Goal: Task Accomplishment & Management: Manage account settings

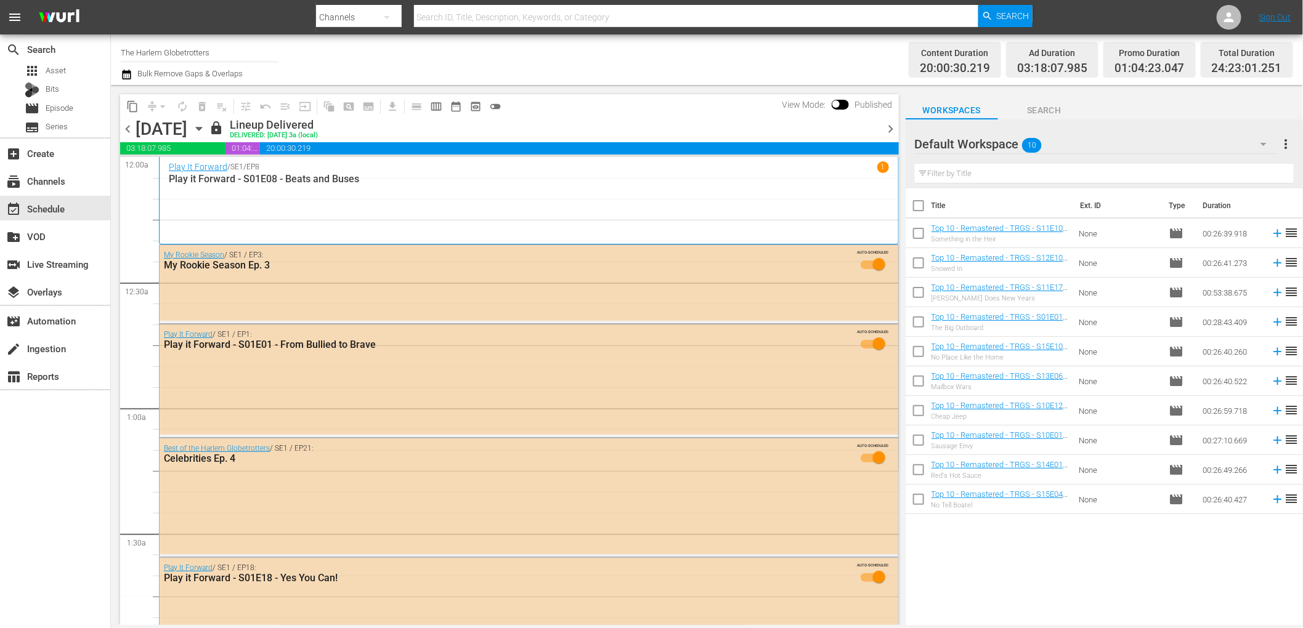
scroll to position [4, 0]
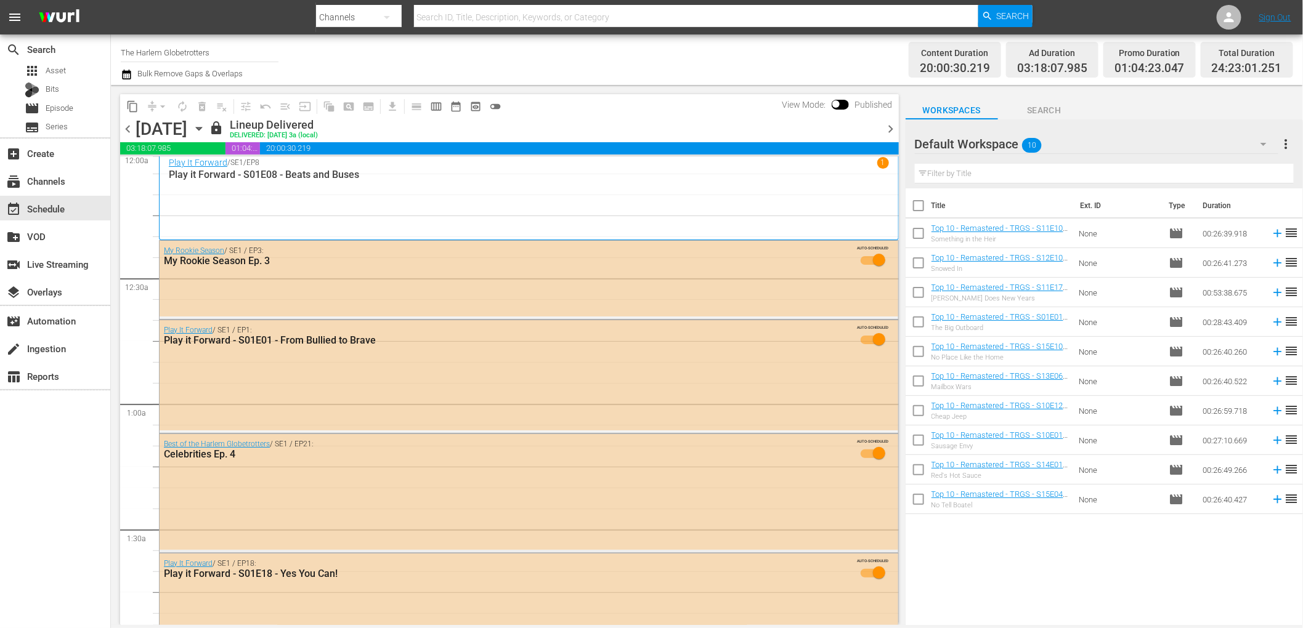
click at [115, 97] on div "content_copy compress arrow_drop_down autorenew_outlined delete_forever_outline…" at bounding box center [506, 355] width 791 height 540
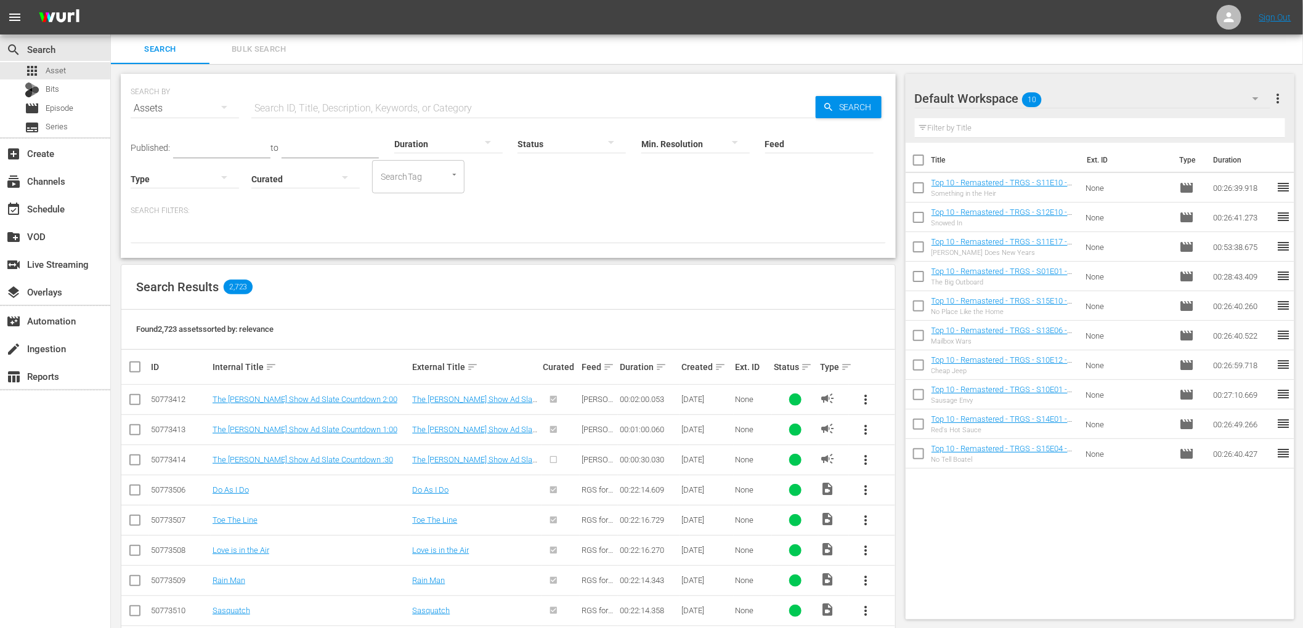
click at [299, 219] on div "Search Filters:" at bounding box center [508, 225] width 755 height 38
click at [74, 101] on div "movie Episode" at bounding box center [55, 108] width 110 height 17
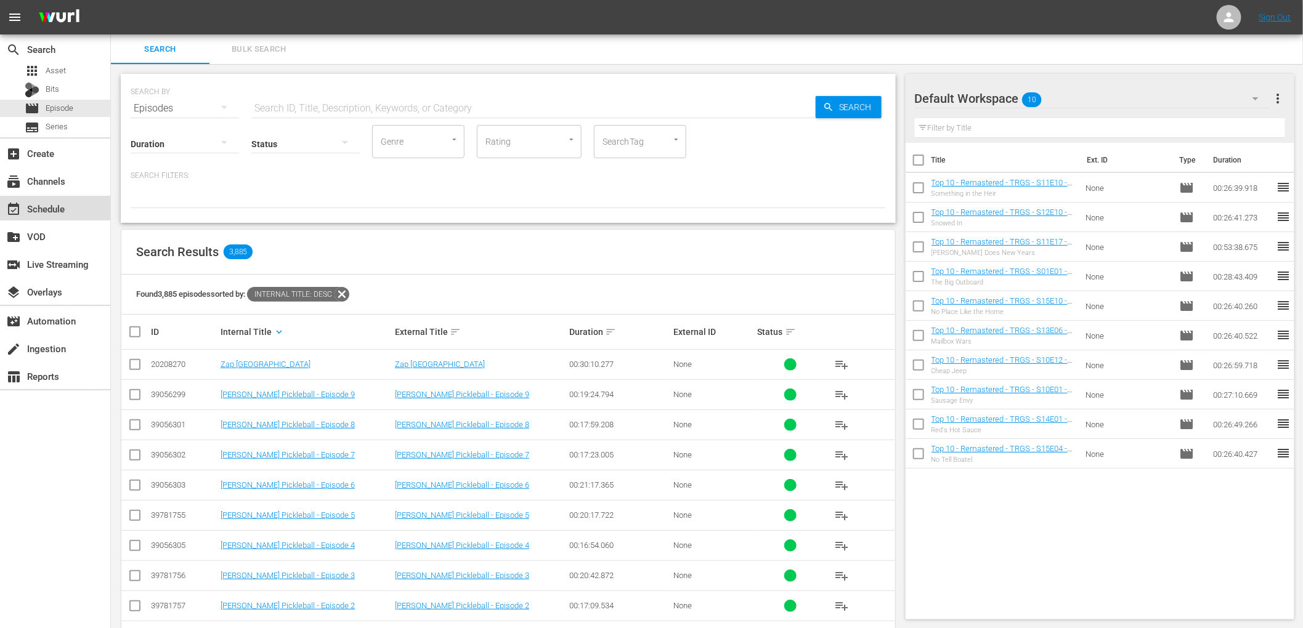
click at [52, 198] on div "event_available Schedule" at bounding box center [55, 208] width 110 height 25
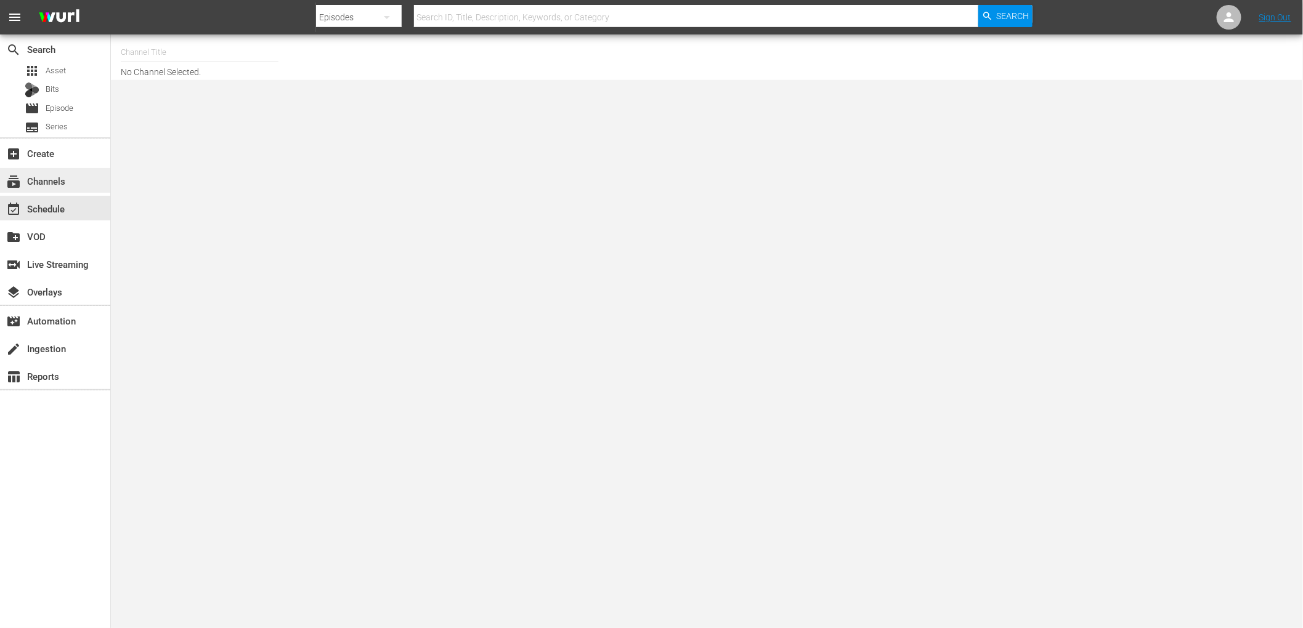
click at [74, 188] on div "subscriptions Channels" at bounding box center [55, 180] width 110 height 25
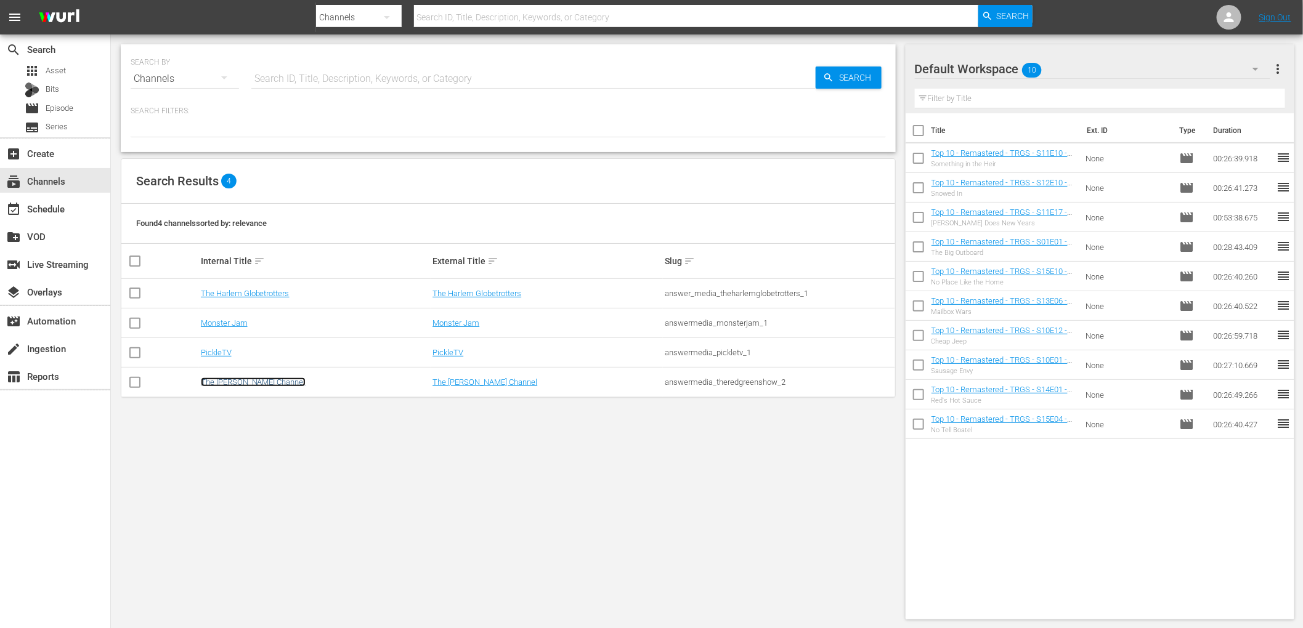
click at [259, 383] on link "The Red Green Channel" at bounding box center [253, 382] width 105 height 9
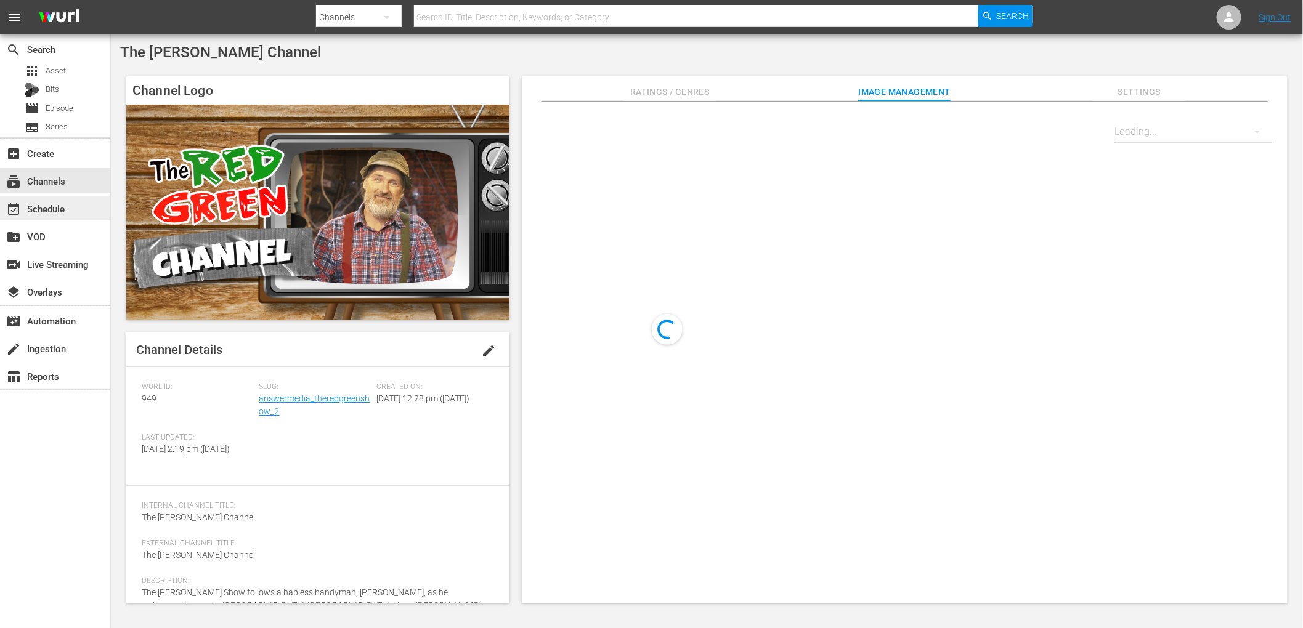
click at [75, 213] on div "event_available Schedule" at bounding box center [55, 208] width 110 height 25
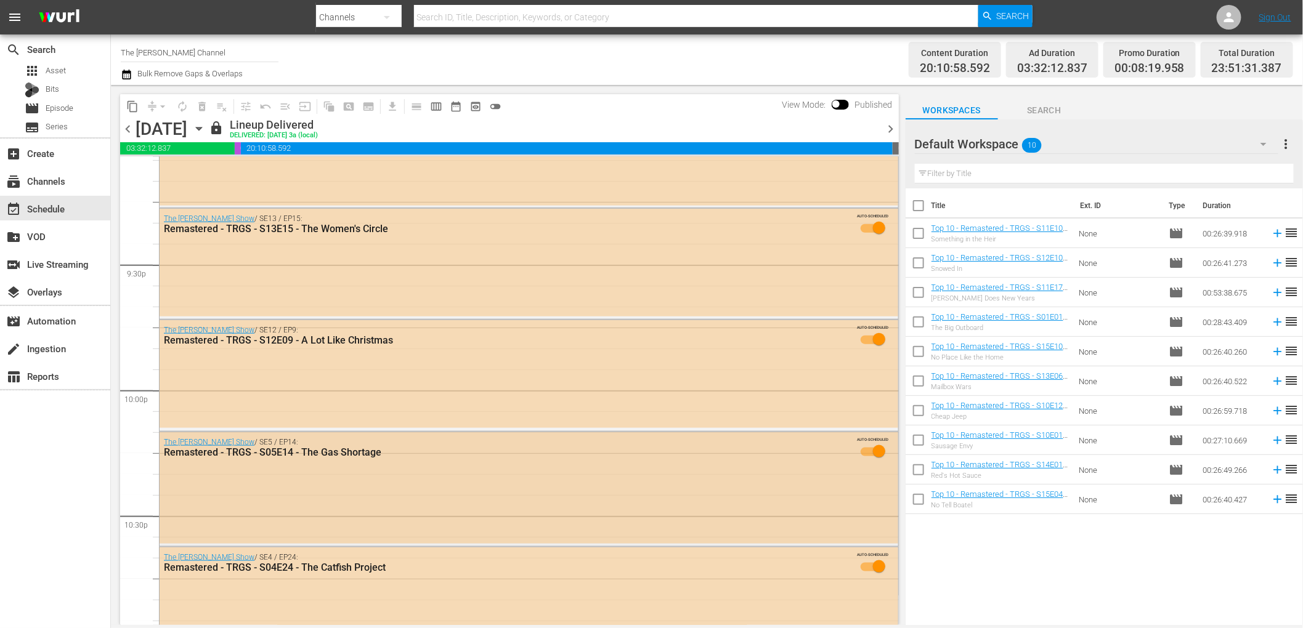
scroll to position [5676, 0]
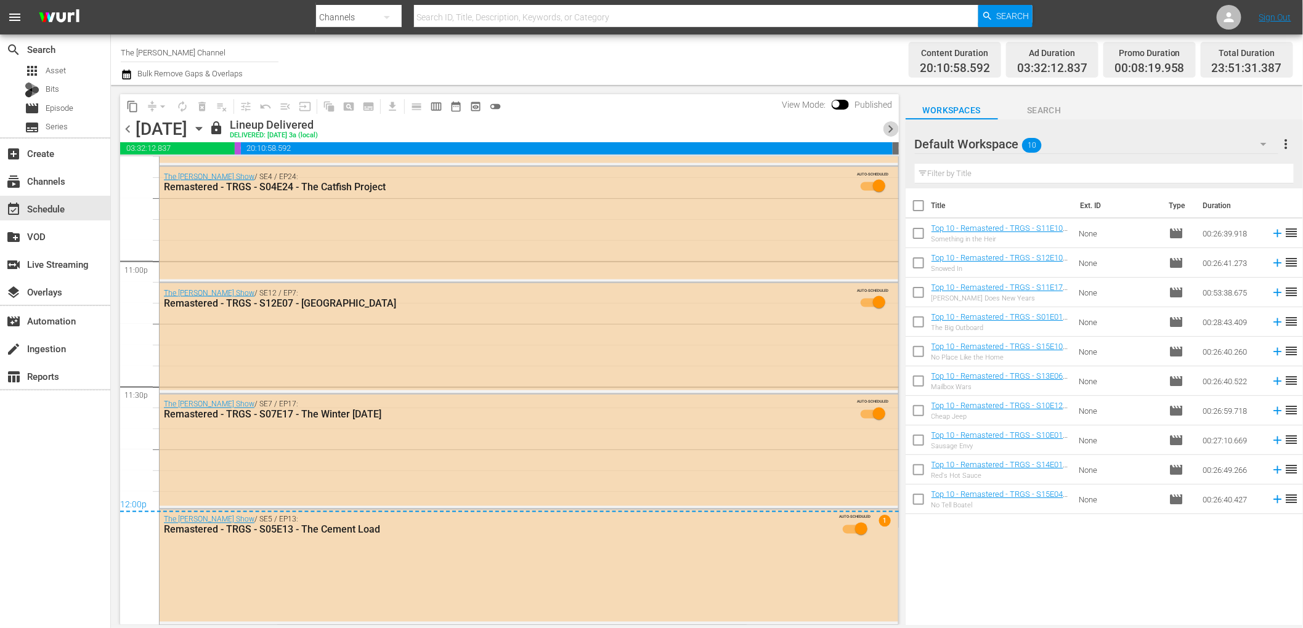
click at [886, 131] on span "chevron_right" at bounding box center [890, 128] width 15 height 15
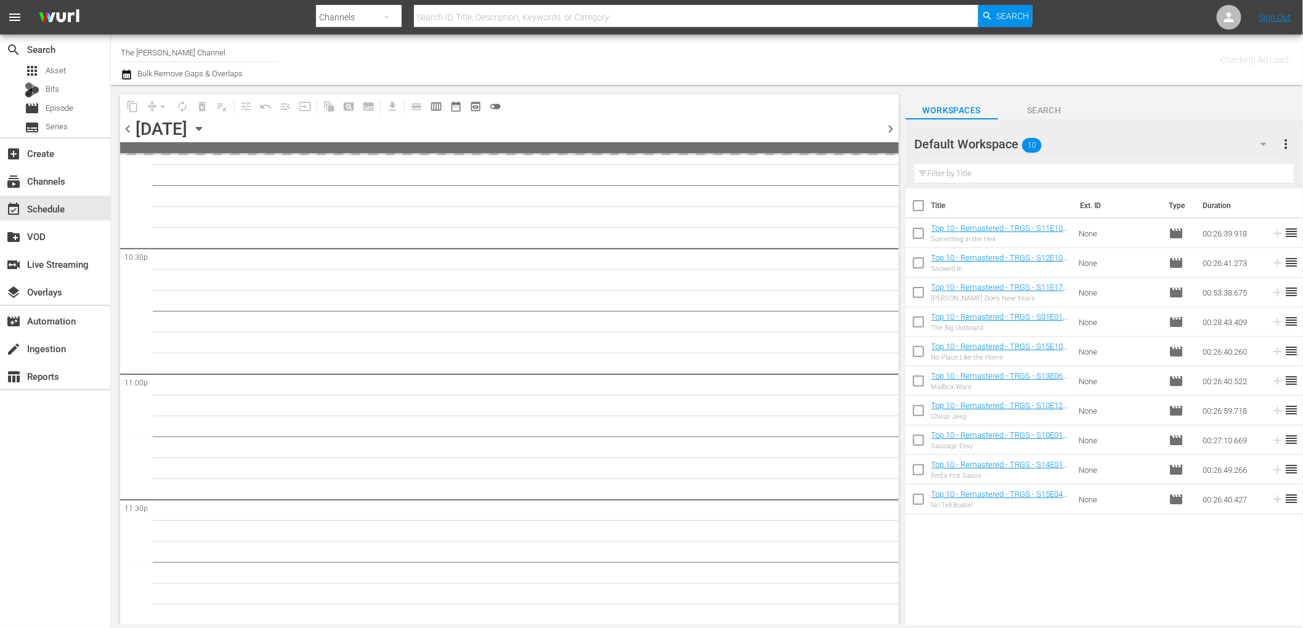
click at [886, 131] on span "chevron_right" at bounding box center [890, 128] width 15 height 15
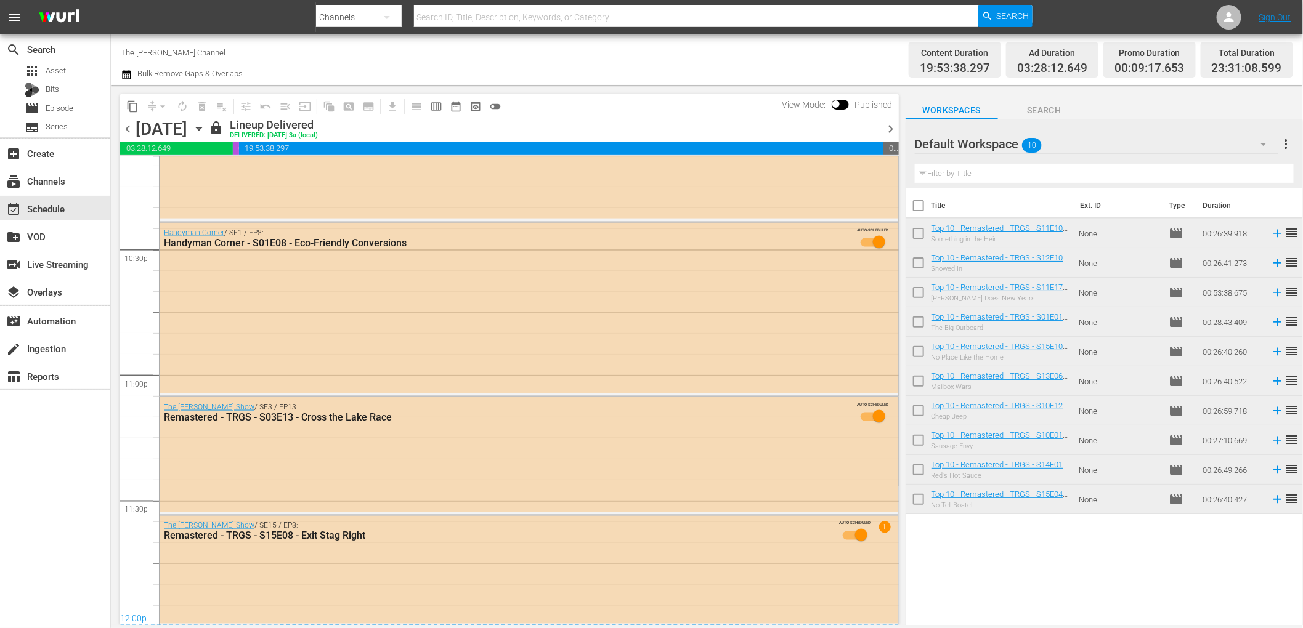
scroll to position [5564, 0]
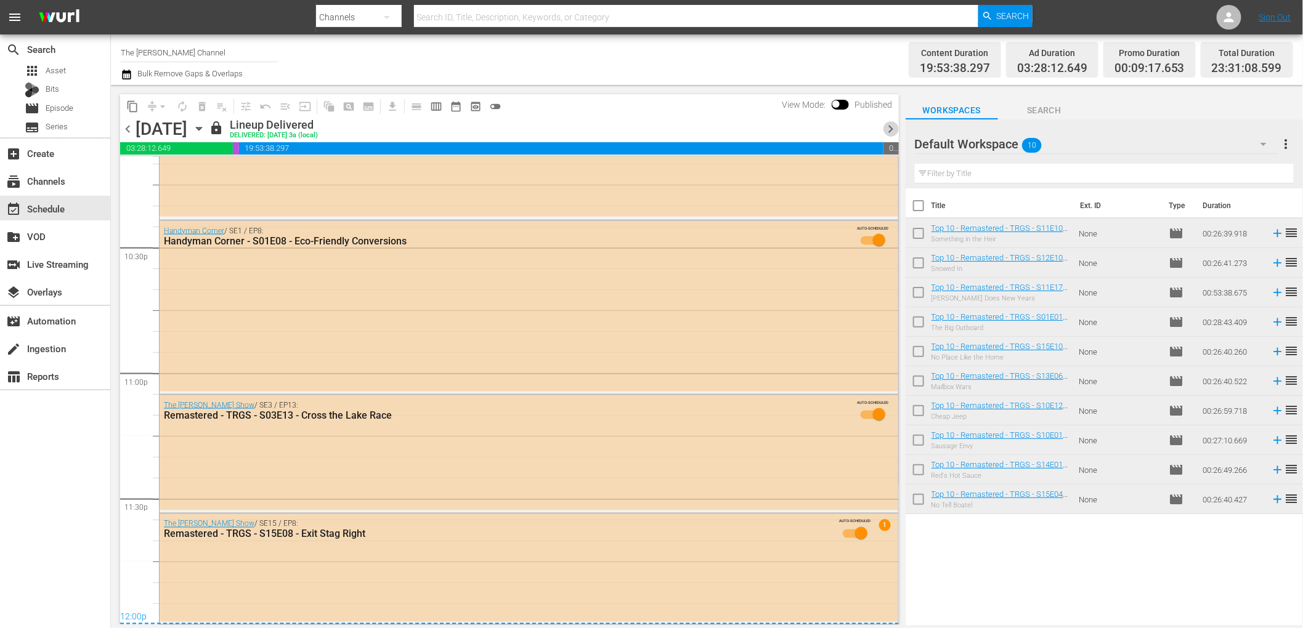
click at [886, 131] on span "chevron_right" at bounding box center [890, 128] width 15 height 15
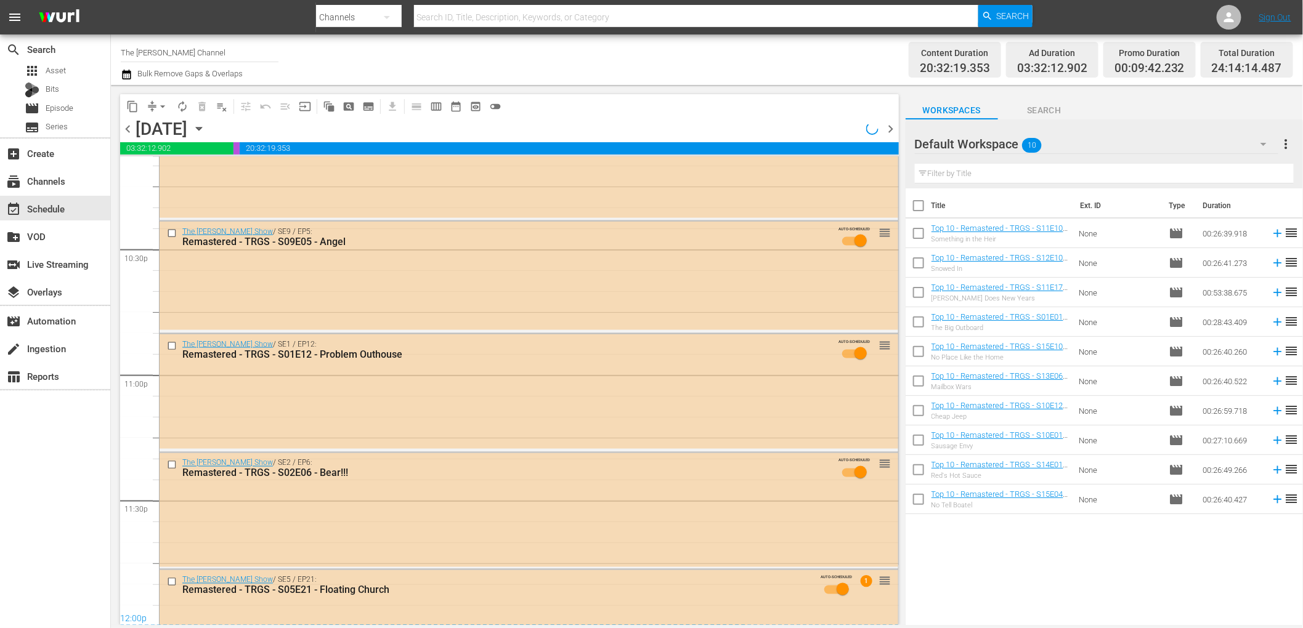
scroll to position [5624, 0]
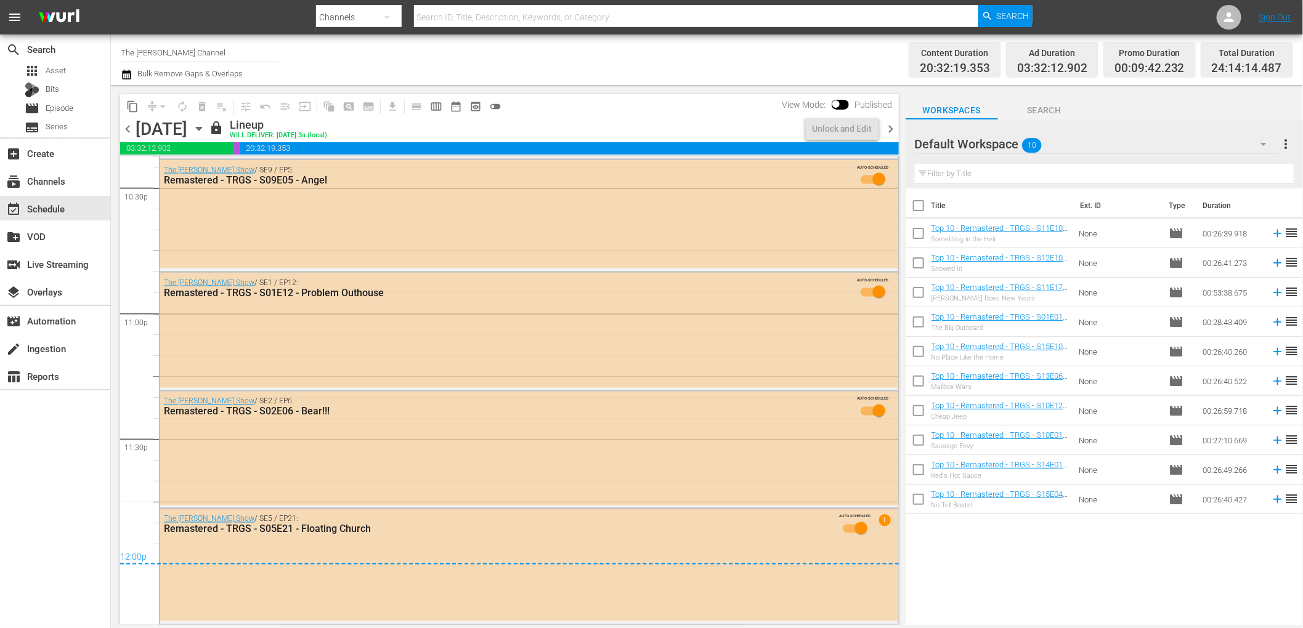
click at [814, 80] on div "Content Duration 20:32:19.353 Ad Duration 03:32:12.902 Promo Duration 00:09:42.…" at bounding box center [1026, 60] width 533 height 44
click at [857, 131] on div "Unlock and Edit" at bounding box center [842, 129] width 60 height 22
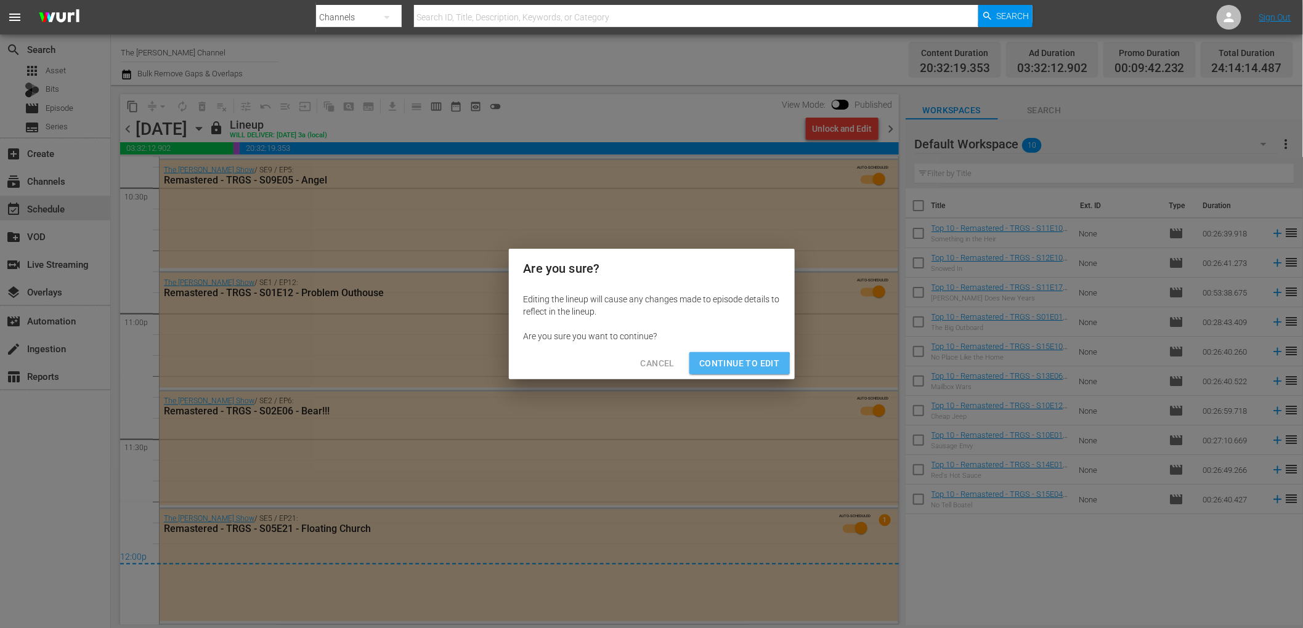
drag, startPoint x: 739, startPoint y: 365, endPoint x: 781, endPoint y: 318, distance: 62.4
click at [740, 363] on span "Continue to Edit" at bounding box center [739, 363] width 80 height 15
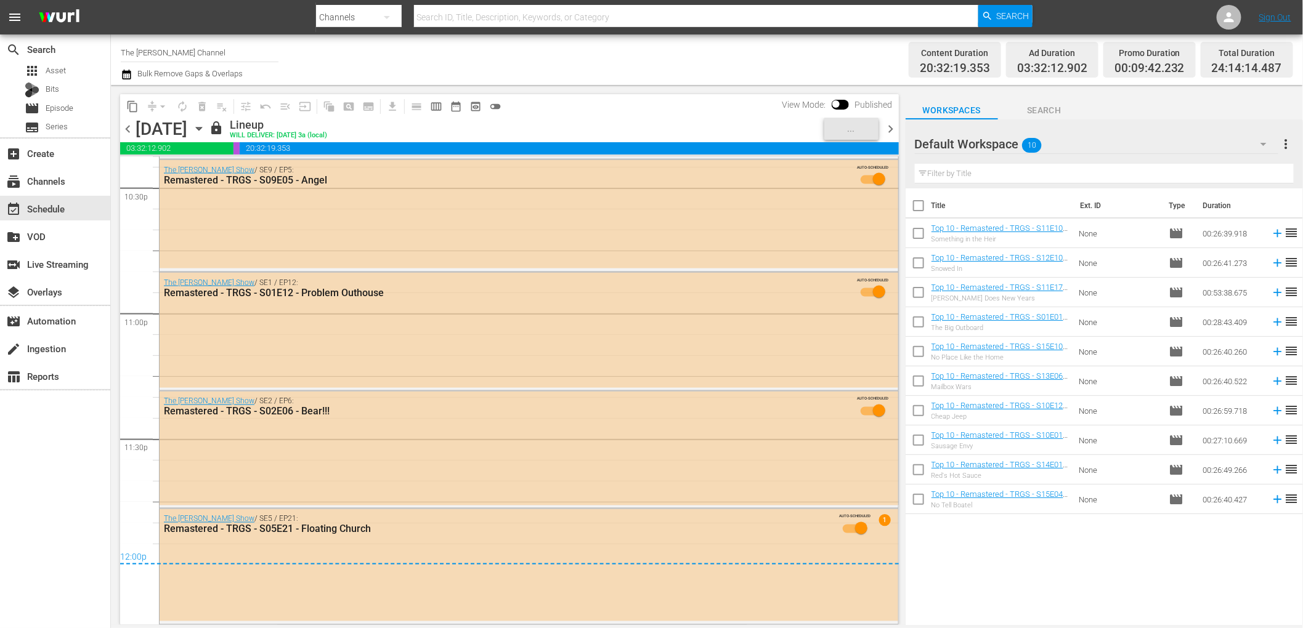
click at [886, 128] on span "chevron_right" at bounding box center [890, 128] width 15 height 15
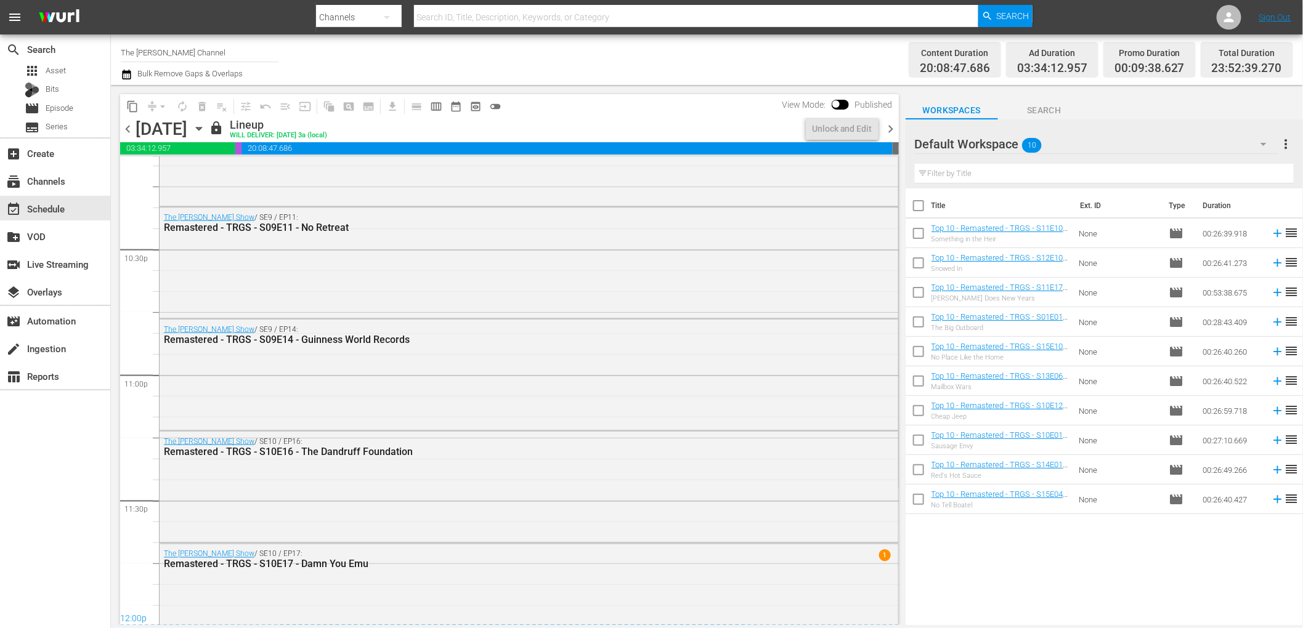
scroll to position [5593, 0]
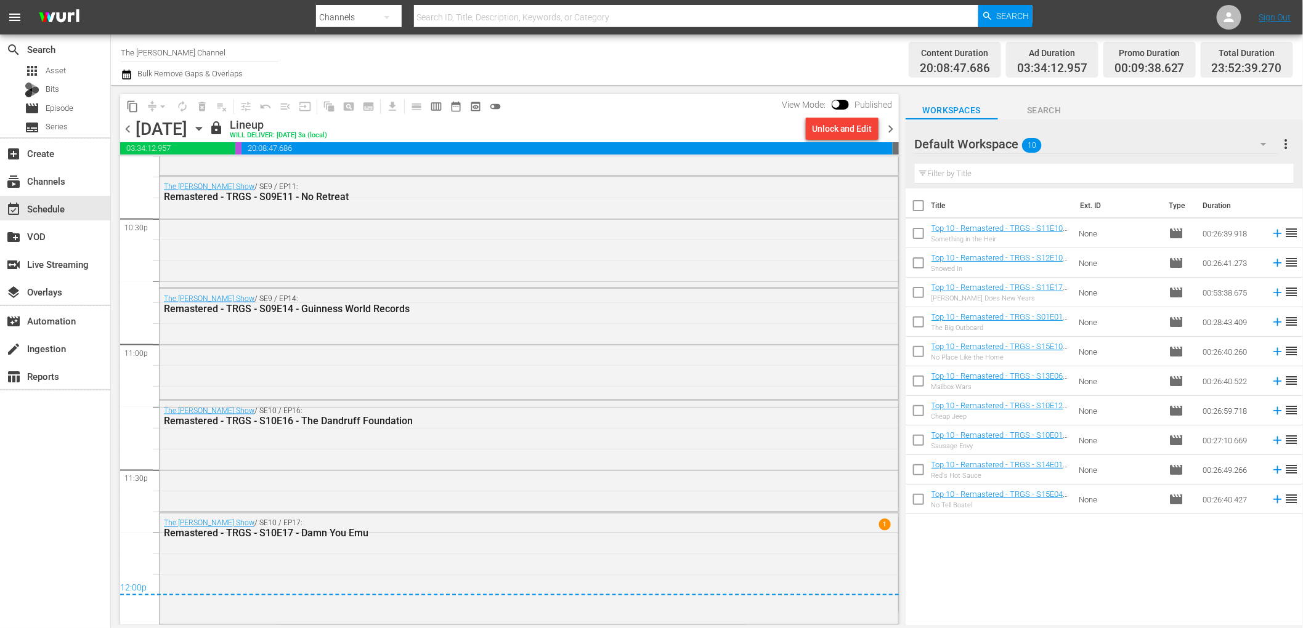
click at [851, 126] on div "Unlock and Edit" at bounding box center [842, 129] width 60 height 22
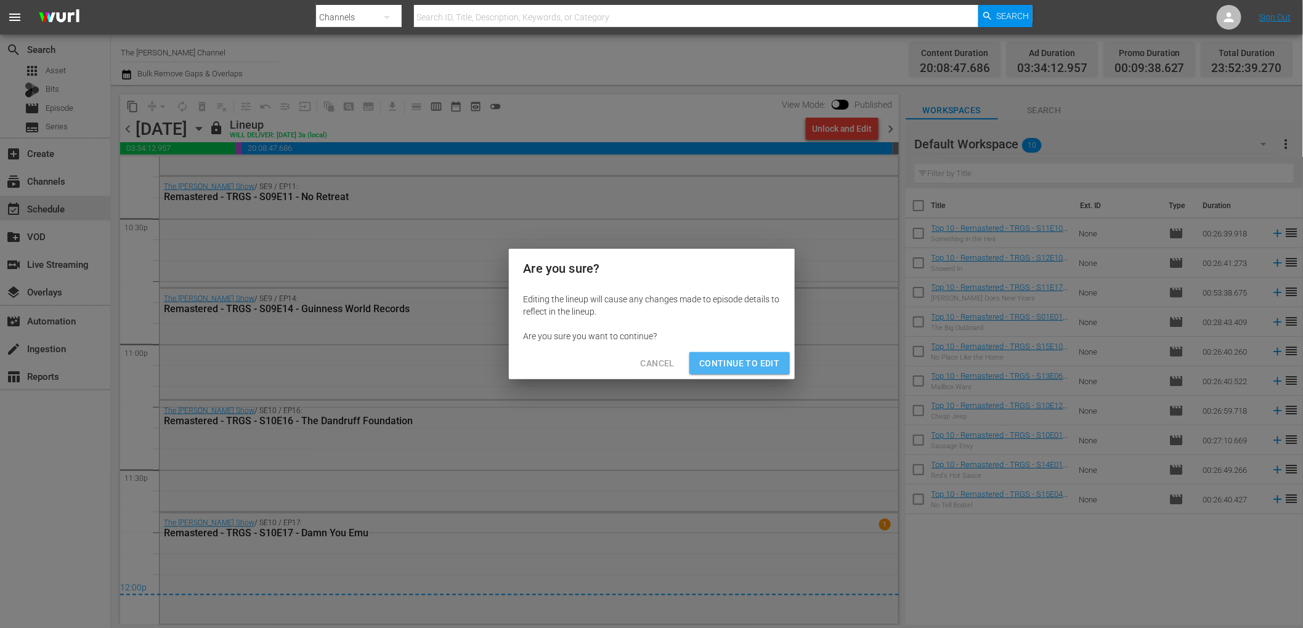
click at [761, 353] on button "Continue to Edit" at bounding box center [739, 363] width 100 height 23
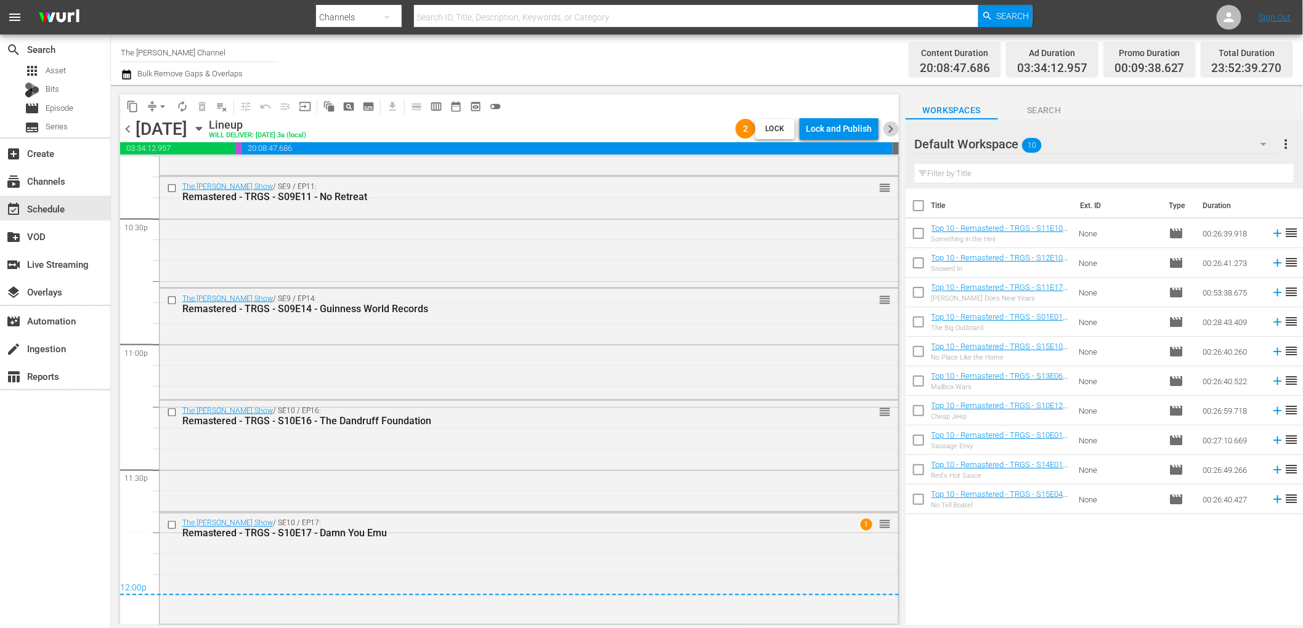
click at [886, 128] on span "chevron_right" at bounding box center [890, 128] width 15 height 15
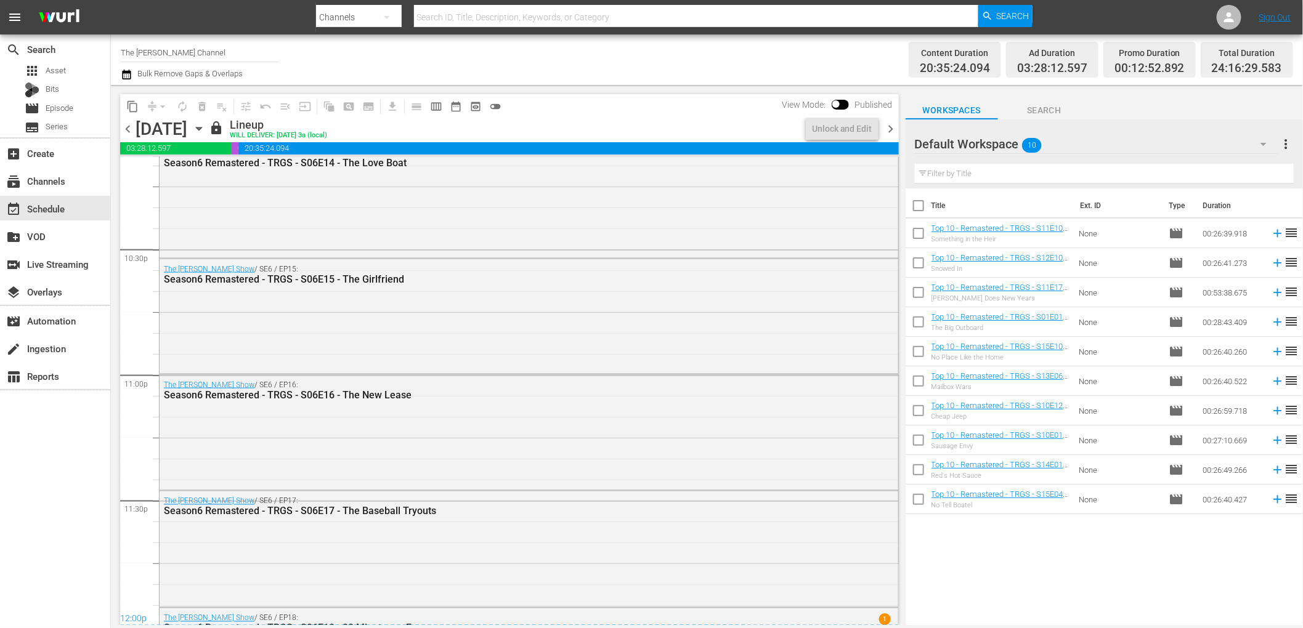
scroll to position [5661, 0]
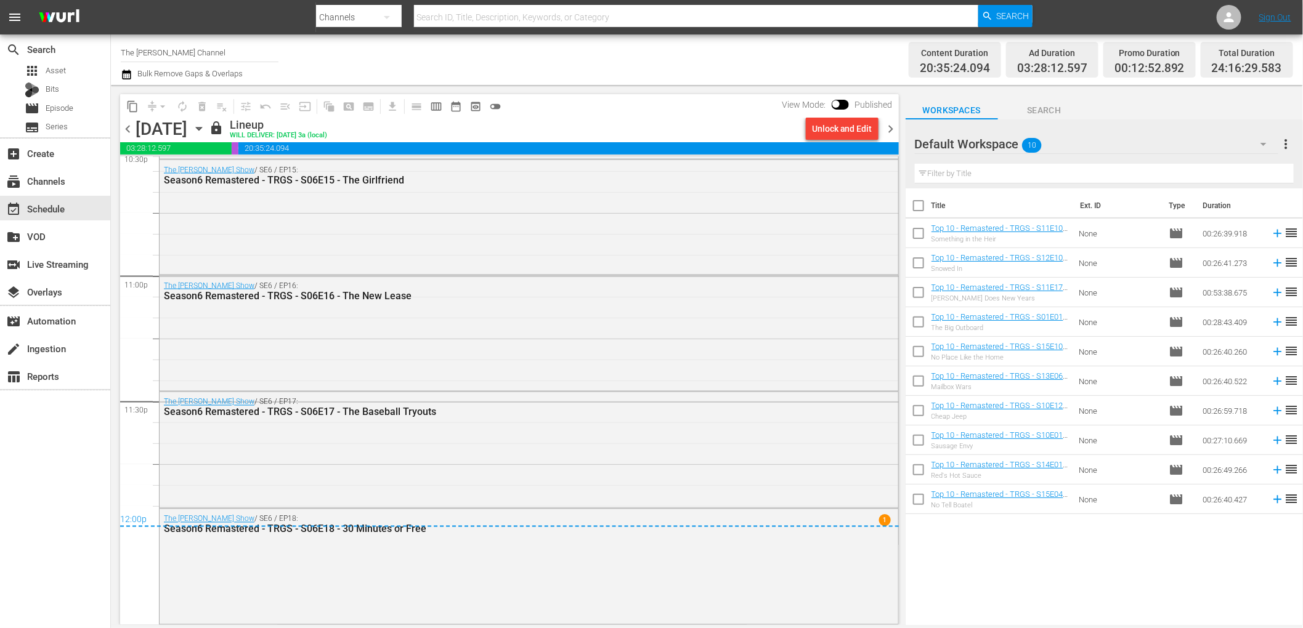
click at [843, 129] on div "Unlock and Edit" at bounding box center [842, 129] width 60 height 22
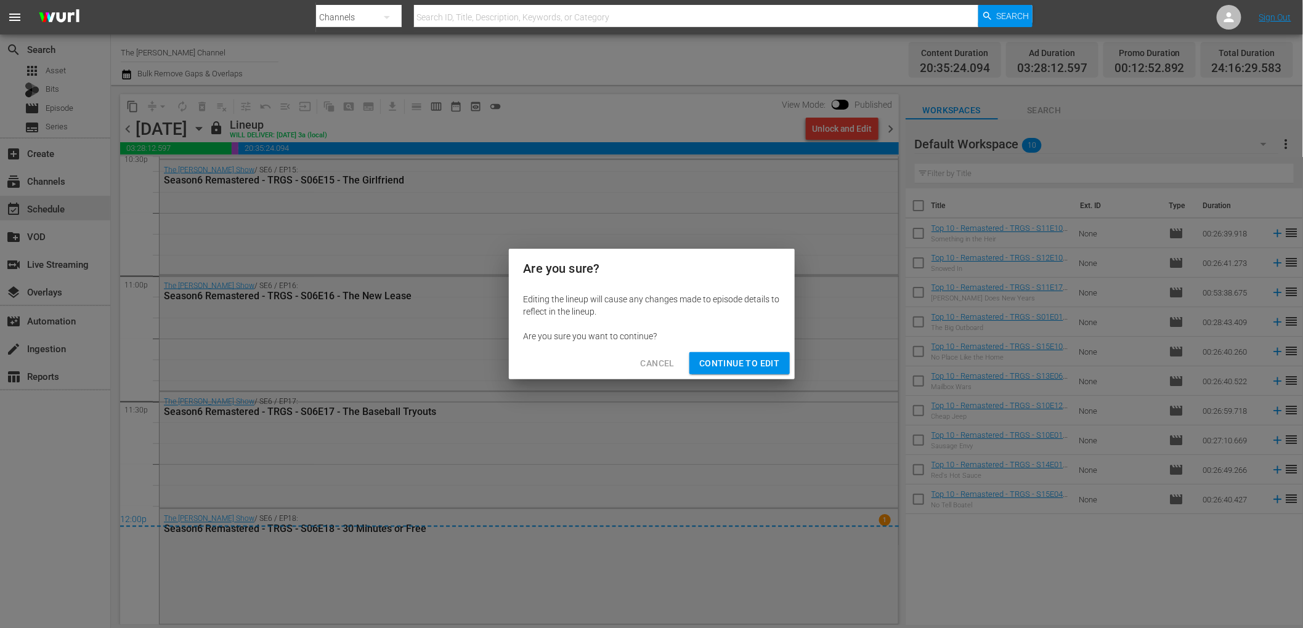
click at [751, 360] on span "Continue to Edit" at bounding box center [739, 363] width 80 height 15
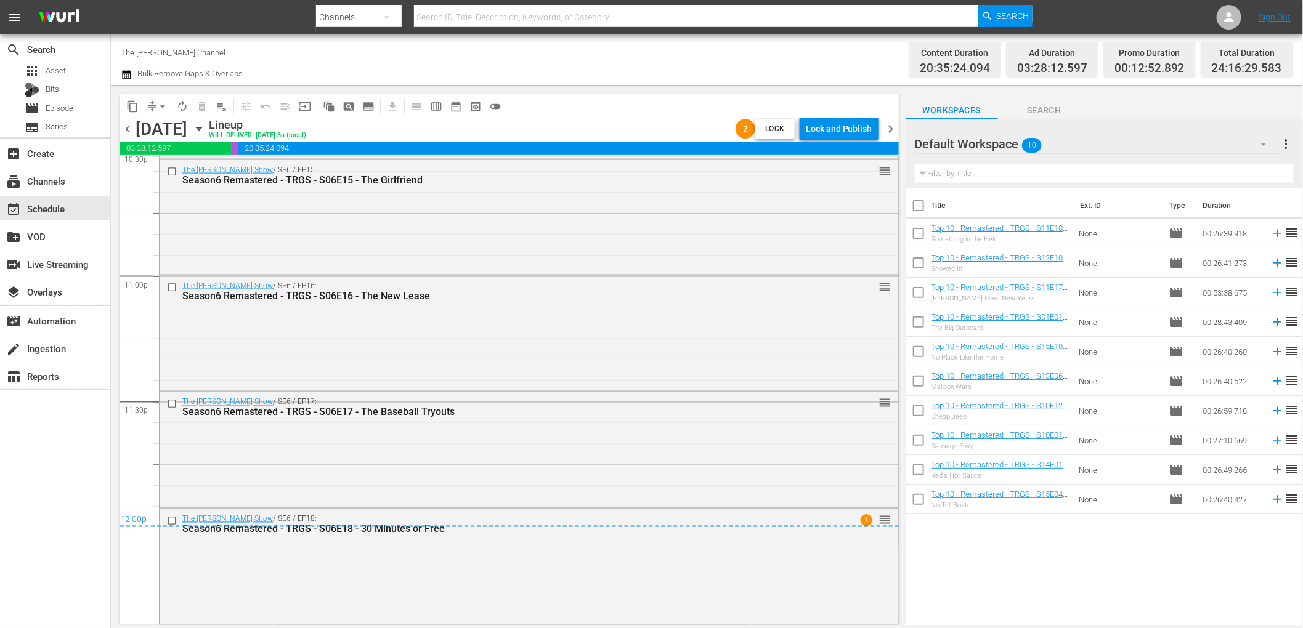
click at [888, 128] on span "chevron_right" at bounding box center [890, 128] width 15 height 15
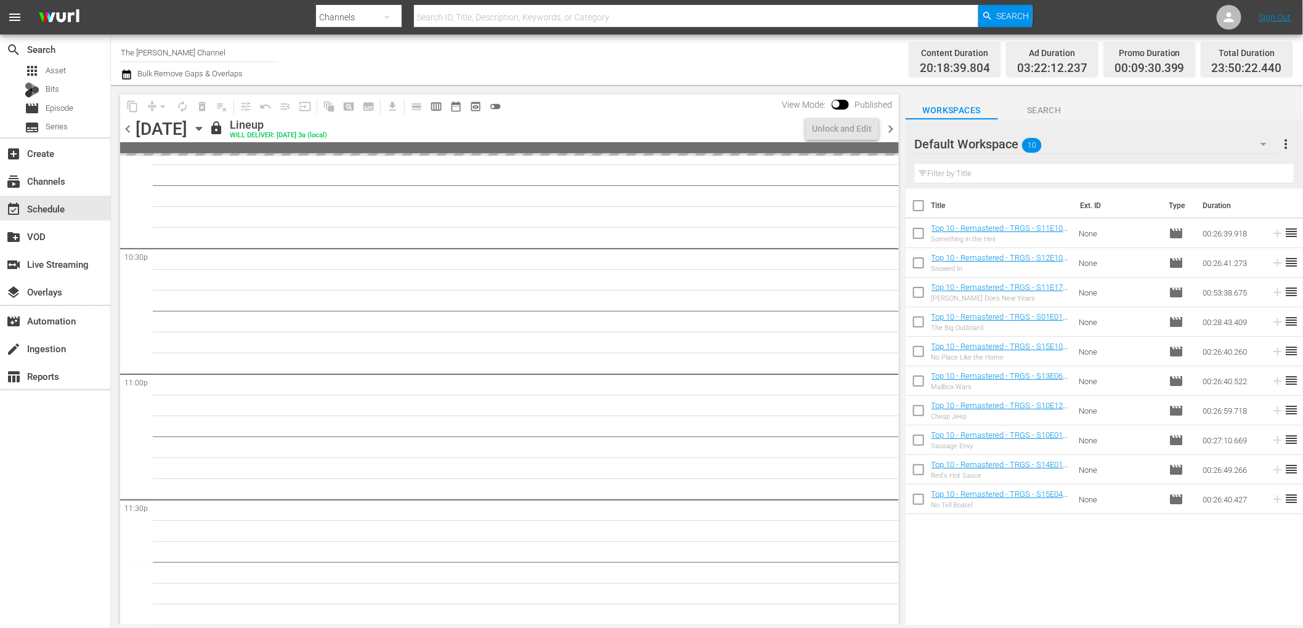
scroll to position [5621, 0]
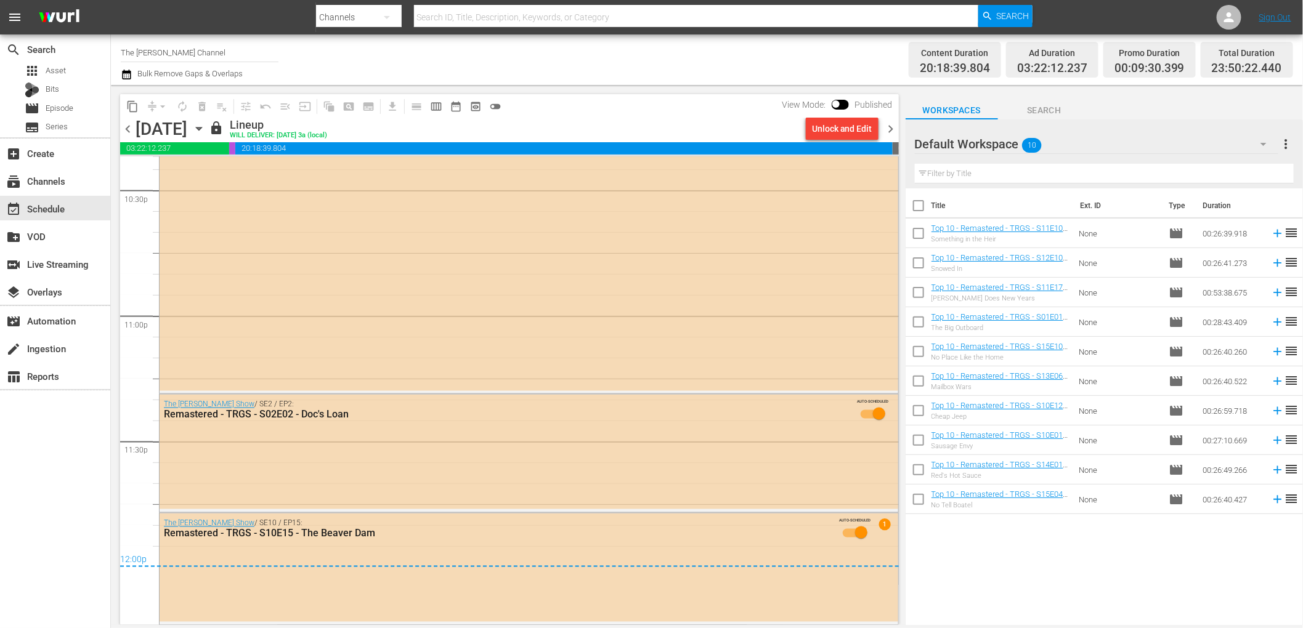
click at [836, 128] on div "Unlock and Edit" at bounding box center [842, 129] width 60 height 22
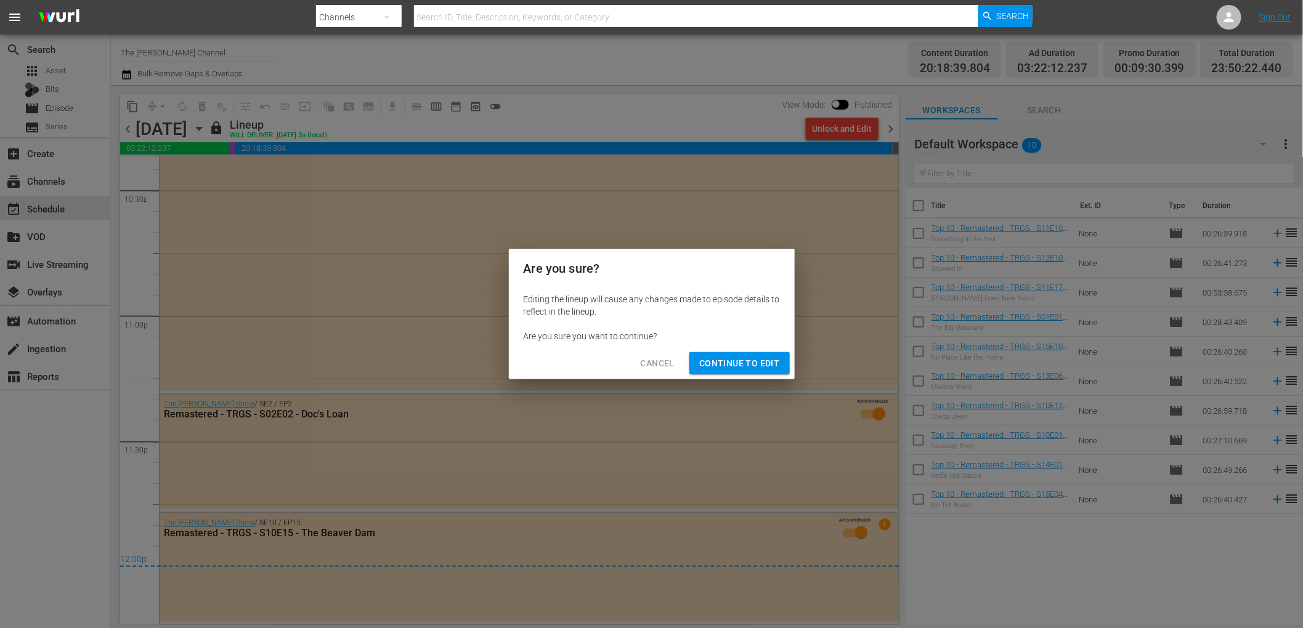
click at [742, 361] on span "Continue to Edit" at bounding box center [739, 363] width 80 height 15
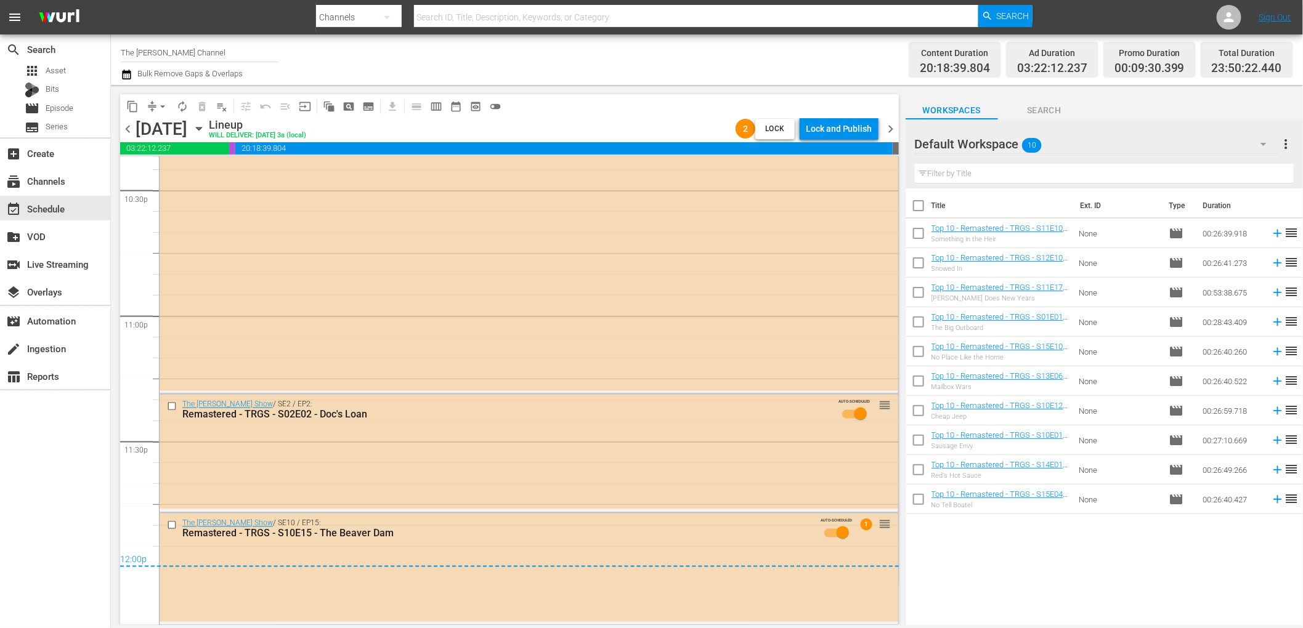
click at [894, 124] on span "chevron_right" at bounding box center [890, 128] width 15 height 15
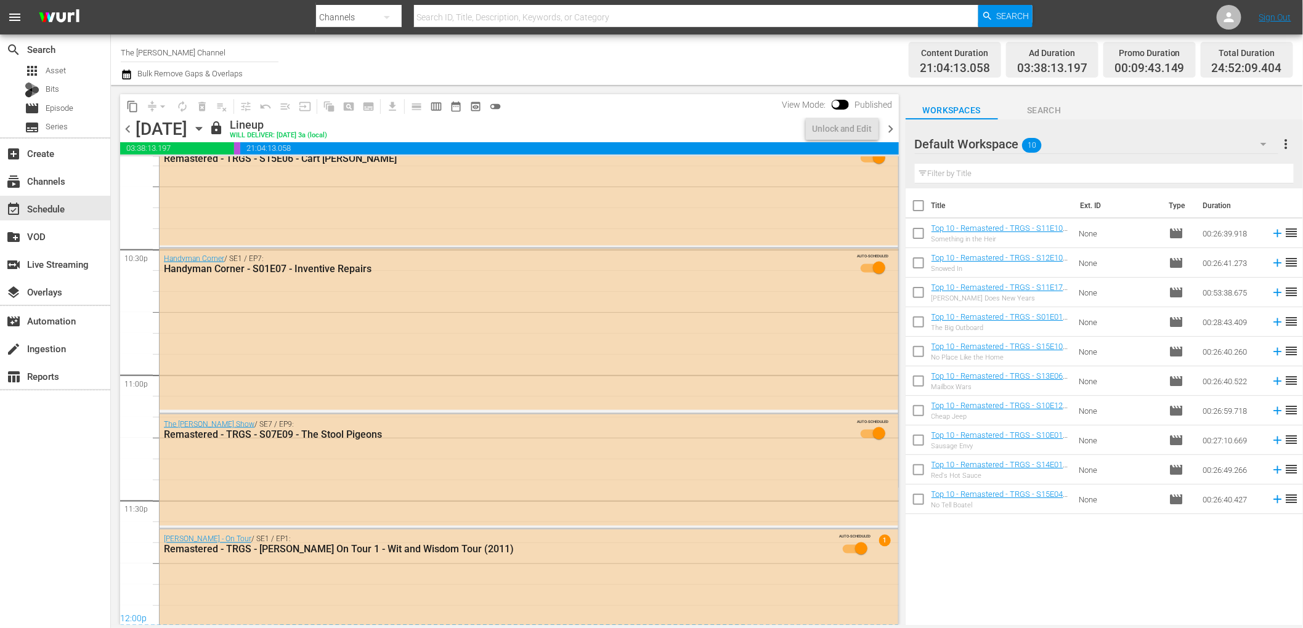
scroll to position [5676, 0]
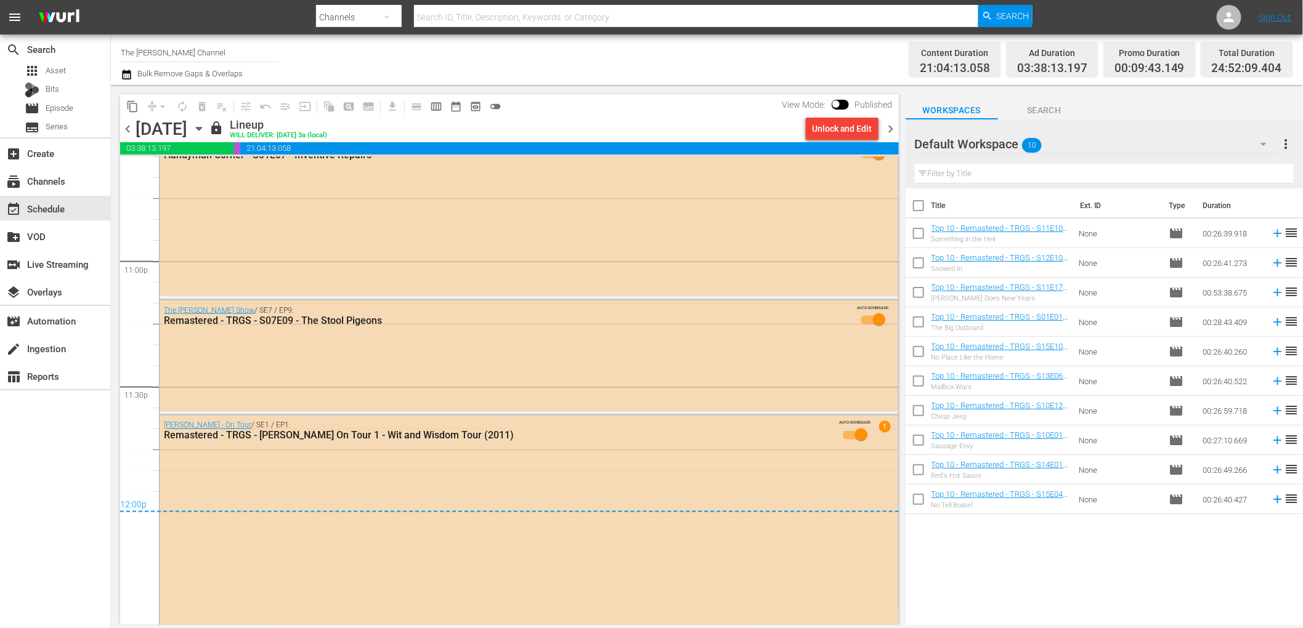
click at [859, 128] on div "Unlock and Edit" at bounding box center [842, 129] width 60 height 22
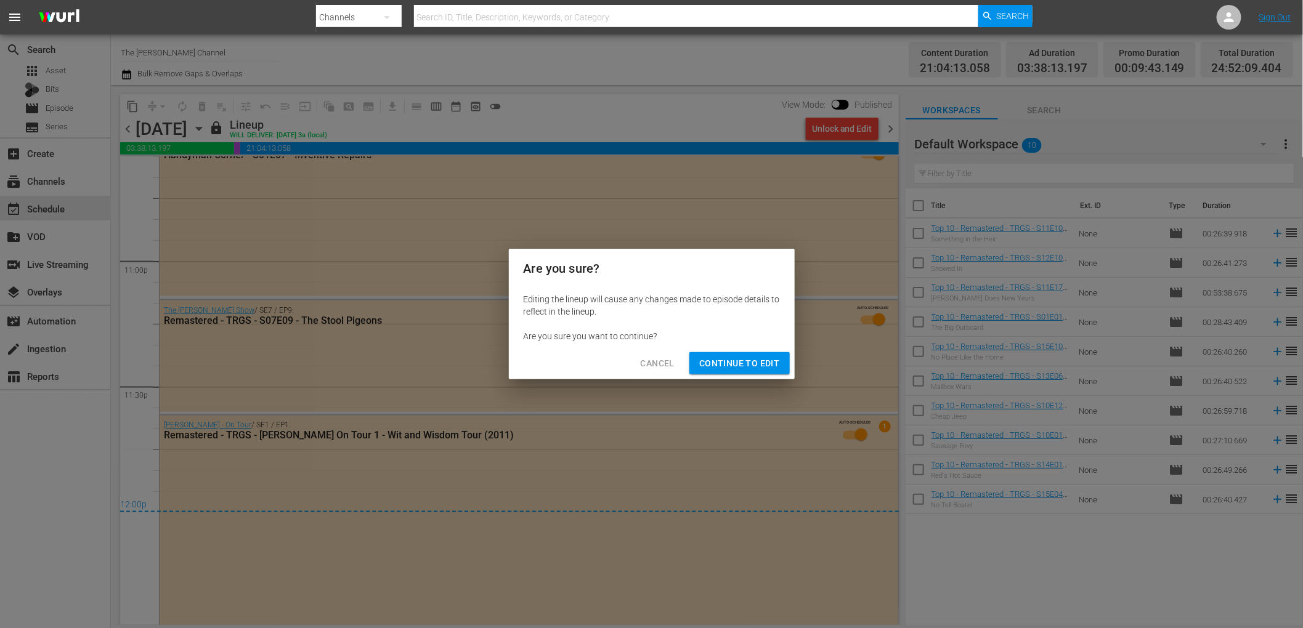
drag, startPoint x: 731, startPoint y: 367, endPoint x: 753, endPoint y: 347, distance: 29.7
click at [731, 367] on span "Continue to Edit" at bounding box center [739, 363] width 80 height 15
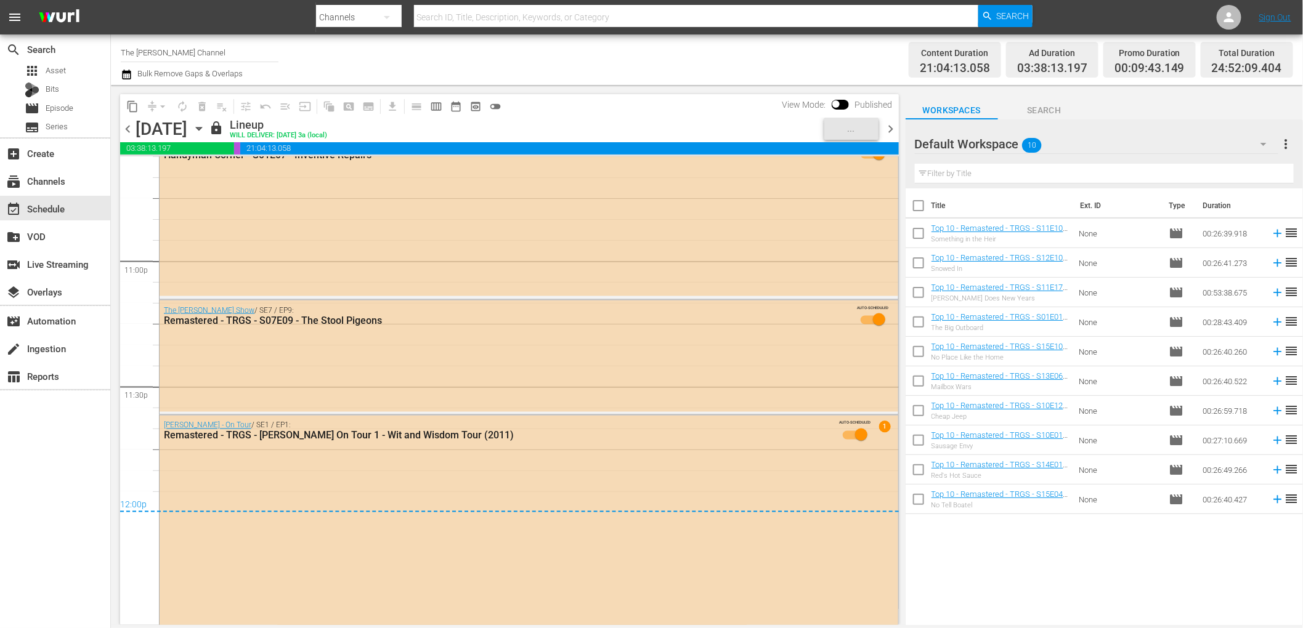
click at [889, 131] on span "chevron_right" at bounding box center [890, 128] width 15 height 15
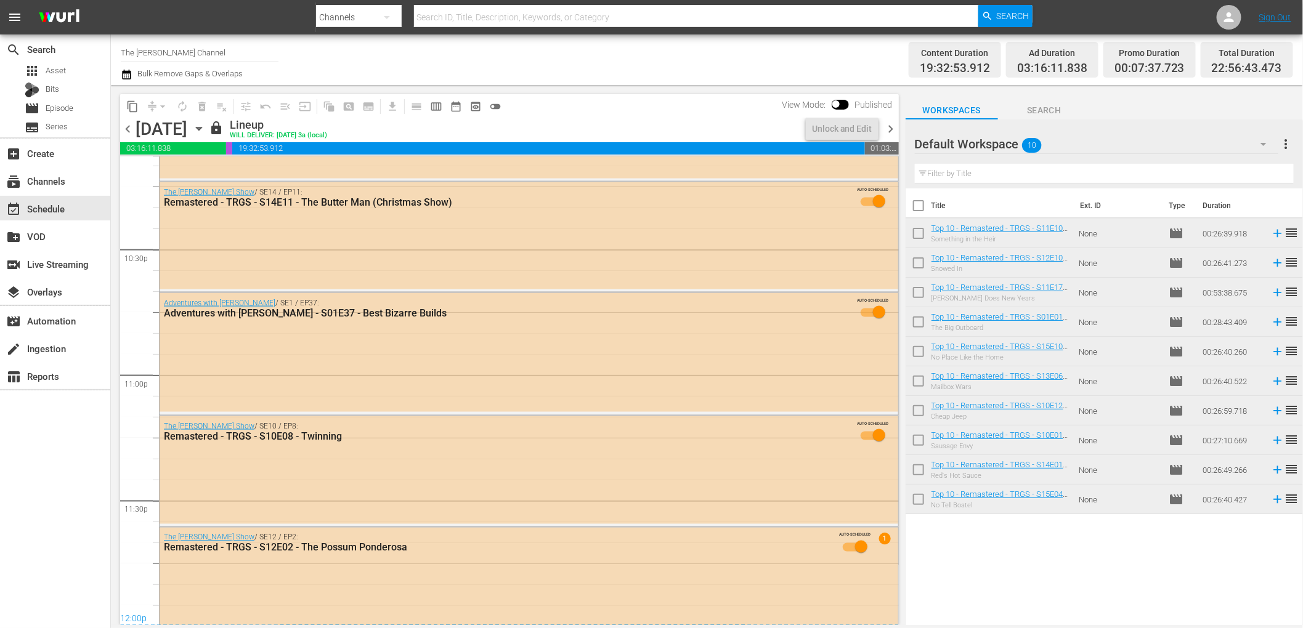
scroll to position [5575, 0]
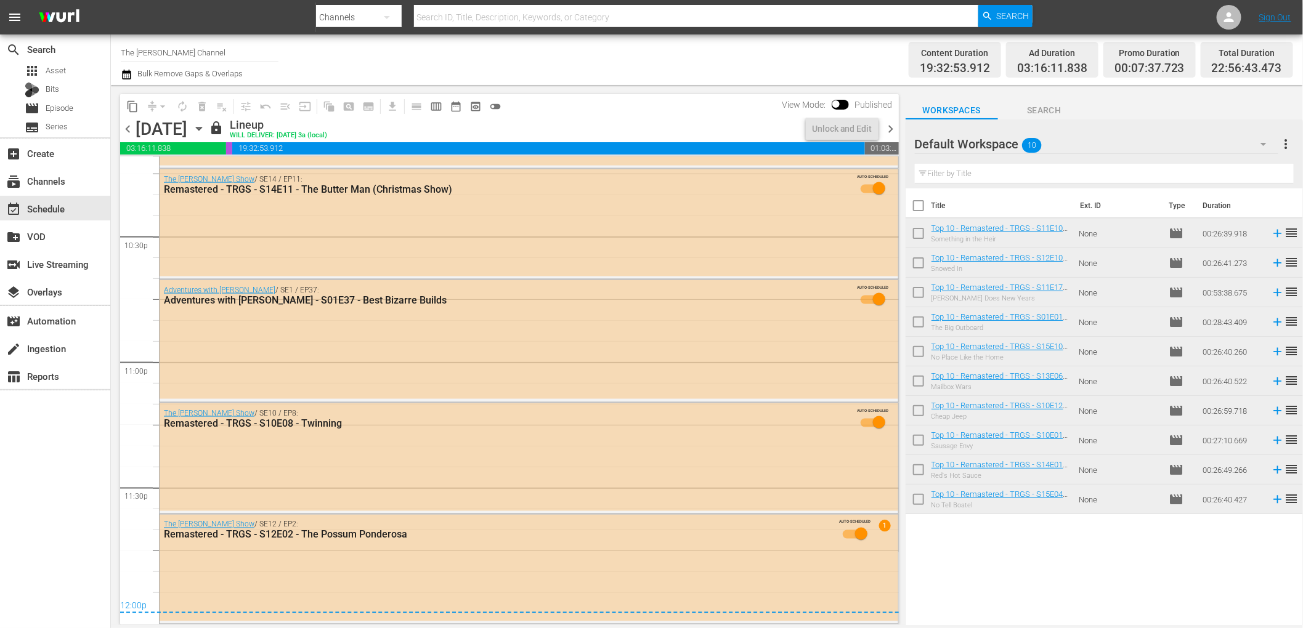
click at [820, 86] on div "content_copy compress arrow_drop_down autorenew_outlined delete_forever_outline…" at bounding box center [506, 355] width 791 height 540
click at [839, 126] on div "Unlock and Edit" at bounding box center [842, 129] width 60 height 22
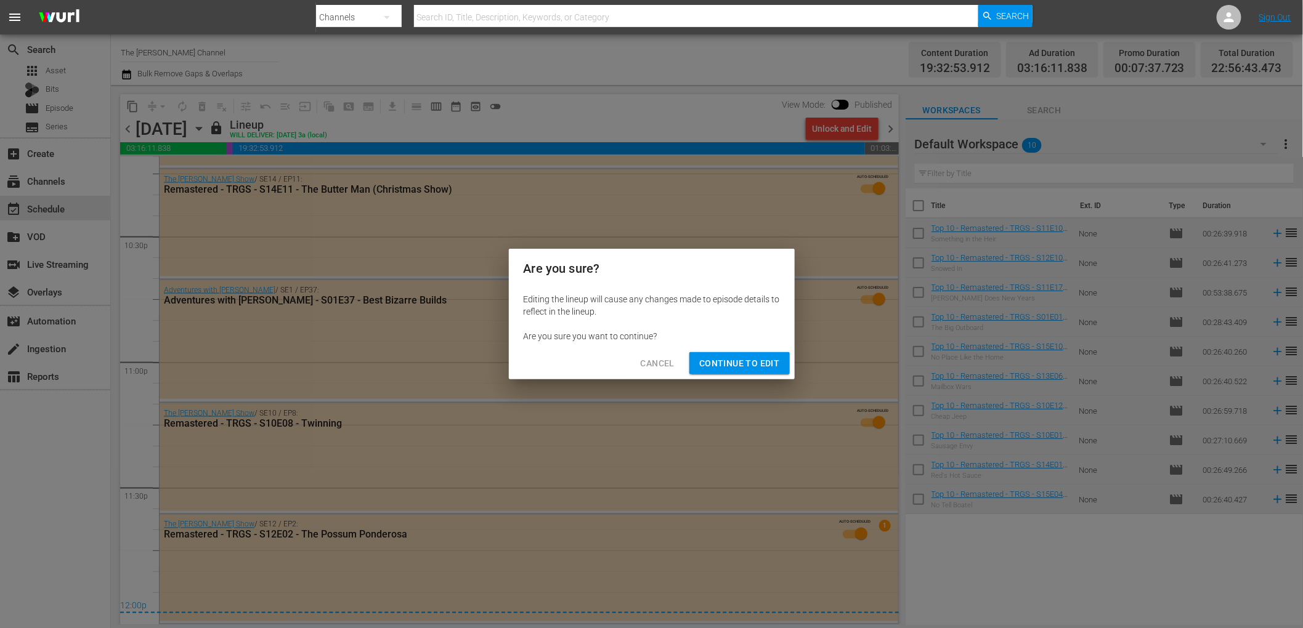
click at [763, 359] on span "Continue to Edit" at bounding box center [739, 363] width 80 height 15
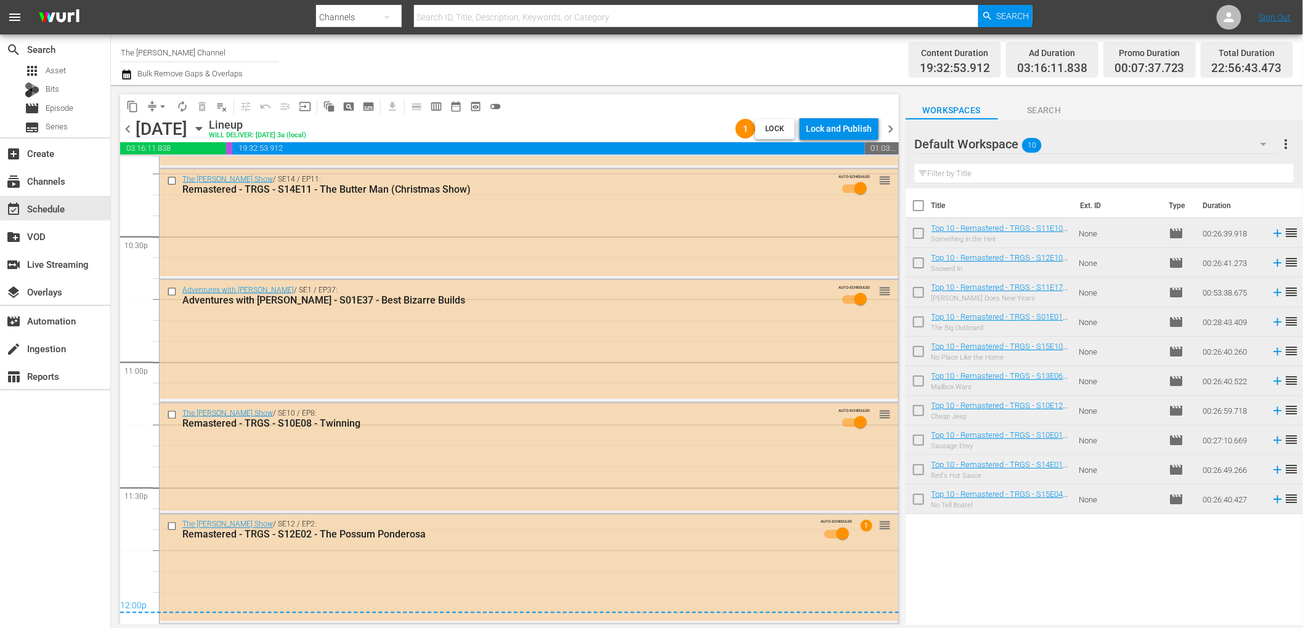
click at [891, 128] on span "chevron_right" at bounding box center [890, 128] width 15 height 15
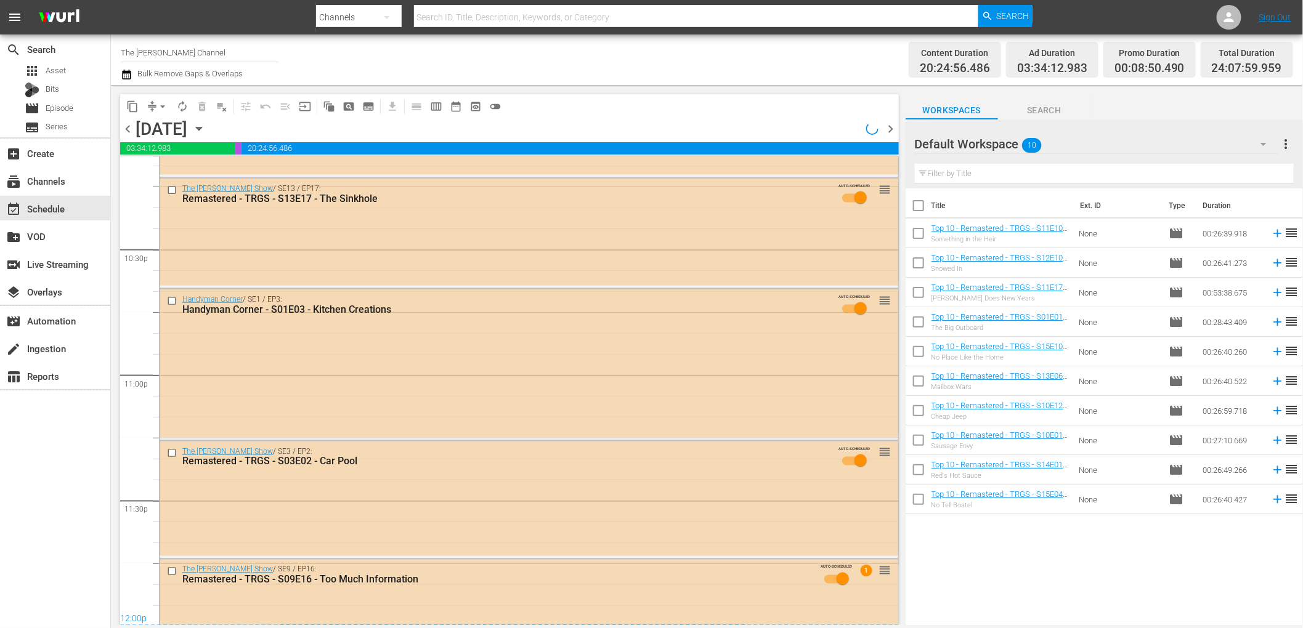
scroll to position [5608, 0]
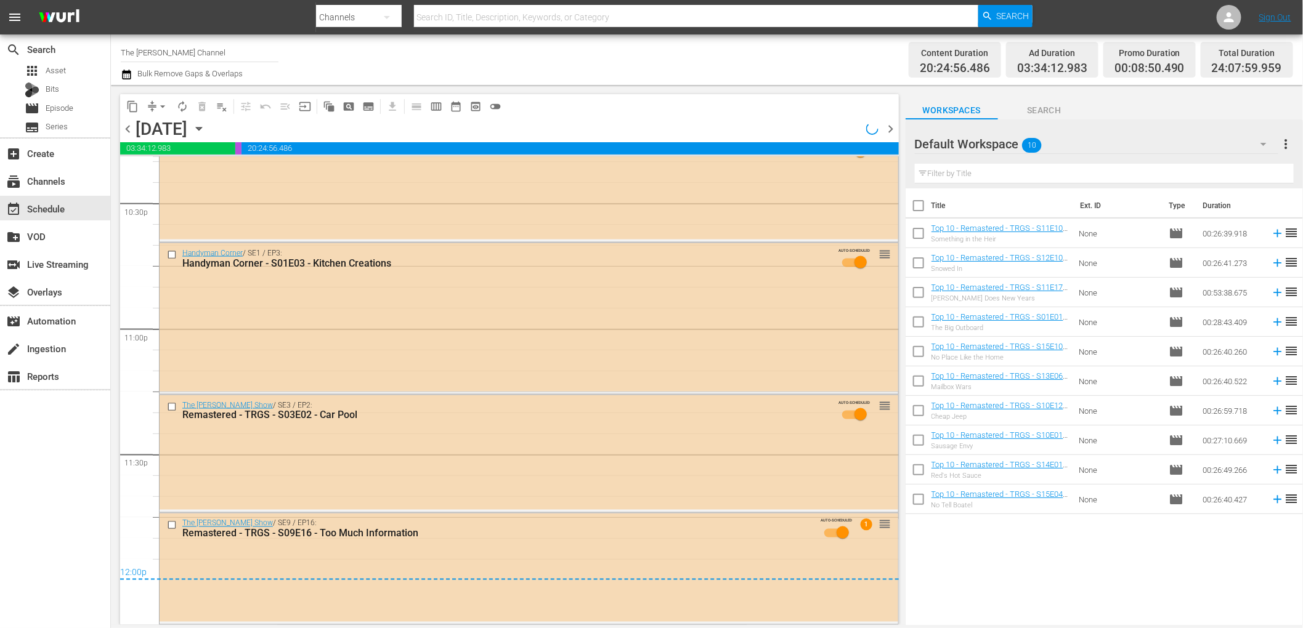
click at [798, 92] on div "content_copy compress arrow_drop_down autorenew_outlined delete_forever_outline…" at bounding box center [506, 355] width 791 height 540
click at [892, 131] on span "chevron_right" at bounding box center [890, 128] width 15 height 15
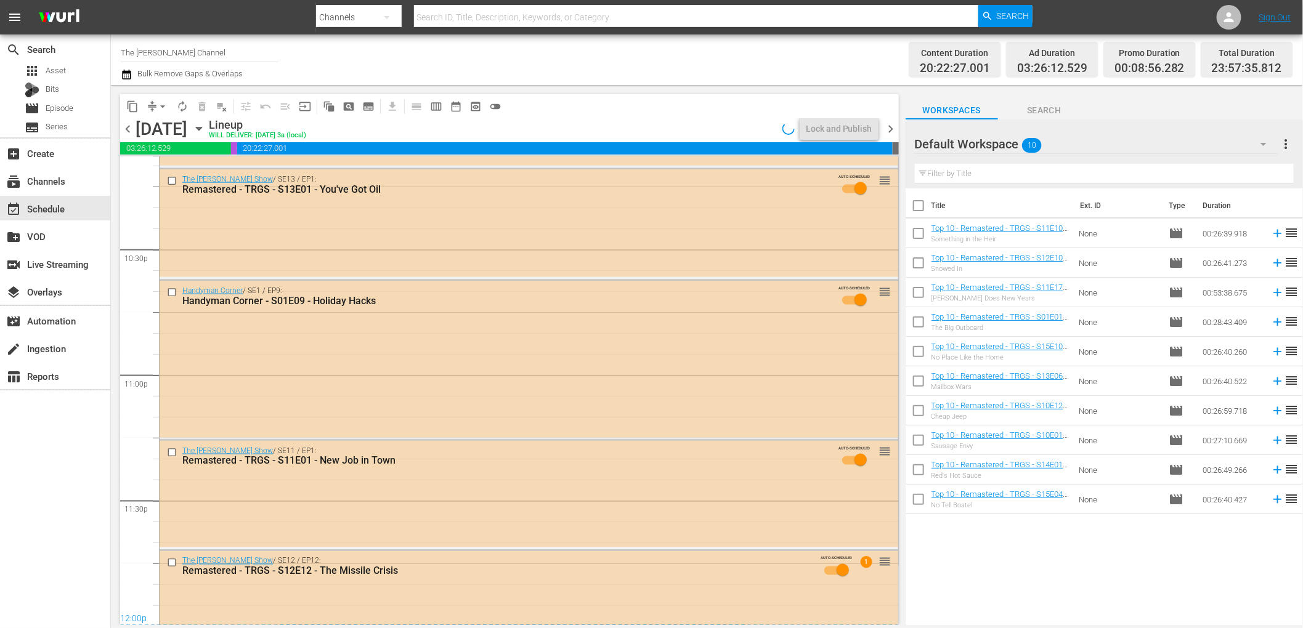
scroll to position [5598, 0]
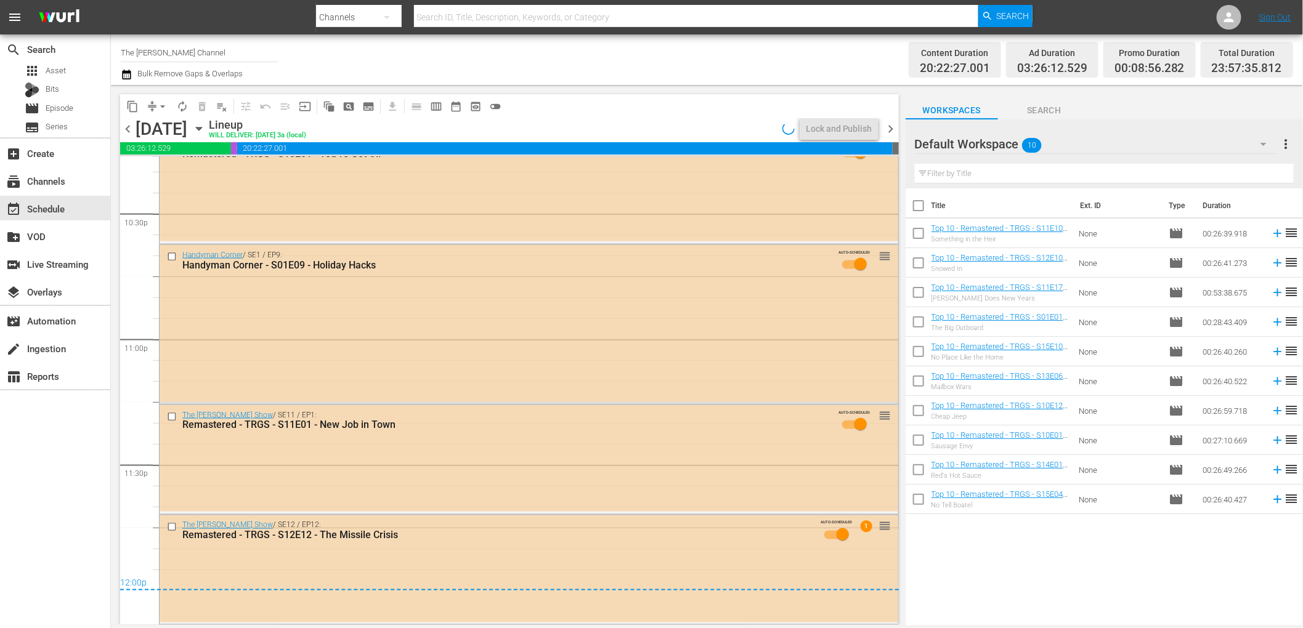
click at [873, 85] on div "content_copy compress arrow_drop_down autorenew_outlined delete_forever_outline…" at bounding box center [506, 355] width 791 height 540
click at [864, 89] on div "content_copy compress arrow_drop_down autorenew_outlined delete_forever_outline…" at bounding box center [506, 355] width 791 height 540
click at [887, 127] on span "chevron_right" at bounding box center [890, 128] width 15 height 15
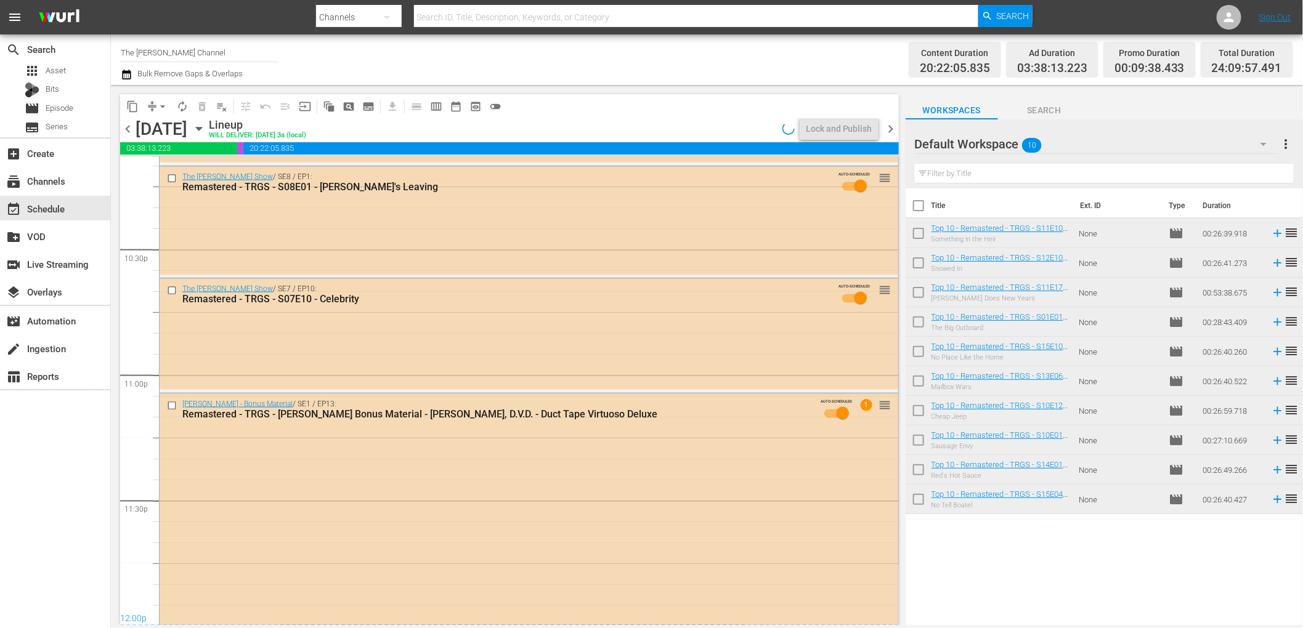
scroll to position [5640, 0]
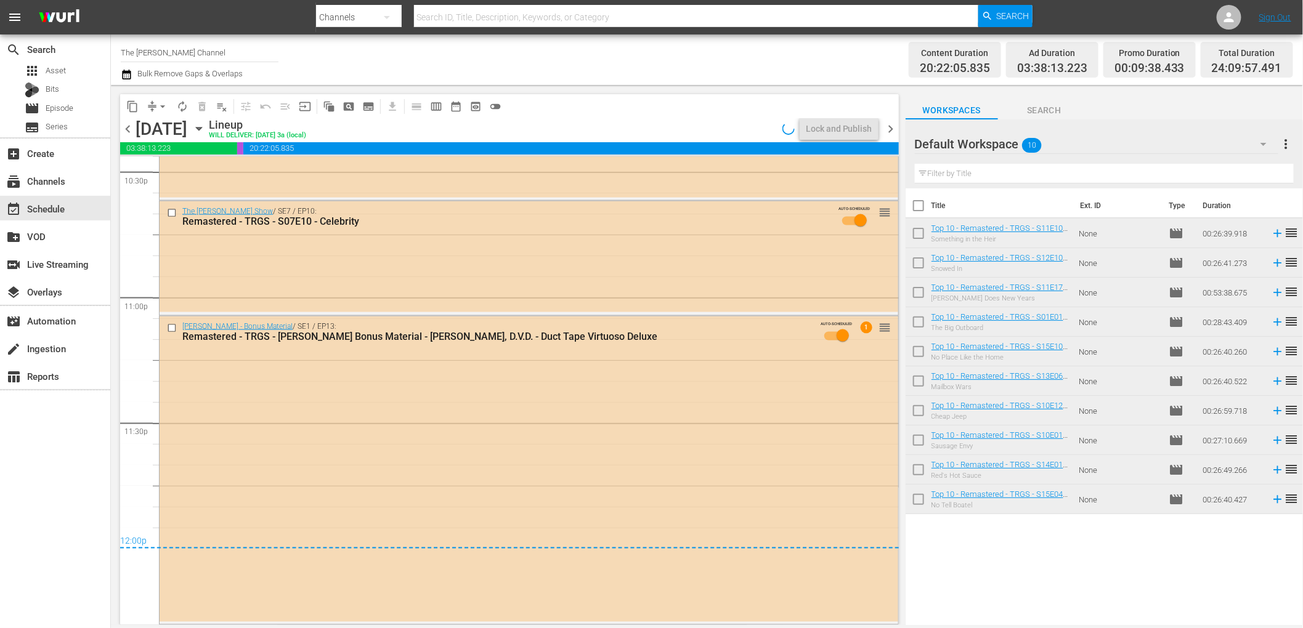
click at [832, 92] on div "content_copy compress arrow_drop_down autorenew_outlined delete_forever_outline…" at bounding box center [506, 355] width 791 height 540
click at [891, 127] on span "chevron_right" at bounding box center [890, 128] width 15 height 15
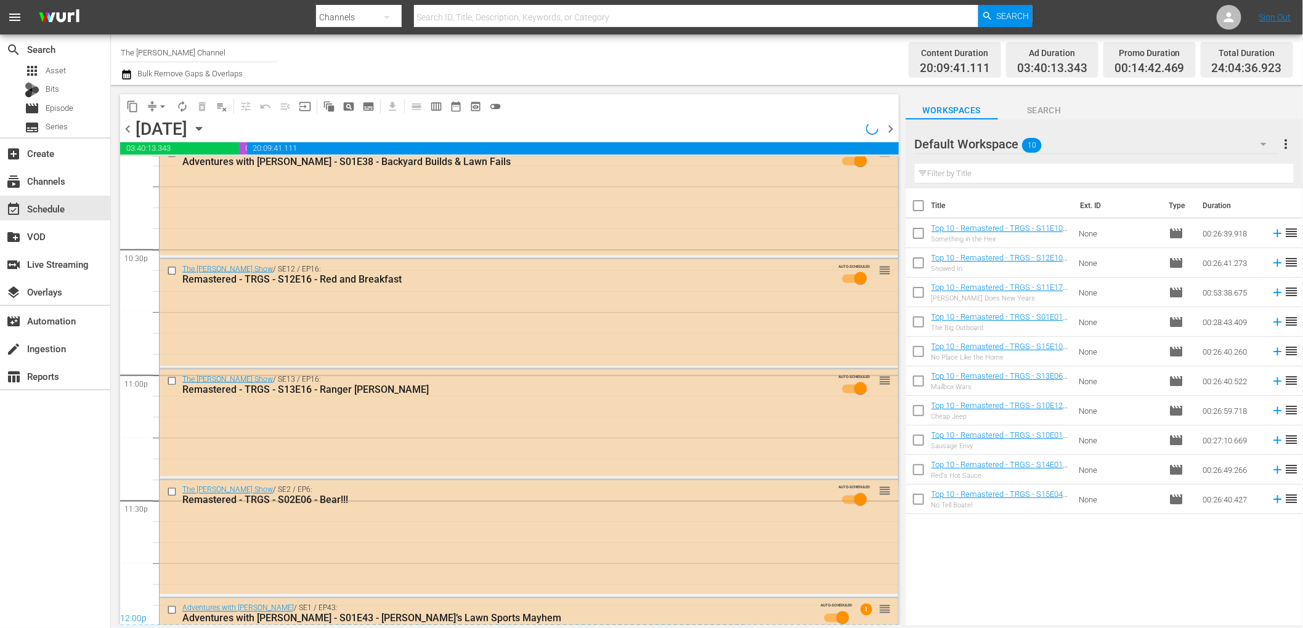
scroll to position [5659, 0]
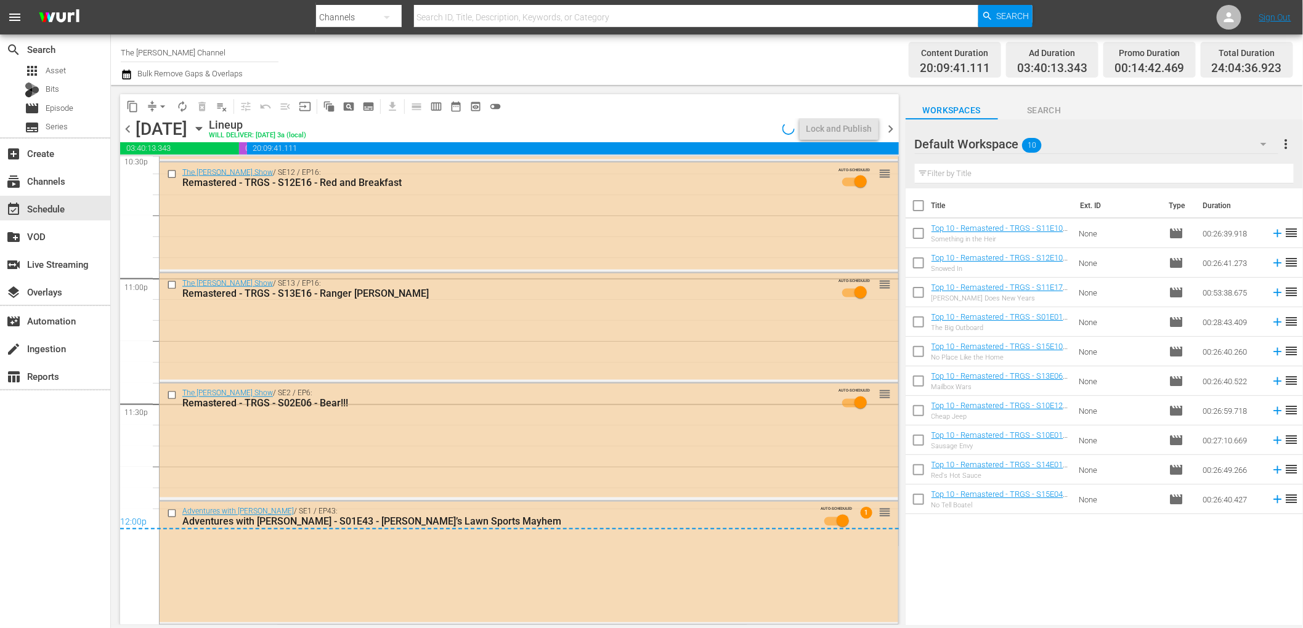
click at [824, 91] on div "content_copy compress arrow_drop_down autorenew_outlined delete_forever_outline…" at bounding box center [506, 355] width 791 height 540
click at [888, 123] on span "chevron_right" at bounding box center [890, 128] width 15 height 15
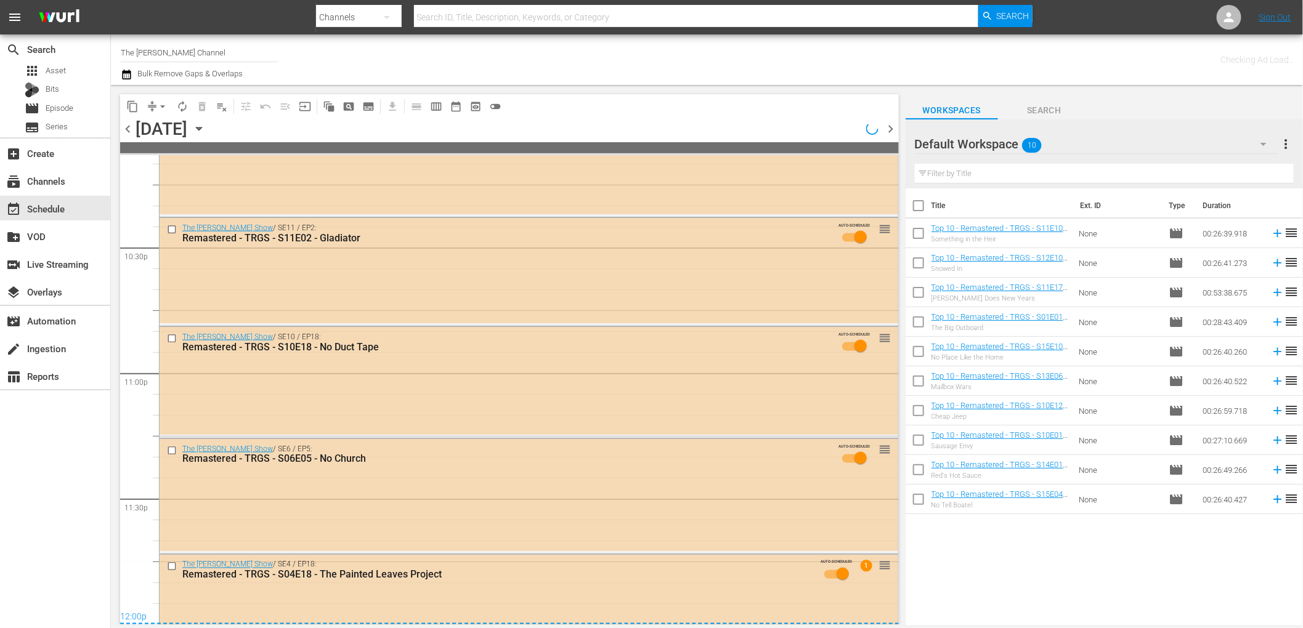
scroll to position [5609, 0]
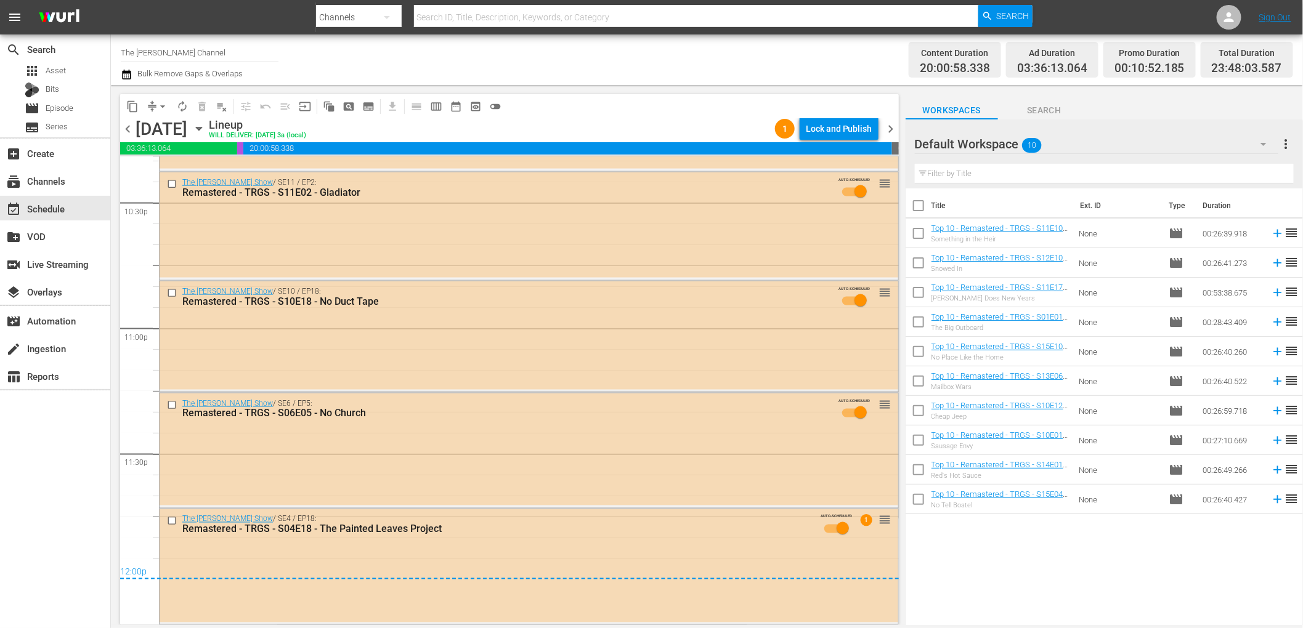
click at [891, 127] on span "chevron_right" at bounding box center [890, 128] width 15 height 15
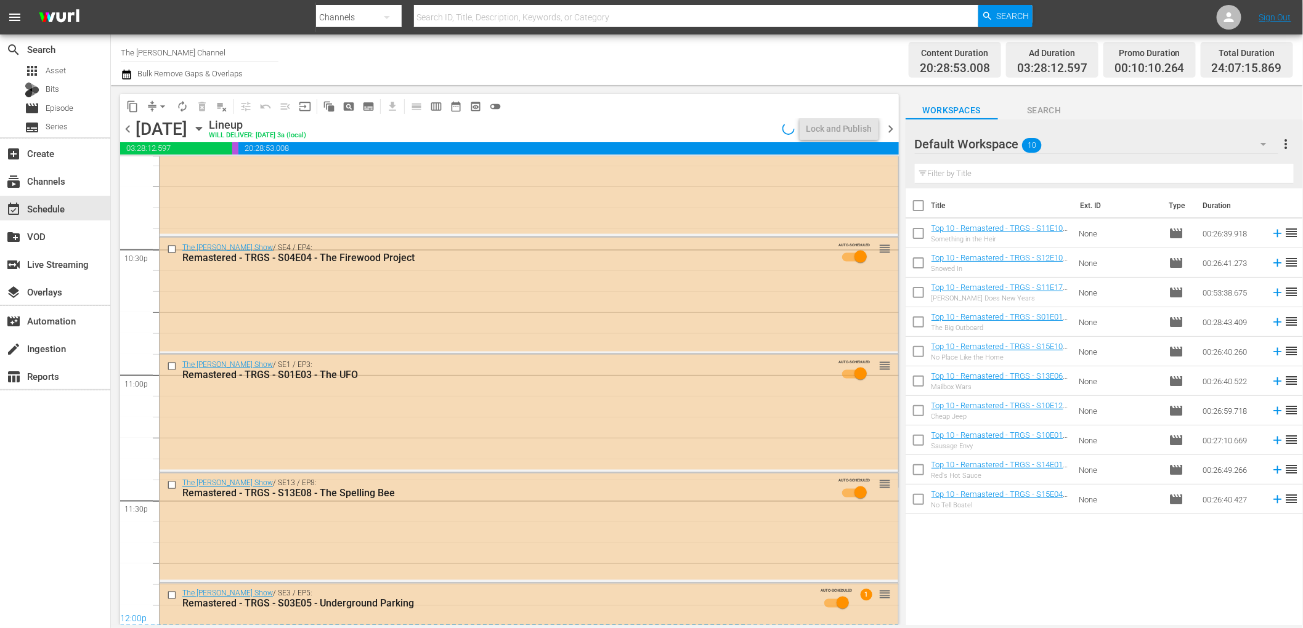
scroll to position [5640, 0]
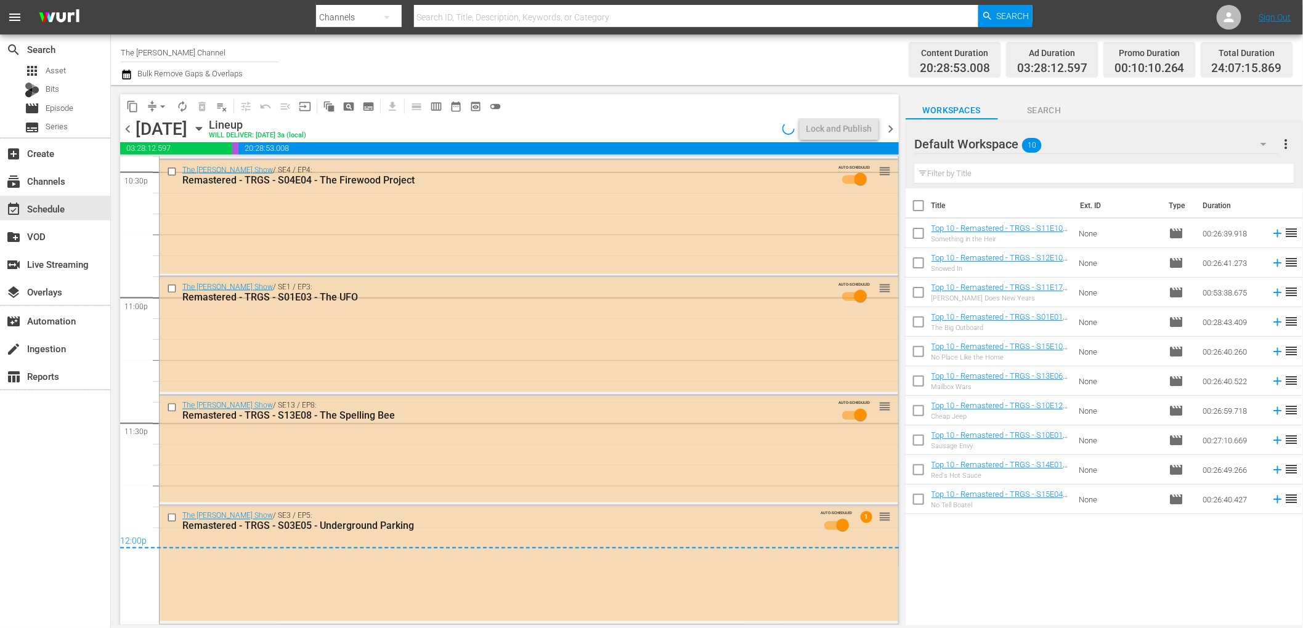
click at [128, 79] on icon "button" at bounding box center [126, 75] width 9 height 10
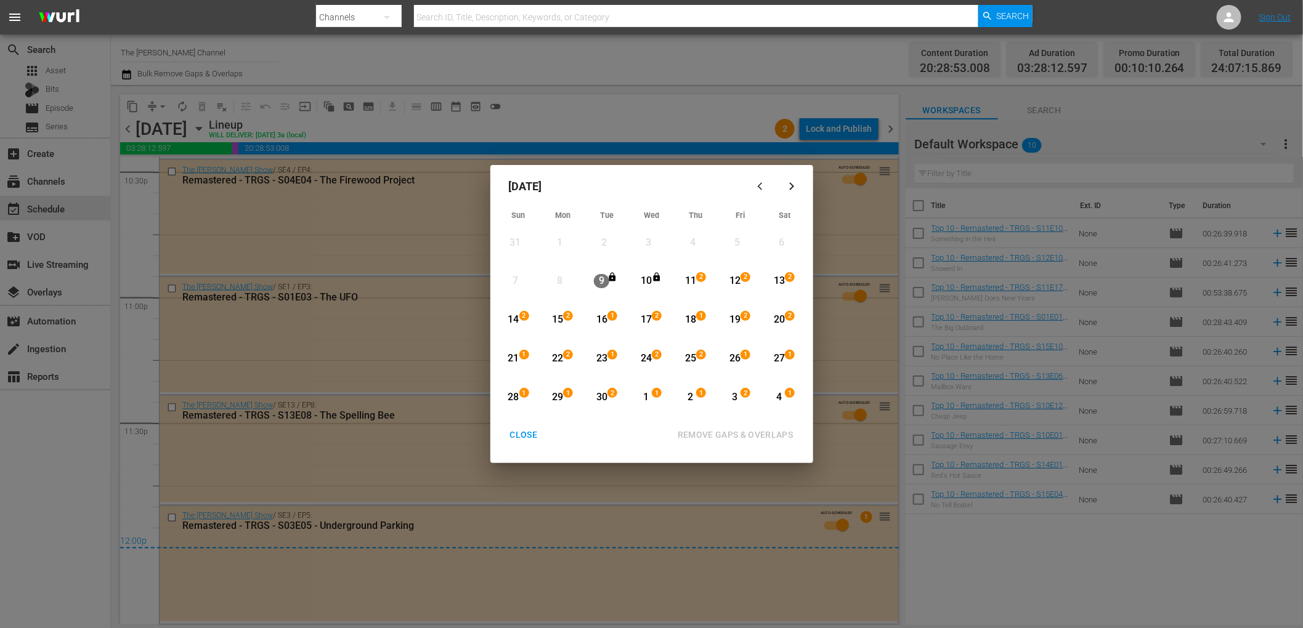
click at [534, 427] on div "CLOSE" at bounding box center [523, 434] width 47 height 15
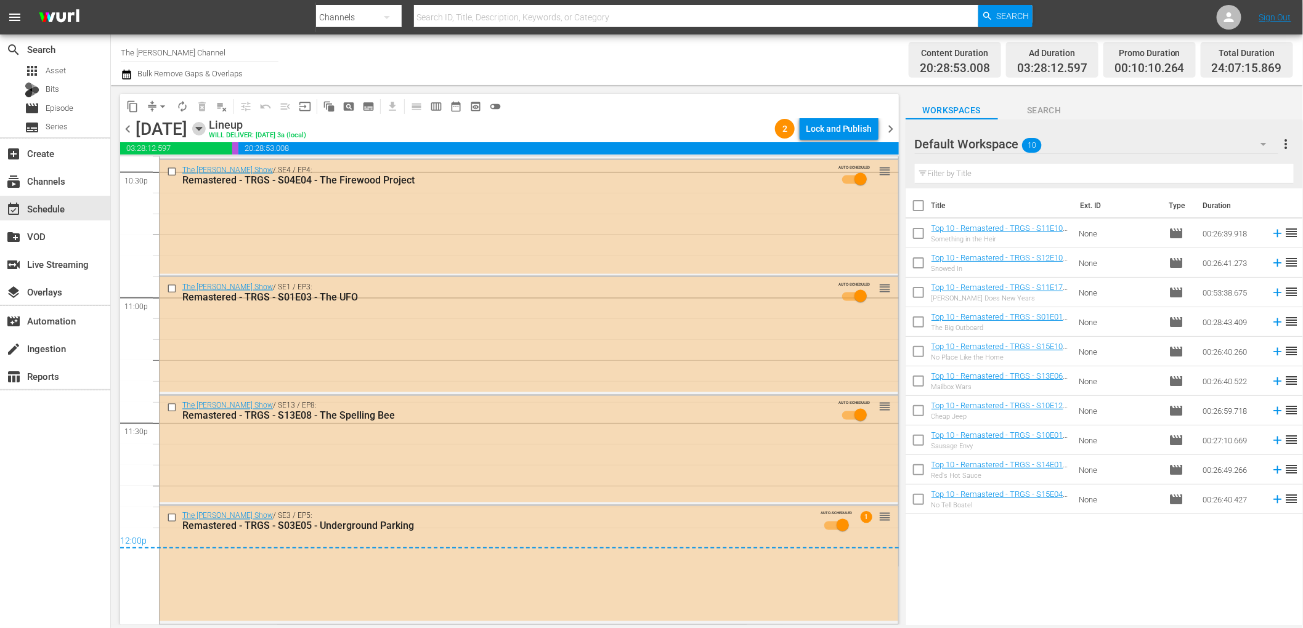
click at [206, 122] on icon "button" at bounding box center [199, 129] width 14 height 14
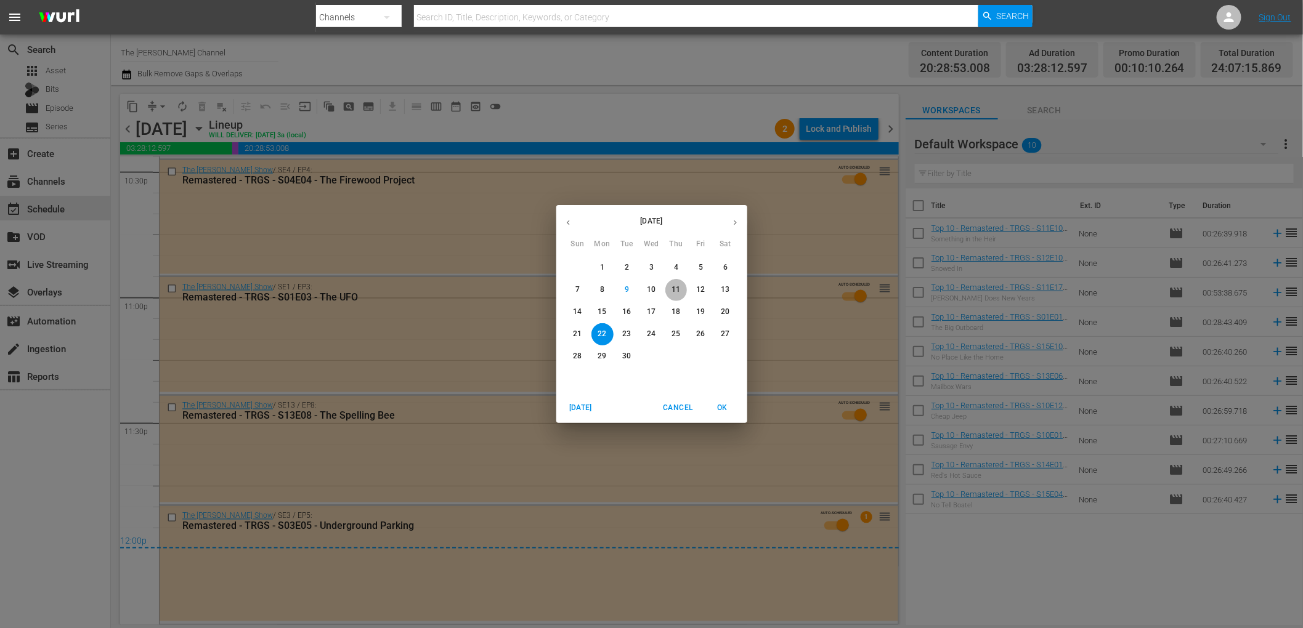
click at [674, 291] on p "11" at bounding box center [675, 290] width 9 height 10
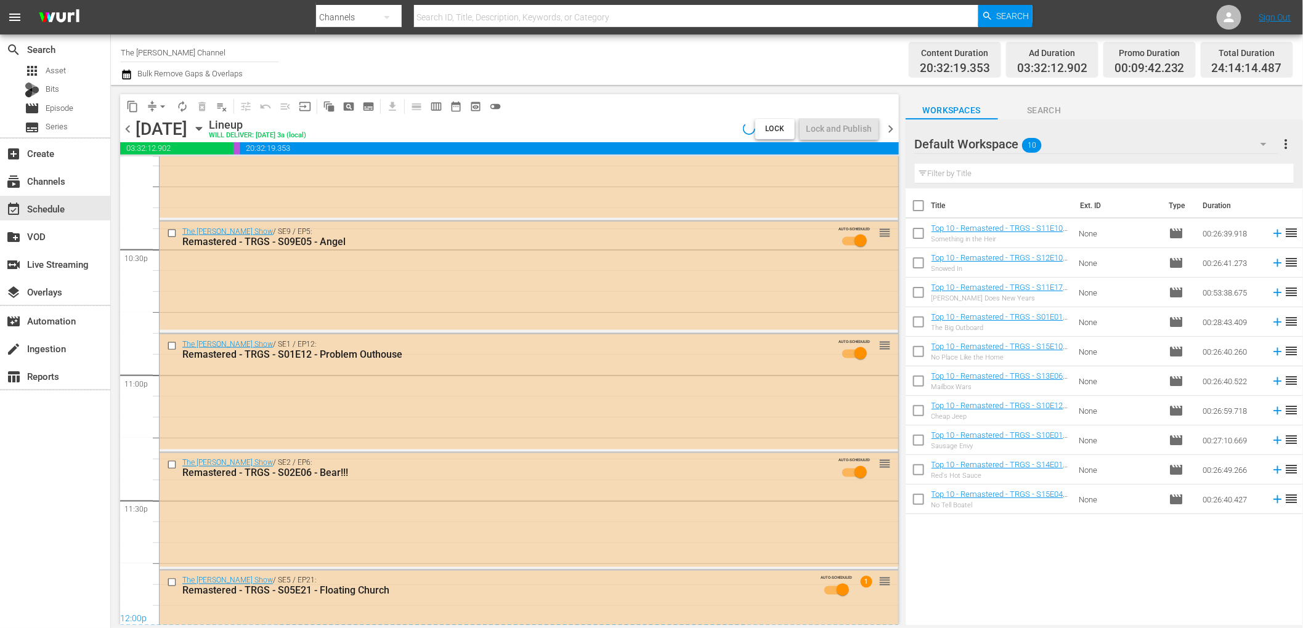
scroll to position [5624, 0]
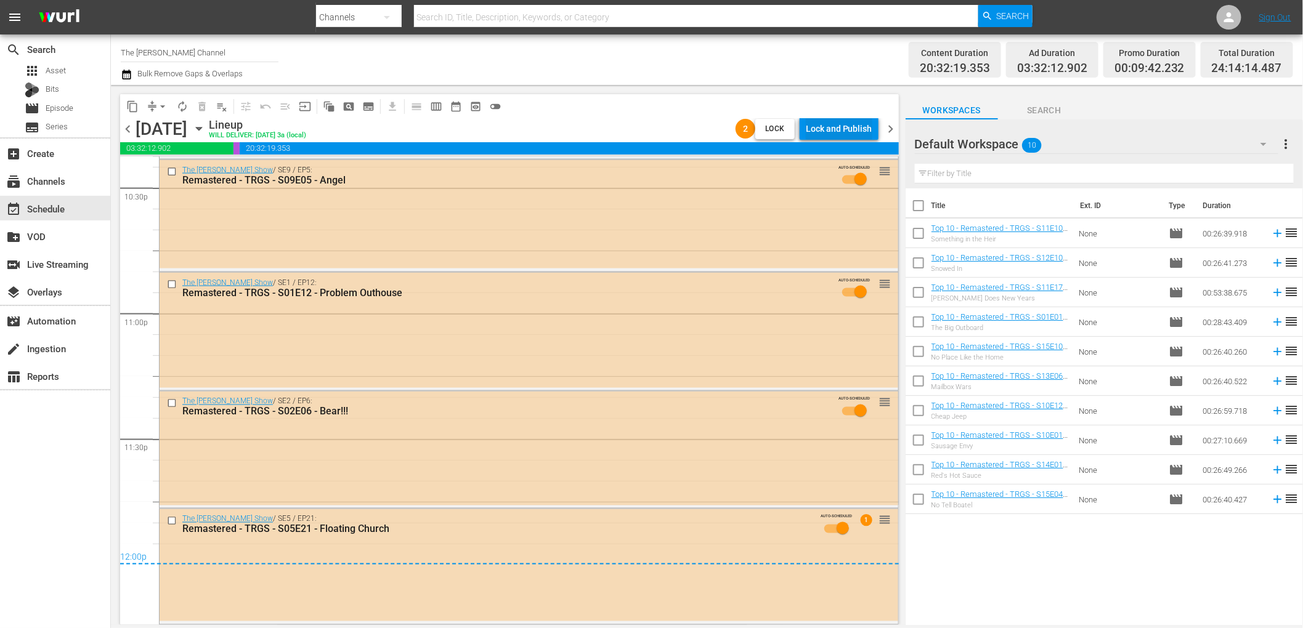
click at [825, 132] on div "Lock and Publish" at bounding box center [839, 129] width 67 height 22
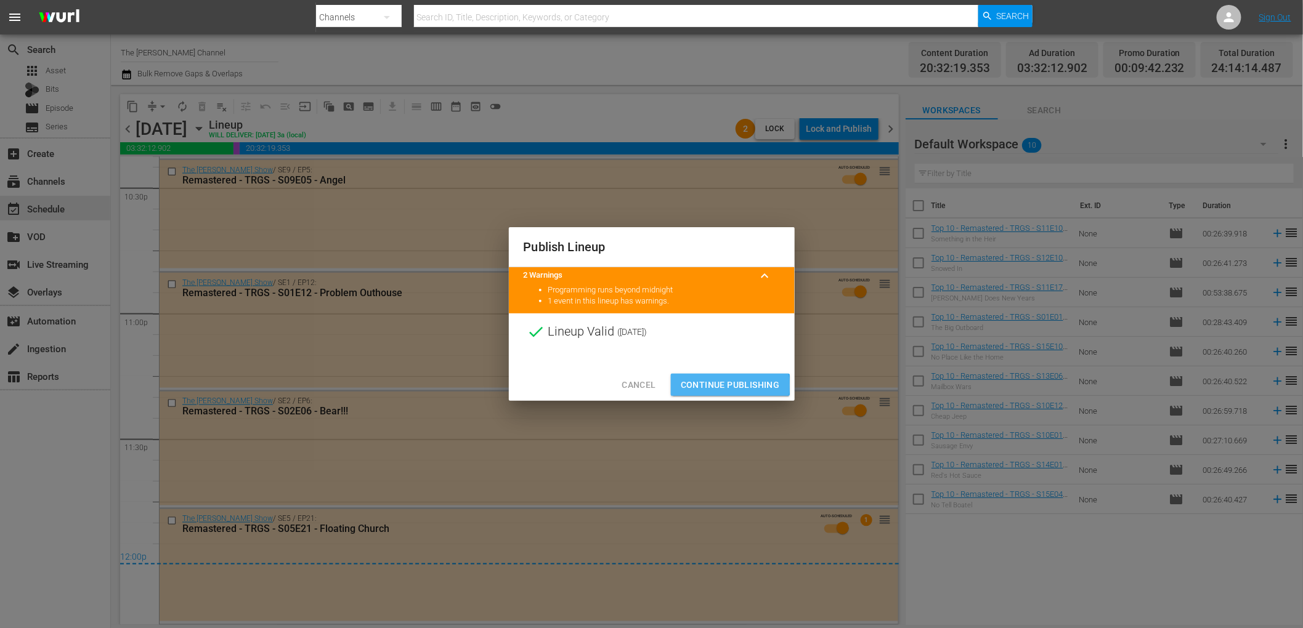
drag, startPoint x: 708, startPoint y: 386, endPoint x: 721, endPoint y: 350, distance: 38.0
click at [708, 384] on span "Continue Publishing" at bounding box center [730, 385] width 99 height 15
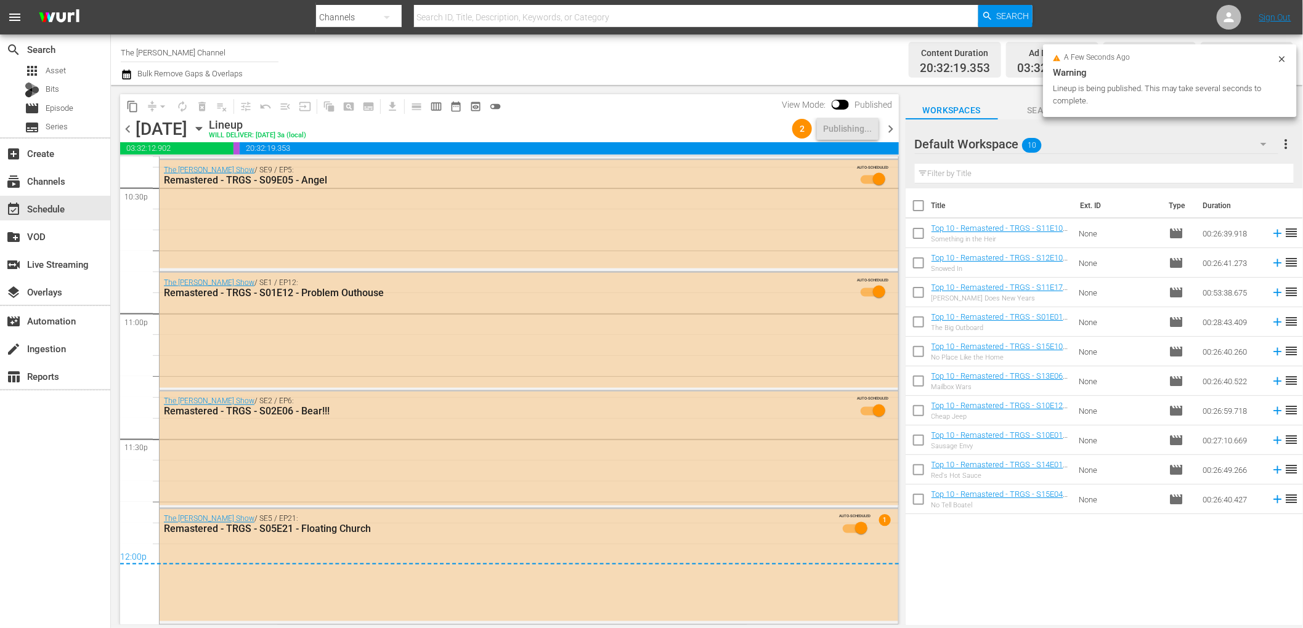
click at [888, 128] on span "chevron_right" at bounding box center [890, 128] width 15 height 15
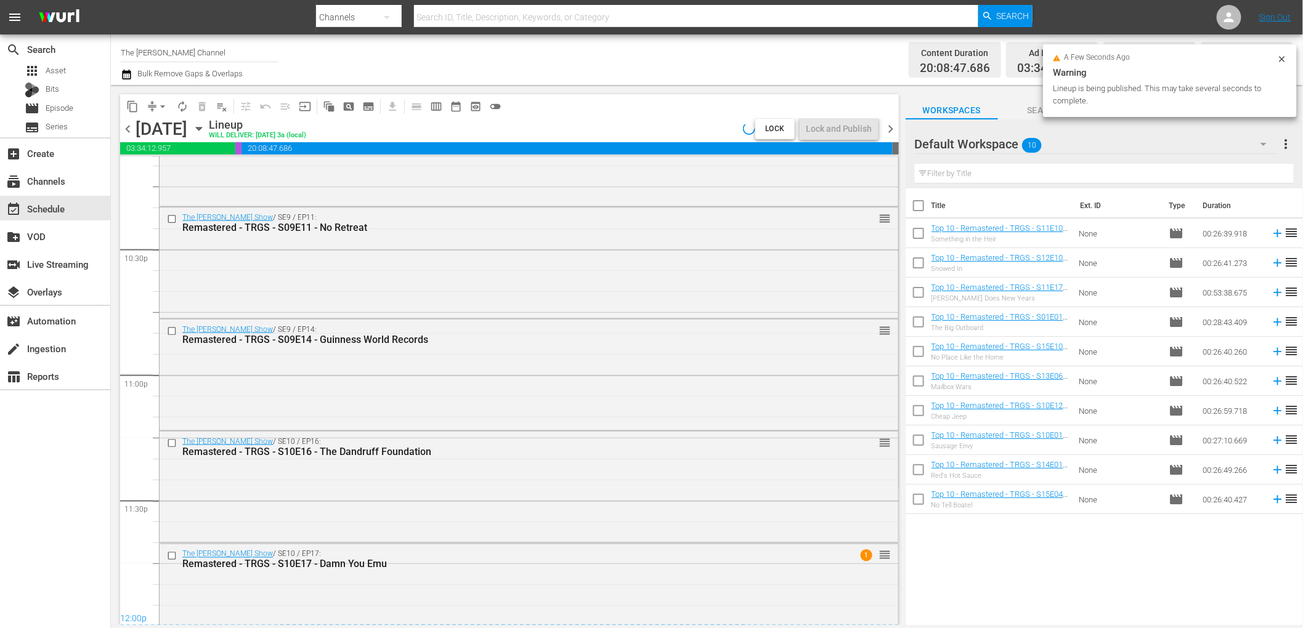
scroll to position [5593, 0]
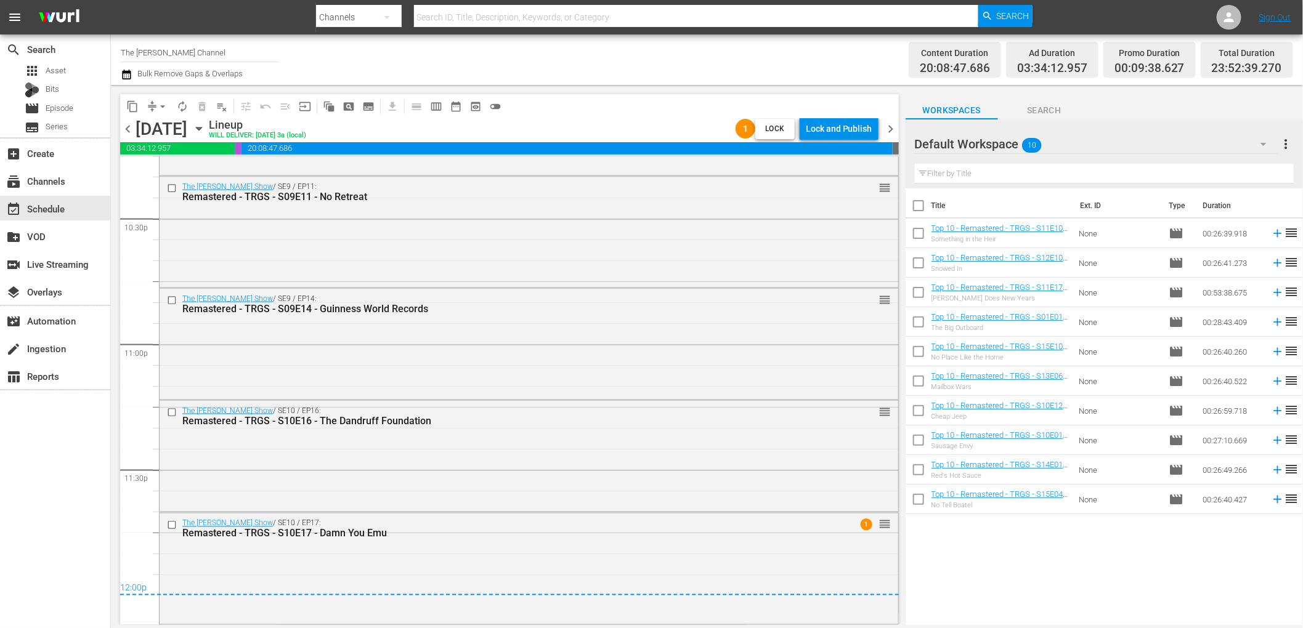
click at [823, 126] on div "Lock and Publish" at bounding box center [839, 129] width 67 height 22
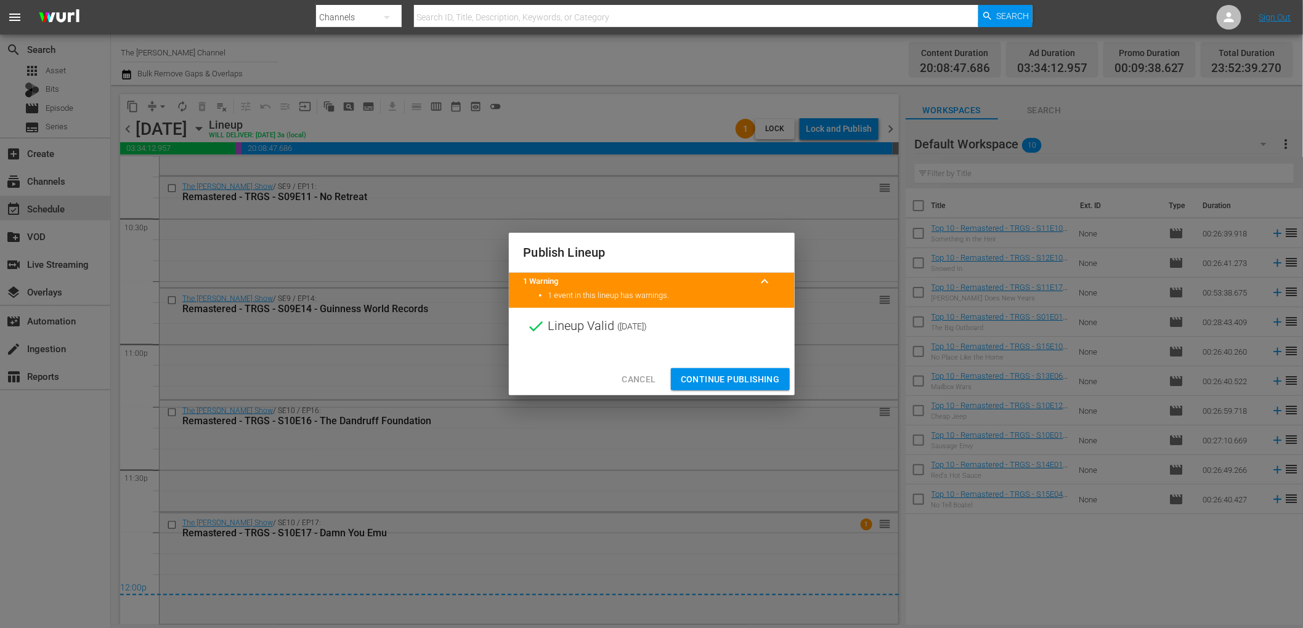
drag, startPoint x: 738, startPoint y: 377, endPoint x: 770, endPoint y: 339, distance: 49.4
click at [739, 376] on span "Continue Publishing" at bounding box center [730, 379] width 99 height 15
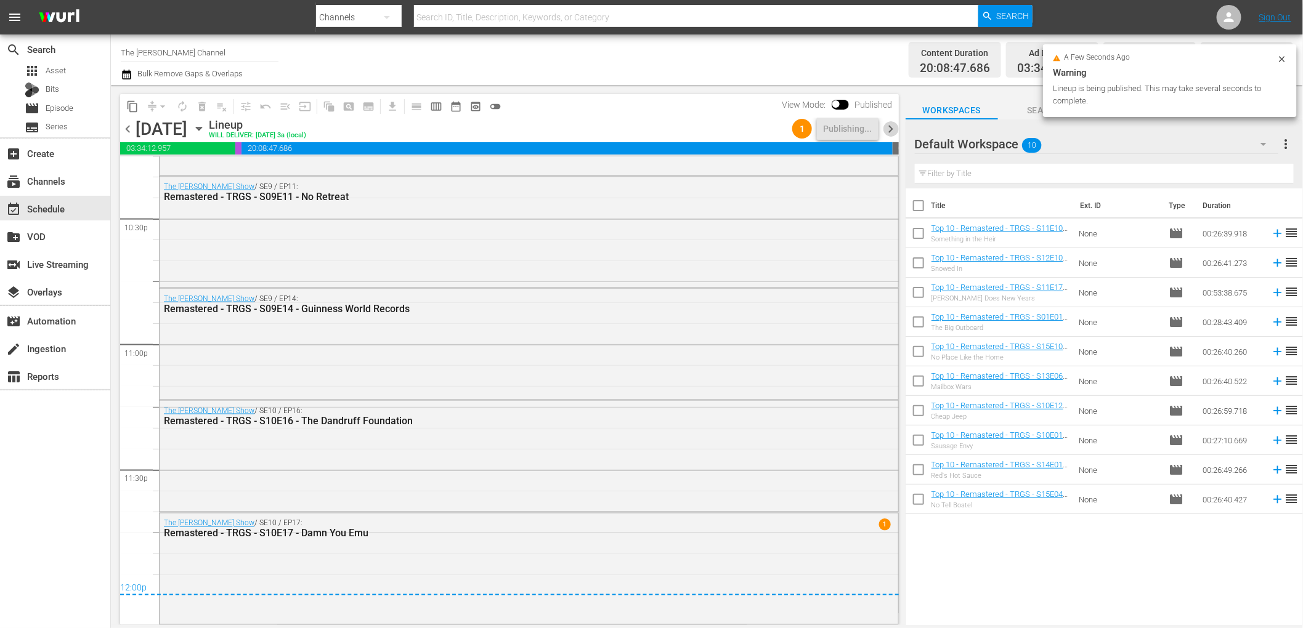
click at [893, 130] on span "chevron_right" at bounding box center [890, 128] width 15 height 15
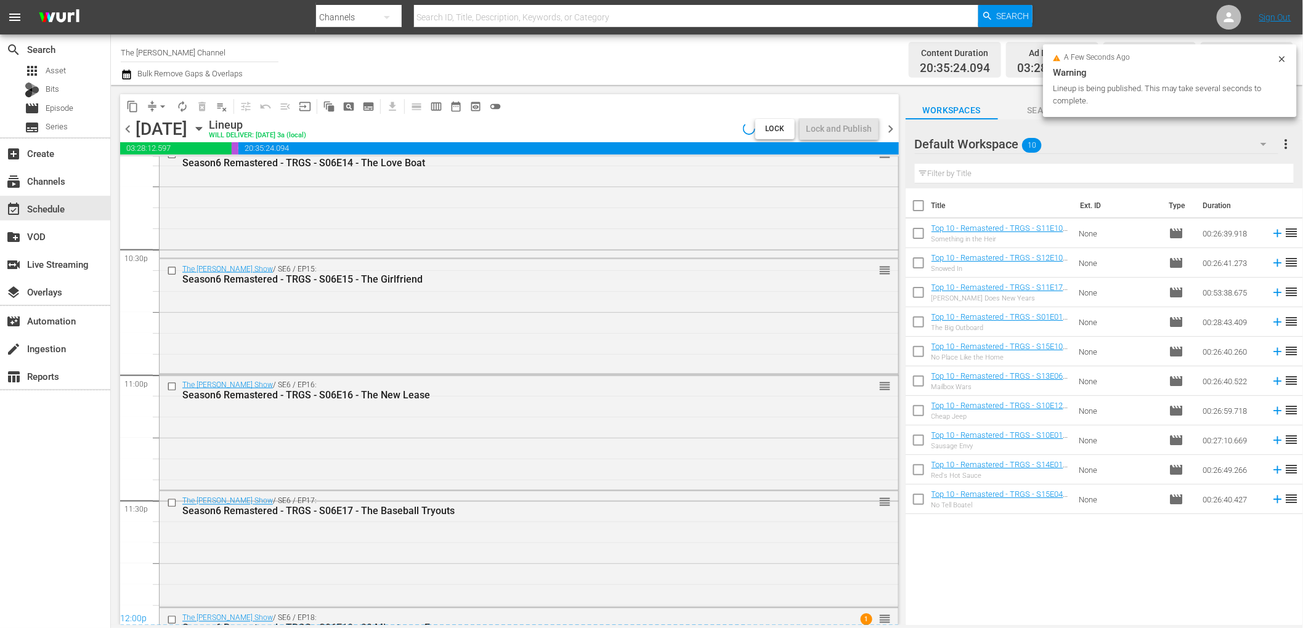
scroll to position [5661, 0]
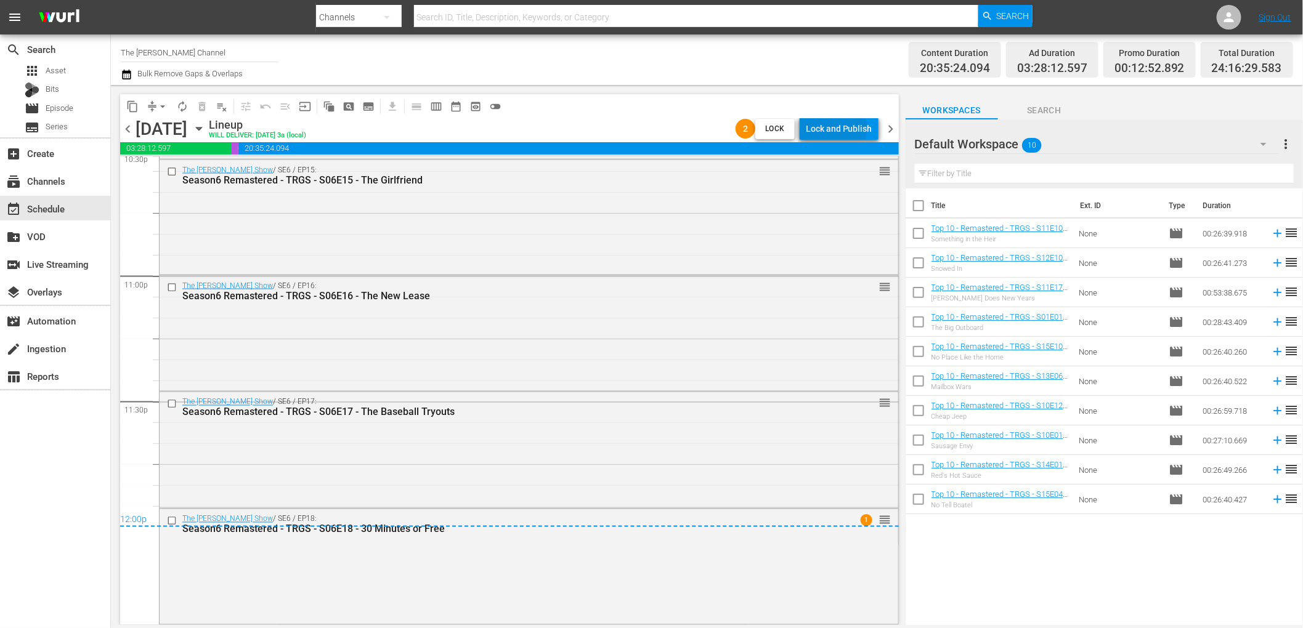
click at [835, 128] on div "Lock and Publish" at bounding box center [839, 129] width 67 height 22
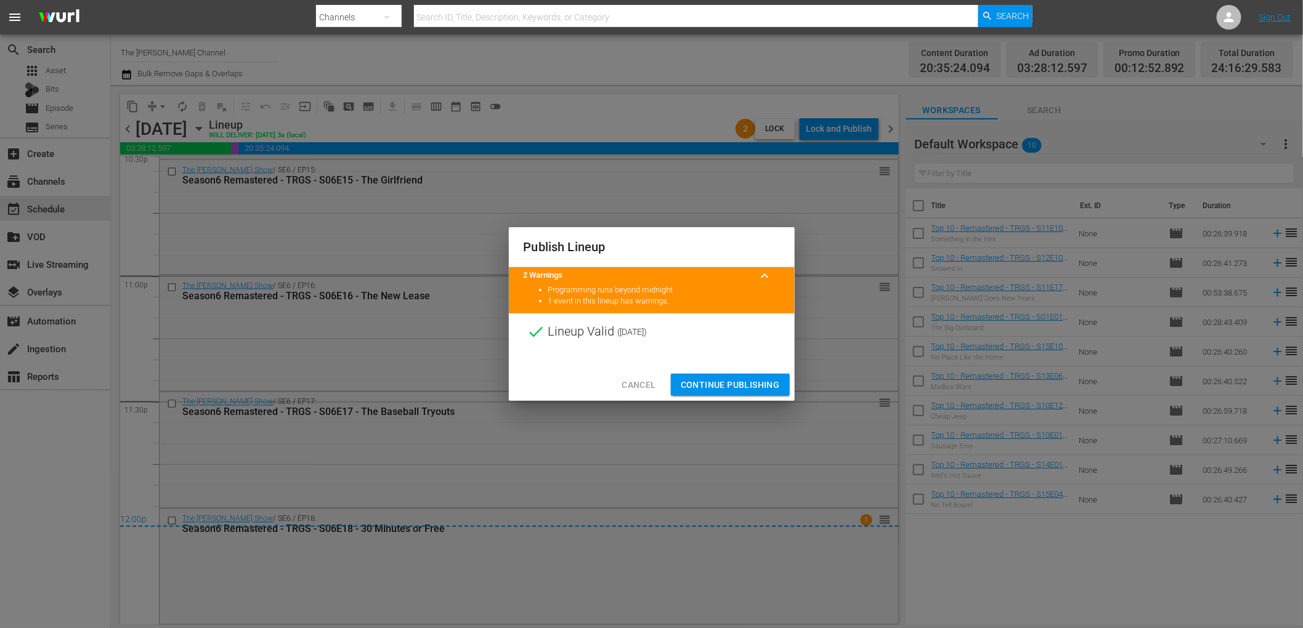
drag, startPoint x: 758, startPoint y: 377, endPoint x: 775, endPoint y: 358, distance: 25.3
click at [760, 378] on span "Continue Publishing" at bounding box center [730, 385] width 99 height 15
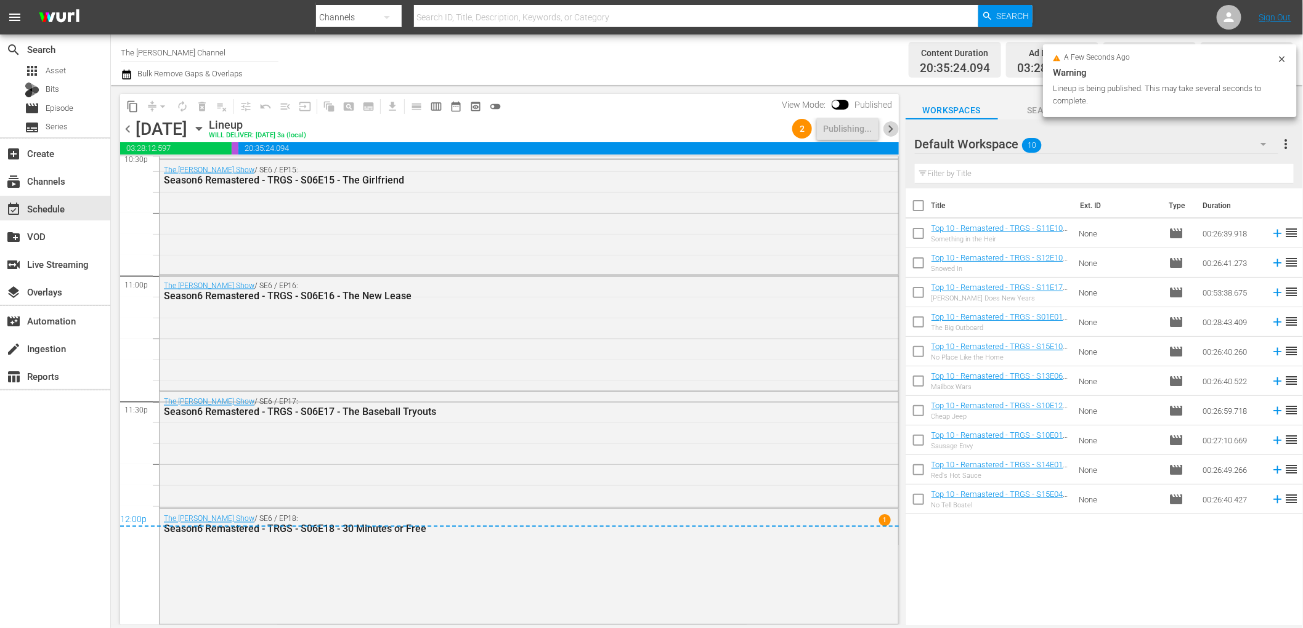
click at [891, 127] on span "chevron_right" at bounding box center [890, 128] width 15 height 15
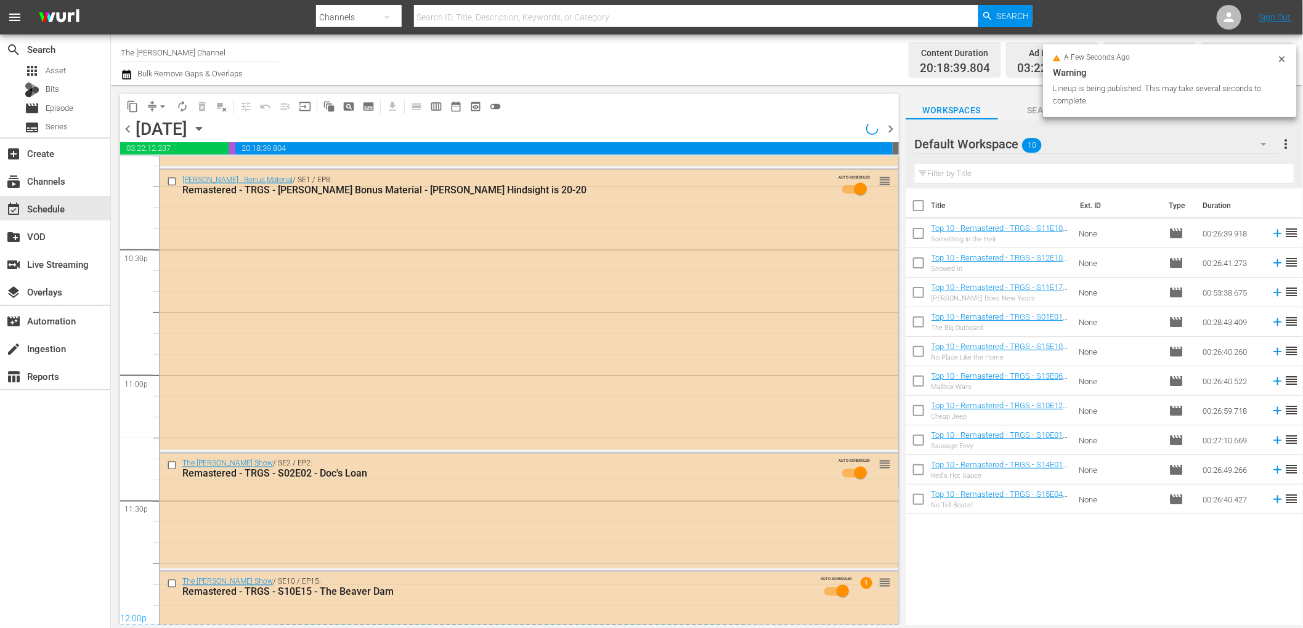
scroll to position [5621, 0]
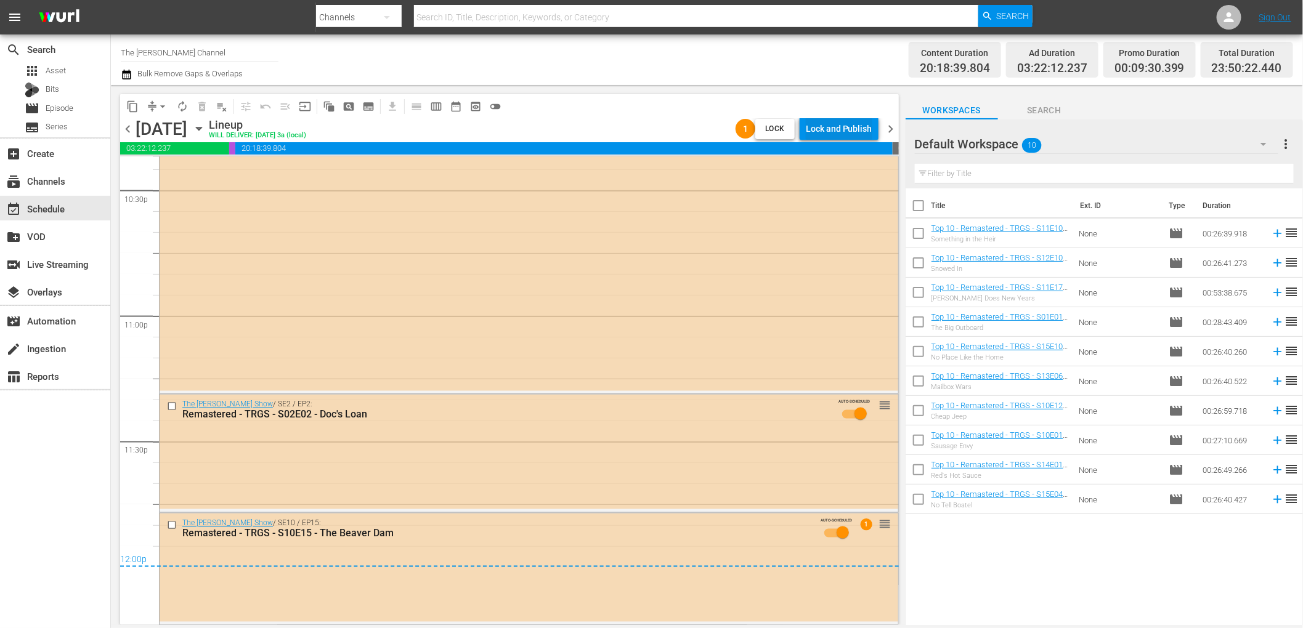
click at [857, 123] on div "Lock and Publish" at bounding box center [839, 129] width 67 height 22
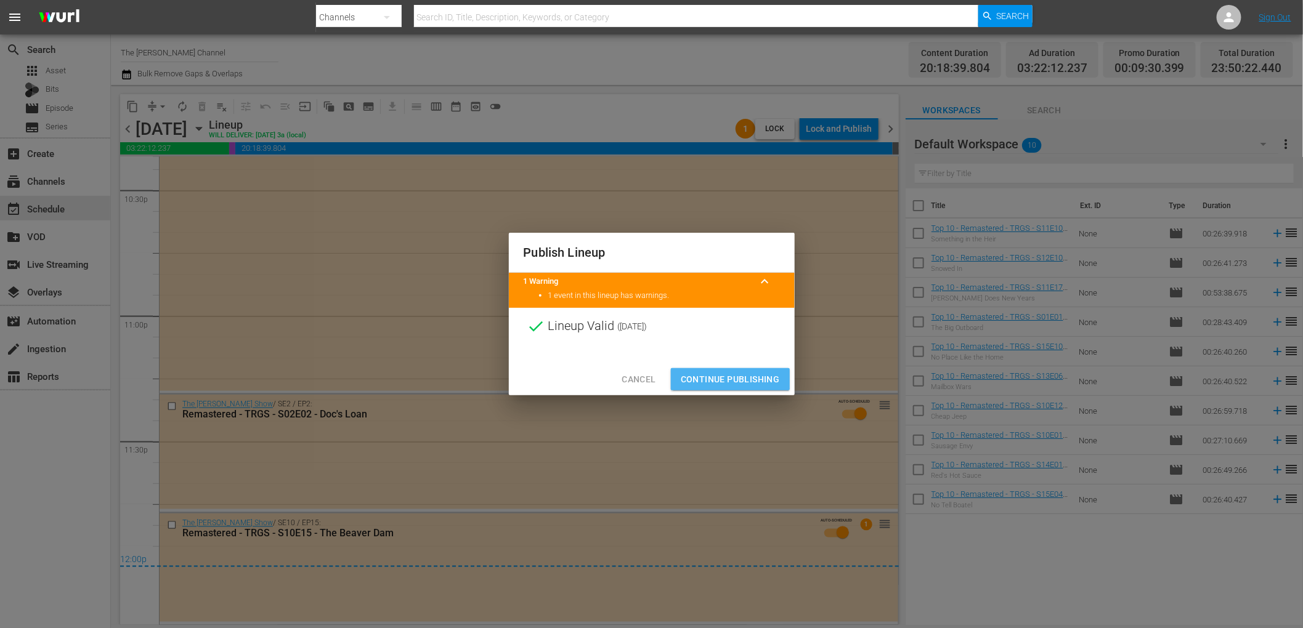
click at [723, 373] on button "Continue Publishing" at bounding box center [730, 379] width 119 height 23
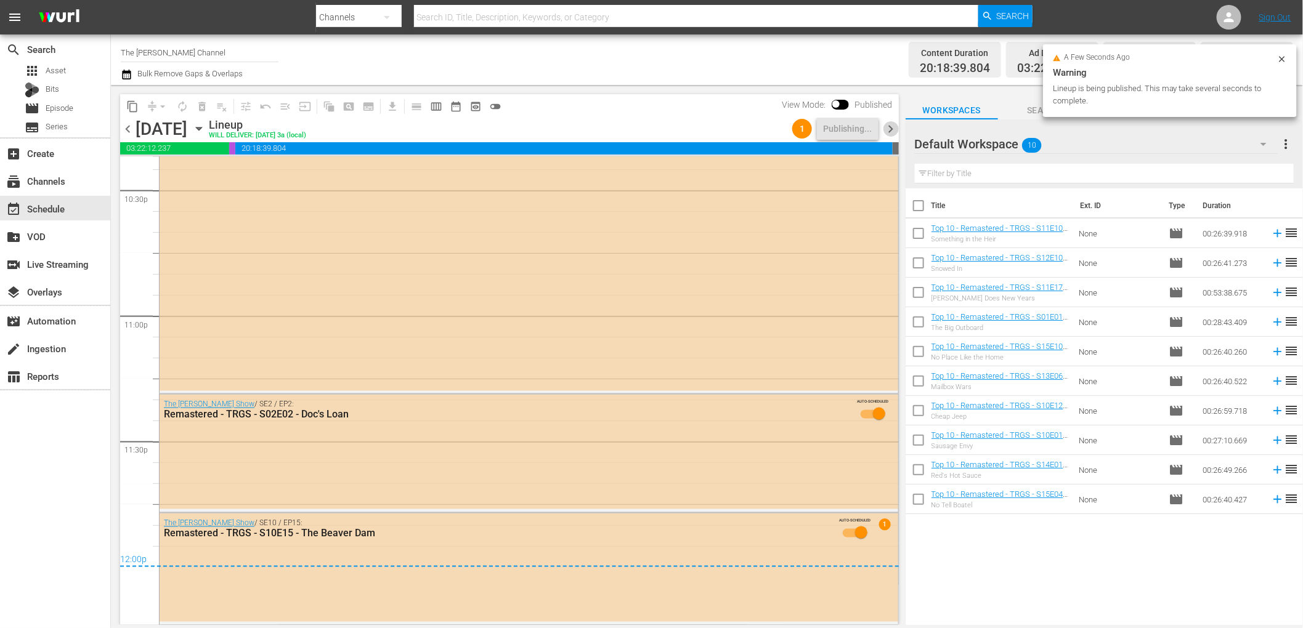
click at [894, 124] on span "chevron_right" at bounding box center [890, 128] width 15 height 15
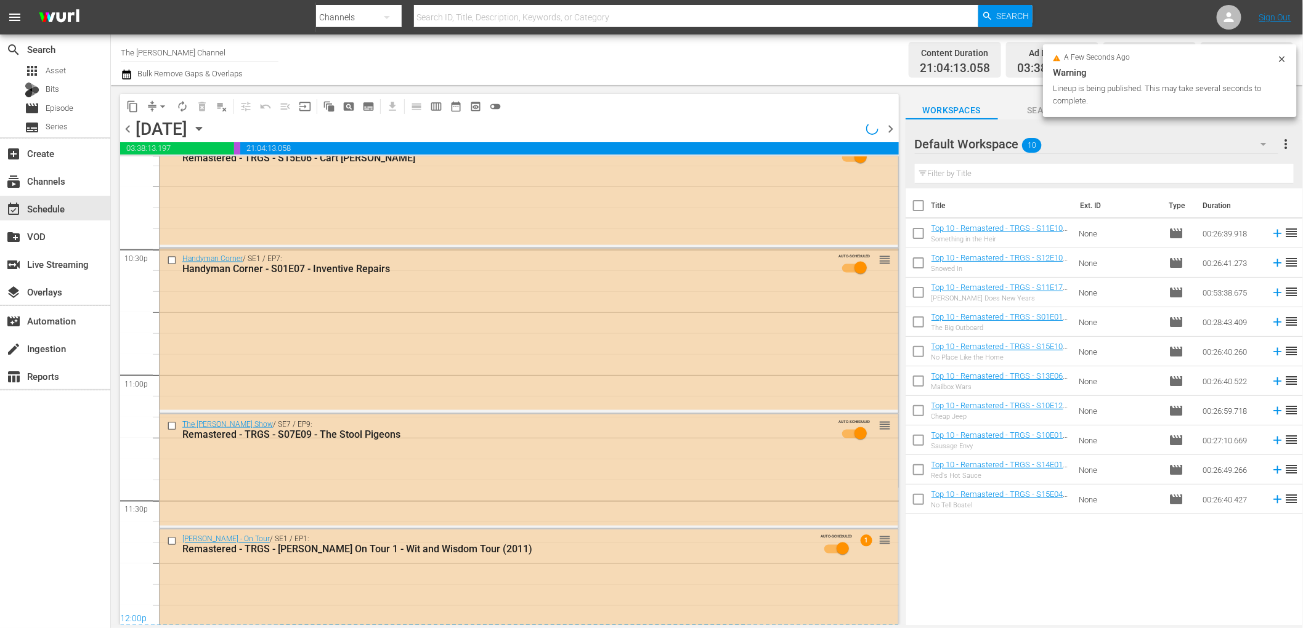
scroll to position [5676, 0]
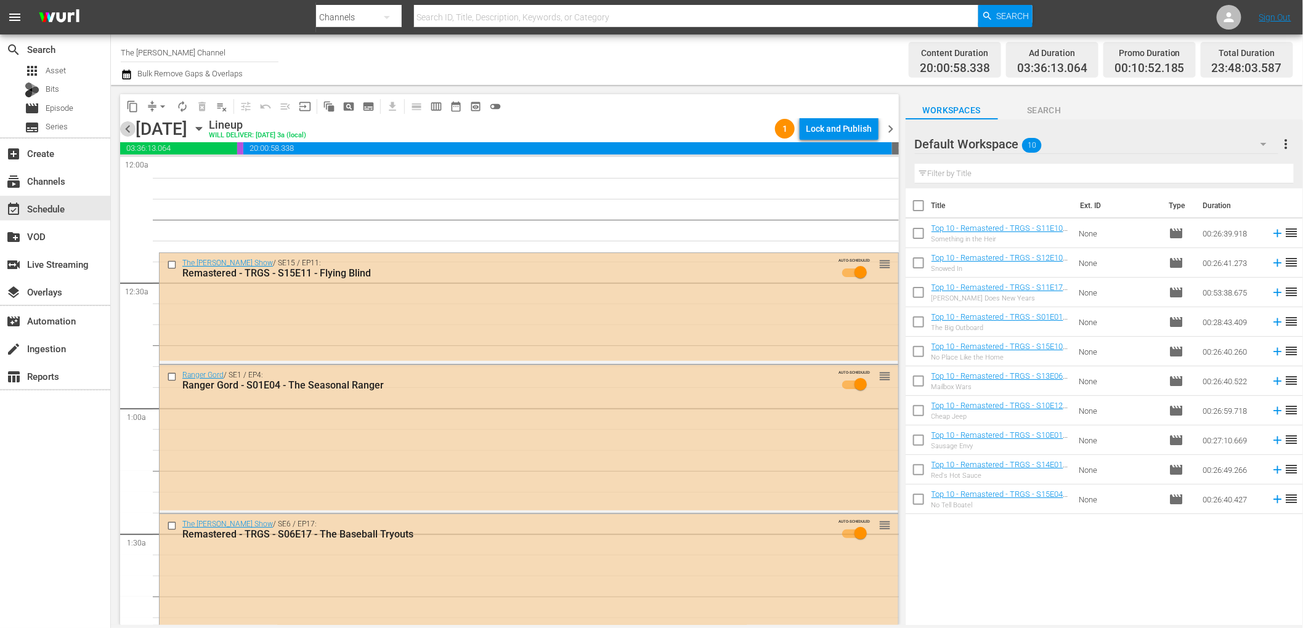
click at [131, 134] on span "chevron_left" at bounding box center [127, 128] width 15 height 15
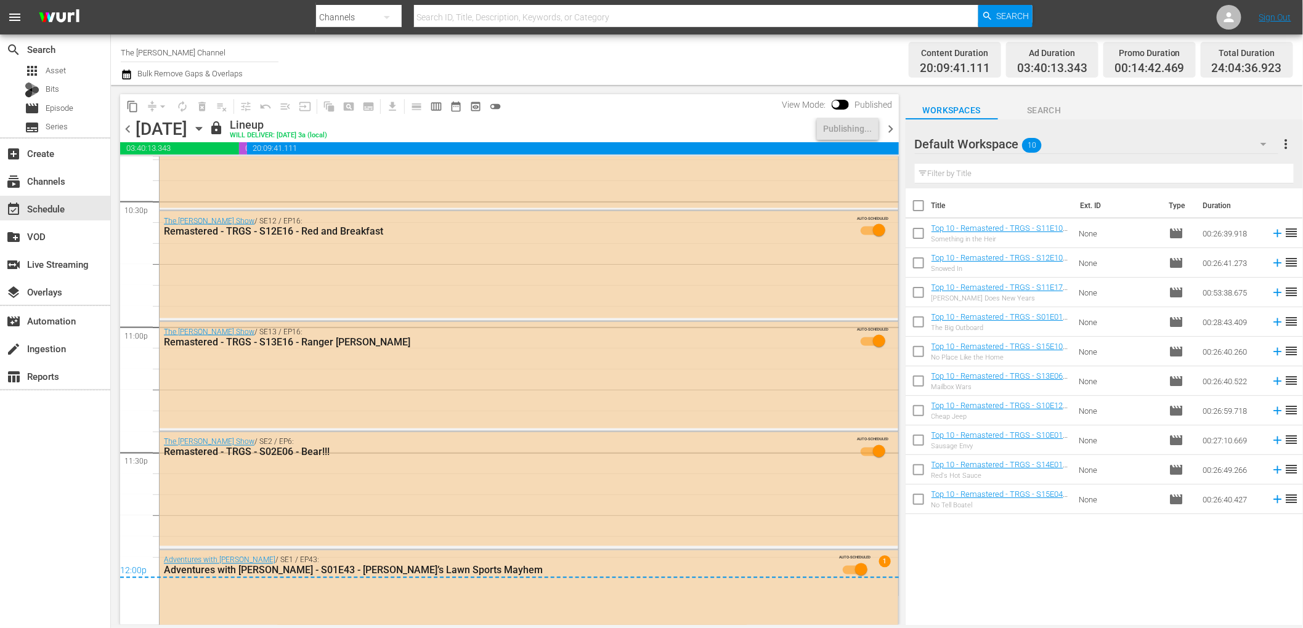
scroll to position [5659, 0]
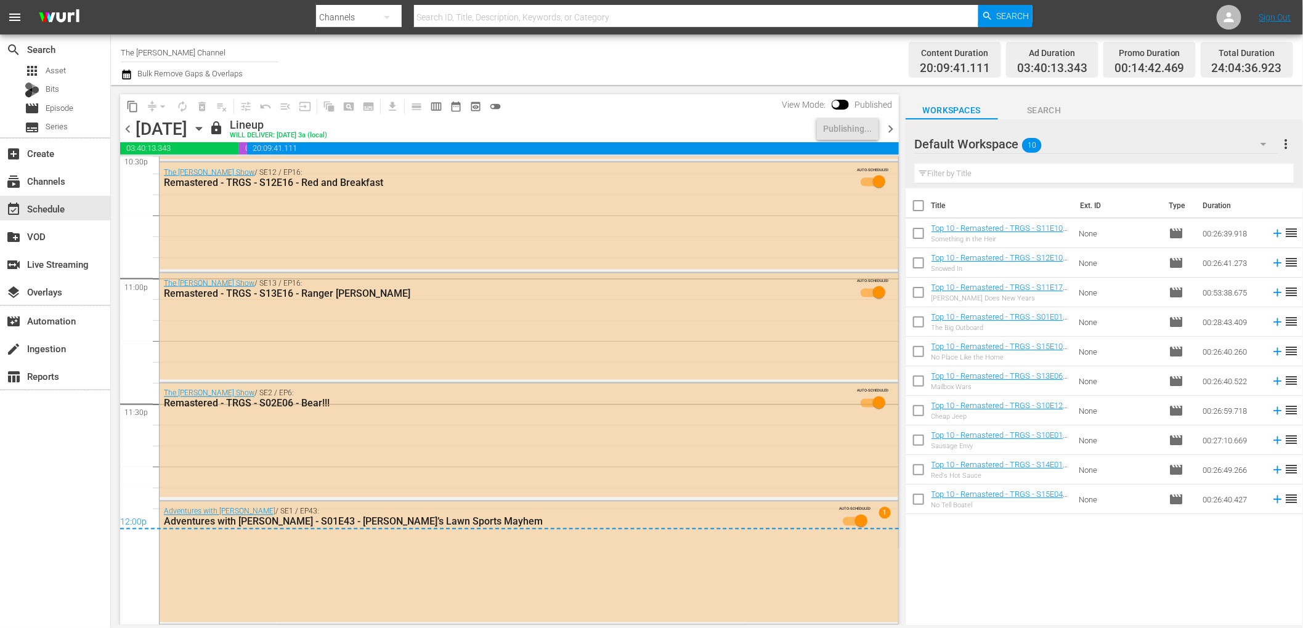
click at [888, 124] on span "chevron_right" at bounding box center [890, 128] width 15 height 15
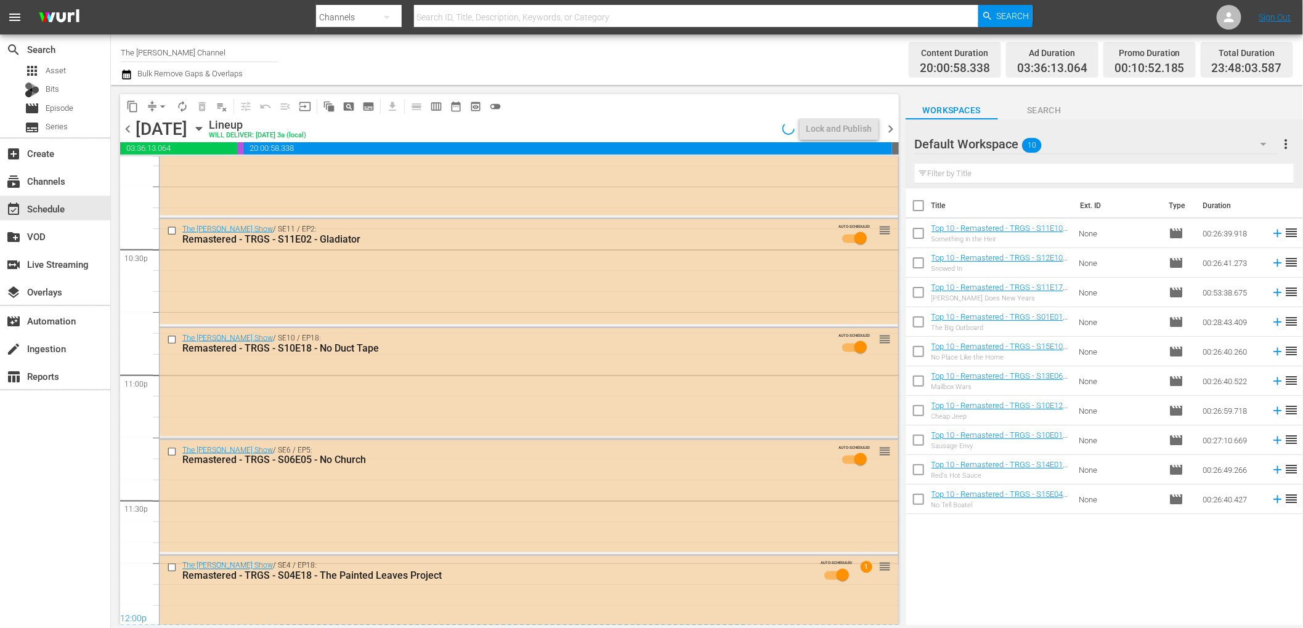
scroll to position [5609, 0]
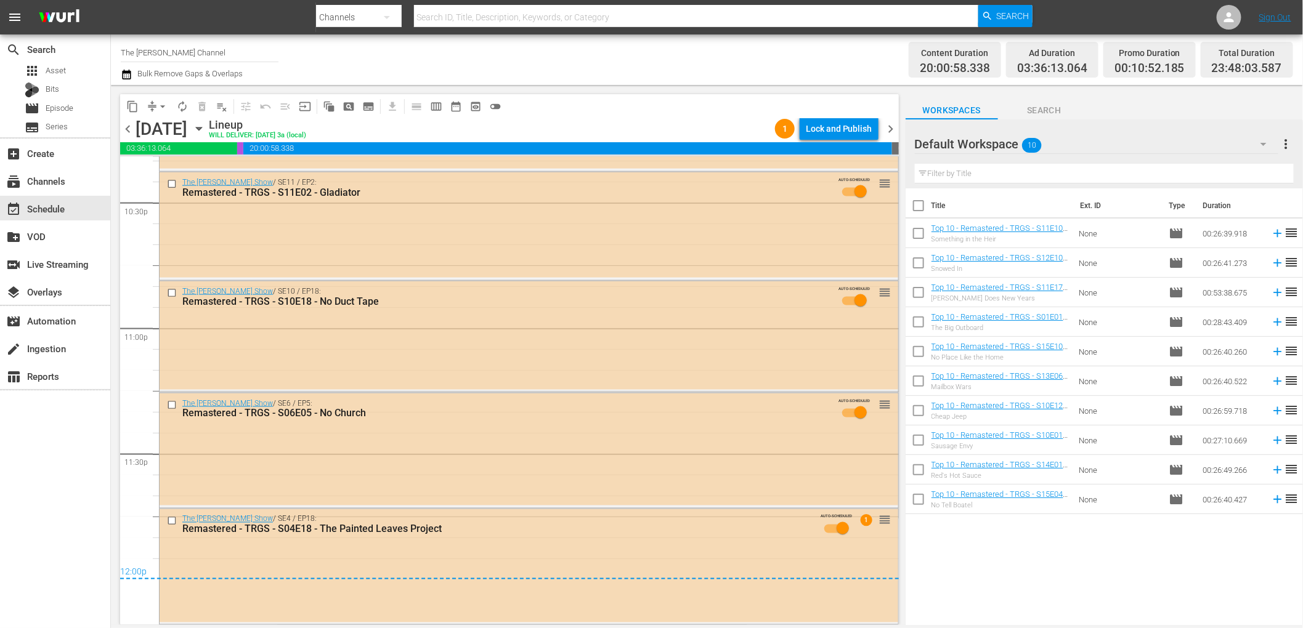
click at [662, 75] on div "Channel Title The Red Green Channel Bulk Remove Gaps & Overlaps" at bounding box center [440, 60] width 639 height 44
click at [828, 125] on div "Lock and Publish" at bounding box center [839, 129] width 67 height 22
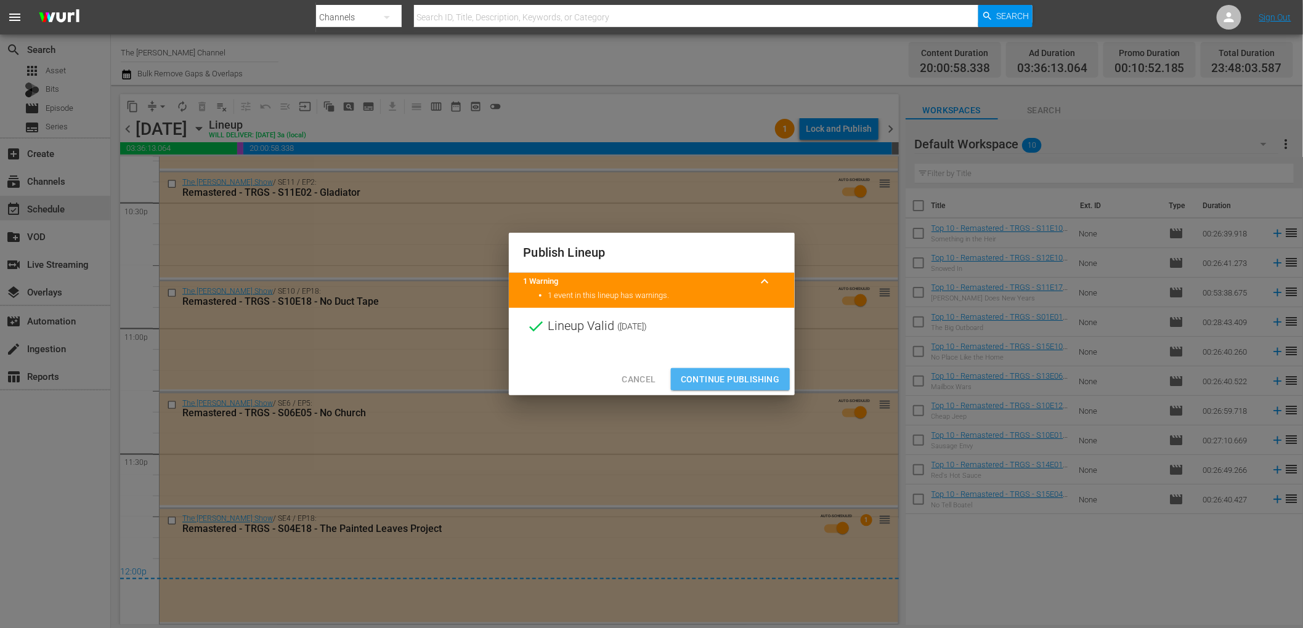
drag, startPoint x: 733, startPoint y: 383, endPoint x: 685, endPoint y: 348, distance: 59.1
click at [733, 383] on span "Continue Publishing" at bounding box center [730, 379] width 99 height 15
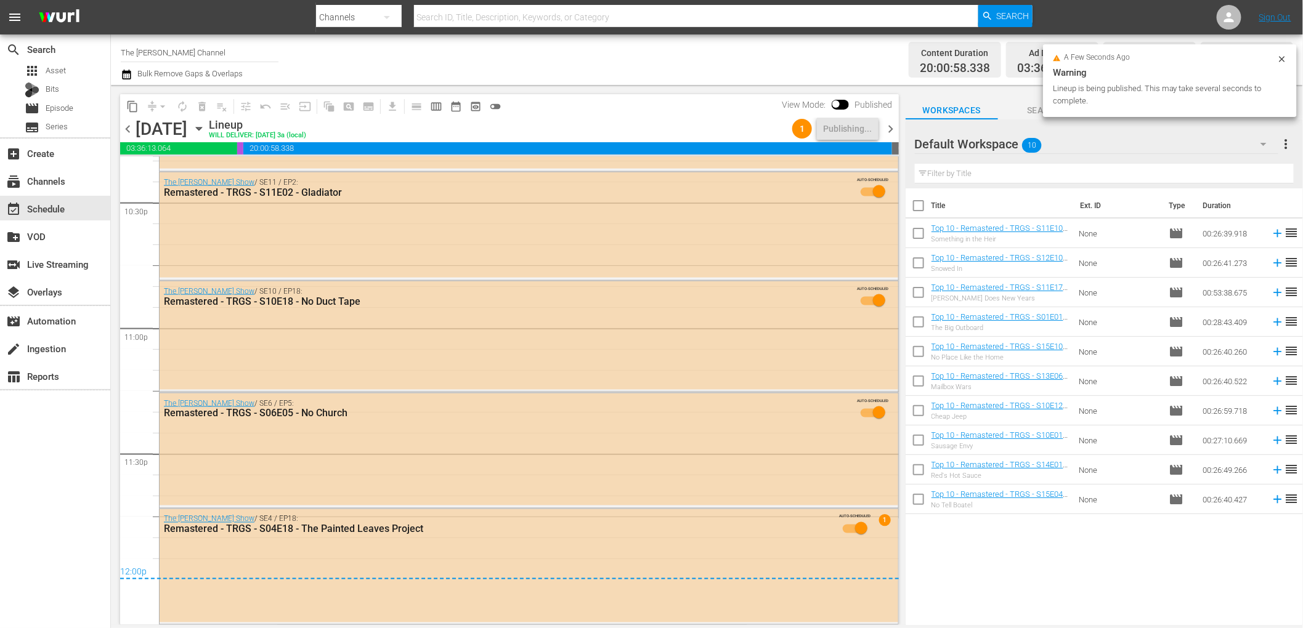
click at [125, 72] on icon "button" at bounding box center [126, 75] width 9 height 10
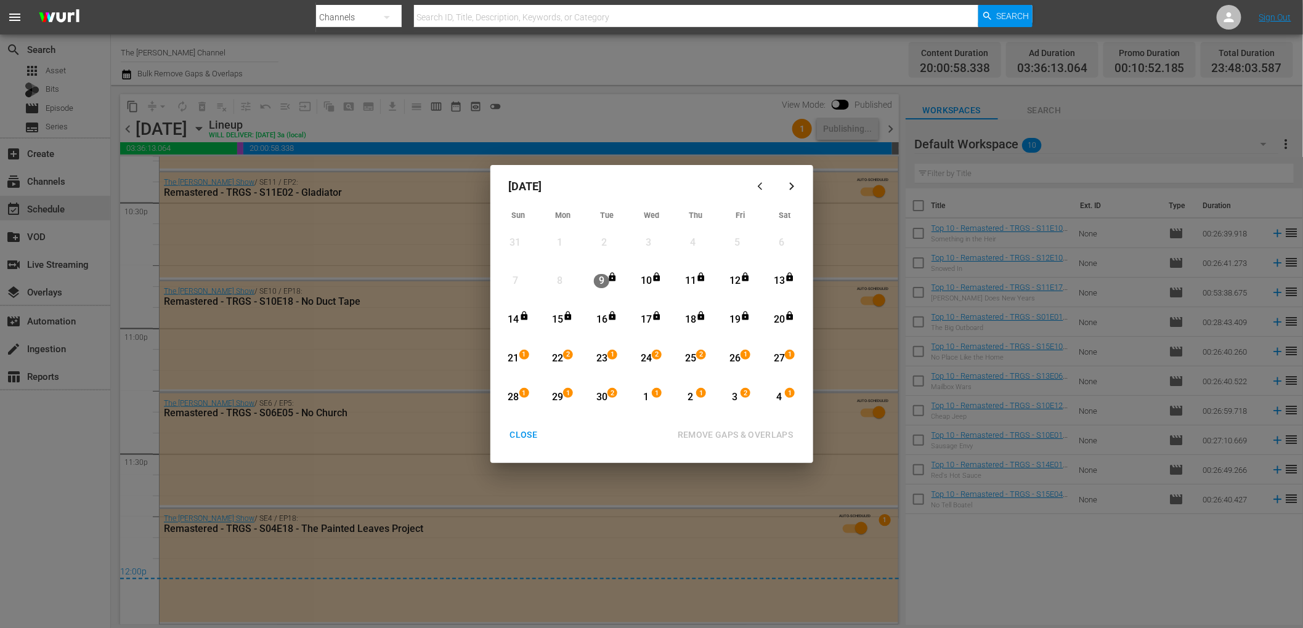
click at [532, 439] on div "CLOSE" at bounding box center [523, 434] width 47 height 15
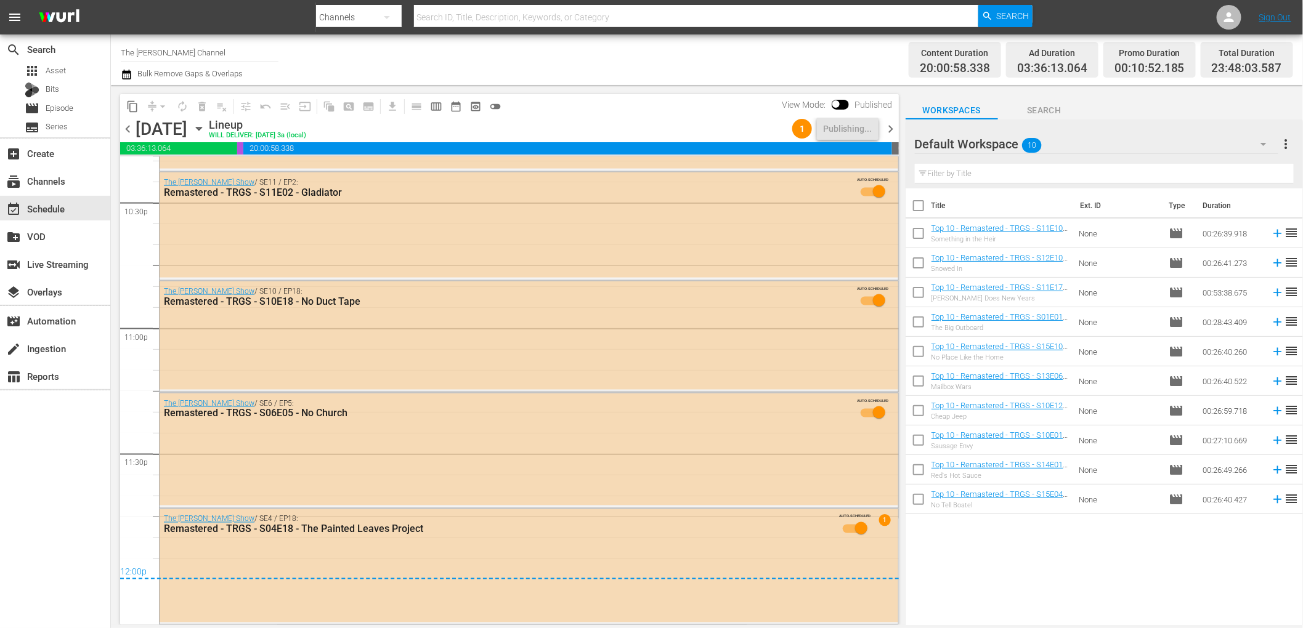
click at [500, 78] on div "Channel Title The Red Green Channel Bulk Remove Gaps & Overlaps" at bounding box center [440, 60] width 639 height 44
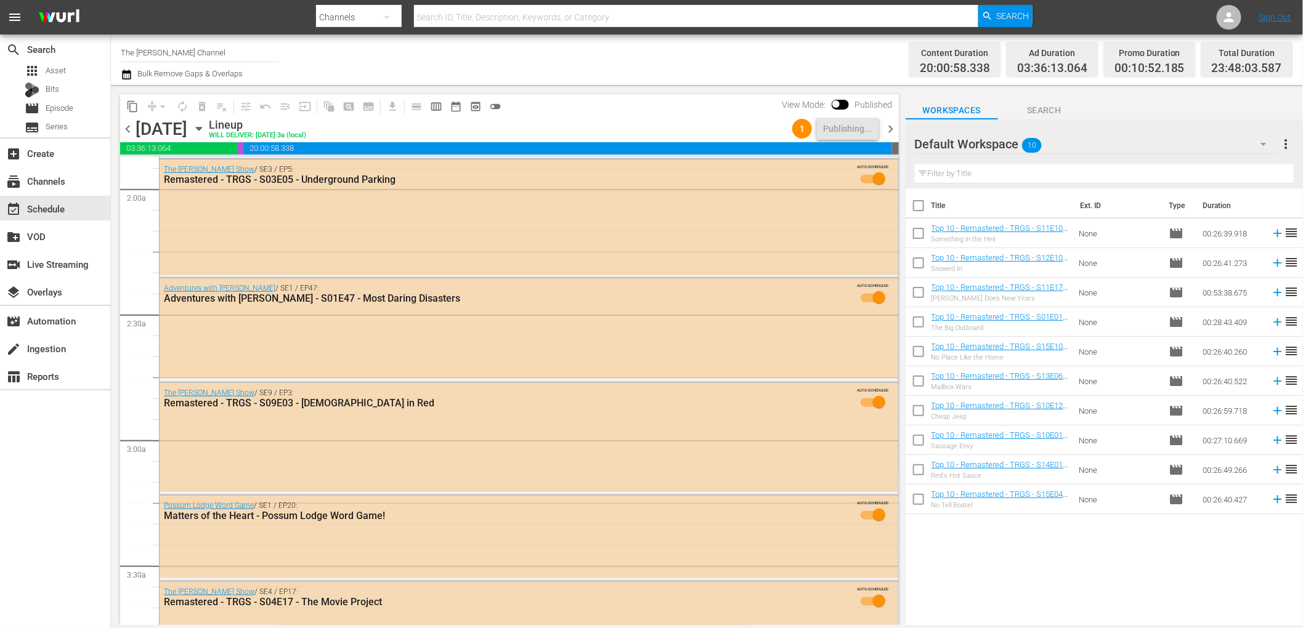
scroll to position [0, 0]
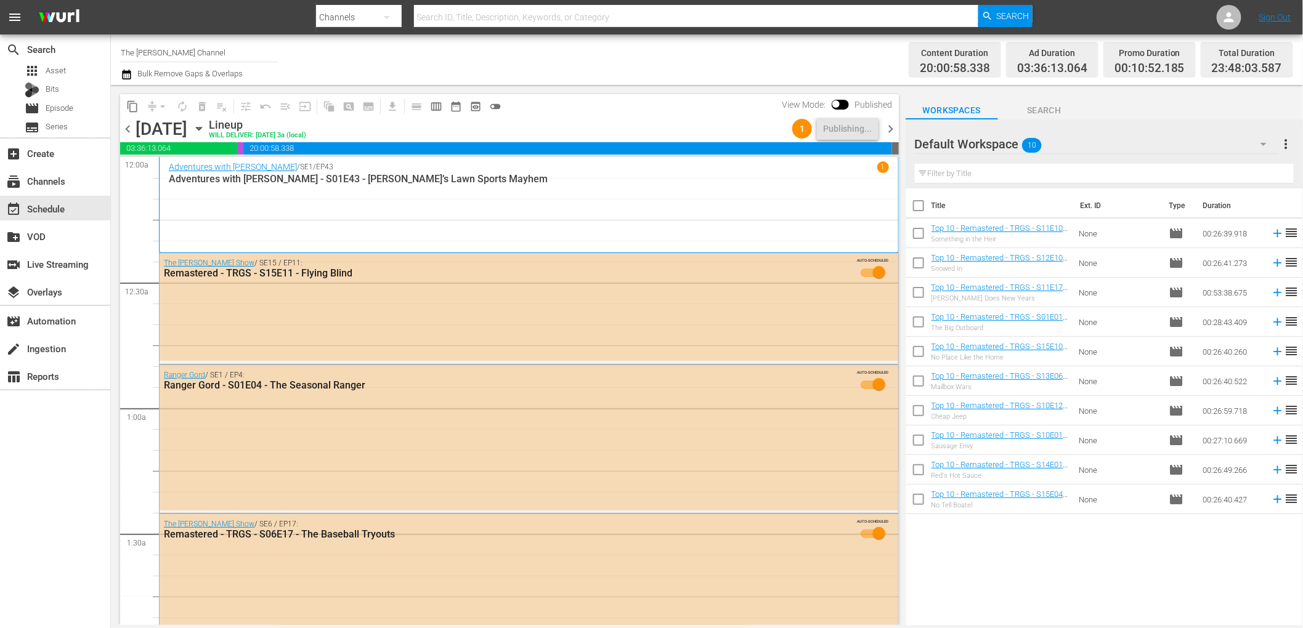
click at [480, 85] on div "content_copy compress arrow_drop_down autorenew_outlined delete_forever_outline…" at bounding box center [506, 355] width 791 height 540
click at [665, 69] on div "Channel Title The Red Green Channel Bulk Remove Gaps & Overlaps" at bounding box center [440, 60] width 639 height 44
click at [888, 125] on span "chevron_right" at bounding box center [890, 128] width 15 height 15
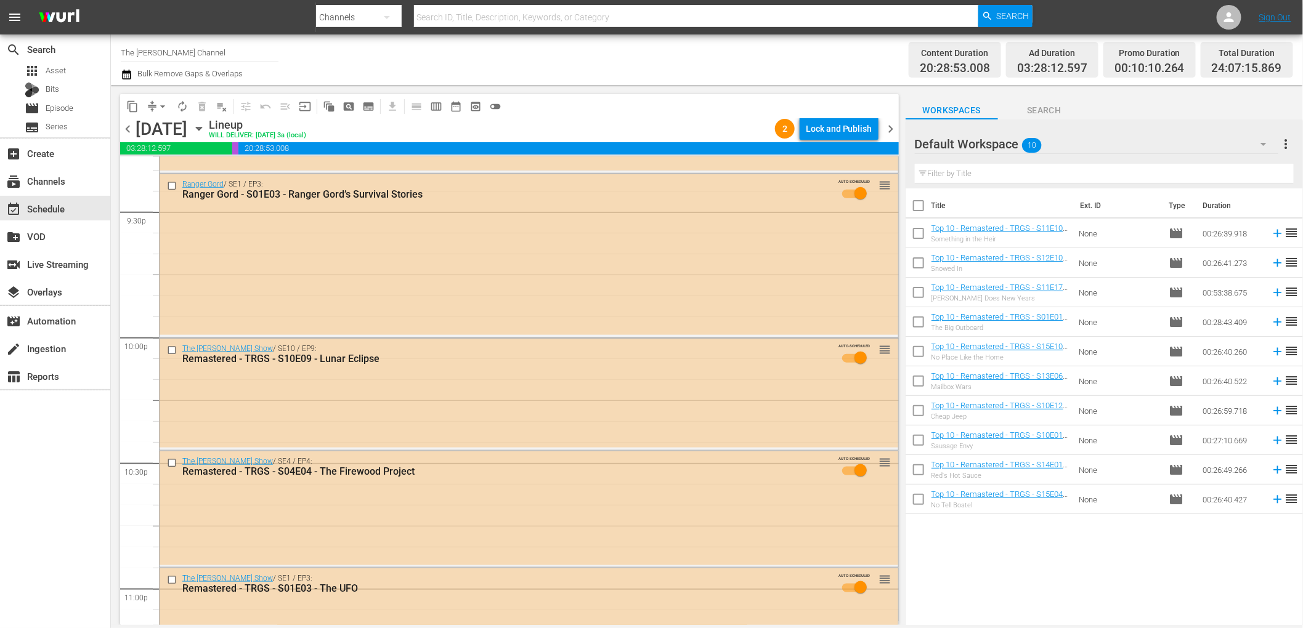
scroll to position [5640, 0]
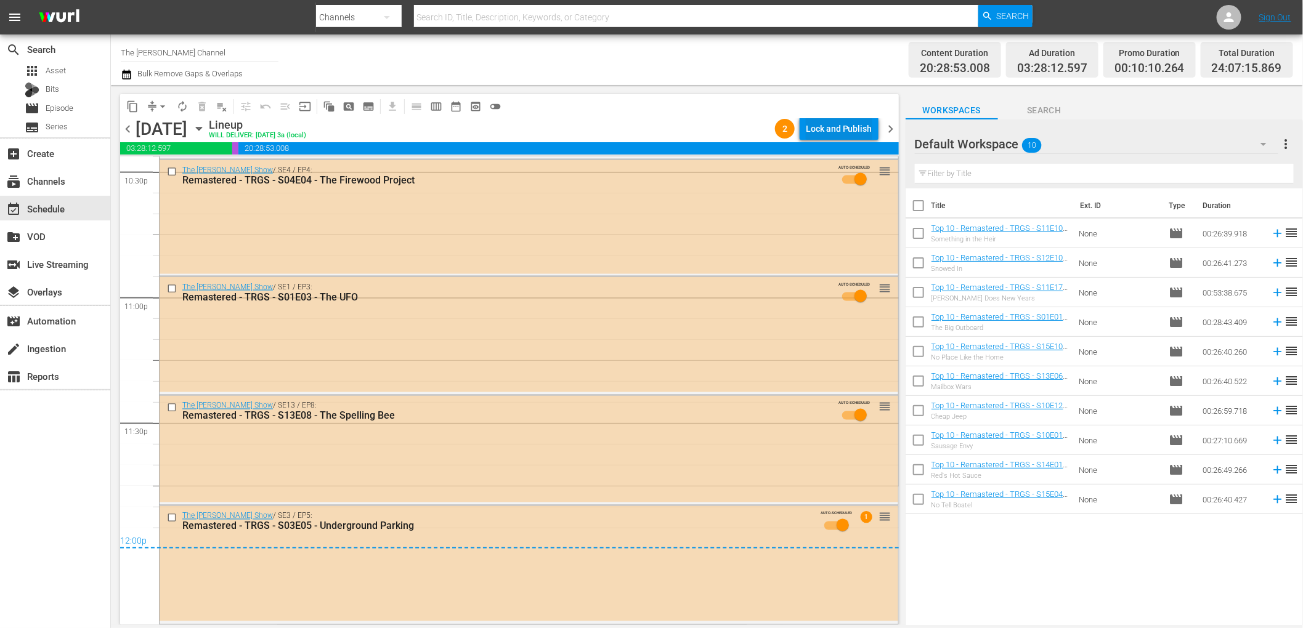
click at [855, 124] on div "Lock and Publish" at bounding box center [839, 129] width 67 height 22
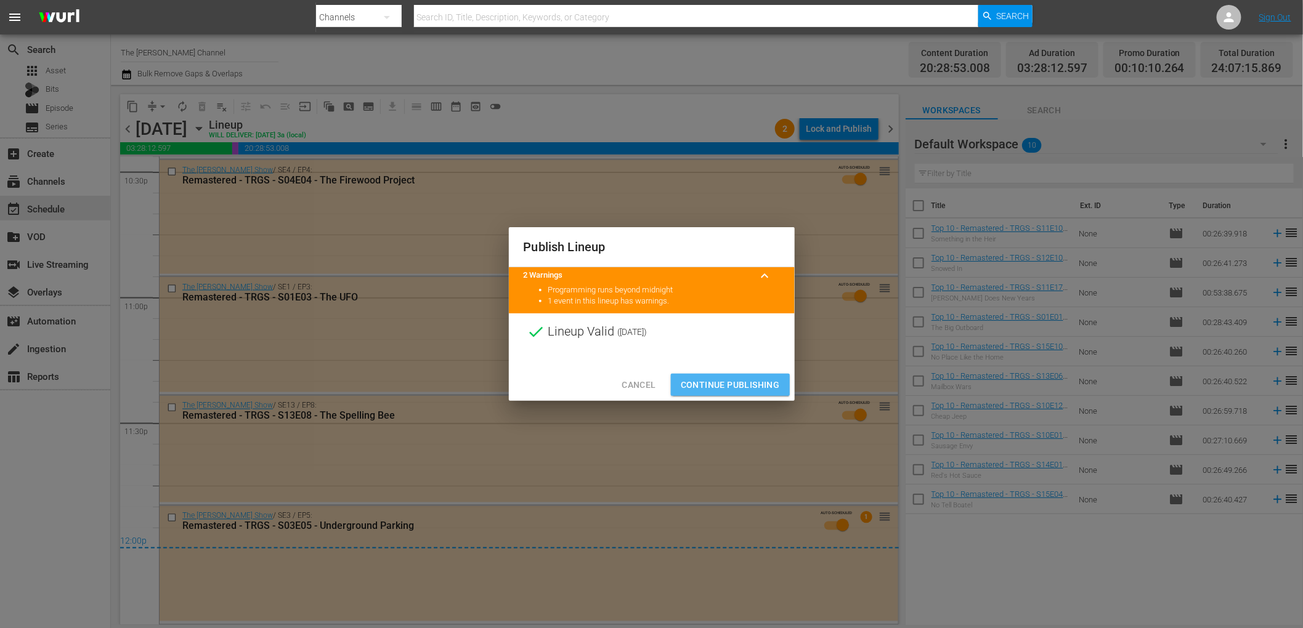
click at [723, 375] on button "Continue Publishing" at bounding box center [730, 385] width 119 height 23
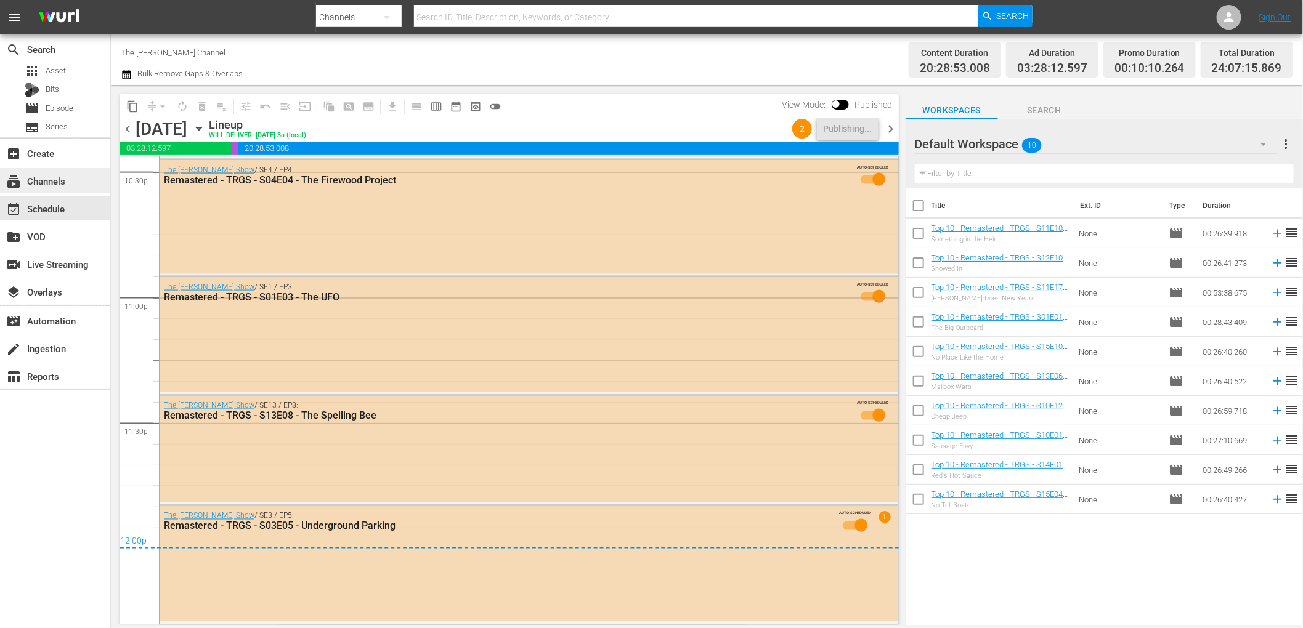
click at [39, 180] on div "subscriptions Channels" at bounding box center [34, 179] width 69 height 11
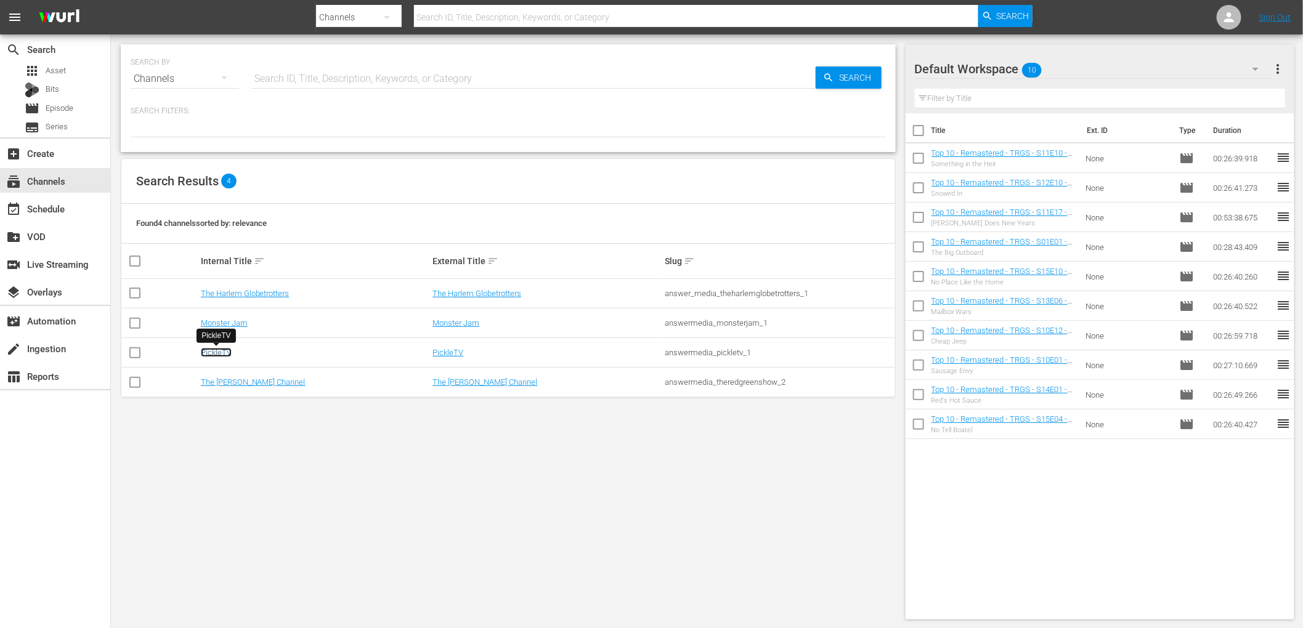
click at [222, 349] on link "PickleTV" at bounding box center [216, 352] width 31 height 9
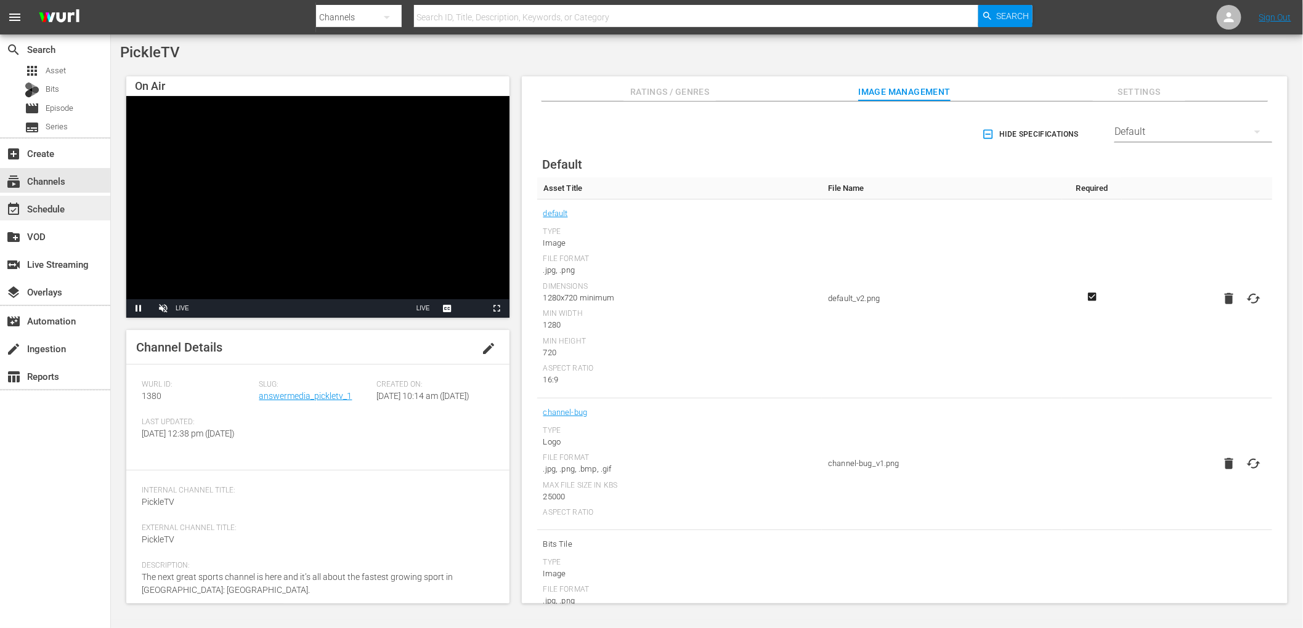
click at [53, 213] on div "event_available Schedule" at bounding box center [34, 206] width 69 height 11
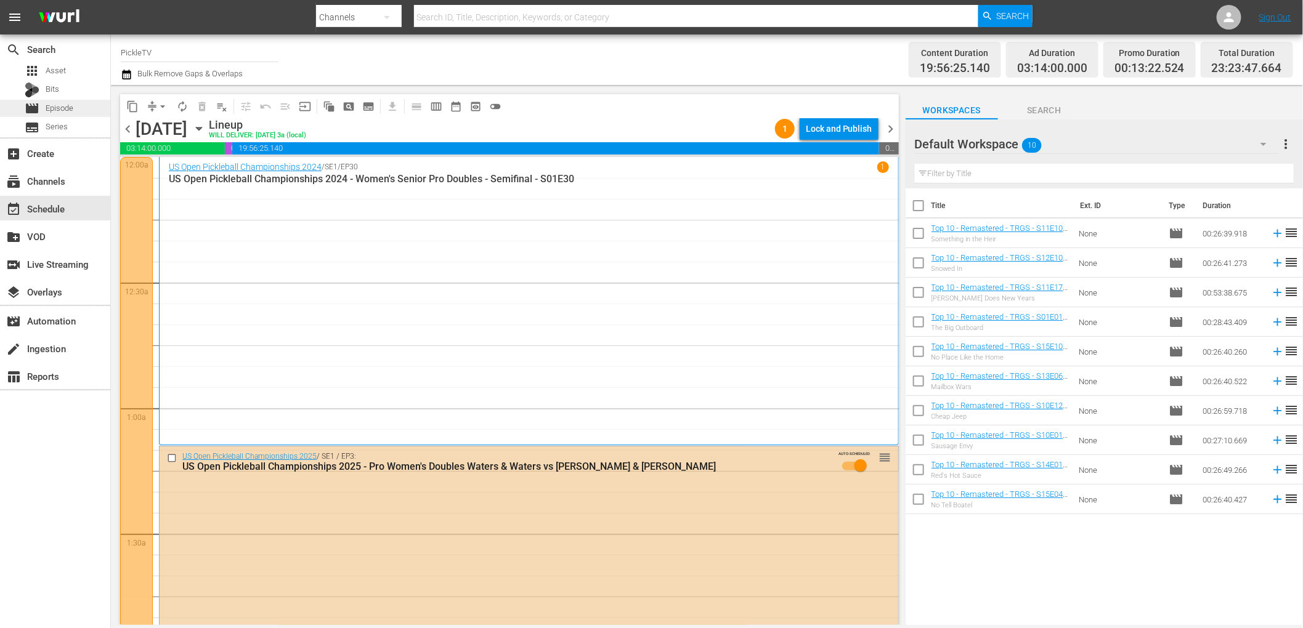
click at [75, 110] on div "movie Episode" at bounding box center [55, 108] width 110 height 17
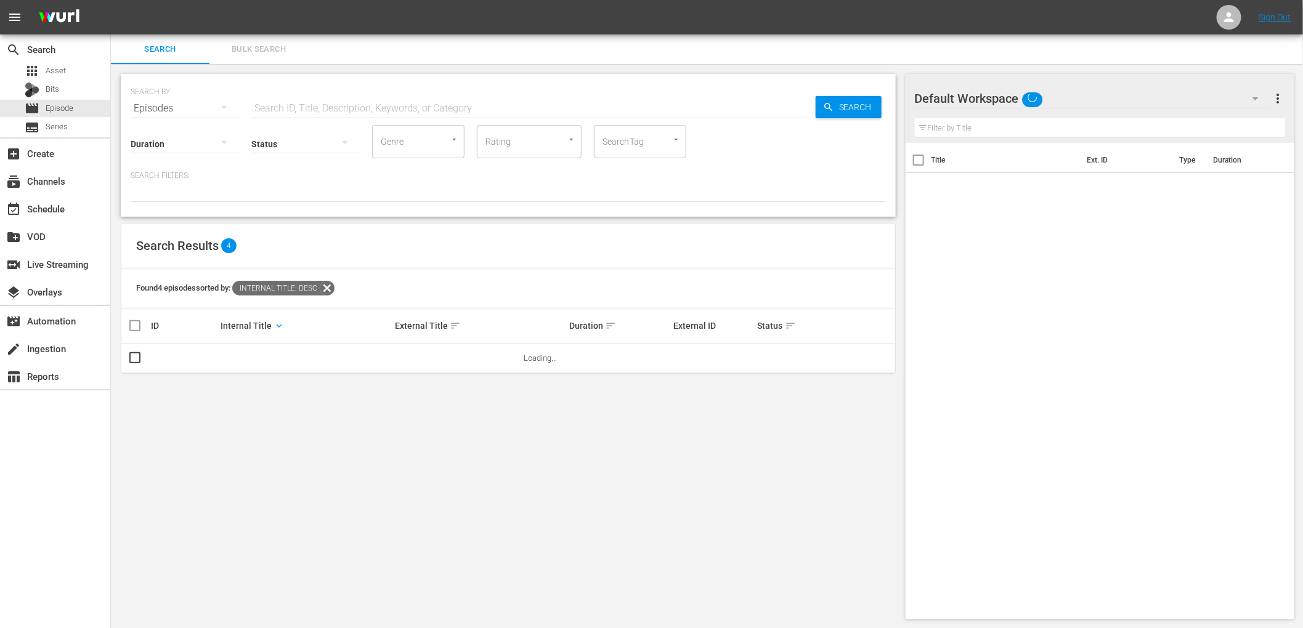
scroll to position [1, 0]
click at [429, 108] on input "text" at bounding box center [533, 108] width 564 height 30
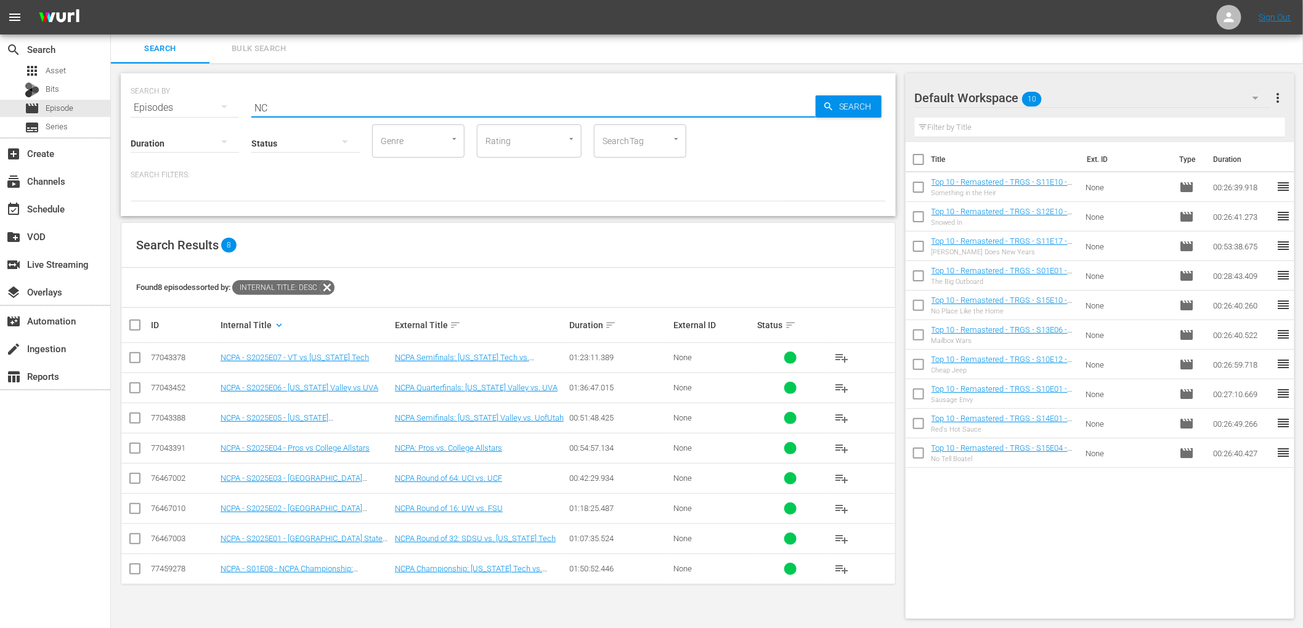
type input "N"
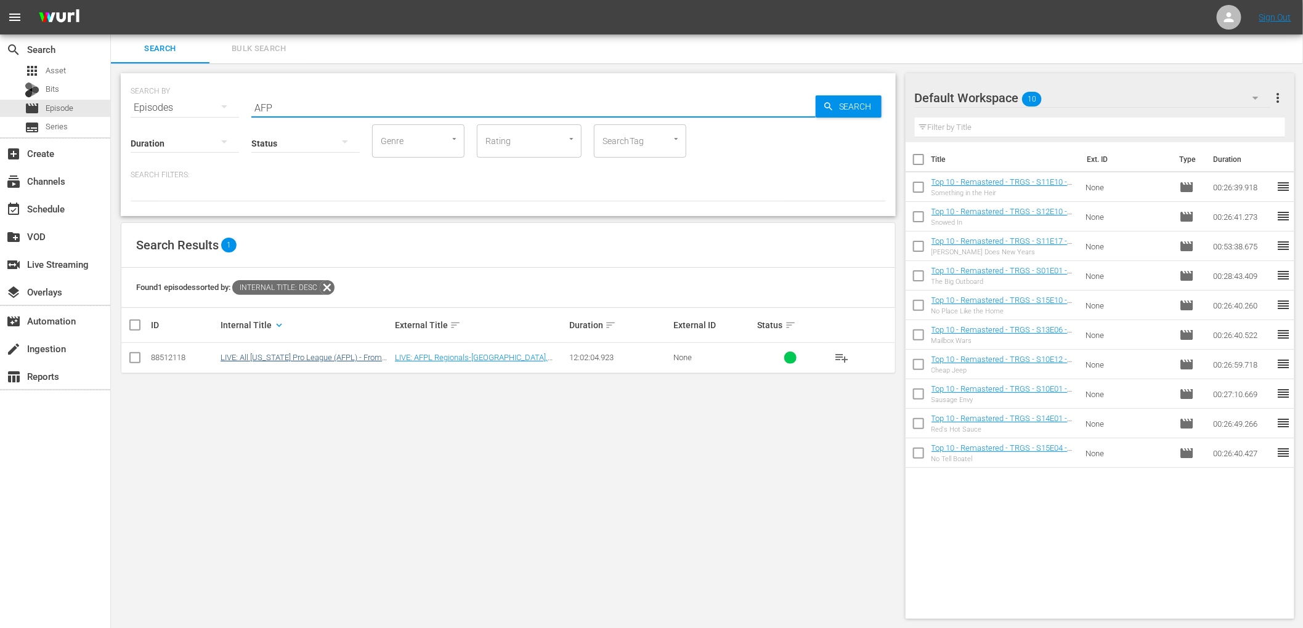
type input "AFP"
click at [356, 360] on link "LIVE: All Florida Pro League (AFPL) - From Dill Dinkers, Sarasota, Florida 8/23…" at bounding box center [305, 367] width 168 height 28
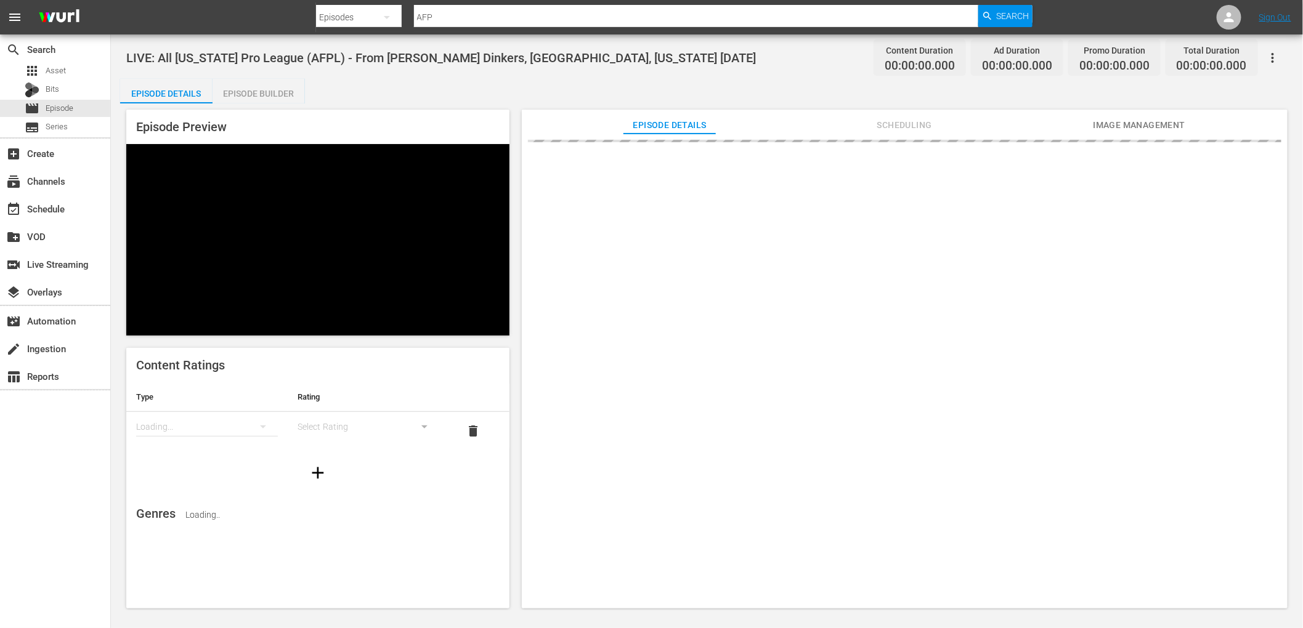
click at [1270, 52] on icon "button" at bounding box center [1272, 58] width 15 height 15
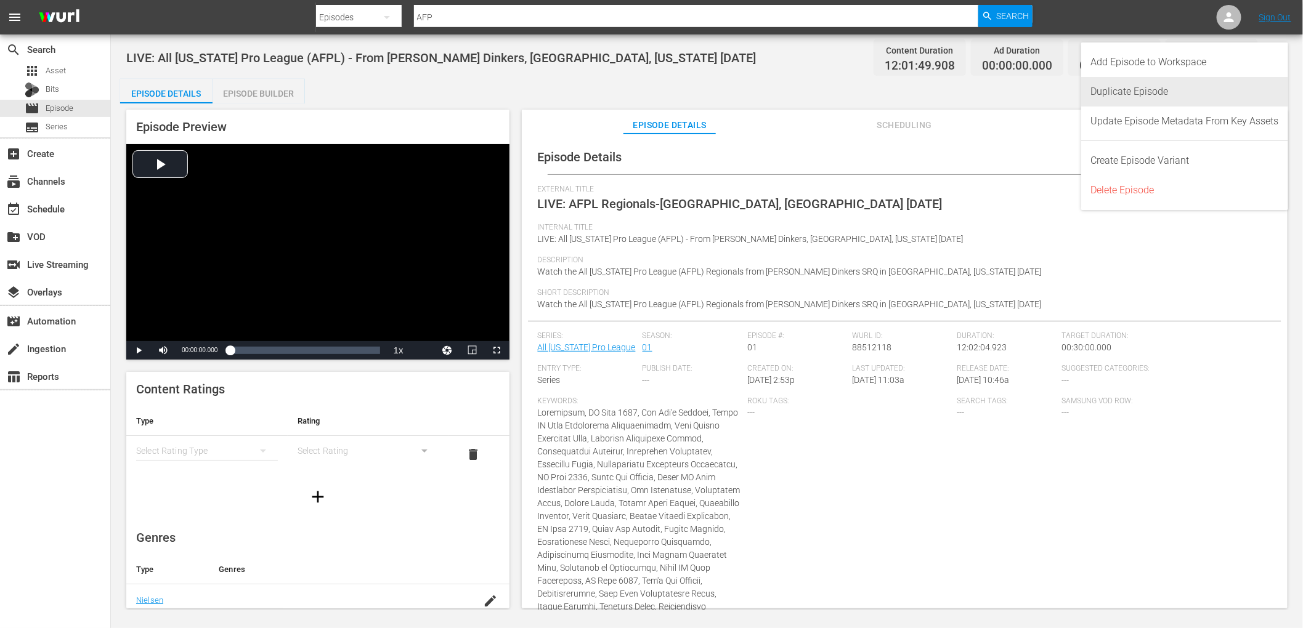
click at [1217, 92] on div "Duplicate Episode" at bounding box center [1185, 92] width 188 height 30
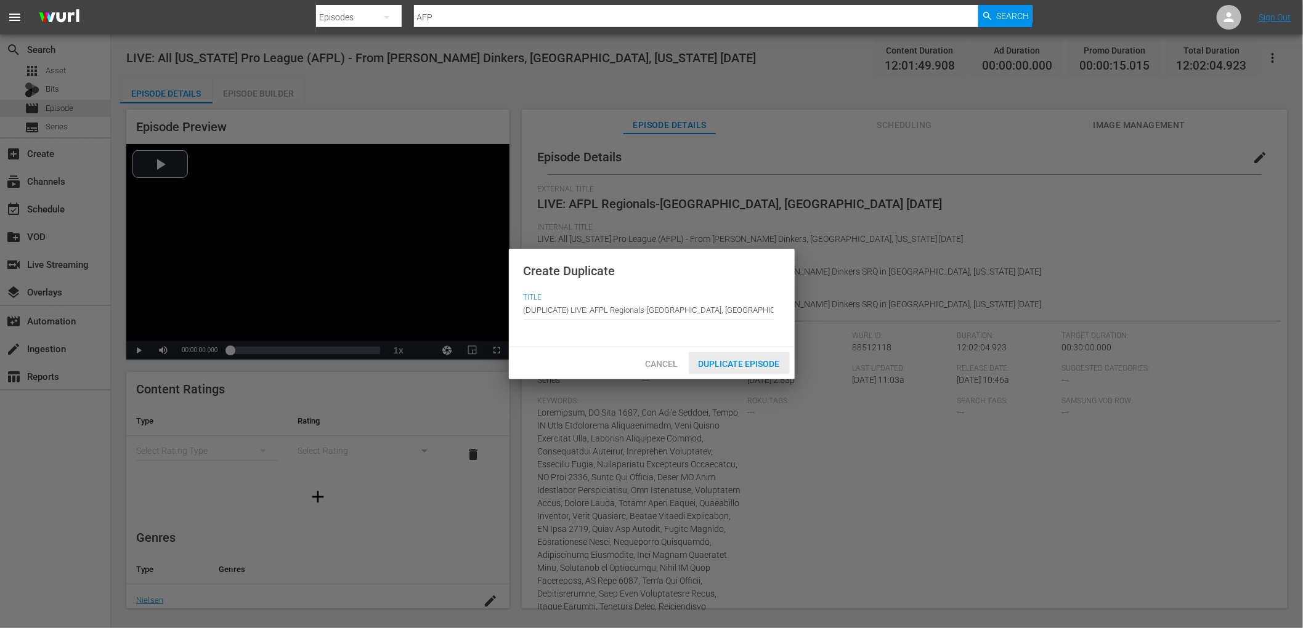
click at [725, 363] on span "Duplicate Episode" at bounding box center [739, 364] width 101 height 10
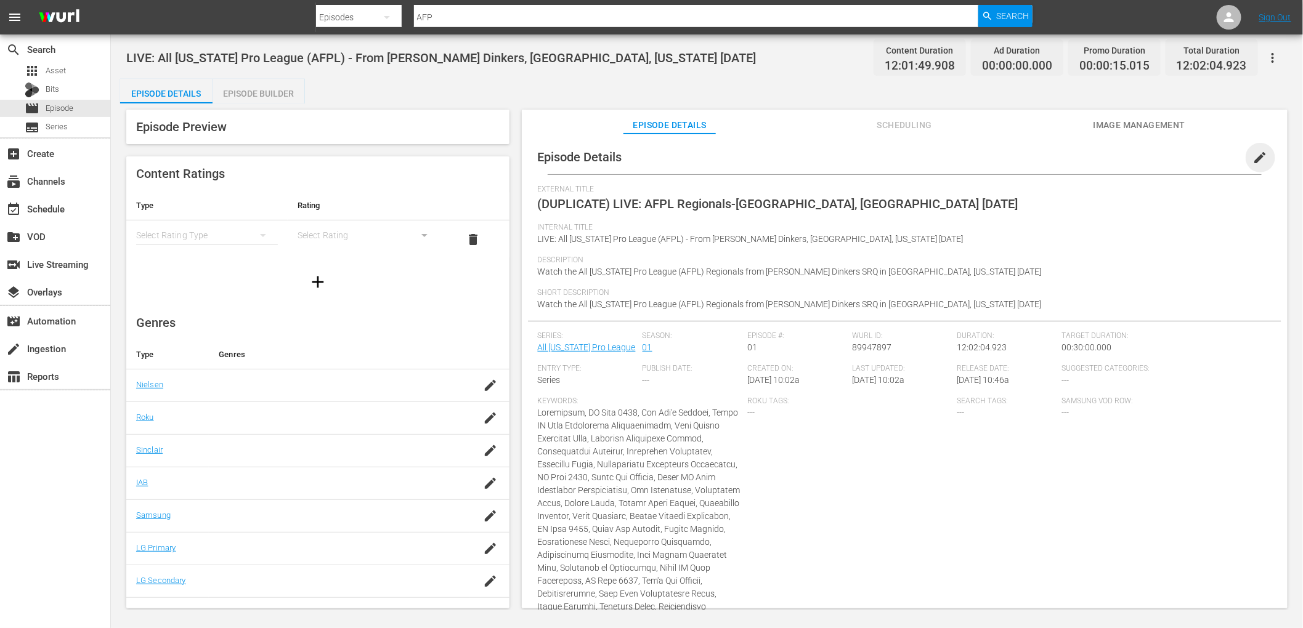
click at [1253, 153] on span "edit" at bounding box center [1260, 157] width 15 height 15
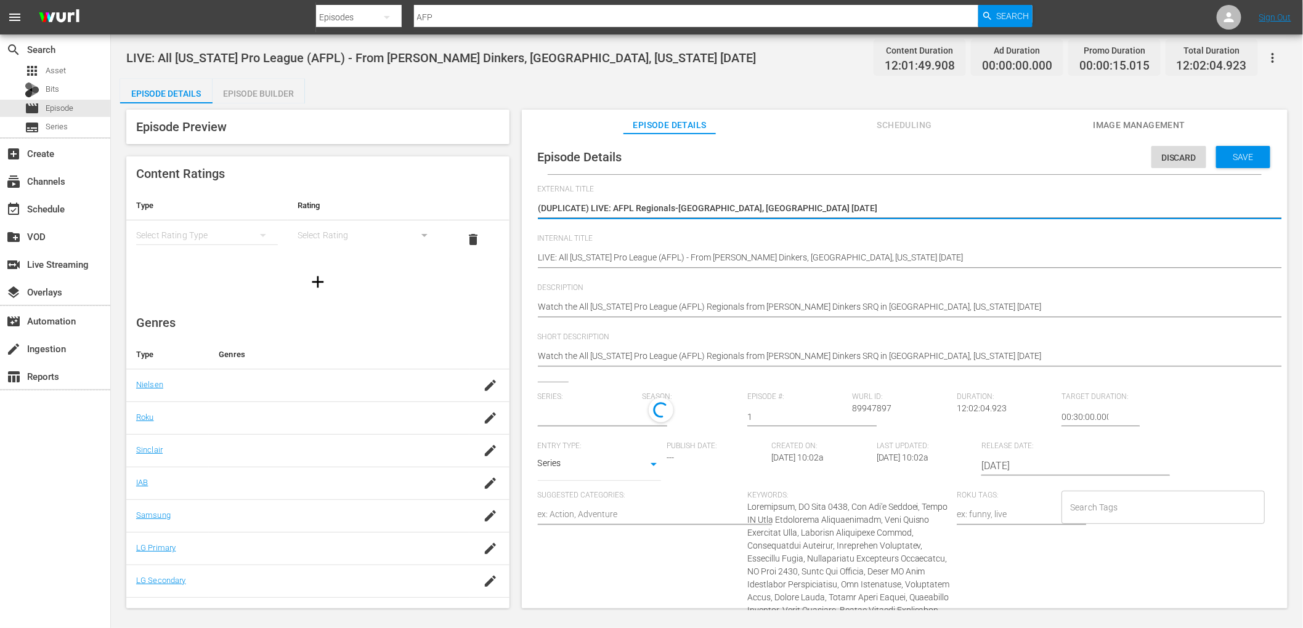
type input "All [US_STATE] Pro League"
drag, startPoint x: 590, startPoint y: 205, endPoint x: 504, endPoint y: 205, distance: 86.2
click at [504, 205] on div "Episode Preview Content Ratings Type Rating Select Rating Type Select Rating de…" at bounding box center [706, 360] width 1173 height 515
type textarea "LIVE: AFPL Regionals-Sarasota, FL 8/23/2025"
click at [631, 209] on textarea "(DUPLICATE) LIVE: AFPL Regionals-Sarasota, FL 8/23/2025" at bounding box center [901, 209] width 727 height 15
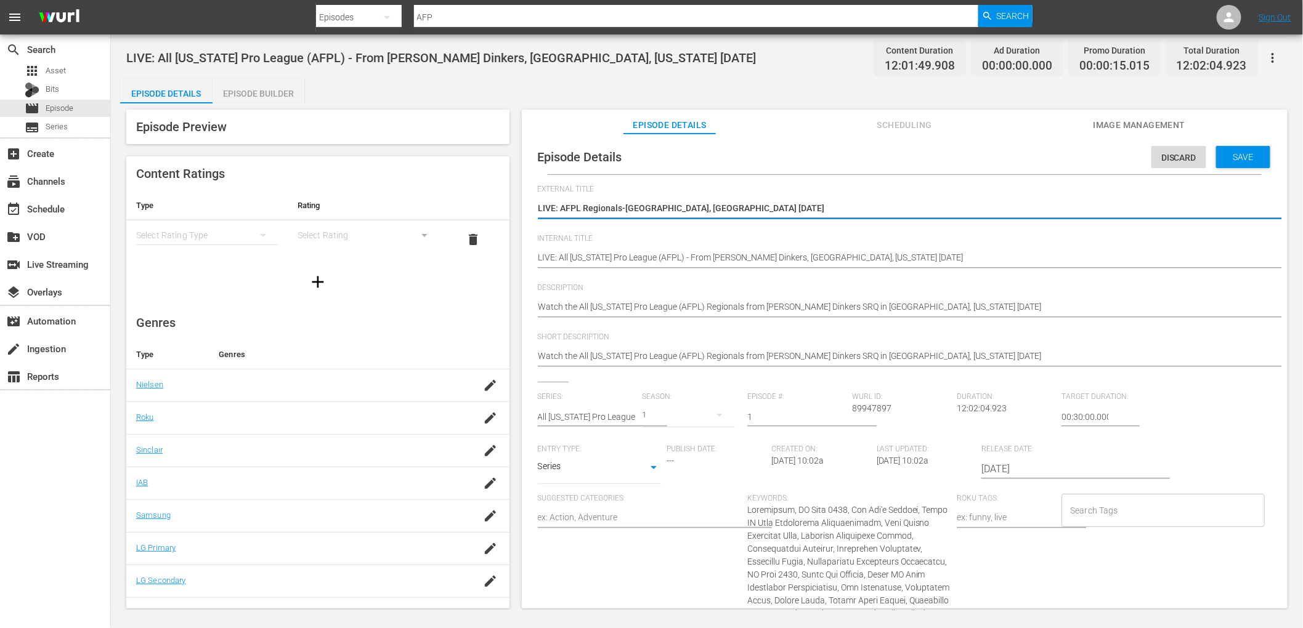
click at [631, 209] on textarea "(DUPLICATE) LIVE: AFPL Regionals-Sarasota, FL 8/23/2025" at bounding box center [901, 209] width 727 height 15
type textarea "LIVE: AFPL Regionals-Sarasota, FL 8/23/2025"
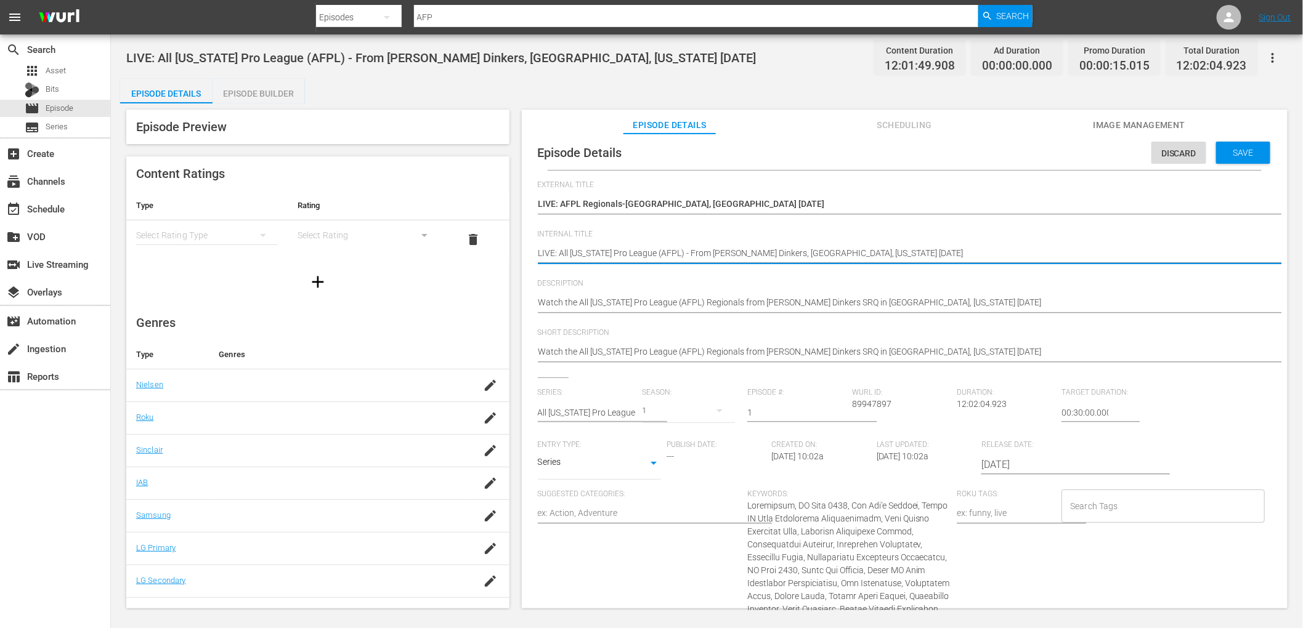
scroll to position [5, 0]
drag, startPoint x: 699, startPoint y: 257, endPoint x: 739, endPoint y: 249, distance: 40.2
type textarea "LIVE: All Florida Pro League (AFPL) - From E, Sarasota, Florida 8/23/2025"
type textarea "LIVE: All Florida Pro League (AFPL) - From Ep, Sarasota, Florida 8/23/2025"
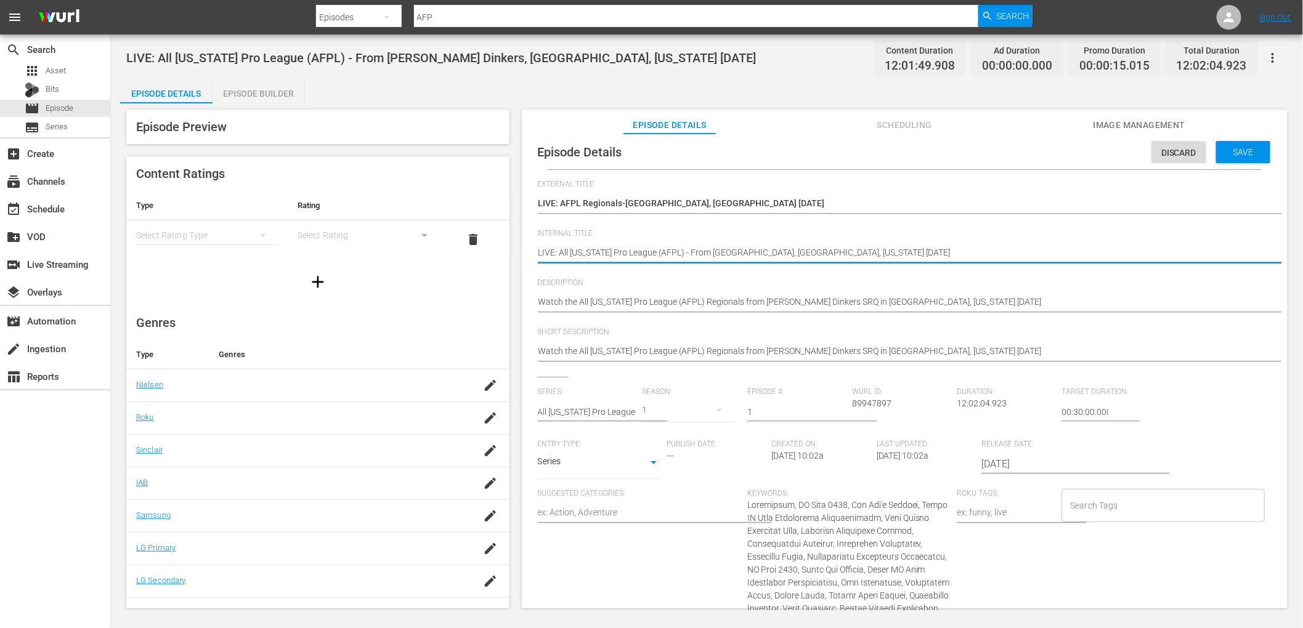
type textarea "LIVE: All Florida Pro League (AFPL) - From Ep, Sarasota, Florida 8/23/2025"
type textarea "LIVE: All Florida Pro League (AFPL) - From Epi, Sarasota, Florida 8/23/2025"
type textarea "LIVE: All Florida Pro League (AFPL) - From Epic, Sarasota, Florida 8/23/2025"
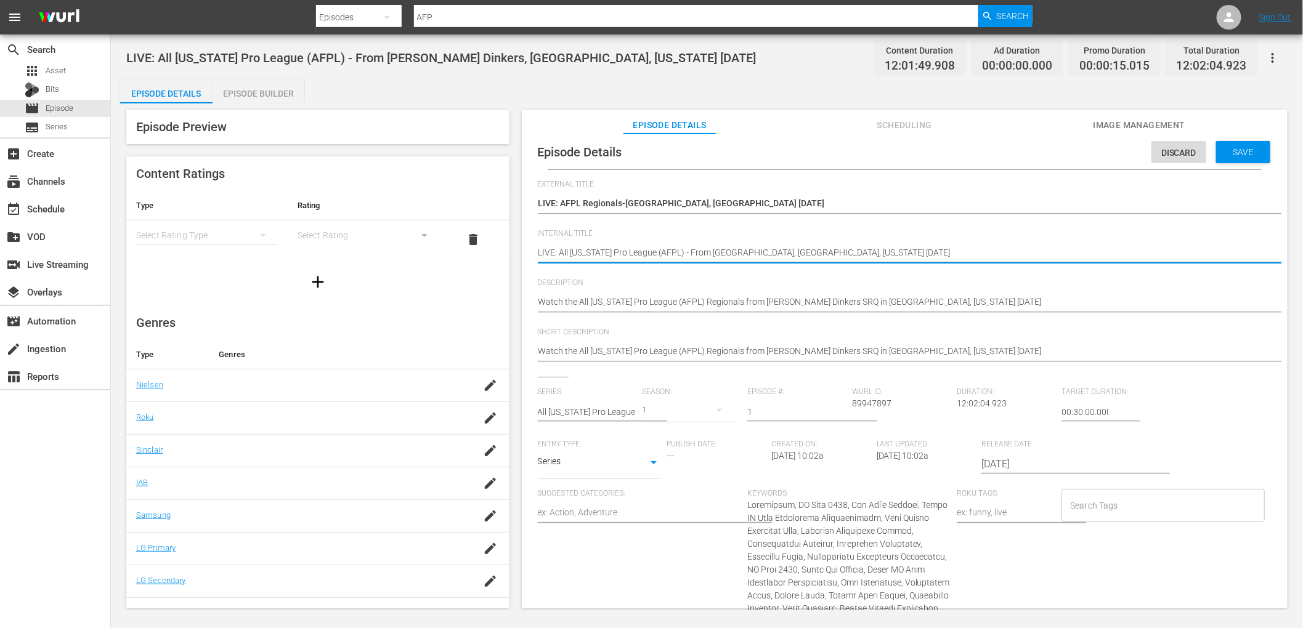
type textarea "LIVE: All Florida Pro League (AFPL) - From Epic , Sarasota, Florida 8/23/2025"
type textarea "LIVE: All Florida Pro League (AFPL) - From Epic A, Sarasota, Florida 8/23/2025"
type textarea "LIVE: All Florida Pro League (AFPL) - From Epic At, Sarasota, Florida 8/23/2025"
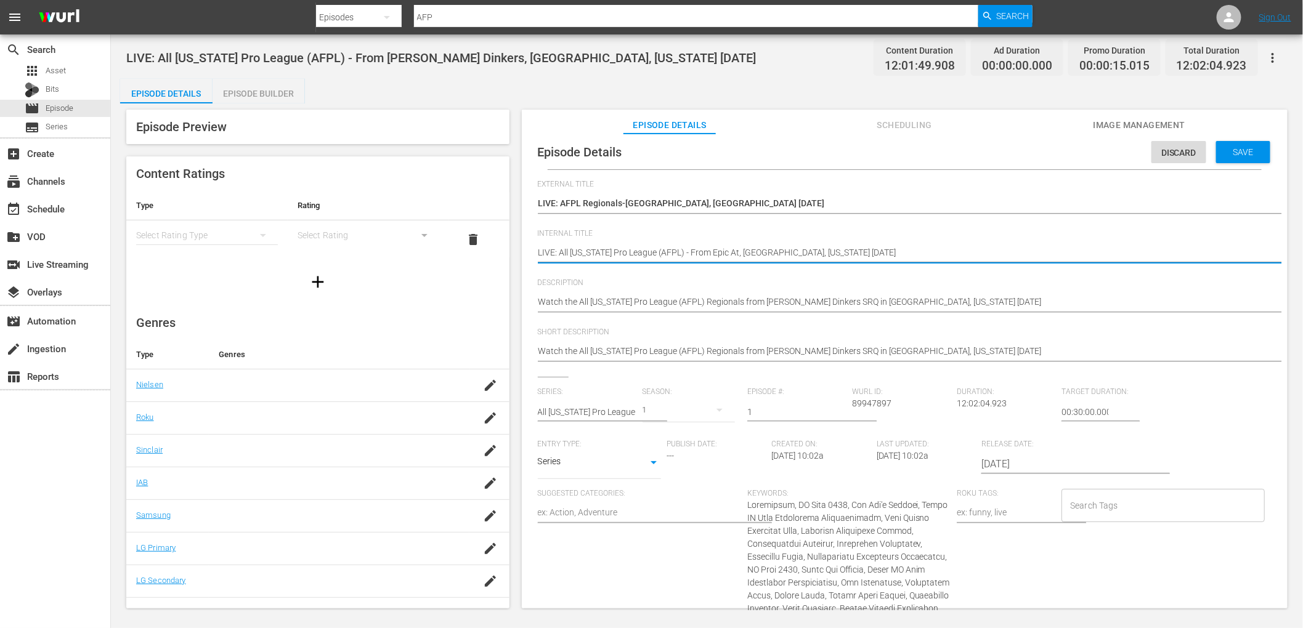
type textarea "LIVE: All Florida Pro League (AFPL) - From Epic Ath, Sarasota, Florida 8/23/2025"
type textarea "LIVE: All Florida Pro League (AFPL) - From Epic Athe, Sarasota, Florida 8/23/20…"
type textarea "LIVE: All Florida Pro League (AFPL) - From Epic Athel, Sarasota, Florida 8/23/2…"
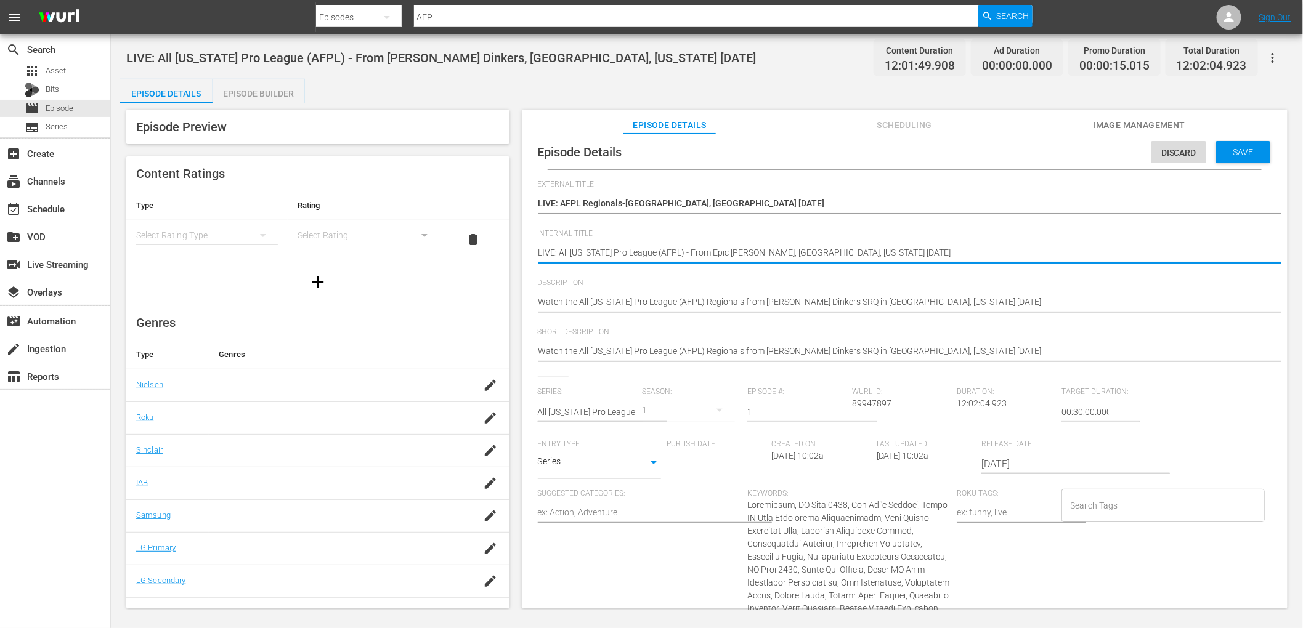
type textarea "LIVE: All Florida Pro League (AFPL) - From Epic Athe, Sarasota, Florida 8/23/20…"
type textarea "LIVE: All Florida Pro League (AFPL) - From Epic Ath, Sarasota, Florida 8/23/2025"
type textarea "LIVE: All Florida Pro League (AFPL) - From Epic Athl, Sarasota, Florida 8/23/20…"
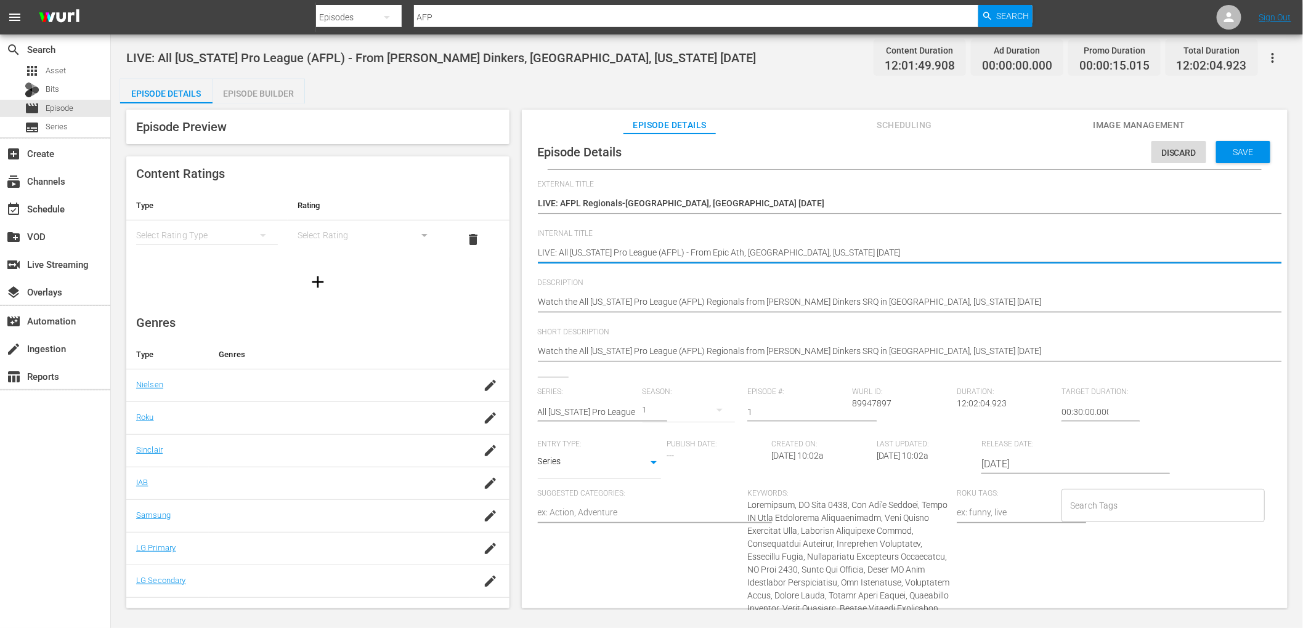
type textarea "LIVE: All Florida Pro League (AFPL) - From Epic Athl, Sarasota, Florida 8/23/20…"
type textarea "LIVE: All Florida Pro League (AFPL) - From Epic Athle, Sarasota, Florida 8/23/2…"
type textarea "LIVE: All Florida Pro League (AFPL) - From Epic Athlet, Sarasota, Florida 8/23/…"
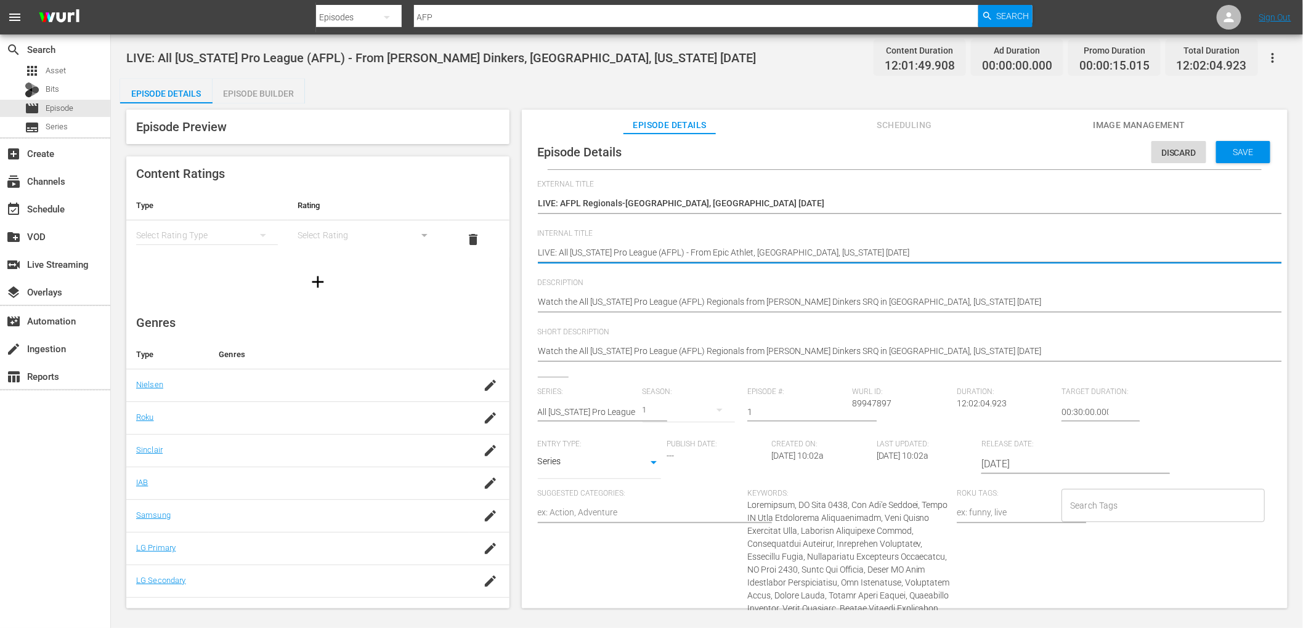
type textarea "LIVE: All Florida Pro League (AFPL) - From Epic Athleti, Sarasota, Florida 8/23…"
type textarea "LIVE: All Florida Pro League (AFPL) - From Epic Athletic, Sarasota, Florida 8/2…"
type textarea "LIVE: All Florida Pro League (AFPL) - From Epic Athletic , Sarasota, Florida 8/…"
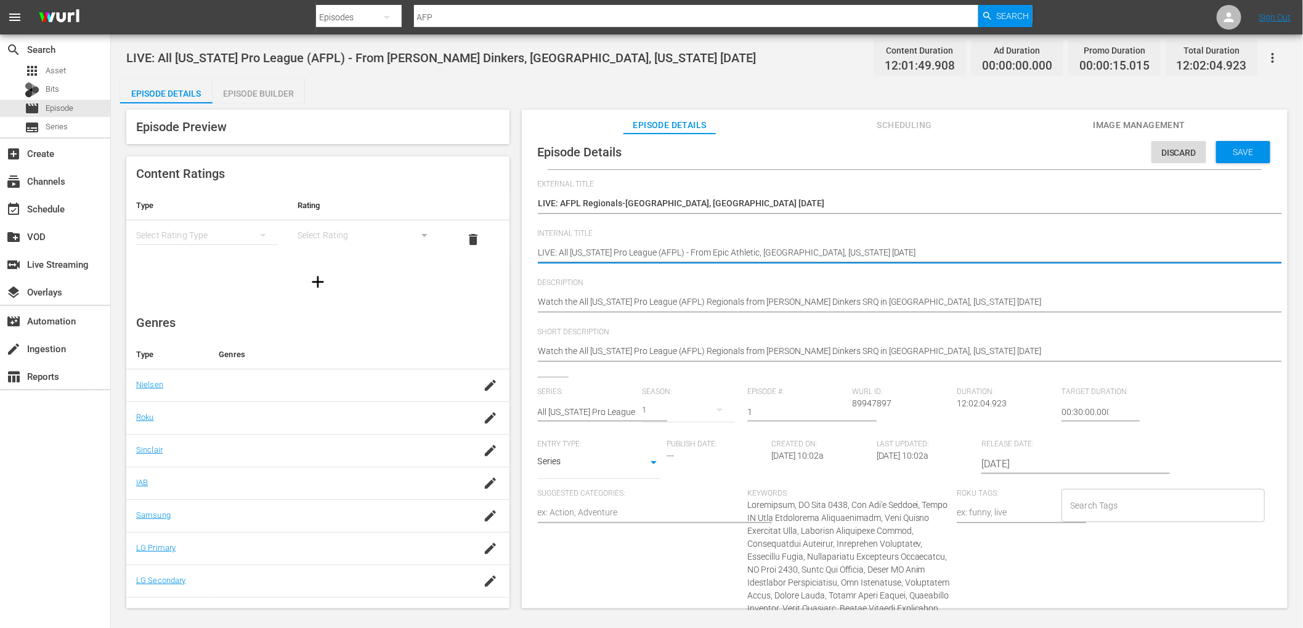
type textarea "LIVE: All Florida Pro League (AFPL) - From Epic Athletic , Sarasota, Florida 8/…"
type textarea "LIVE: All Florida Pro League (AFPL) - From Epic Athletic C, Sarasota, Florida 8…"
type textarea "LIVE: All Florida Pro League (AFPL) - From Epic Athletic Cl, Sarasota, Florida …"
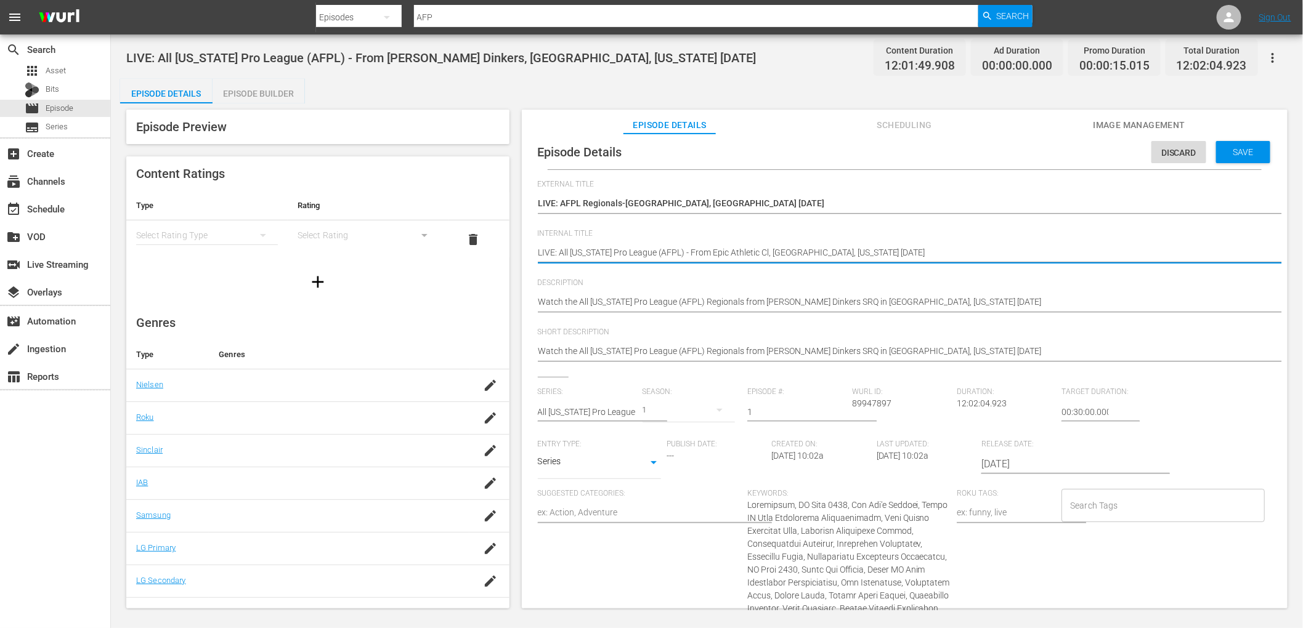
type textarea "LIVE: All Florida Pro League (AFPL) - From Epic Athletic Clu, Sarasota, Florida…"
type textarea "LIVE: All Florida Pro League (AFPL) - From Epic Athletic Club, Sarasota, Florid…"
click at [790, 247] on textarea "LIVE: All Florida Pro League (AFPL) - From Dill Dinkers, Sarasota, Florida 8/23…" at bounding box center [901, 253] width 727 height 15
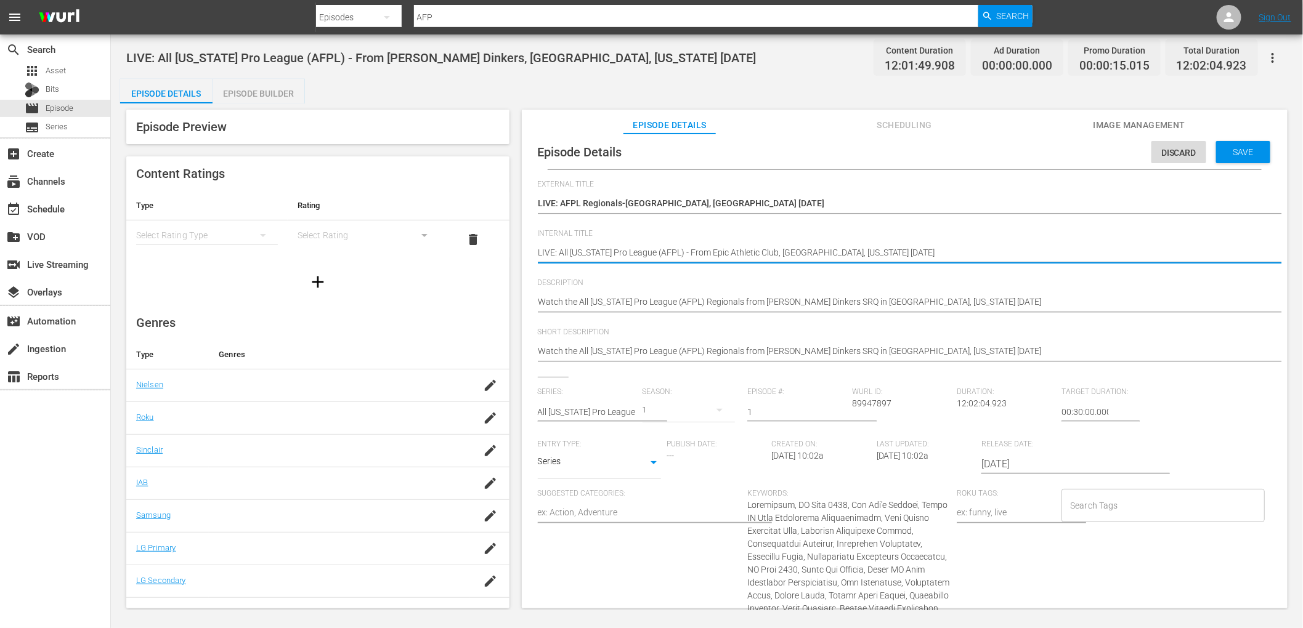
click at [790, 247] on textarea "LIVE: All Florida Pro League (AFPL) - From Dill Dinkers, Sarasota, Florida 8/23…" at bounding box center [901, 253] width 727 height 15
type textarea "LIVE: All Florida Pro League (AFPL) - From Epic Athletic Club, S, Florida 8/23/…"
type textarea "LIVE: All Florida Pro League (AFPL) - From Epic Athletic Club, Su, Florida 8/23…"
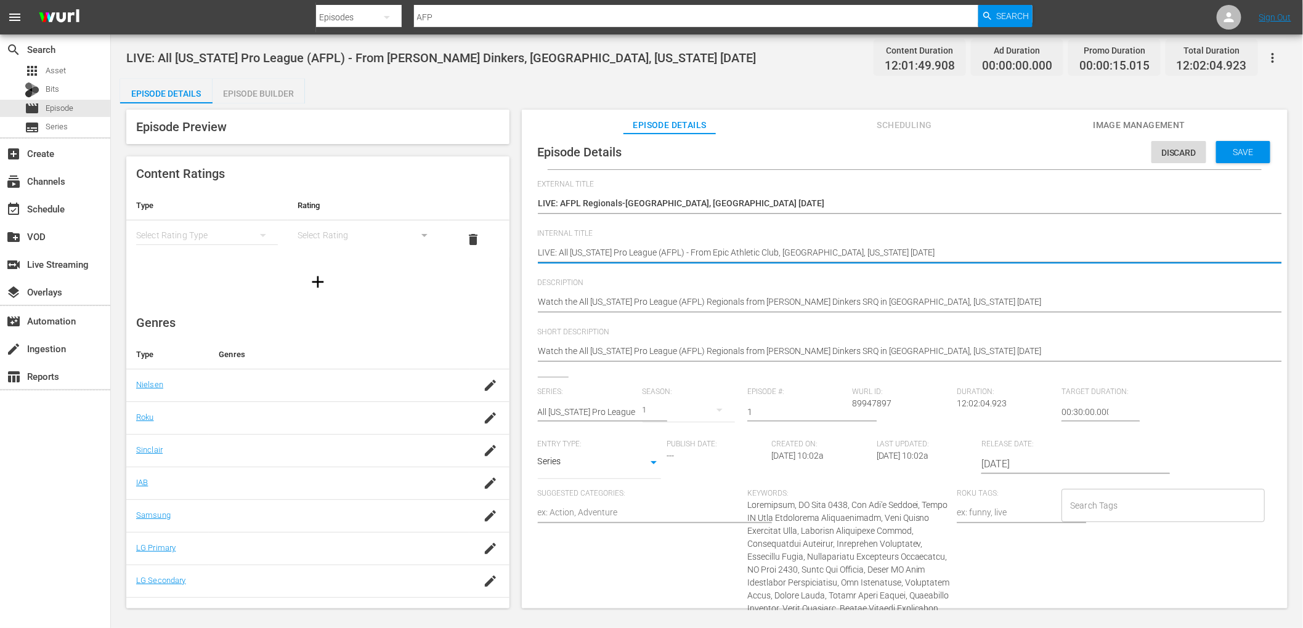
type textarea "LIVE: All Florida Pro League (AFPL) - From Epic Athletic Club, Sun, Florida 8/2…"
type textarea "LIVE: All Florida Pro League (AFPL) - From Epic Athletic Club, Sunr, Florida 8/…"
type textarea "LIVE: All Florida Pro League (AFPL) - From Epic Athletic Club, Sunri, Florida 8…"
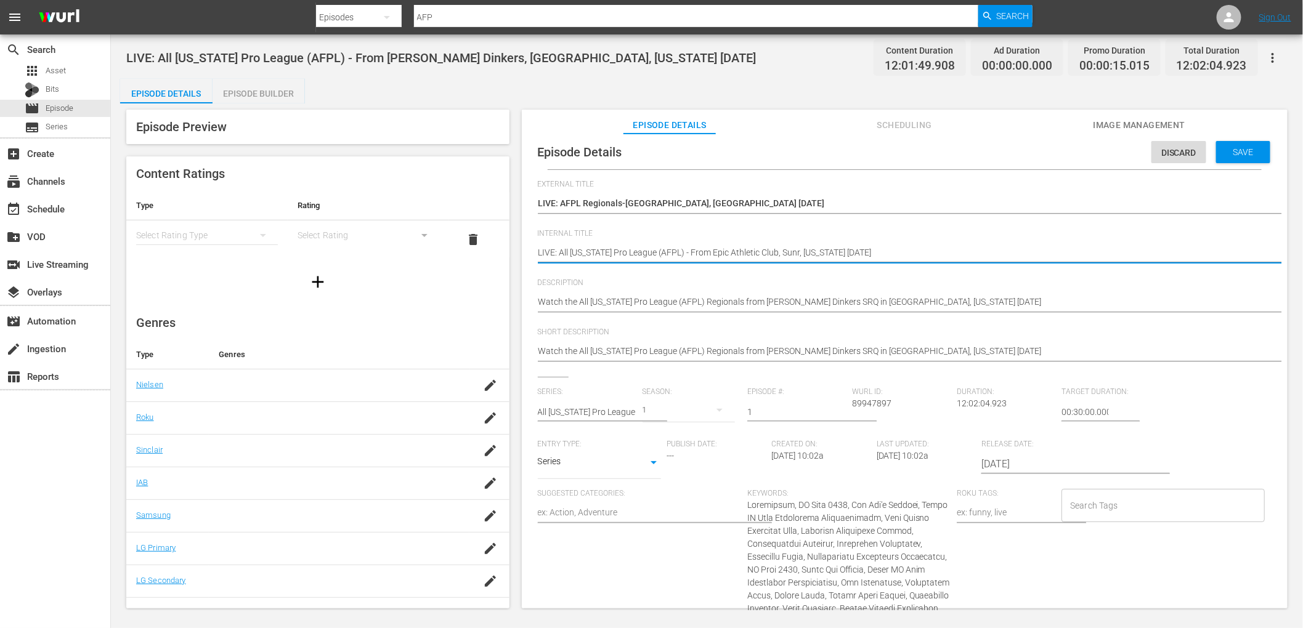
type textarea "LIVE: All Florida Pro League (AFPL) - From Epic Athletic Club, Sunri, Florida 8…"
type textarea "LIVE: All Florida Pro League (AFPL) - From Epic Athletic Club, Sunris, Florida …"
type textarea "LIVE: All Florida Pro League (AFPL) - From Epic Athletic Club, Sunrise, Florida…"
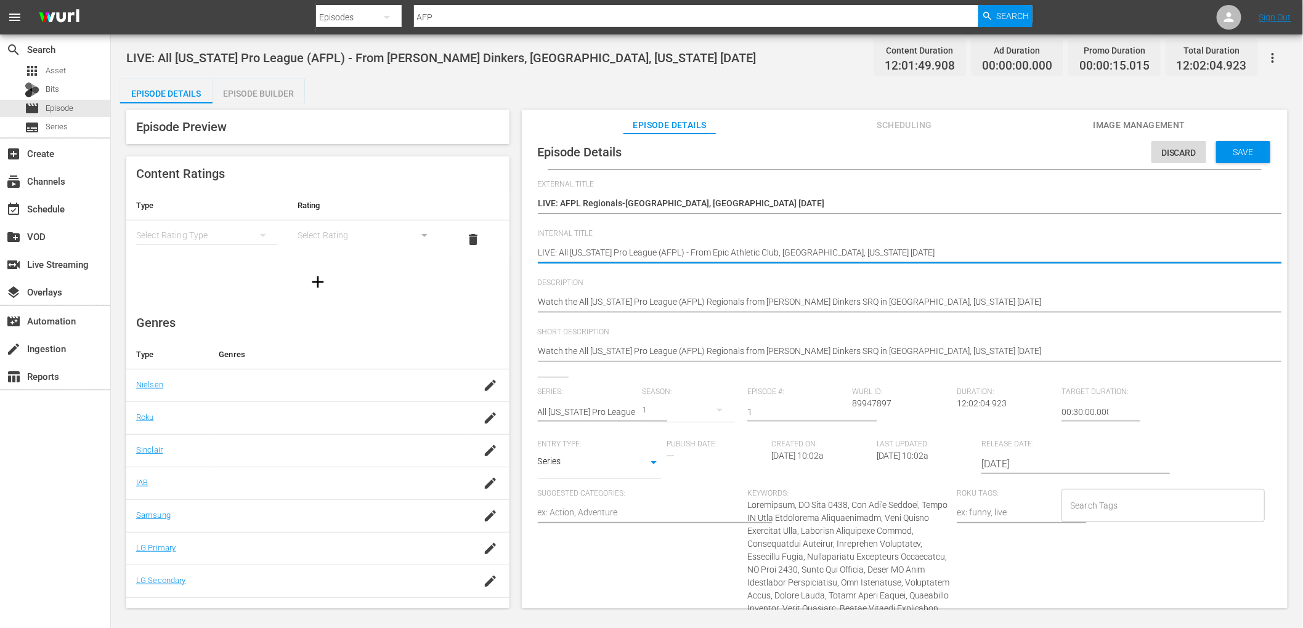
drag, startPoint x: 827, startPoint y: 251, endPoint x: 866, endPoint y: 249, distance: 39.4
click at [866, 249] on textarea "LIVE: All Florida Pro League (AFPL) - From Dill Dinkers, Sarasota, Florida 8/23…" at bounding box center [901, 253] width 727 height 15
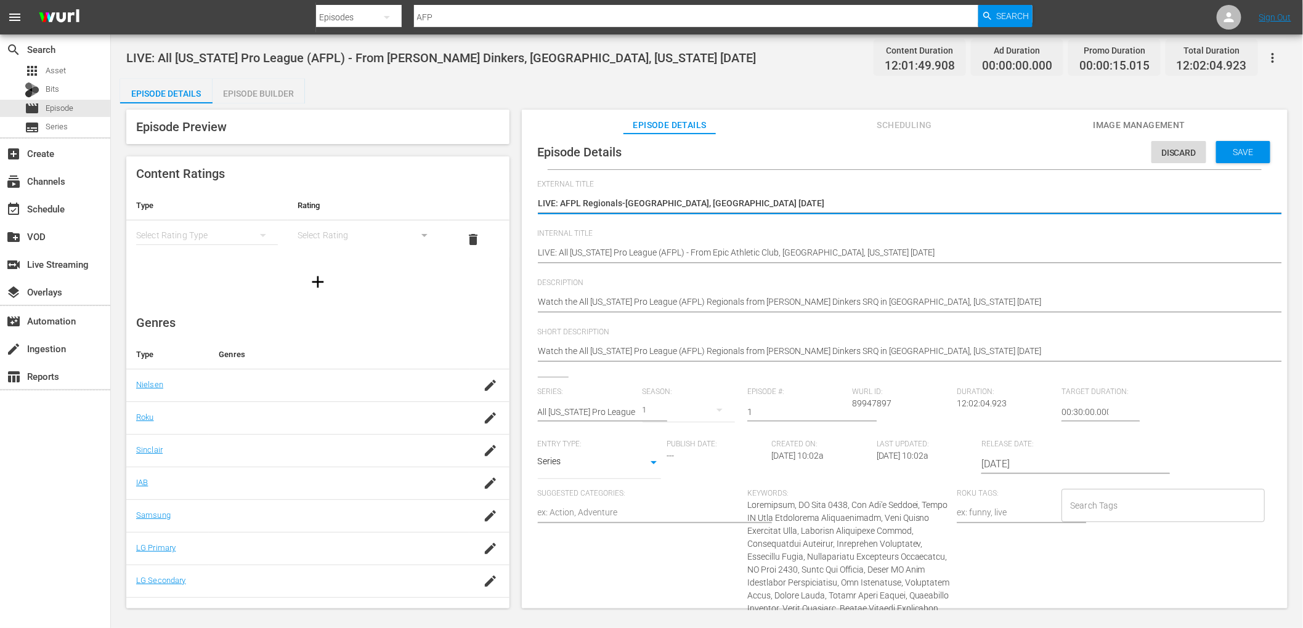
click at [639, 201] on textarea "(DUPLICATE) LIVE: AFPL Regionals-Sarasota, FL 8/23/2025" at bounding box center [901, 204] width 727 height 15
type textarea "LIVE: AFPL Regionals-S, FL 8/23/2025"
type textarea "LIVE: AFPL Regionals-Su, FL 8/23/2025"
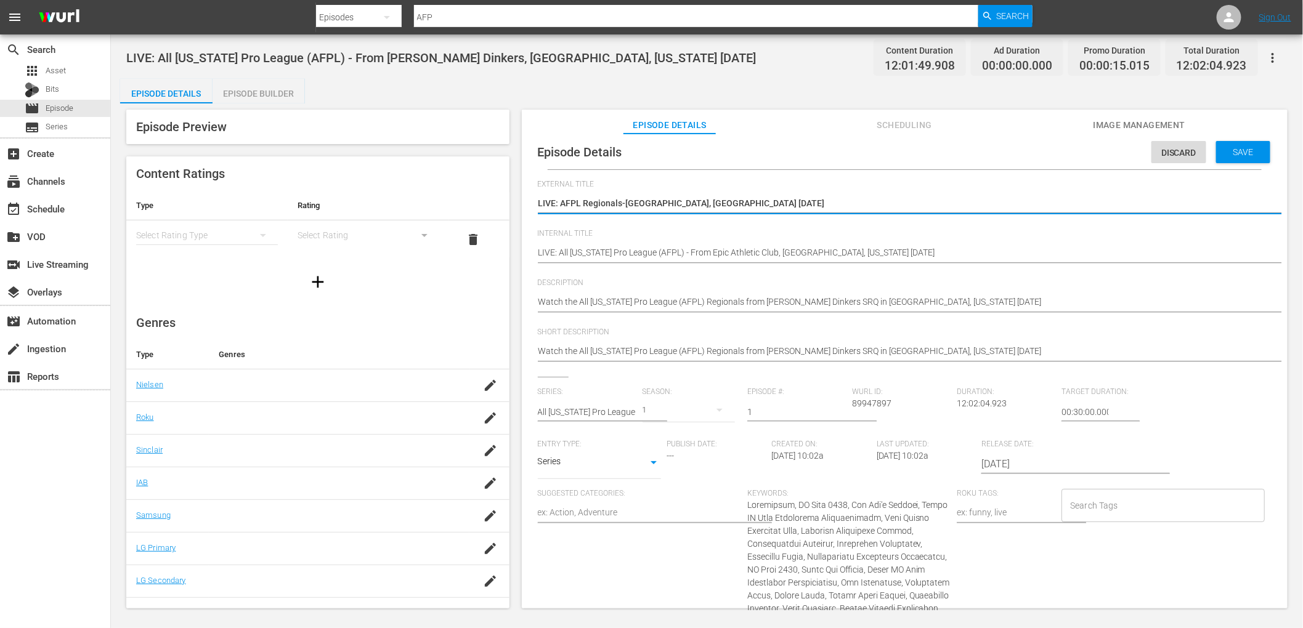
type textarea "LIVE: AFPL Regionals-Sun, FL 8/23/2025"
type textarea "LIVE: AFPL Regionals-Sunr, FL 8/23/2025"
type textarea "LIVE: AFPL Regionals-Sunri, FL 8/23/2025"
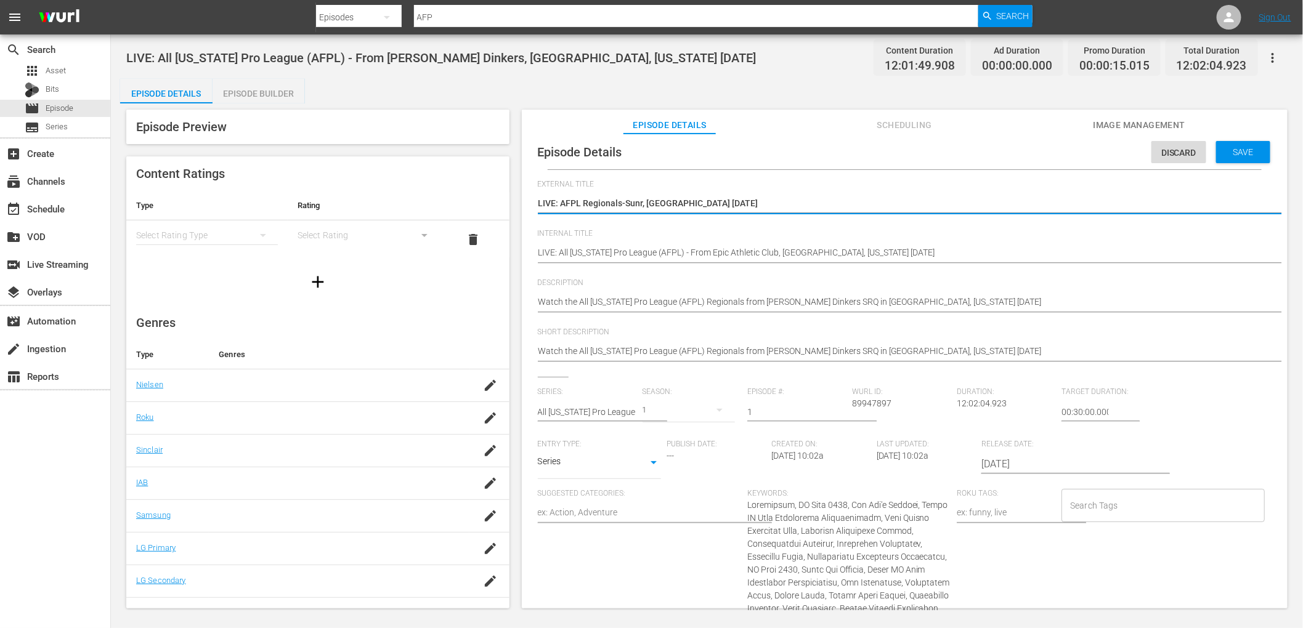
type textarea "LIVE: AFPL Regionals-Sunri, FL 8/23/2025"
type textarea "LIVE: AFPL Regionals-Sunris, FL 8/23/2025"
type textarea "LIVE: AFPL Regionals-Sunrise, FL 8/23/2025"
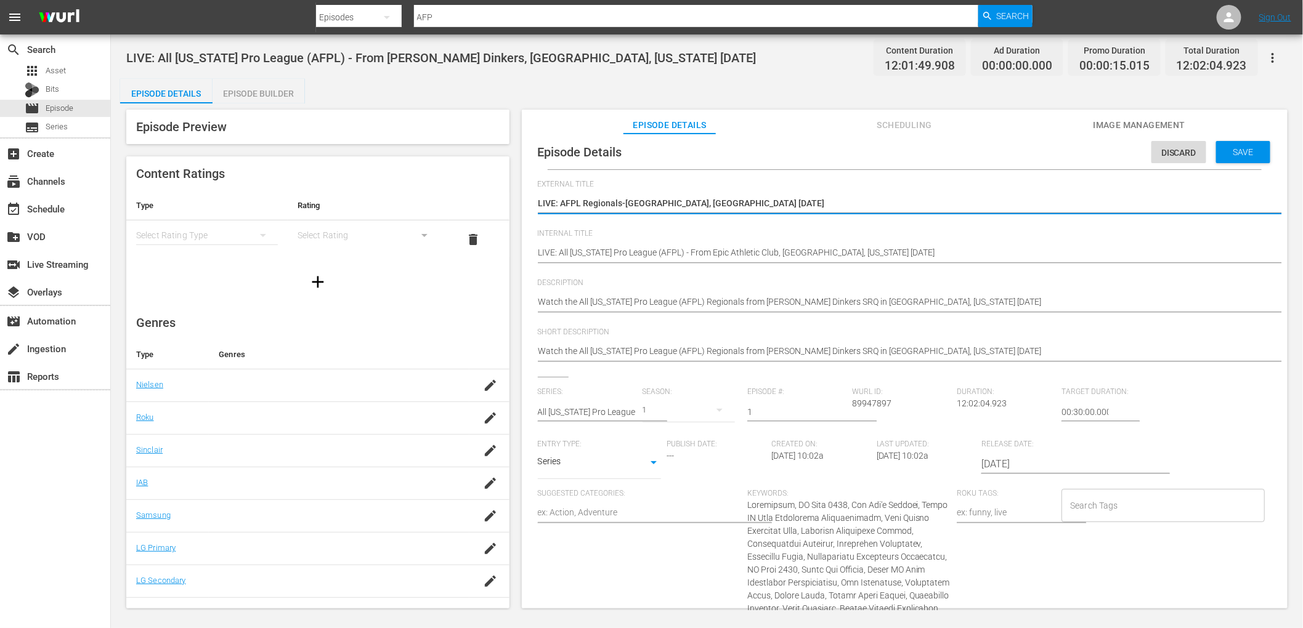
click at [673, 201] on textarea "(DUPLICATE) LIVE: AFPL Regionals-Sarasota, FL 8/23/2025" at bounding box center [901, 204] width 727 height 15
type textarea "LIVE: AFPL Regionals-Sunrise, FL 9/23/2025"
drag, startPoint x: 687, startPoint y: 201, endPoint x: 678, endPoint y: 203, distance: 9.3
click at [678, 203] on textarea "(DUPLICATE) LIVE: AFPL Regionals-Sarasota, FL 8/23/2025" at bounding box center [901, 204] width 727 height 15
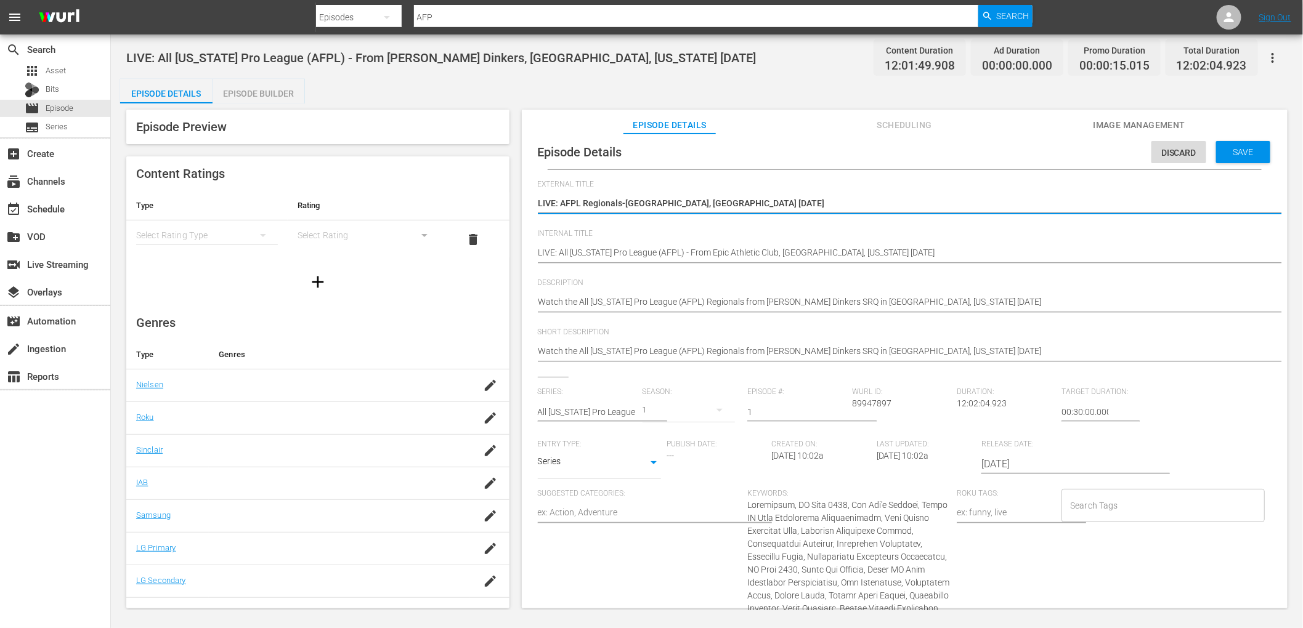
type textarea "LIVE: AFPL Regionals-Sunrise, FL 9/0/2025"
type textarea "LIVE: AFPL Regionals-Sunrise, FL 9/09/2025"
click at [724, 202] on textarea "(DUPLICATE) LIVE: AFPL Regionals-Sarasota, FL 8/23/2025" at bounding box center [901, 204] width 727 height 15
drag, startPoint x: 713, startPoint y: 204, endPoint x: 540, endPoint y: 208, distance: 173.1
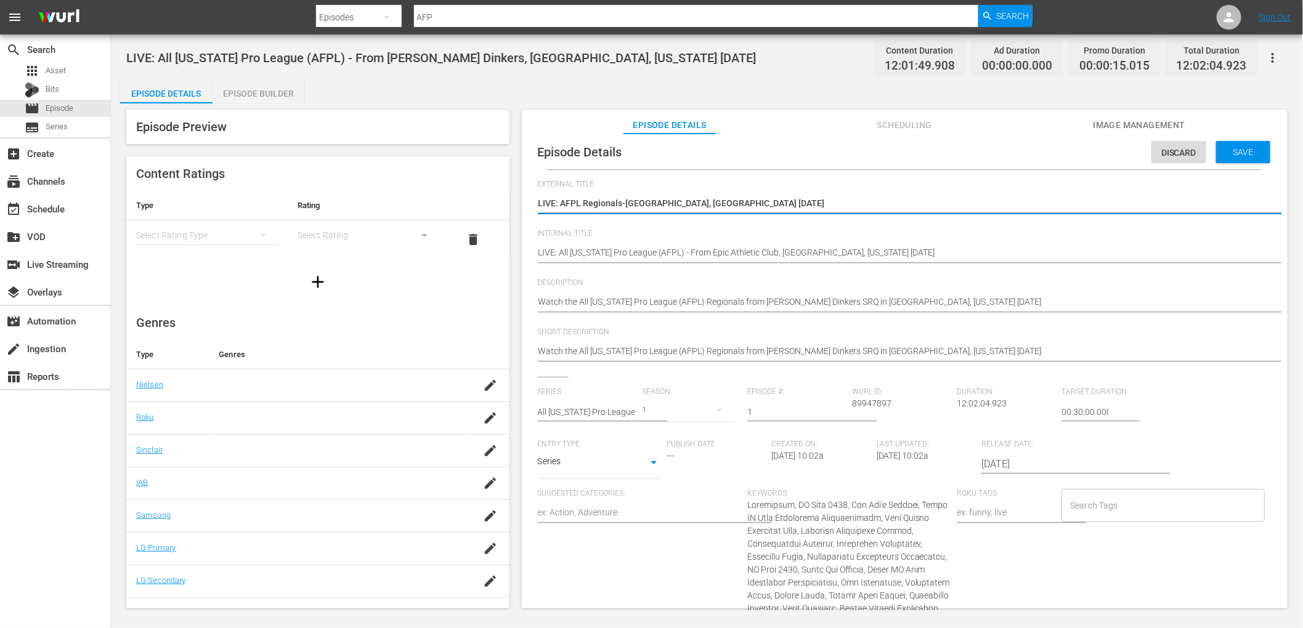
click at [540, 208] on textarea "(DUPLICATE) LIVE: AFPL Regionals-Sarasota, FL 8/23/2025" at bounding box center [901, 204] width 727 height 15
type textarea "LIVE: AFPL Regionals-Sunrise, FL 9/09/2025"
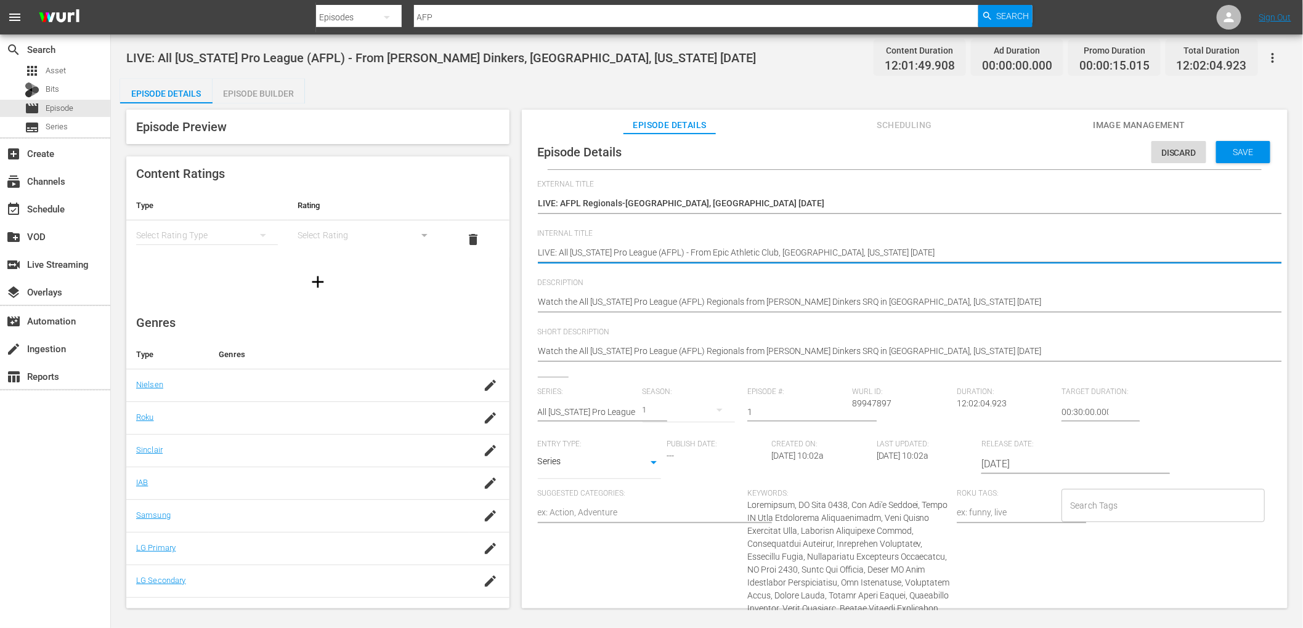
click at [830, 251] on textarea "LIVE: All Florida Pro League (AFPL) - From Dill Dinkers, Sarasota, Florida 8/23…" at bounding box center [901, 253] width 727 height 15
type textarea "LIVE: All Florida Pro League (AFPL) - From Epic Athletic Club, Sunrise, Florida…"
click at [840, 254] on textarea "LIVE: All Florida Pro League (AFPL) - From Dill Dinkers, Sarasota, Florida 8/23…" at bounding box center [901, 253] width 727 height 15
type textarea "LIVE: All Florida Pro League (AFPL) - From Epic Athletic Club, Sunrise, Florida…"
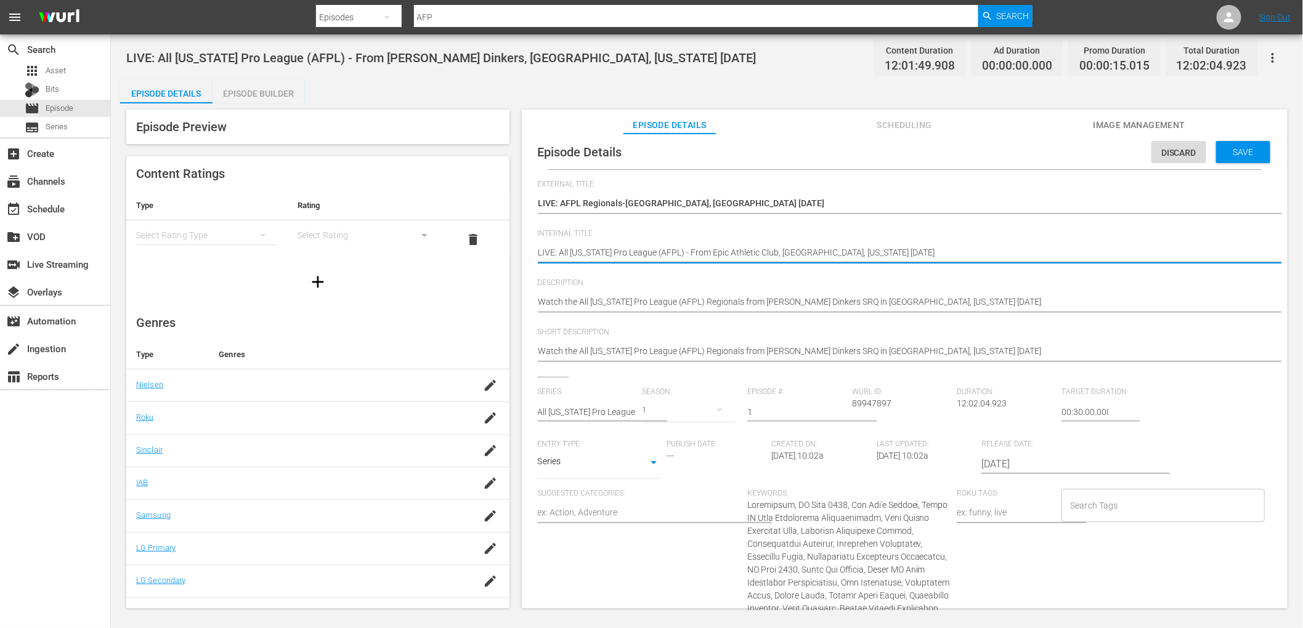
type textarea "LIVE: All Florida Pro League (AFPL) - From Epic Athletic Club, Sunrise, Florida…"
drag, startPoint x: 873, startPoint y: 250, endPoint x: 768, endPoint y: 253, distance: 104.7
click at [768, 253] on textarea "LIVE: All Florida Pro League (AFPL) - From Dill Dinkers, Sarasota, Florida 8/23…" at bounding box center [901, 253] width 727 height 15
type textarea "LIVE: All Florida Pro League (AFPL) - From Epic Athletic Club, Sunrise, Florida…"
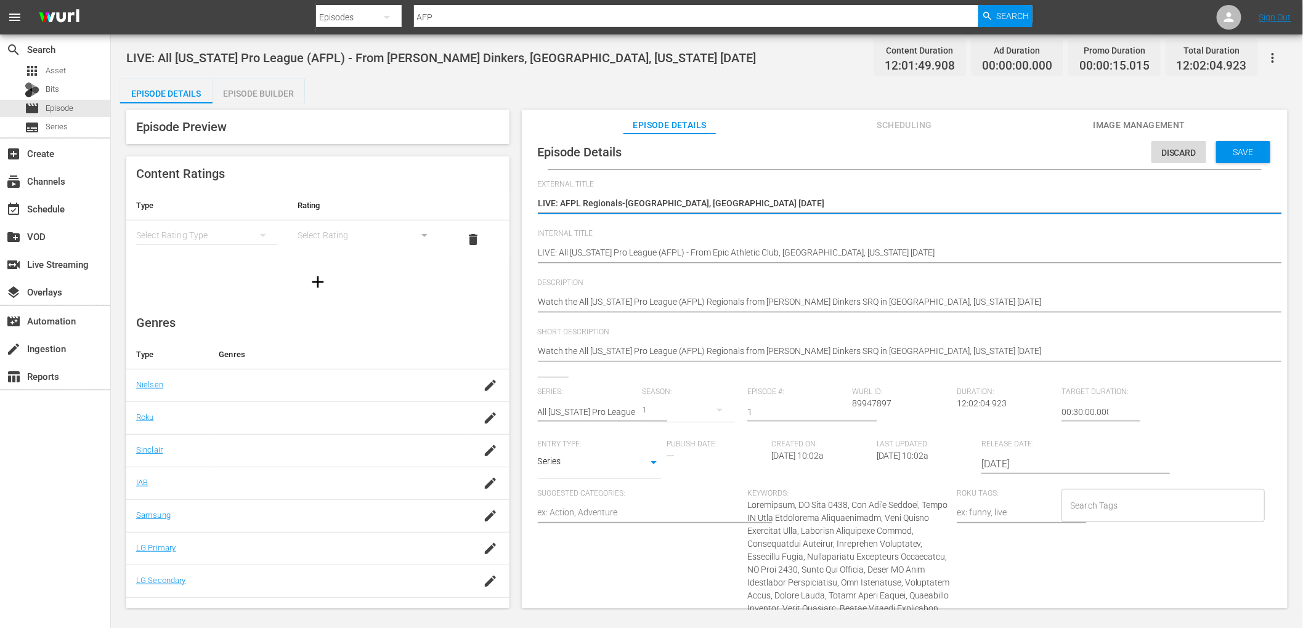
drag, startPoint x: 720, startPoint y: 208, endPoint x: 673, endPoint y: 208, distance: 46.8
click at [674, 207] on textarea "(DUPLICATE) LIVE: AFPL Regionals-Sarasota, FL 8/23/2025" at bounding box center [901, 204] width 727 height 15
drag, startPoint x: 686, startPoint y: 199, endPoint x: 678, endPoint y: 201, distance: 8.4
click at [678, 201] on textarea "(DUPLICATE) LIVE: AFPL Regionals-Sarasota, FL 8/23/2025" at bounding box center [901, 204] width 727 height 15
type textarea "LIVE: AFPL Regionals-Sunrise, FL 9/1/2025"
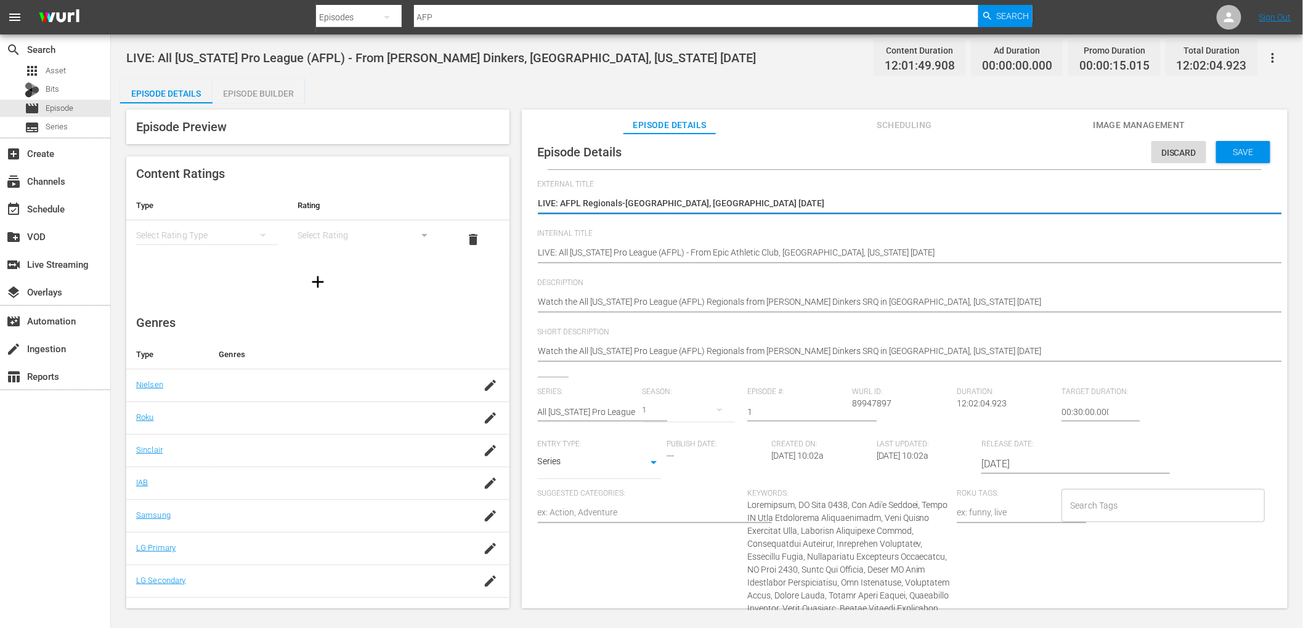
type textarea "LIVE: AFPL Regionals-Sunrise, FL 9/1/2025"
type textarea "LIVE: AFPL Regionals-[GEOGRAPHIC_DATA], [GEOGRAPHIC_DATA] [DATE]"
click at [761, 154] on div "Episode Details Discard Save" at bounding box center [904, 152] width 753 height 34
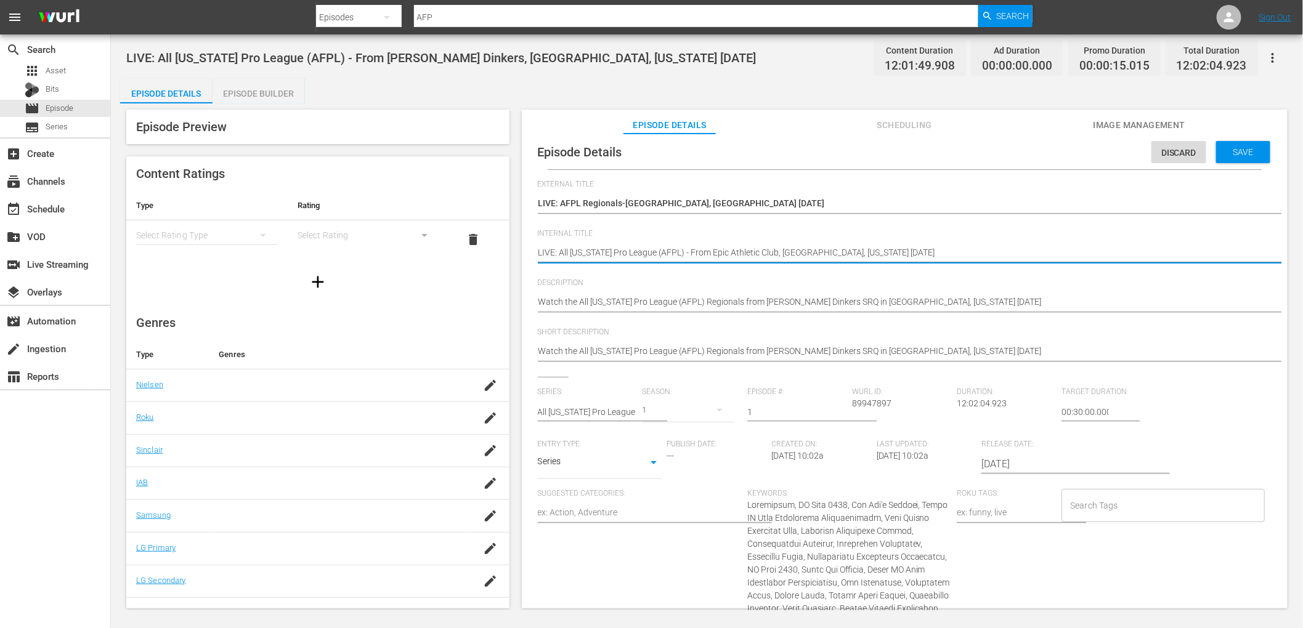
drag, startPoint x: 882, startPoint y: 251, endPoint x: 541, endPoint y: 260, distance: 341.4
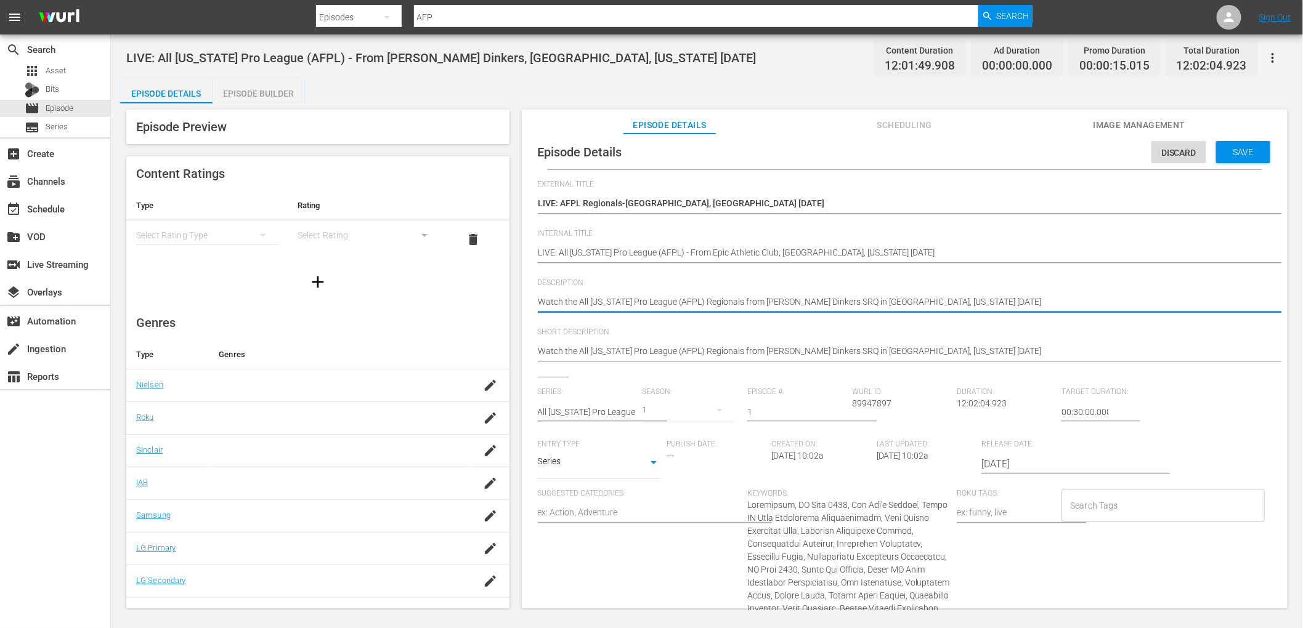
click at [609, 304] on textarea "Watch the All Florida Pro League (AFPL) Regionals from Dill Dinkers SRQ in Sara…" at bounding box center [901, 303] width 727 height 15
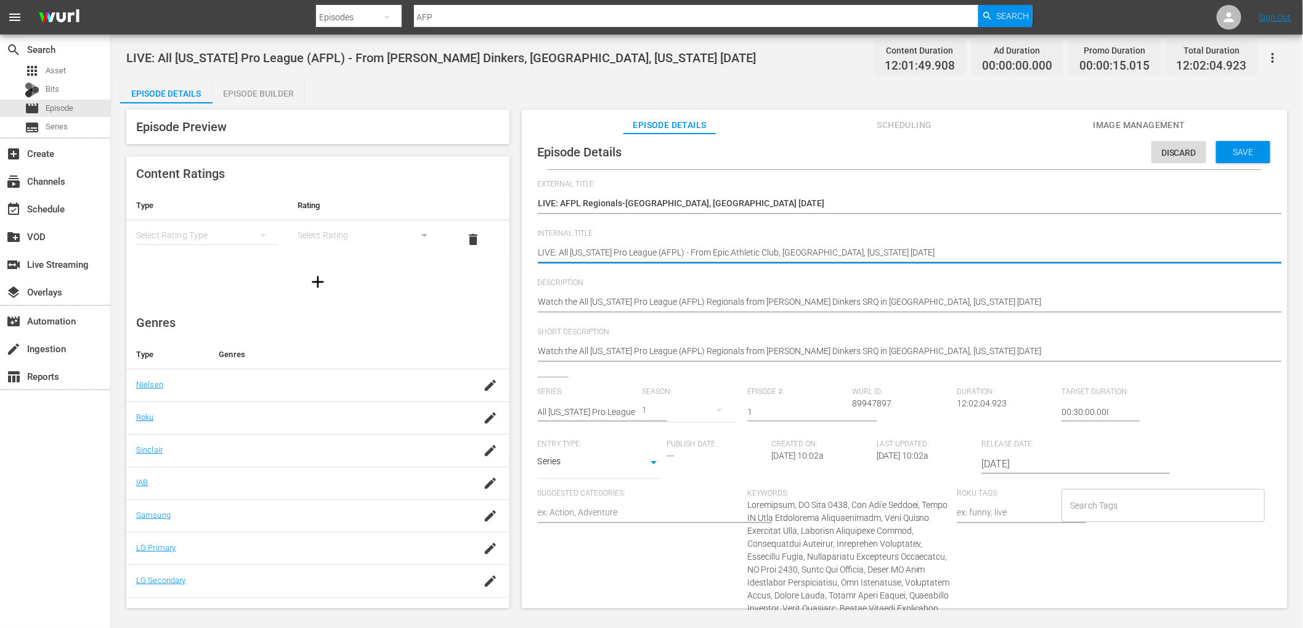
drag, startPoint x: 698, startPoint y: 253, endPoint x: 763, endPoint y: 254, distance: 64.7
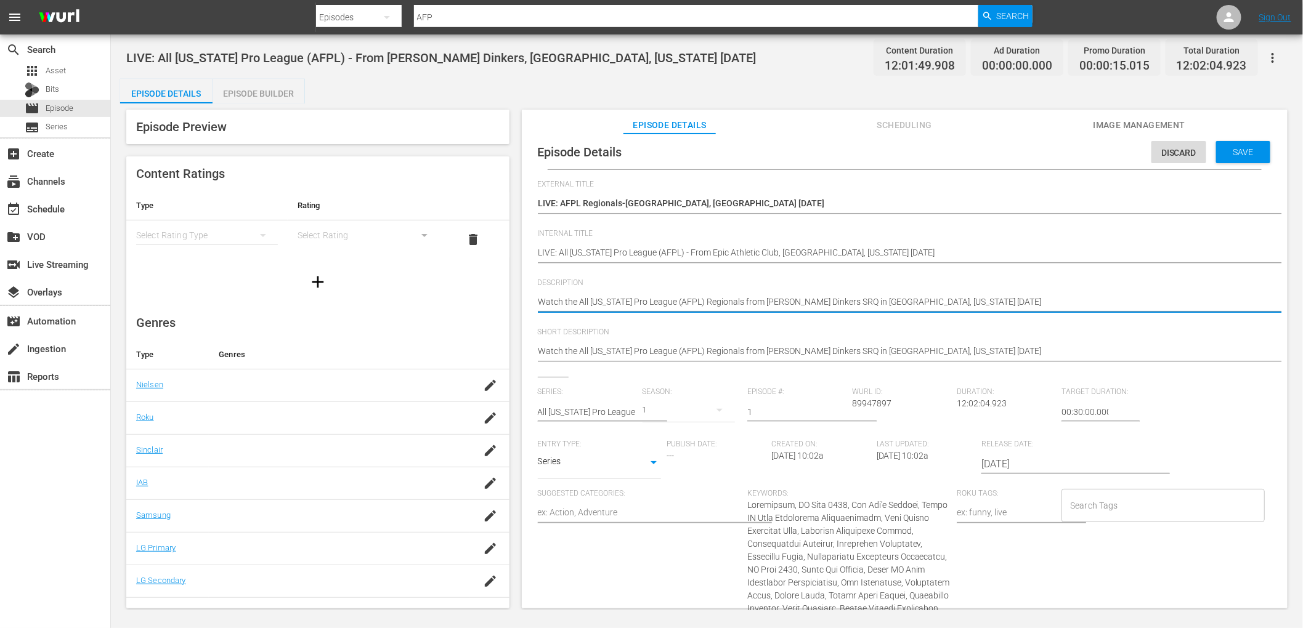
drag, startPoint x: 750, startPoint y: 302, endPoint x: 809, endPoint y: 301, distance: 58.5
paste textarea "Epic Athletic Club"
type textarea "Watch the All Florida Pro League (AFPL) Regionals from Epic Athletic Club in Sa…"
click at [839, 298] on textarea "Watch the All Florida Pro League (AFPL) Regionals from Dill Dinkers SRQ in Sara…" at bounding box center [901, 303] width 727 height 15
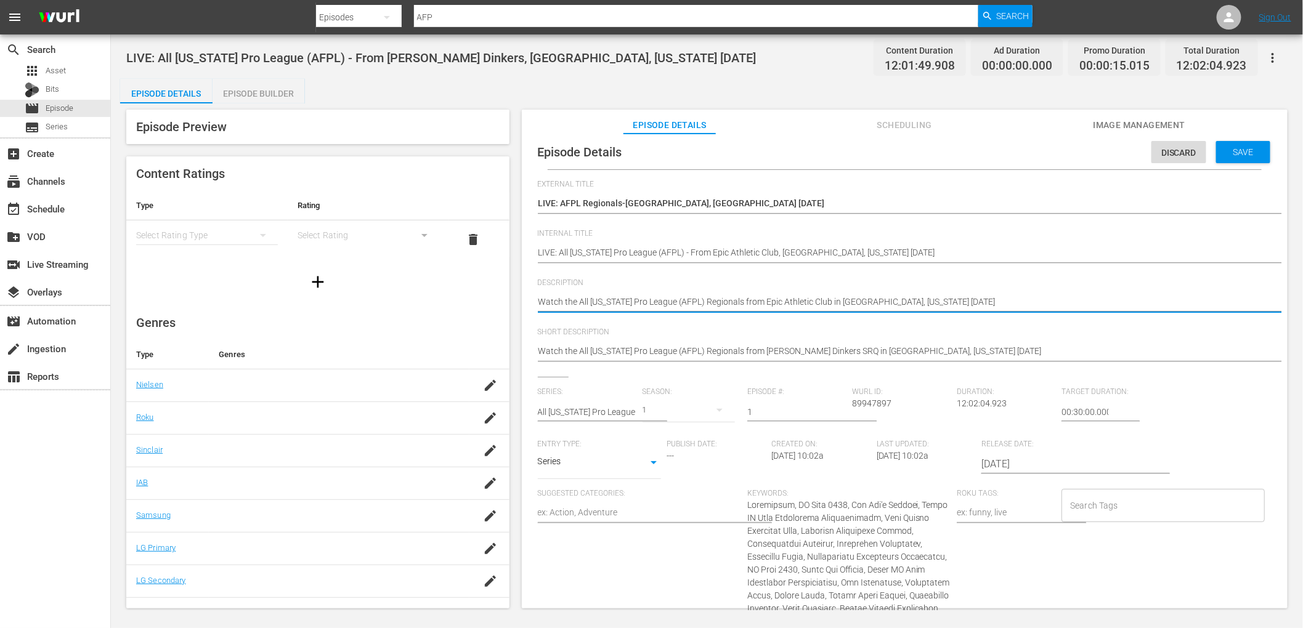
click at [839, 298] on textarea "Watch the All Florida Pro League (AFPL) Regionals from Dill Dinkers SRQ in Sara…" at bounding box center [901, 303] width 727 height 15
type textarea "Watch the All Florida Pro League (AFPL) Regionals from Epic Athletic Club in S,…"
type textarea "Watch the All Florida Pro League (AFPL) Regionals from Epic Athletic Club in Su…"
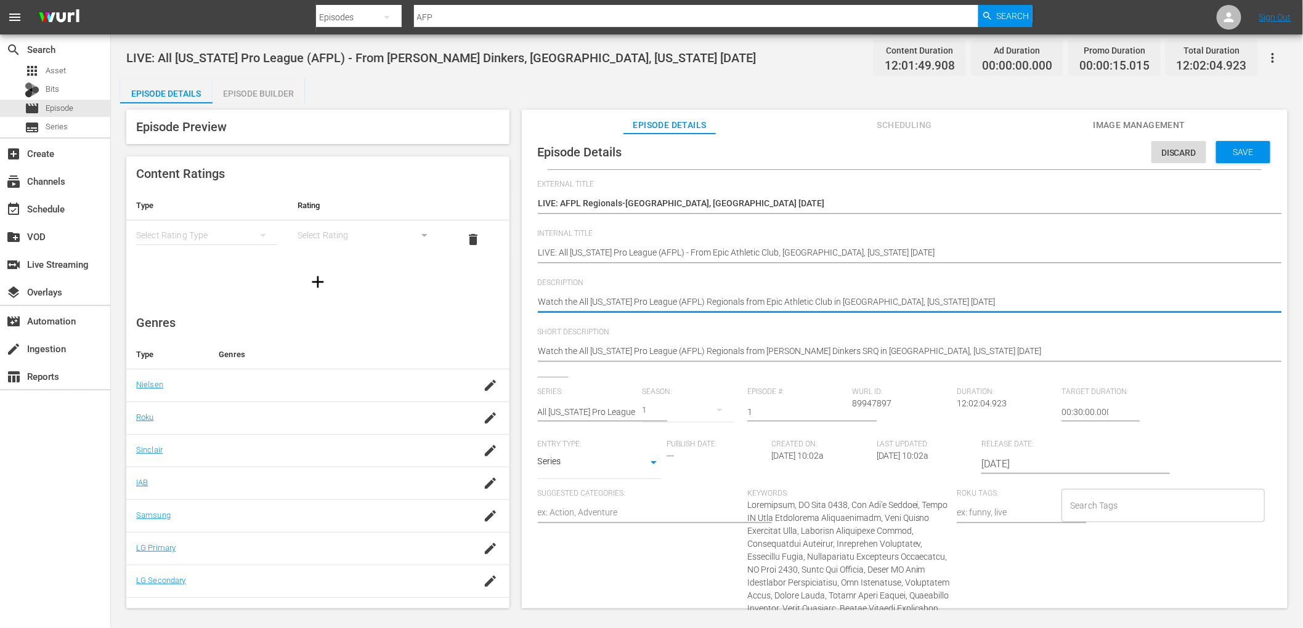
type textarea "Watch the All Florida Pro League (AFPL) Regionals from Epic Athletic Club in Su…"
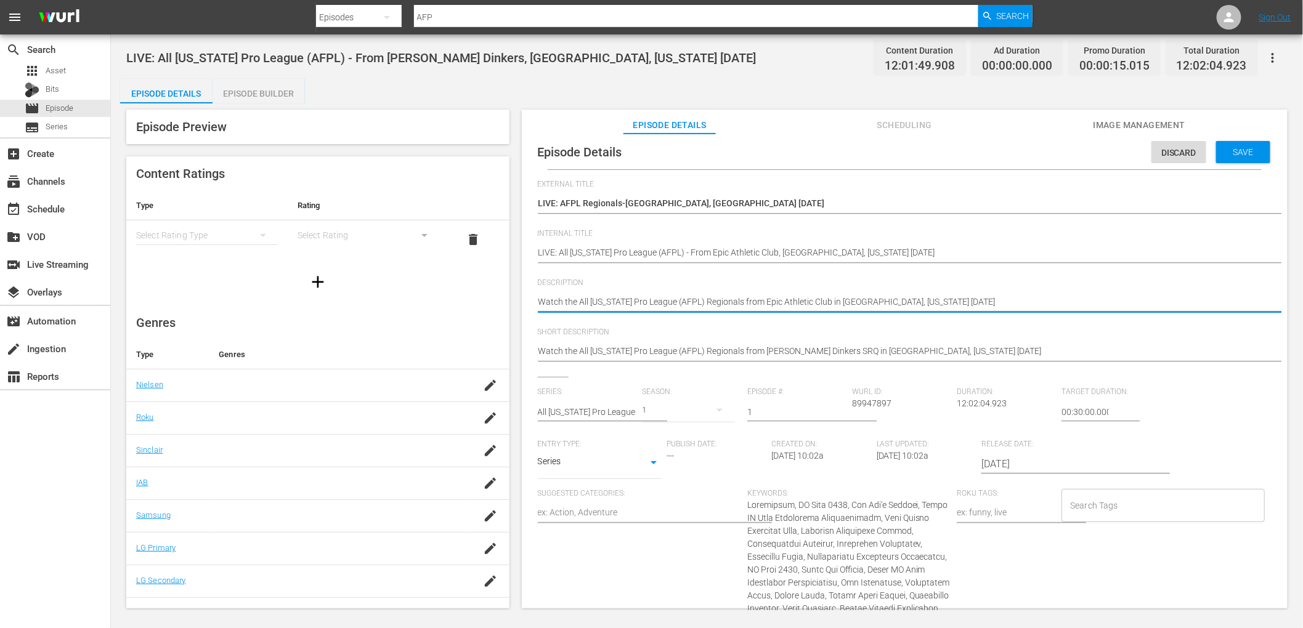
type textarea "Watch the All Florida Pro League (AFPL) Regionals from Epic Athletic Club in Su…"
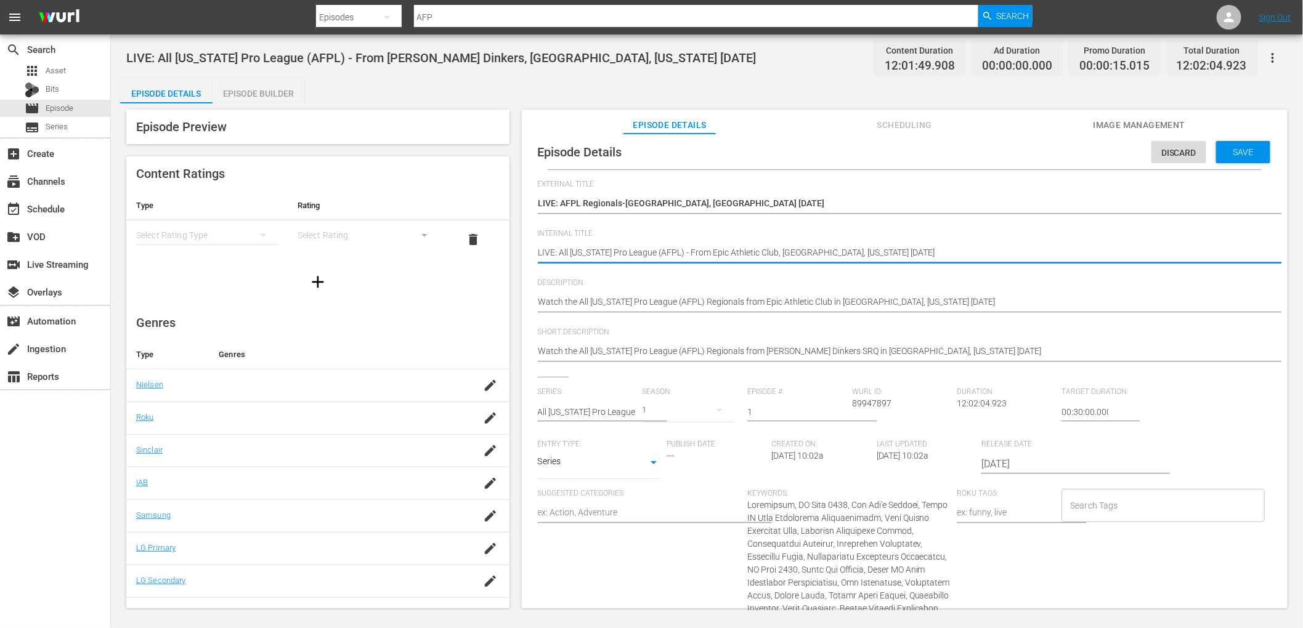
drag, startPoint x: 872, startPoint y: 252, endPoint x: 825, endPoint y: 251, distance: 46.8
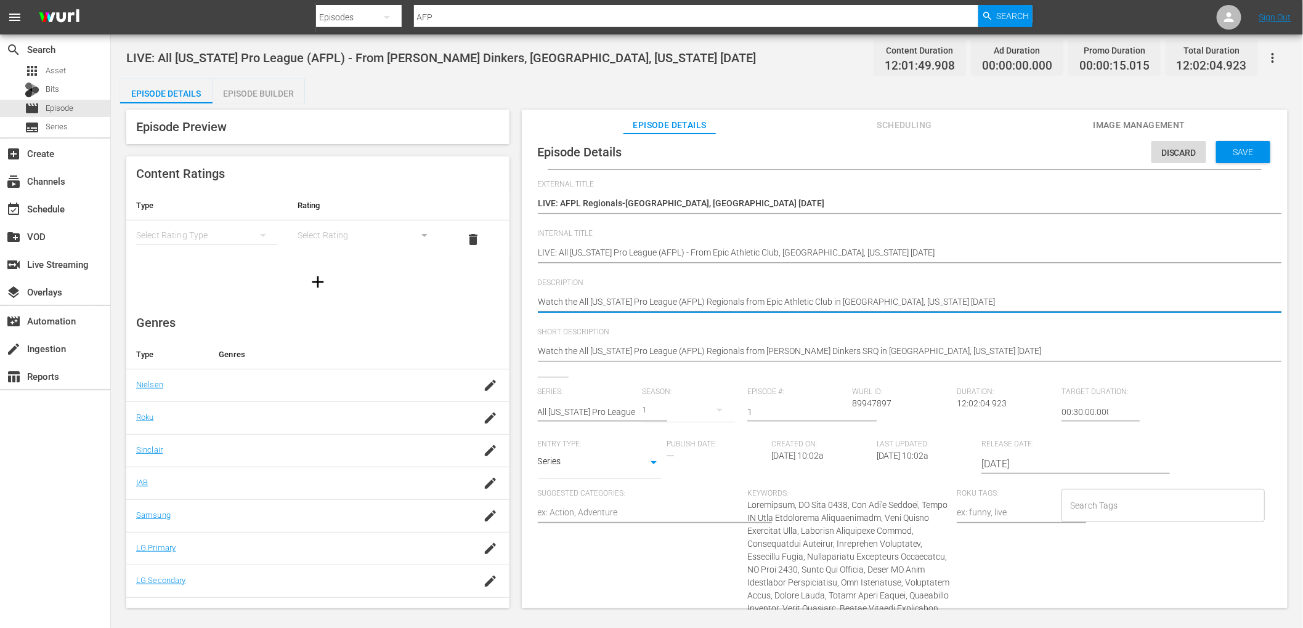
drag, startPoint x: 926, startPoint y: 299, endPoint x: 882, endPoint y: 301, distance: 44.4
paste textarea "9/1"
type textarea "Watch the All Florida Pro League (AFPL) Regionals from Epic Athletic Club in Su…"
drag, startPoint x: 926, startPoint y: 305, endPoint x: 932, endPoint y: 304, distance: 6.3
click at [926, 305] on textarea "Watch the All Florida Pro League (AFPL) Regionals from Dill Dinkers SRQ in Sara…" at bounding box center [901, 303] width 727 height 15
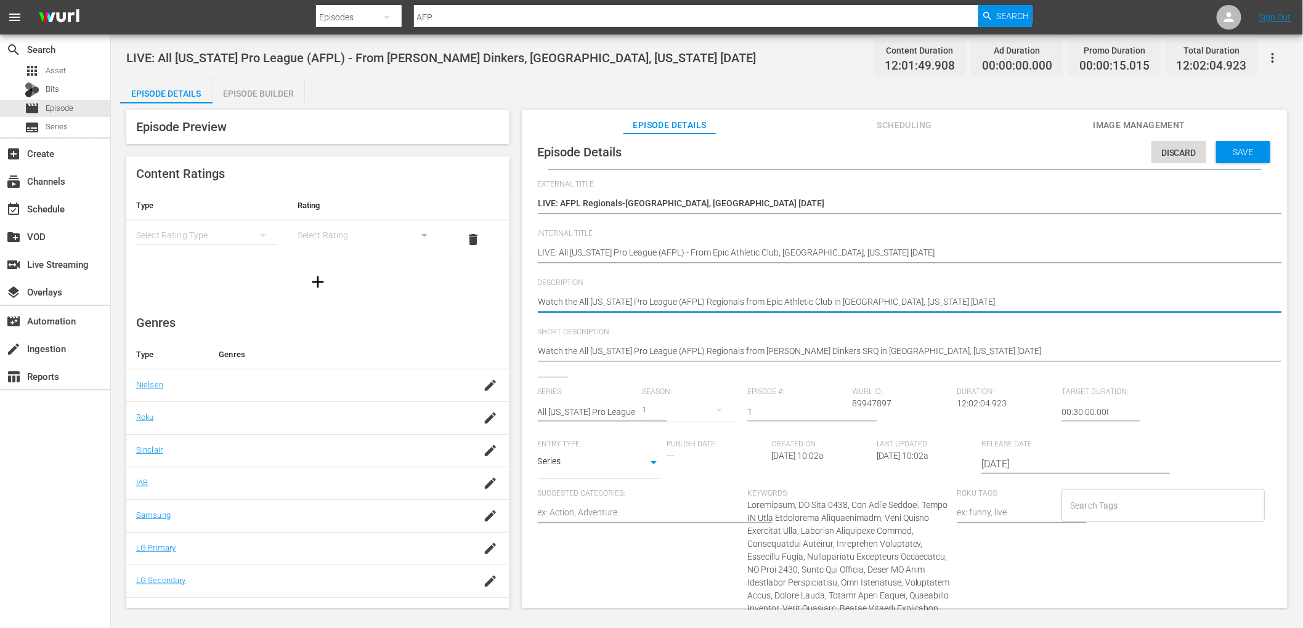
drag, startPoint x: 938, startPoint y: 300, endPoint x: 537, endPoint y: 302, distance: 401.0
type textarea "Watch the All Florida Pro League (AFPL) Regionals from Epic Athletic Club in Su…"
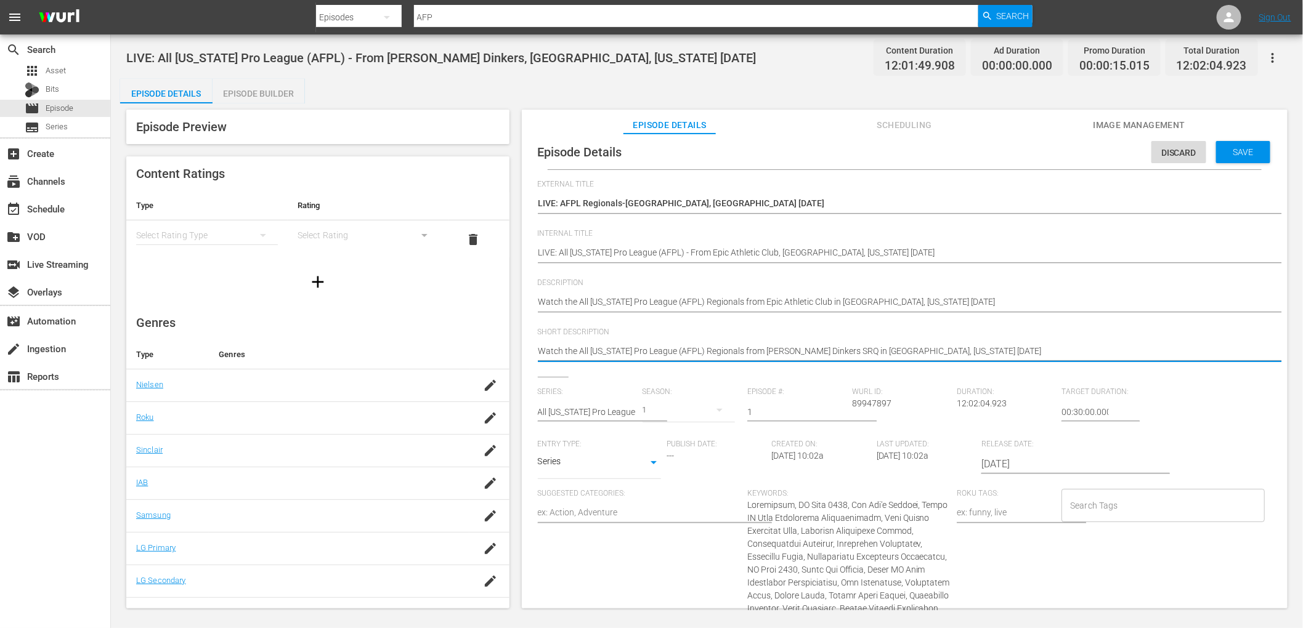
click at [639, 352] on textarea "Watch the All Florida Pro League (AFPL) Regionals from Dill Dinkers SRQ in Sara…" at bounding box center [901, 352] width 727 height 15
click at [640, 351] on textarea "Watch the All Florida Pro League (AFPL) Regionals from Dill Dinkers SRQ in Sara…" at bounding box center [901, 352] width 727 height 15
paste textarea "Epic Athletic Club in Sunrise, Florida 9/1"
type textarea "Watch the All Florida Pro League (AFPL) Regionals from Epic Athletic Club in Su…"
click at [950, 345] on textarea "Watch the All Florida Pro League (AFPL) Regionals from Dill Dinkers SRQ in Sara…" at bounding box center [901, 352] width 727 height 15
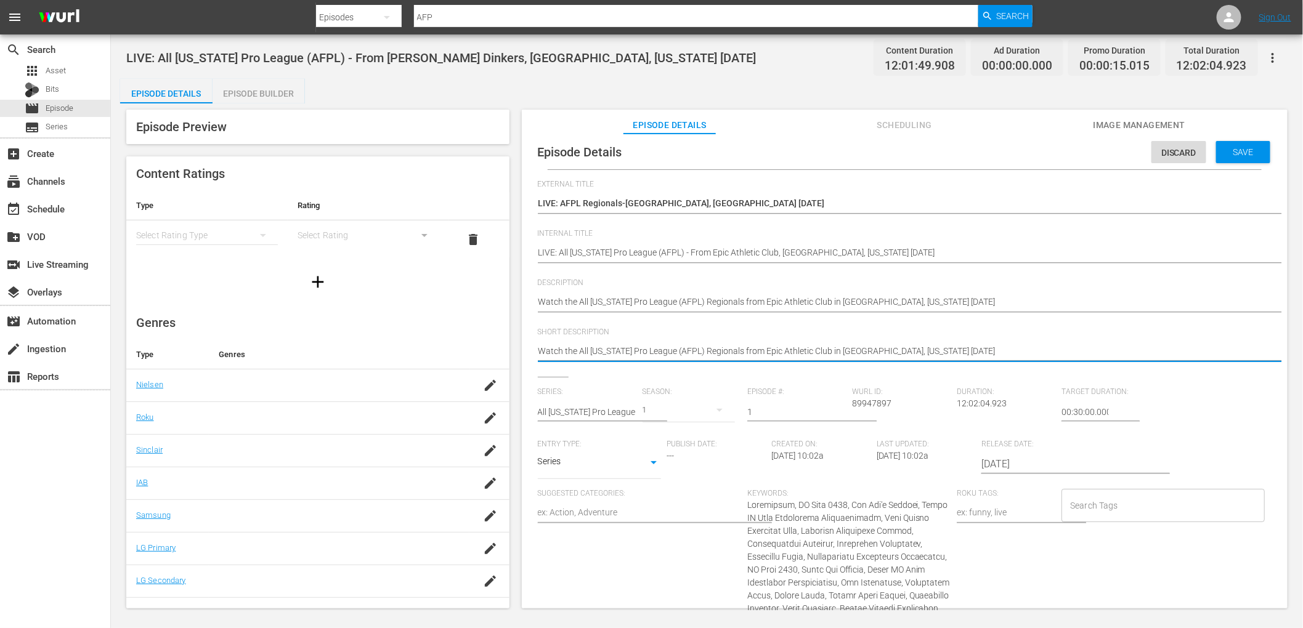
type textarea "Watch the All Florida Pro League (AFPL) Regionals from Epic Athletic Club in Su…"
click at [743, 51] on div "LIVE: All Florida Pro League (AFPL) - From Dill Dinkers, Sarasota, Florida 8/23…" at bounding box center [706, 58] width 1161 height 28
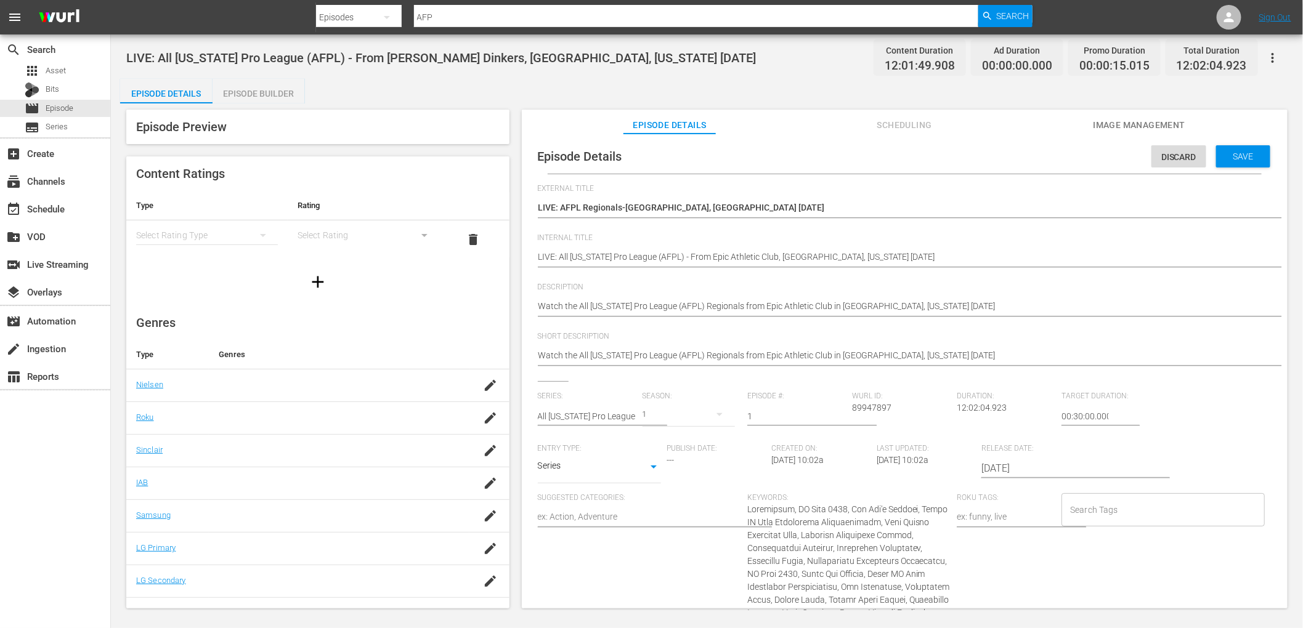
scroll to position [8, 0]
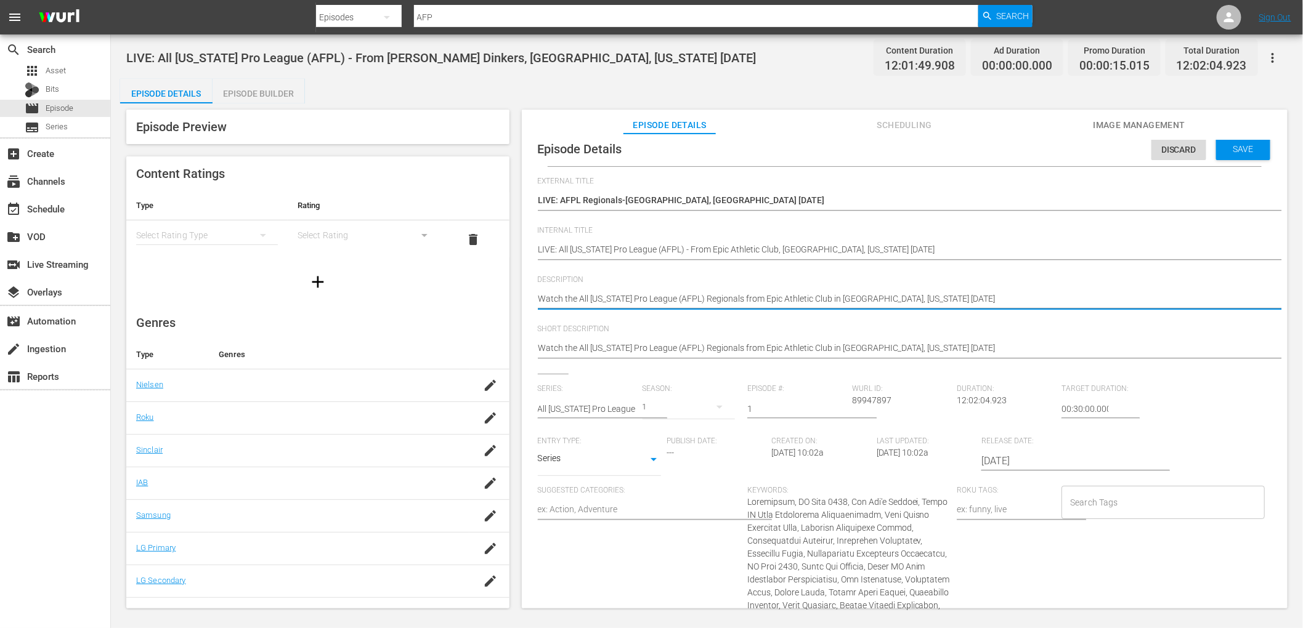
click at [691, 299] on textarea "Watch the All Florida Pro League (AFPL) Regionals from Dill Dinkers SRQ in Sara…" at bounding box center [901, 300] width 727 height 15
type textarea "Watch the All Florida Pro League (AFPL) SRegionals from Epic Athletic Club in S…"
type textarea "Watch the All Florida Pro League (AFPL) StRegionals from Epic Athletic Club in …"
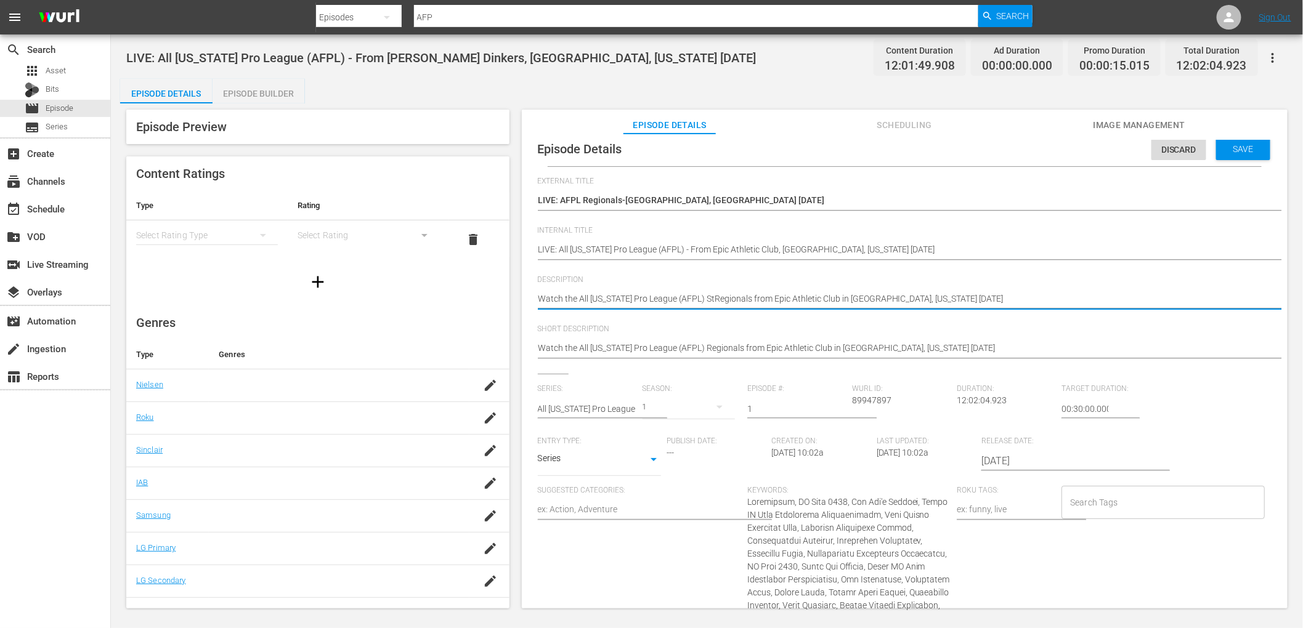
type textarea "Watch the All Florida Pro League (AFPL) StoRegionals from Epic Athletic Club in…"
type textarea "Watch the All Florida Pro League (AFPL) StopRegionals from Epic Athletic Club i…"
type textarea "Watch the All Florida Pro League (AFPL) Stop Regionals from Epic Athletic Club …"
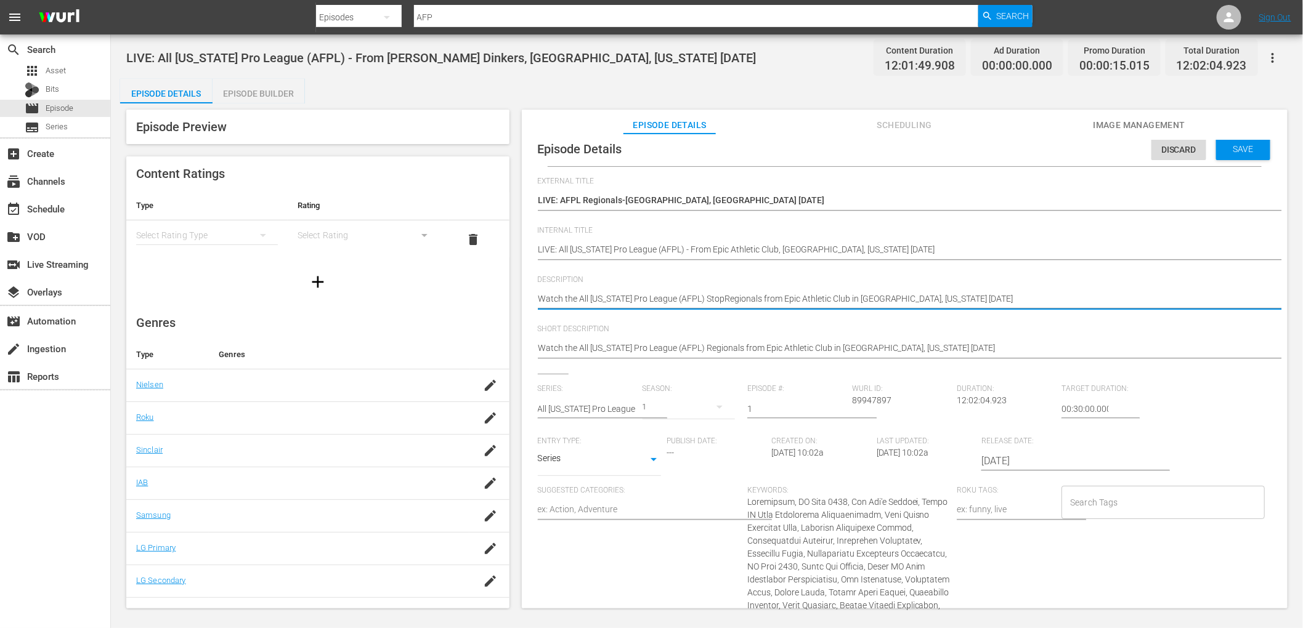
type textarea "Watch the All Florida Pro League (AFPL) Stop Regionals from Epic Athletic Club …"
type textarea "Watch the All Florida Pro League (AFPL) Stop 5Regionals from Epic Athletic Club…"
type textarea "Watch the All Florida Pro League (AFPL) Stop 5 Regionals from Epic Athletic Clu…"
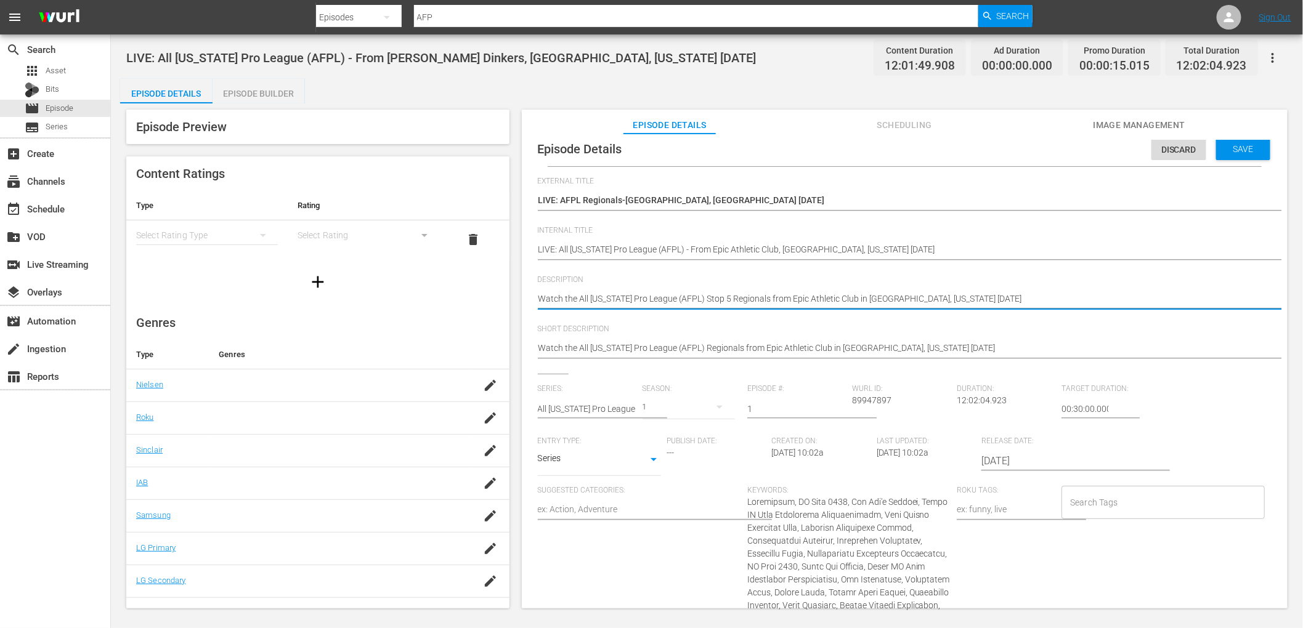
drag, startPoint x: 851, startPoint y: 296, endPoint x: 862, endPoint y: 298, distance: 10.5
click at [852, 296] on textarea "Watch the All Florida Pro League (AFPL) Regionals from Dill Dinkers SRQ in Sara…" at bounding box center [901, 300] width 727 height 15
click at [777, 299] on textarea "Watch the All Florida Pro League (AFPL) Regionals from Dill Dinkers SRQ in Sara…" at bounding box center [901, 300] width 727 height 15
type textarea "Watch the All Florida Pro League (AFPL) Stop 5 Regionals from SEpic Athletic Cl…"
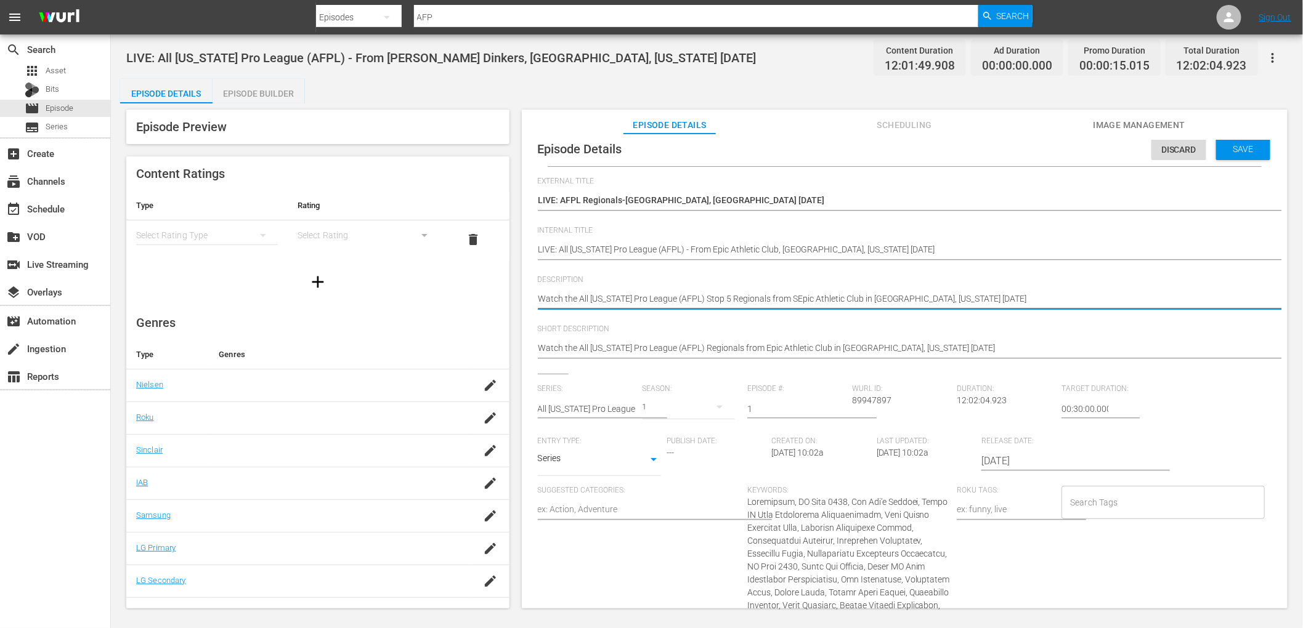
type textarea "Watch the All Florida Pro League (AFPL) Stop 5 Regionals from SaEpic Athletic C…"
type textarea "Watch the All Florida Pro League (AFPL) Stop 5 Regionals from SawEpic Athletic …"
type textarea "Watch the All Florida Pro League (AFPL) Stop 5 Regionals from SawgEpic Athletic…"
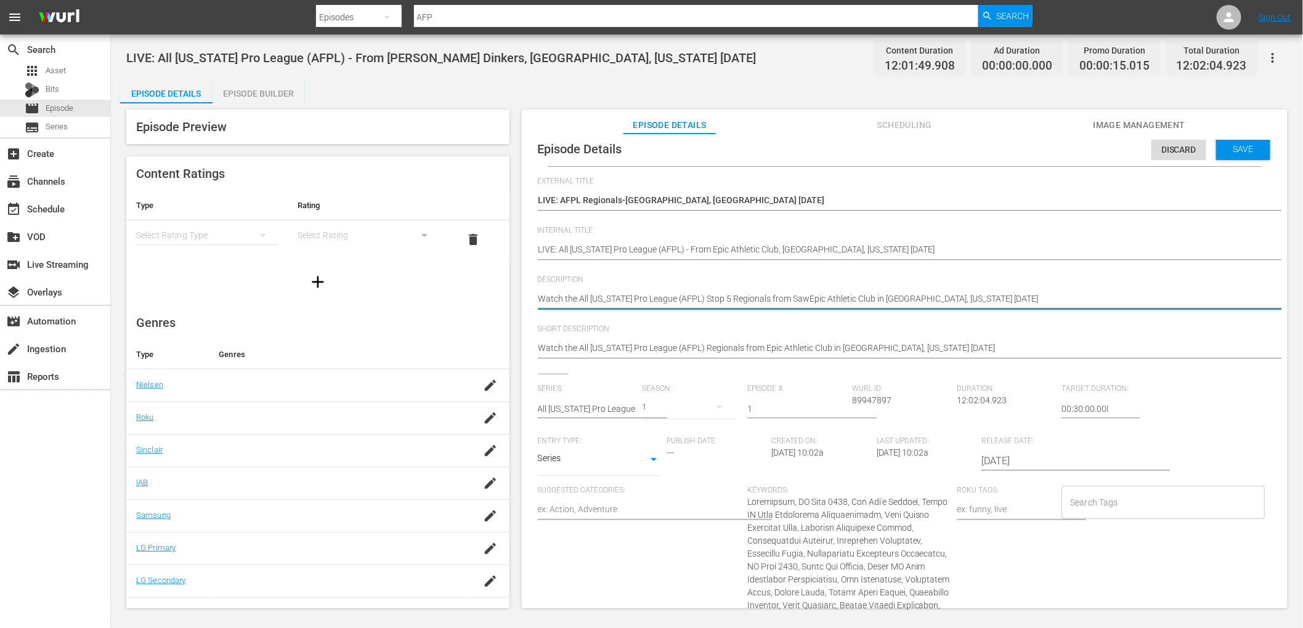
type textarea "Watch the All Florida Pro League (AFPL) Stop 5 Regionals from SawgEpic Athletic…"
type textarea "Watch the All Florida Pro League (AFPL) Stop 5 Regionals from SawgrEpic Athleti…"
type textarea "Watch the All Florida Pro League (AFPL) Stop 5 Regionals from SawgraEpic Athlet…"
type textarea "Watch the All Florida Pro League (AFPL) Stop 5 Regionals from SawgrasEpic Athle…"
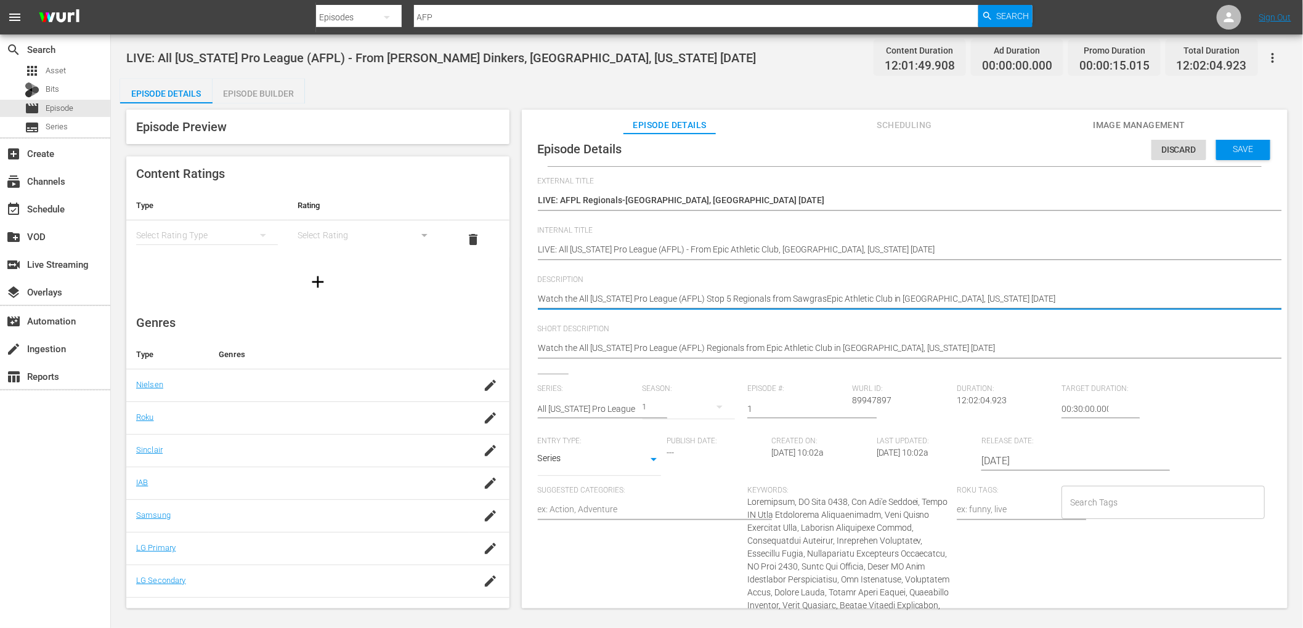
type textarea "Watch the All Florida Pro League (AFPL) Stop 5 Regionals from SawgrassEpic Athl…"
type textarea "Watch the All Florida Pro League (AFPL) Stop 5 Regionals from Sawgrass Epic Ath…"
type textarea "Watch the All Florida Pro League (AFPL) Stop 5 Regionals from Sawgrass <Epic At…"
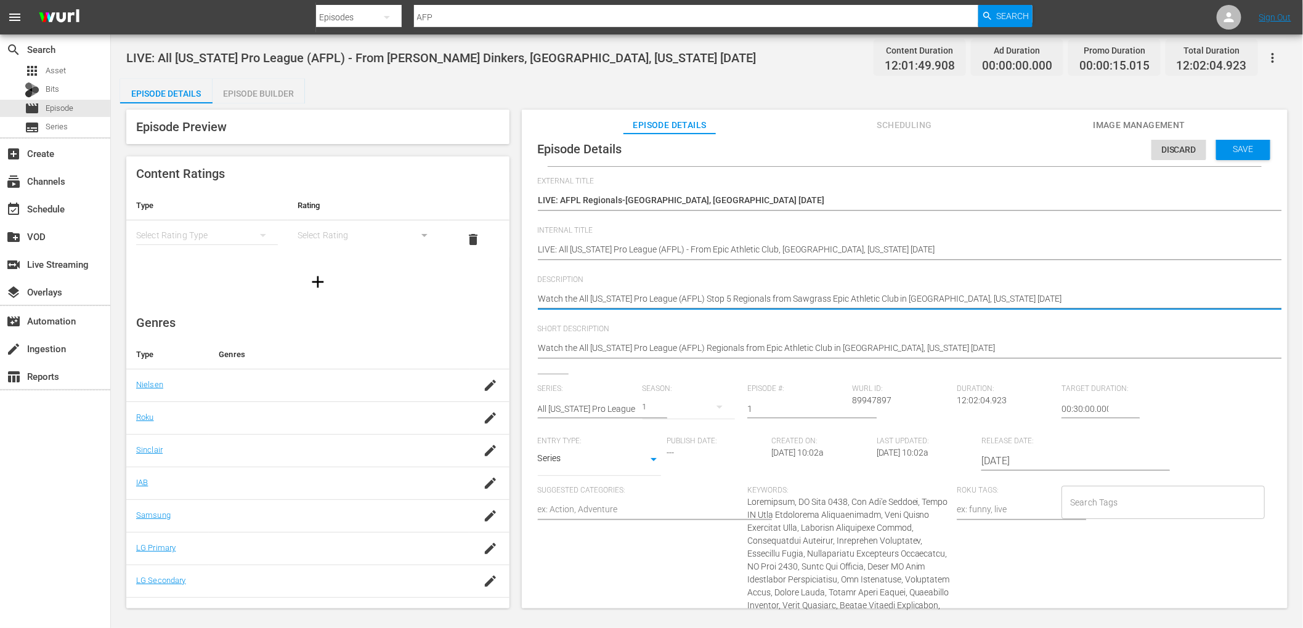
type textarea "Watch the All Florida Pro League (AFPL) Stop 5 Regionals from Sawgrass <Epic At…"
type textarea "Watch the All Florida Pro League (AFPL) Stop 5 Regionals from Sawgrass <iEpic A…"
type textarea "Watch the All Florida Pro League (AFPL) Stop 5 Regionals from Sawgrass <ioEpic …"
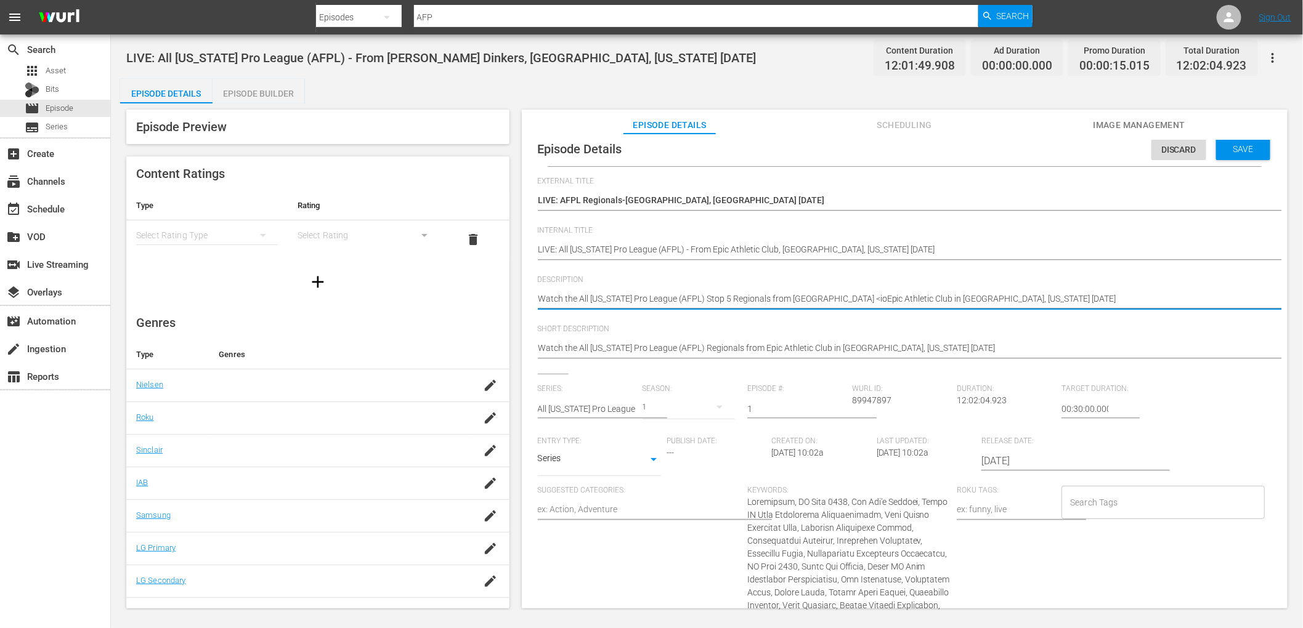
type textarea "Watch the All Florida Pro League (AFPL) Stop 5 Regionals from Sawgrass <iEpic A…"
type textarea "Watch the All Florida Pro League (AFPL) Stop 5 Regionals from Sawgrass <Epic At…"
type textarea "Watch the All Florida Pro League (AFPL) Stop 5 Regionals from Sawgrass Epic Ath…"
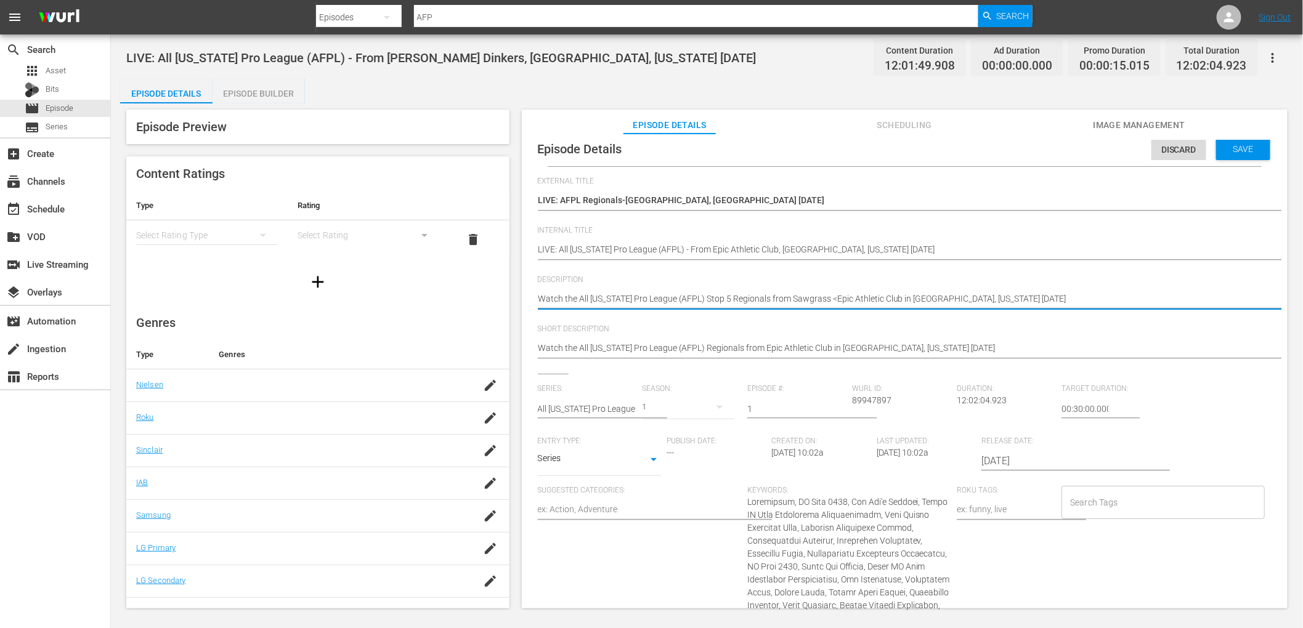
type textarea "Watch the All Florida Pro League (AFPL) Stop 5 Regionals from Sawgrass Epic Ath…"
type textarea "Watch the All Florida Pro League (AFPL) Stop 5 Regionals from Sawgrass MEpic At…"
type textarea "Watch the All Florida Pro League (AFPL) Stop 5 Regionals from Sawgrass MiEpic A…"
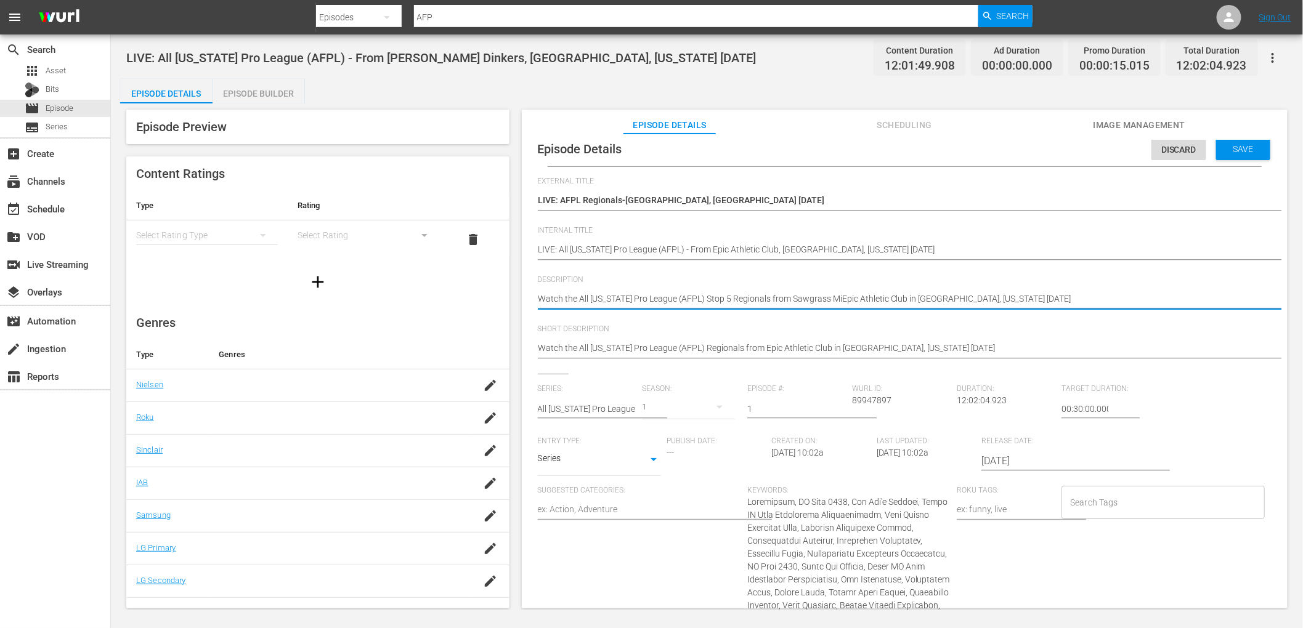
type textarea "Watch the All Florida Pro League (AFPL) Stop 5 Regionals from Sawgrass MilEpic …"
type textarea "Watch the All Florida Pro League (AFPL) Stop 5 Regionals from Sawgrass MillEpic…"
type textarea "Watch the All Florida Pro League (AFPL) Stop 5 Regionals from Sawgrass MillsEpi…"
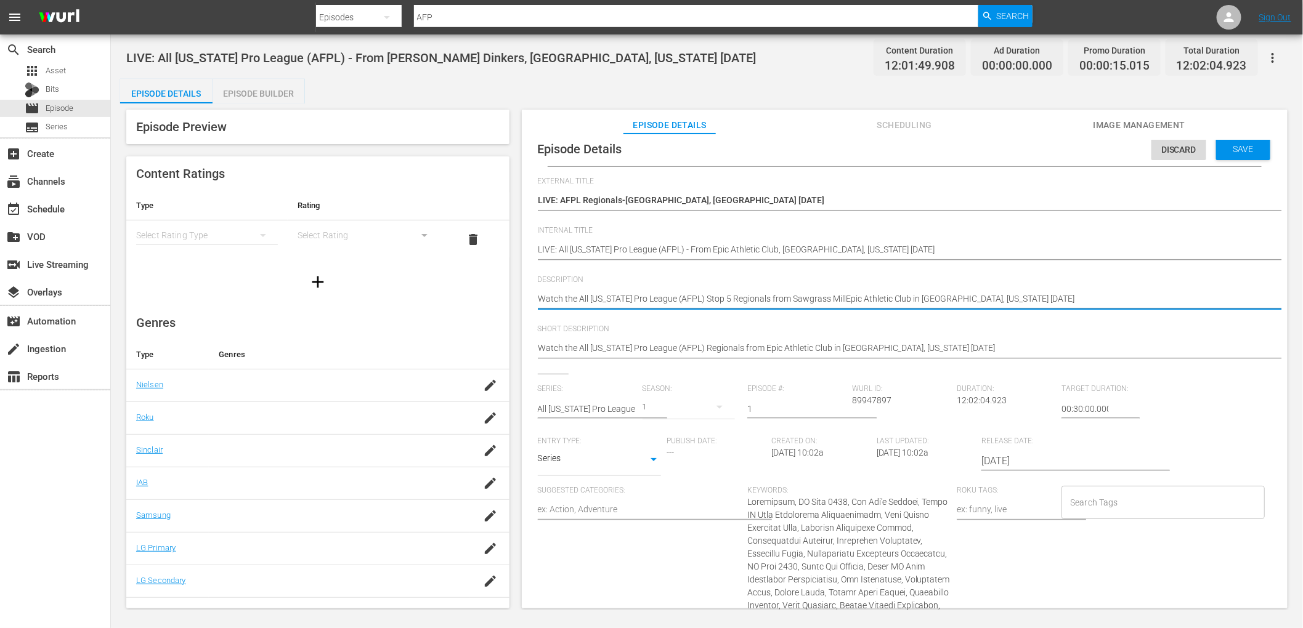
type textarea "Watch the All Florida Pro League (AFPL) Stop 5 Regionals from Sawgrass MillsEpi…"
type textarea "Watch the All Florida Pro League (AFPL) Stop 5 Regionals from Sawgrass Mills,Ep…"
type textarea "Watch the All Florida Pro League (AFPL) Stop 5 Regionals from Sawgrass Mills, E…"
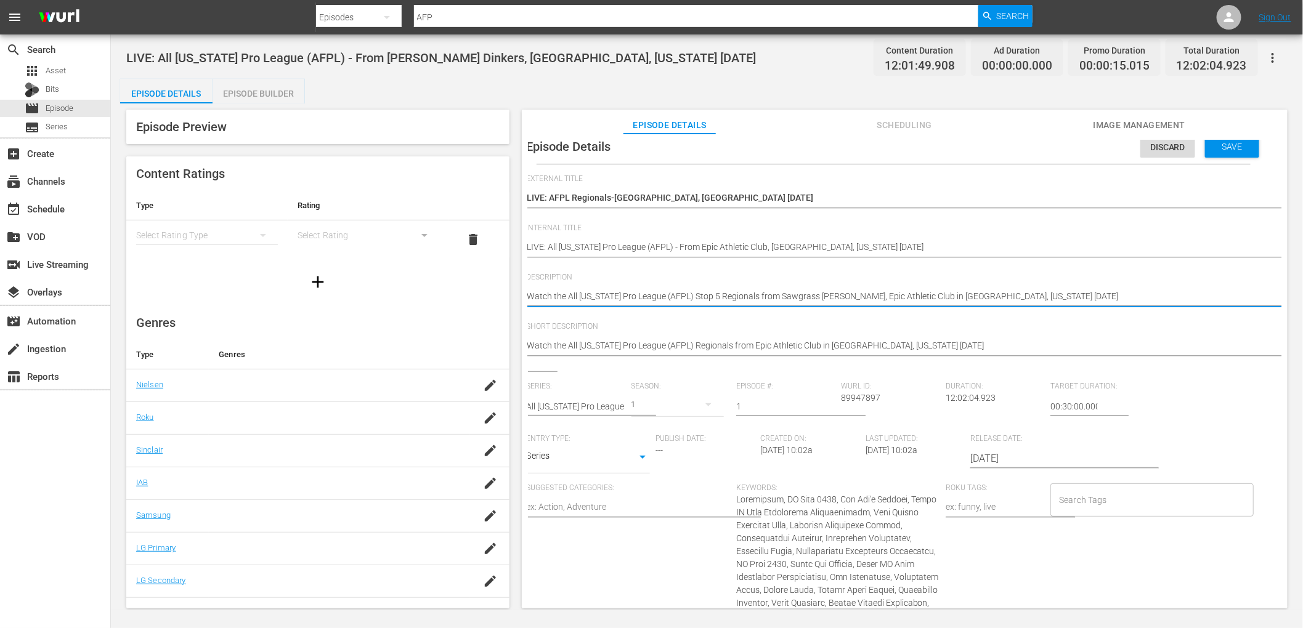
scroll to position [10, 0]
drag, startPoint x: 1024, startPoint y: 294, endPoint x: 535, endPoint y: 294, distance: 488.5
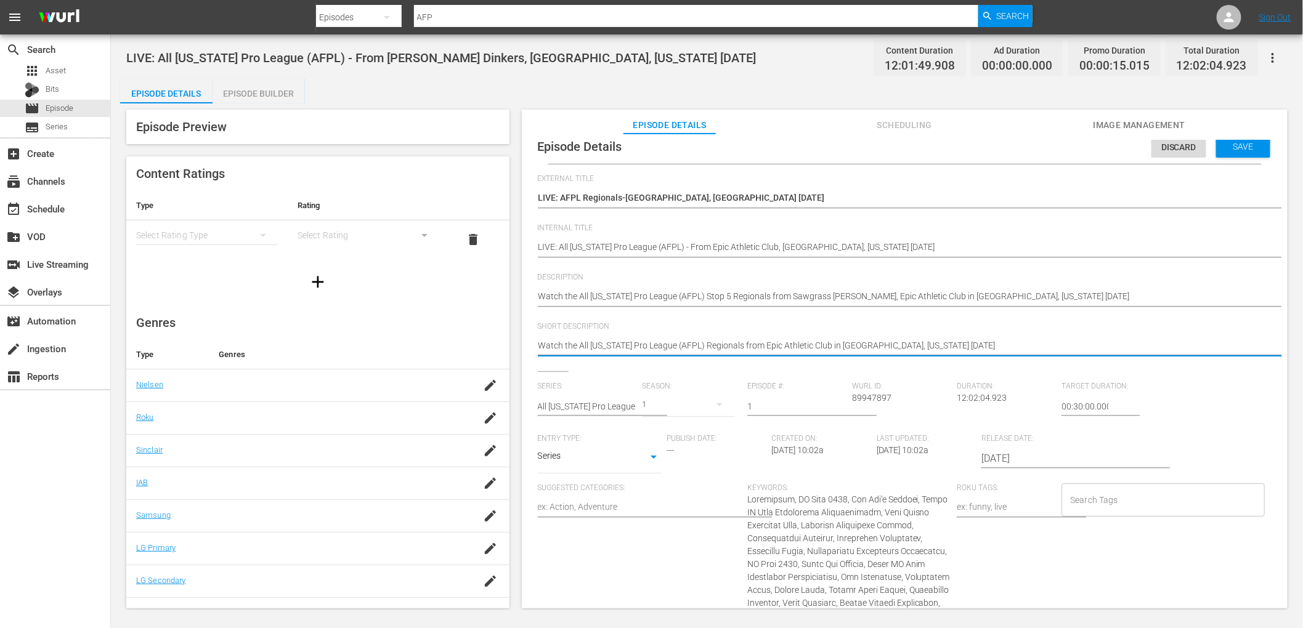
paste textarea "Stop 5 Regionals from Sawgrass Mills,"
type textarea "Watch the All Florida Pro League (AFPL) Stop 5 Regionals from Sawgrass Mills, E…"
drag, startPoint x: 966, startPoint y: 352, endPoint x: 540, endPoint y: 338, distance: 427.1
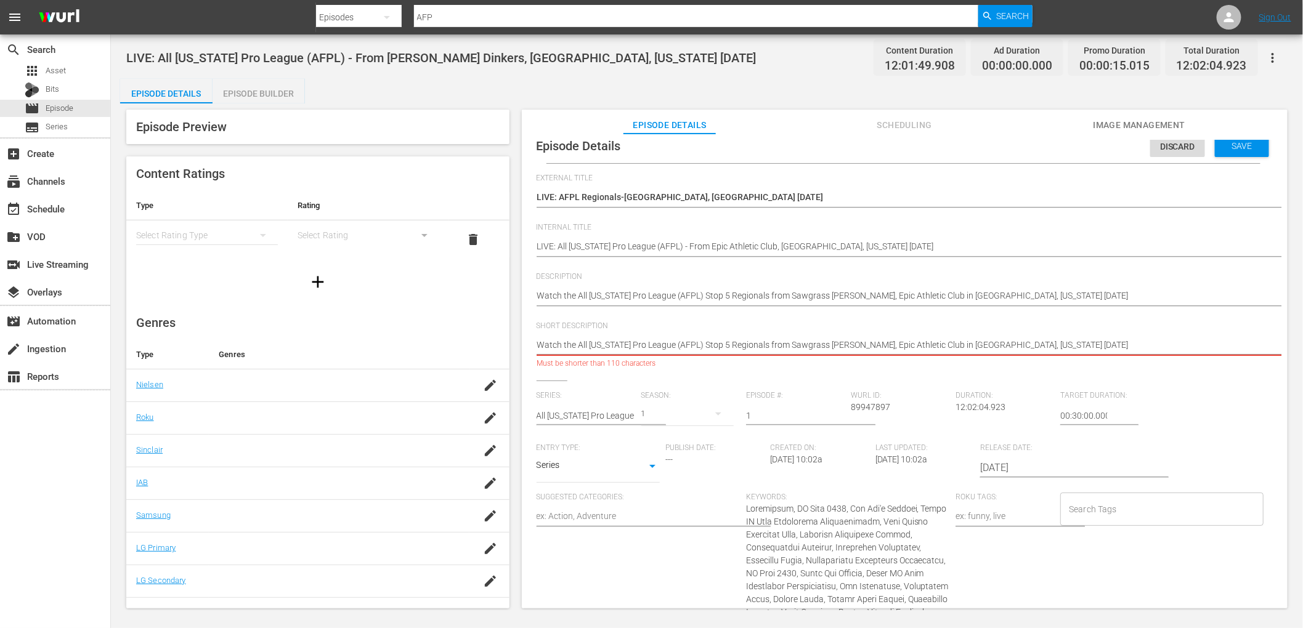
scroll to position [11, 0]
drag, startPoint x: 578, startPoint y: 346, endPoint x: 521, endPoint y: 344, distance: 56.7
click at [522, 344] on div "Episode Details Discard Save External Title (DUPLICATE) LIVE: AFPL Regionals-Sa…" at bounding box center [905, 377] width 766 height 487
type textarea "TAll Florida Pro League (AFPL) Stop 5 Regionals from Sawgrass Mills, Epic Athle…"
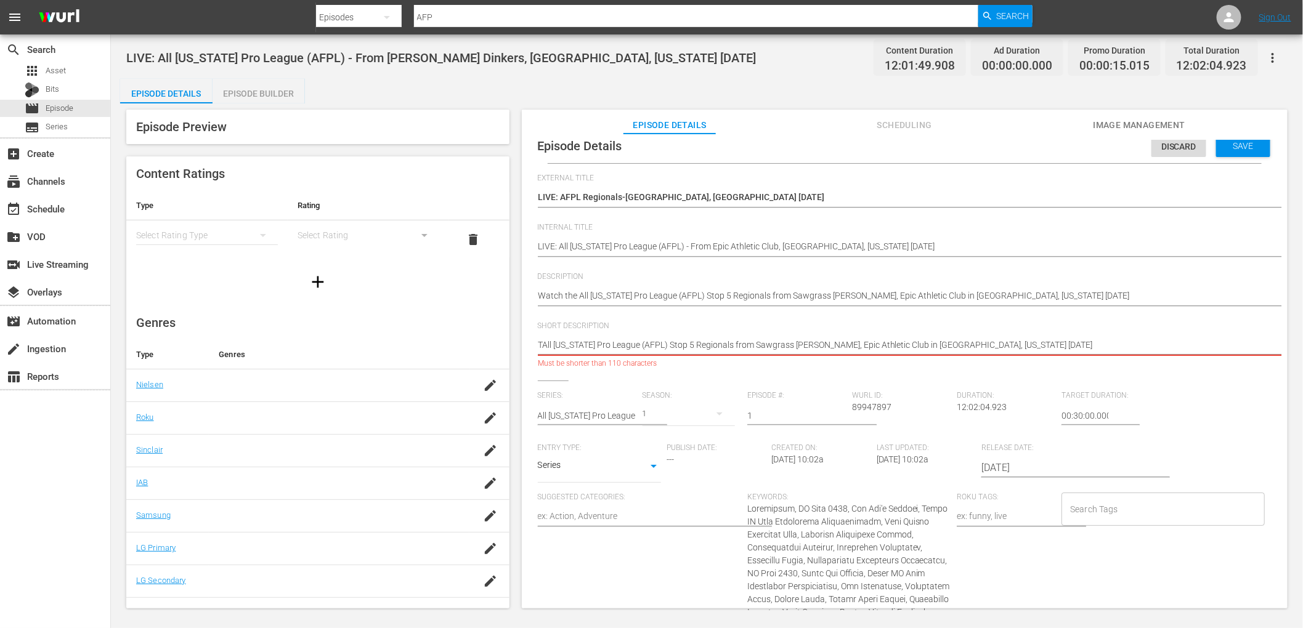
type textarea "ThAll Florida Pro League (AFPL) Stop 5 Regionals from Sawgrass Mills, Epic Athl…"
type textarea "TheAll Florida Pro League (AFPL) Stop 5 Regionals from Sawgrass Mills, Epic Ath…"
type textarea "The All Florida Pro League (AFPL) Stop 5 Regionals from Sawgrass Mills, Epic At…"
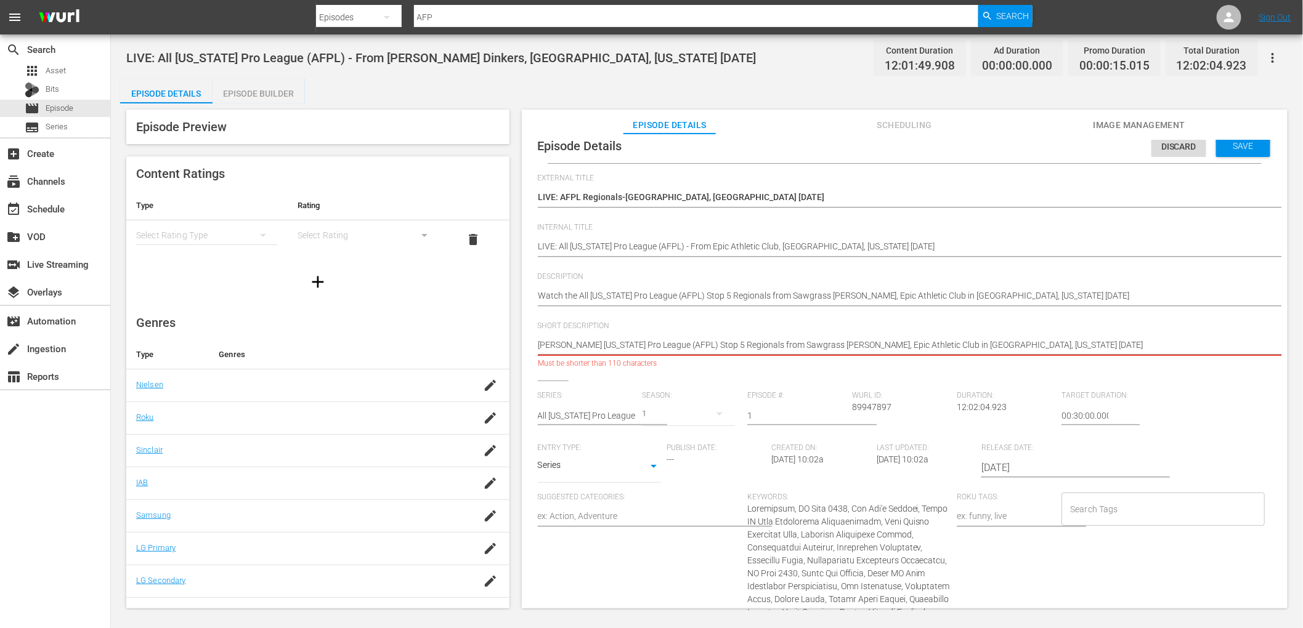
type textarea "The All Florida Pro League (AFPL) Stop 5 Regionals from Sawgrass Mills, Epic At…"
click at [703, 344] on textarea "Watch the All Florida Pro League (AFPL) Regionals from Dill Dinkers SRQ in Sara…" at bounding box center [901, 346] width 727 height 15
click at [754, 346] on textarea "Watch the All Florida Pro League (AFPL) Regionals from Dill Dinkers SRQ in Sara…" at bounding box center [901, 346] width 727 height 15
drag, startPoint x: 814, startPoint y: 344, endPoint x: 753, endPoint y: 342, distance: 60.4
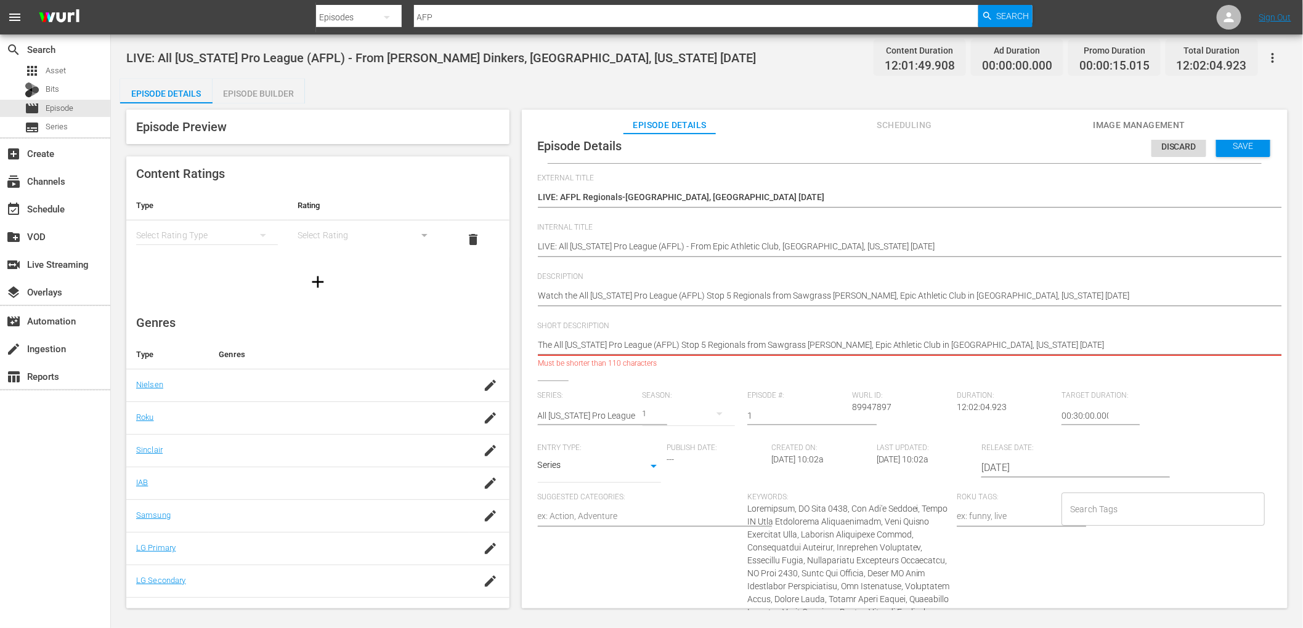
click at [753, 342] on textarea "Watch the All Florida Pro League (AFPL) Regionals from Dill Dinkers SRQ in Sara…" at bounding box center [901, 346] width 727 height 15
type textarea "The All Florida Pro League (AFPL) Stop 5 Regionals from Epic Athletic Club in S…"
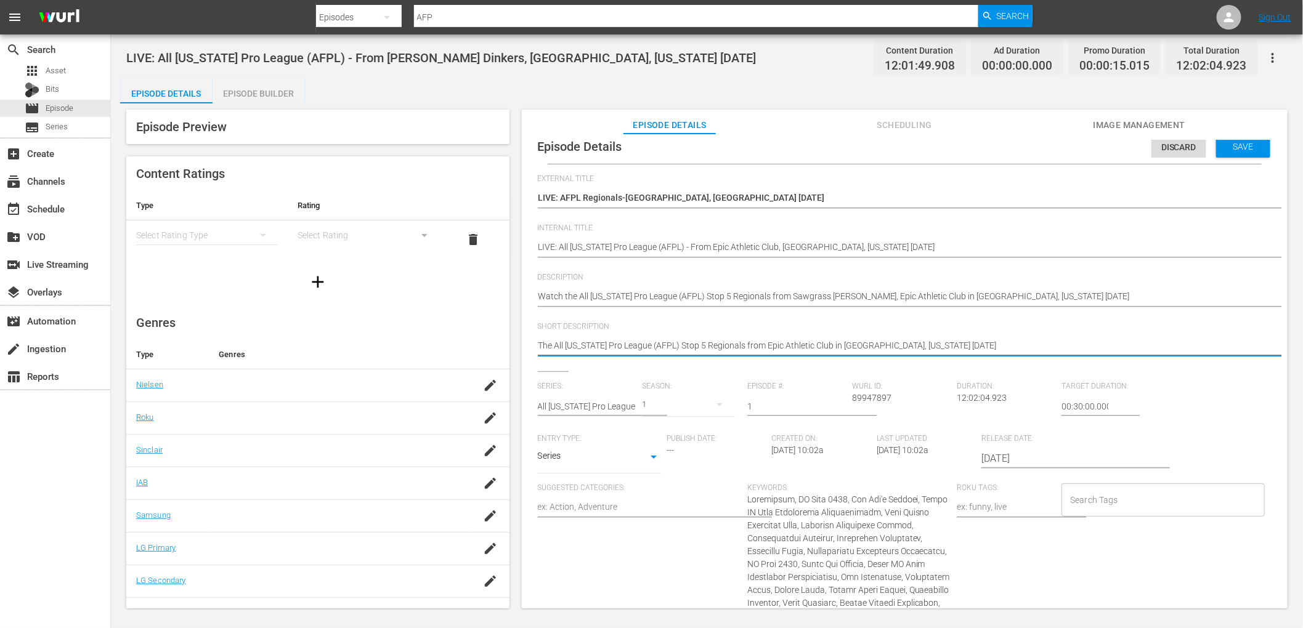
click at [941, 343] on textarea "Watch the All Florida Pro League (AFPL) Regionals from Dill Dinkers SRQ in Sara…" at bounding box center [901, 346] width 727 height 15
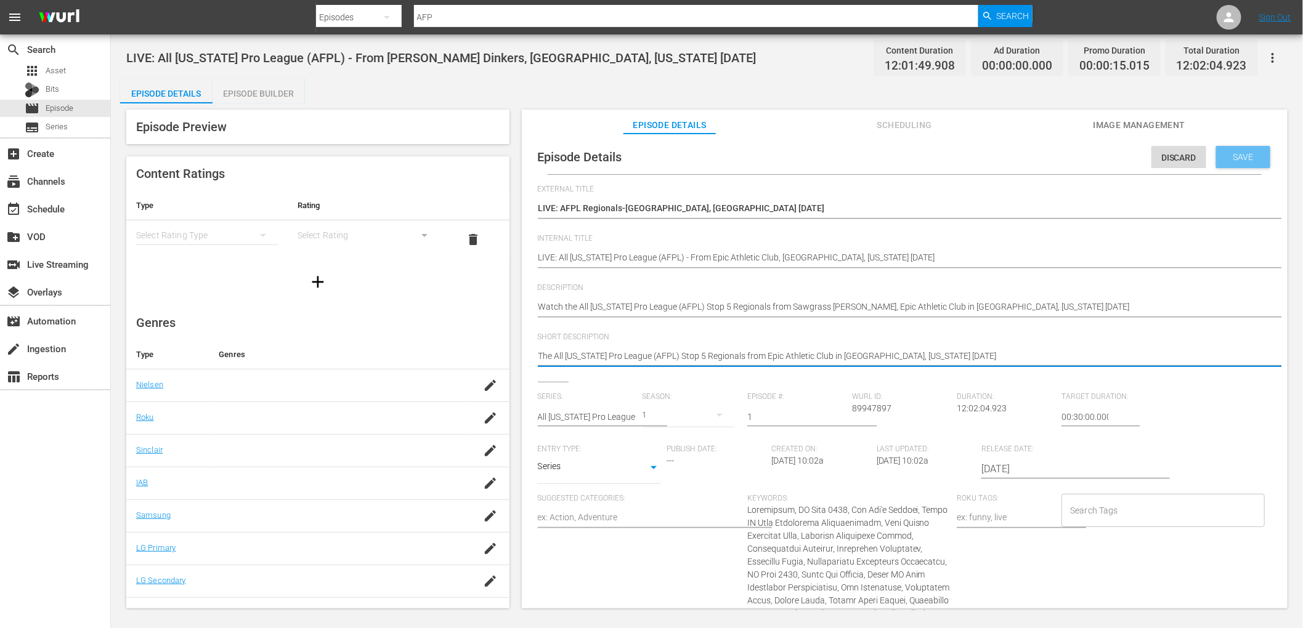
scroll to position [0, 1]
type textarea "The All Florida Pro League (AFPL) Stop 5 Regionals from Epic Athletic Club in S…"
click at [1239, 158] on span "Save" at bounding box center [1243, 157] width 40 height 10
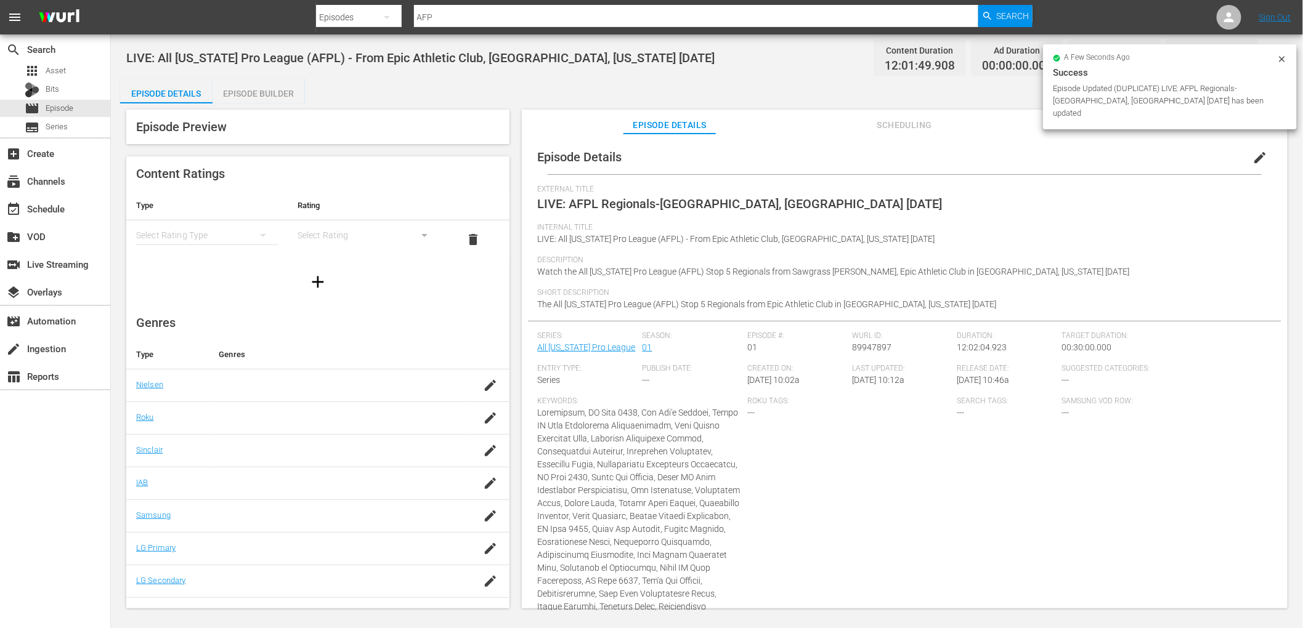
click at [657, 97] on div "Episode Details Episode Builder Episode Preview Content Ratings Type Rating Sel…" at bounding box center [706, 349] width 1173 height 540
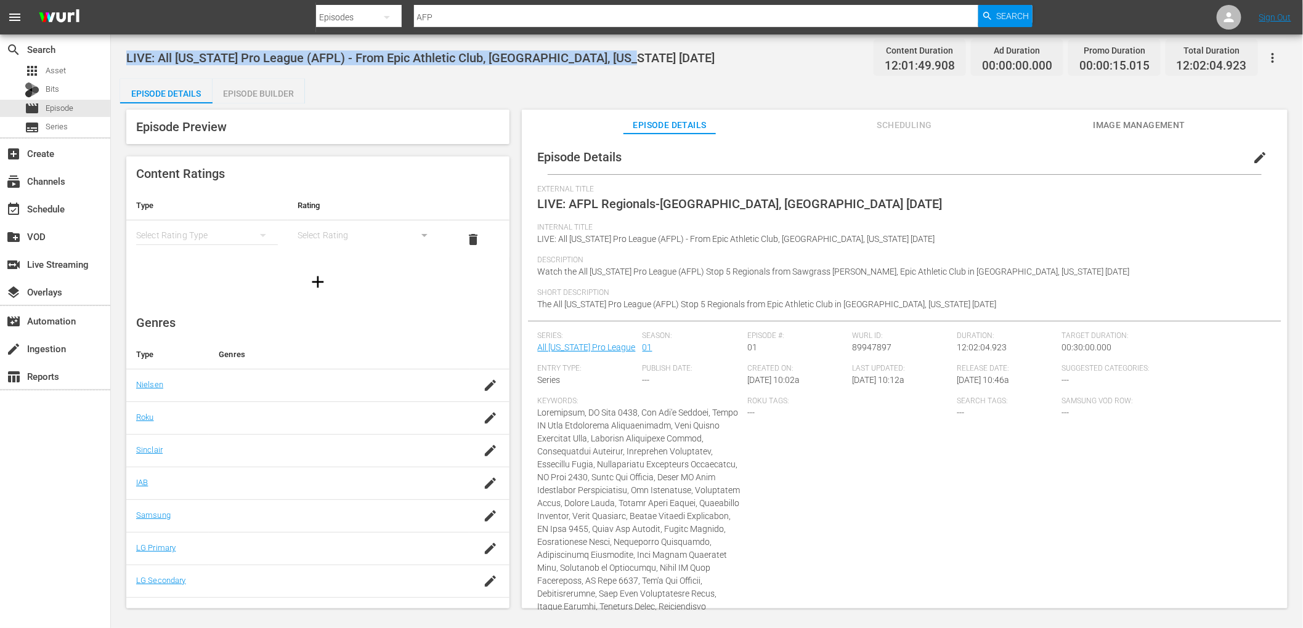
drag, startPoint x: 703, startPoint y: 62, endPoint x: 125, endPoint y: 57, distance: 578.4
click at [125, 57] on div "LIVE: All Florida Pro League (AFPL) - From Epic Athletic Club, Sunrise, Florida…" at bounding box center [707, 322] width 1192 height 576
click at [533, 64] on span "LIVE: All Florida Pro League (AFPL) - From Epic Athletic Club, Sunrise, Florida…" at bounding box center [420, 58] width 588 height 15
drag, startPoint x: 626, startPoint y: 64, endPoint x: 129, endPoint y: 53, distance: 497.2
click at [129, 53] on div "LIVE: All Florida Pro League (AFPL) - From Epic Athletic Club, Sunrise, Florida…" at bounding box center [706, 58] width 1161 height 28
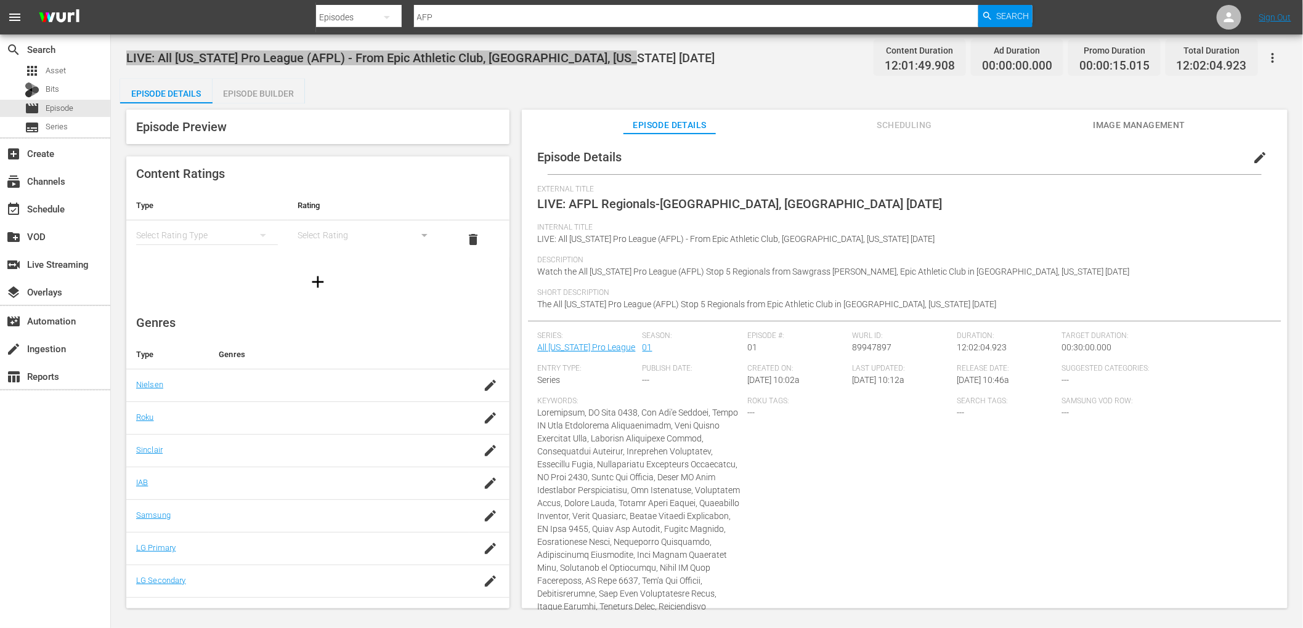
scroll to position [2, 0]
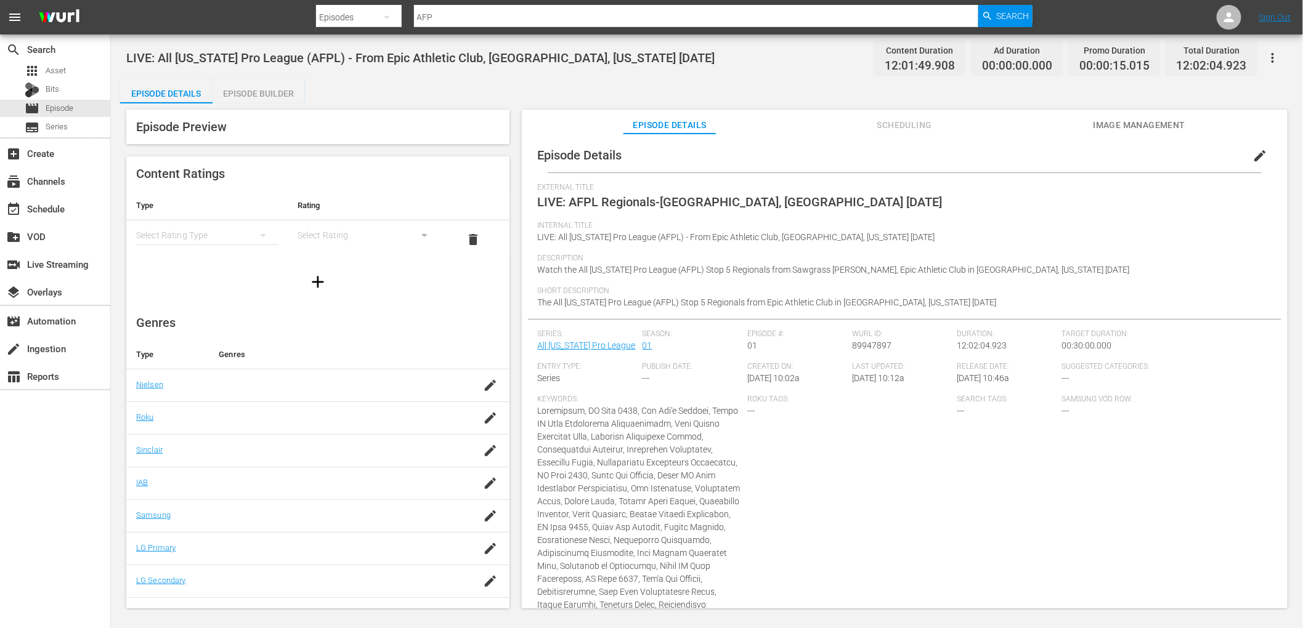
click at [622, 91] on div "Episode Details Episode Builder Episode Preview Content Ratings Type Rating Sel…" at bounding box center [706, 349] width 1173 height 540
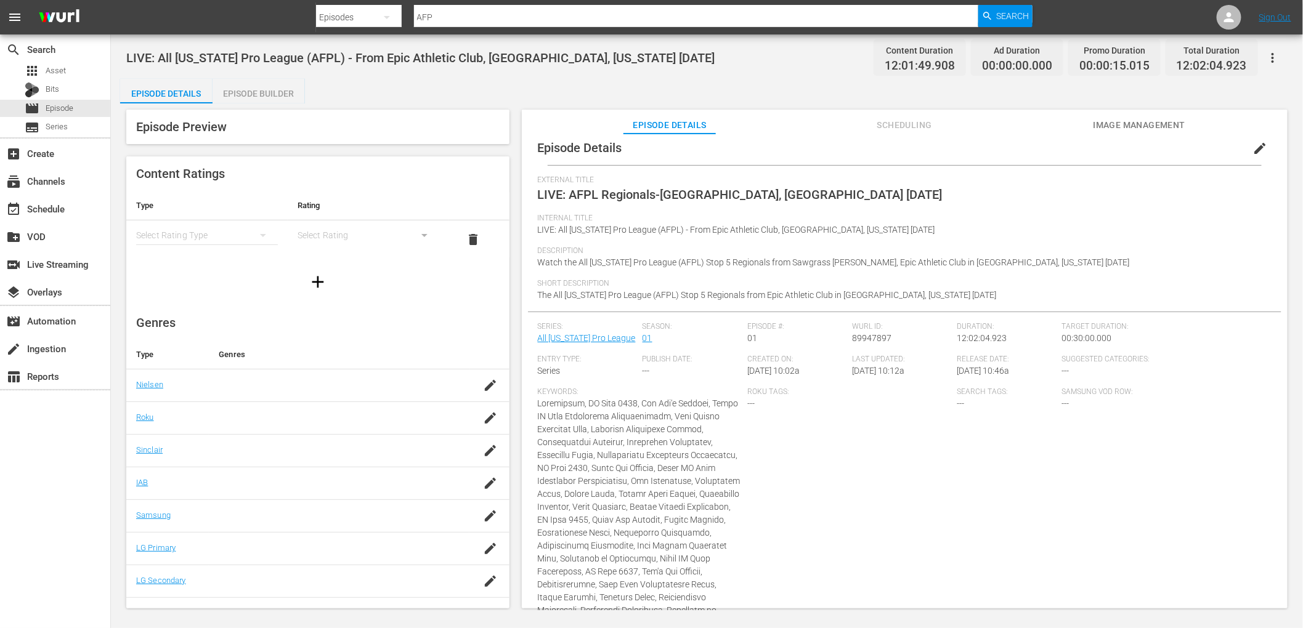
scroll to position [0, 0]
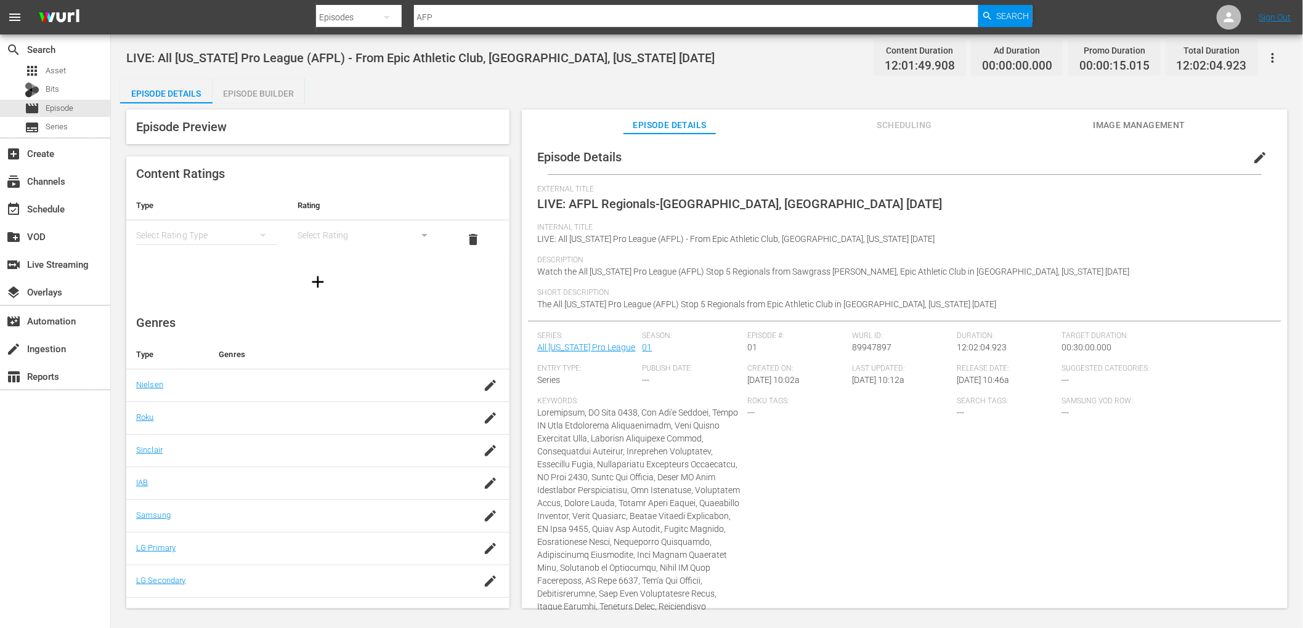
click at [1254, 160] on span "edit" at bounding box center [1260, 157] width 15 height 15
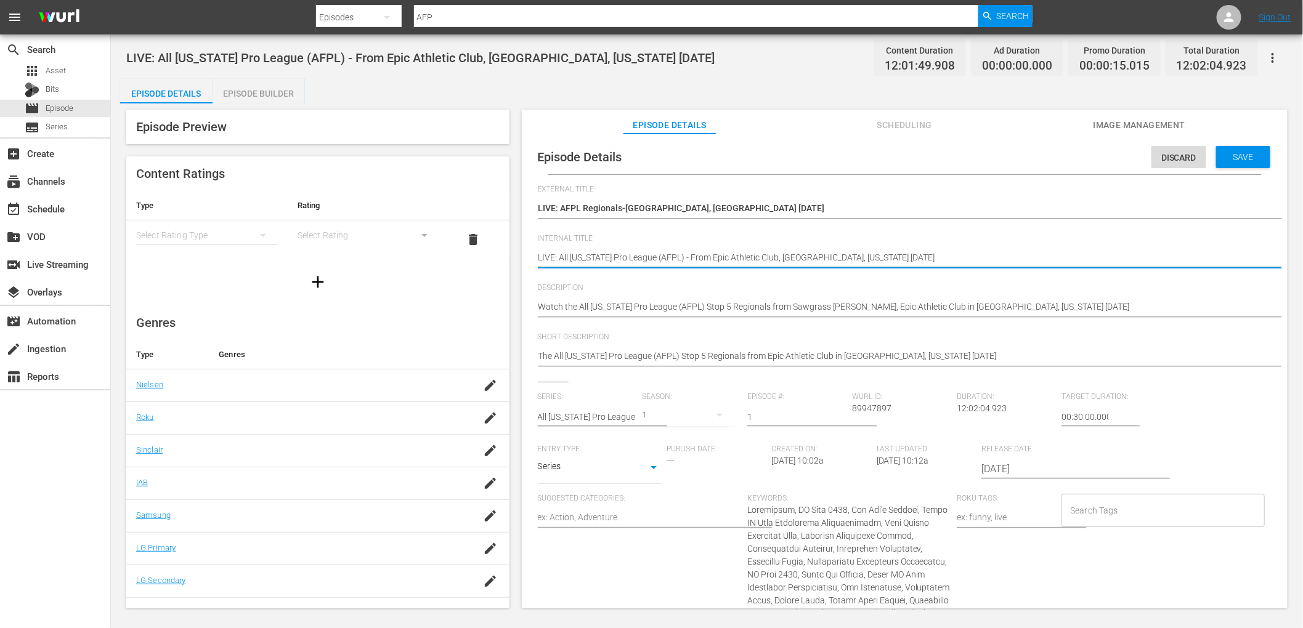
drag, startPoint x: 766, startPoint y: 257, endPoint x: 671, endPoint y: 260, distance: 94.9
type textarea "LIVE: All [US_STATE] Pro League (AFPL) [GEOGRAPHIC_DATA], [US_STATE] [DATE]"
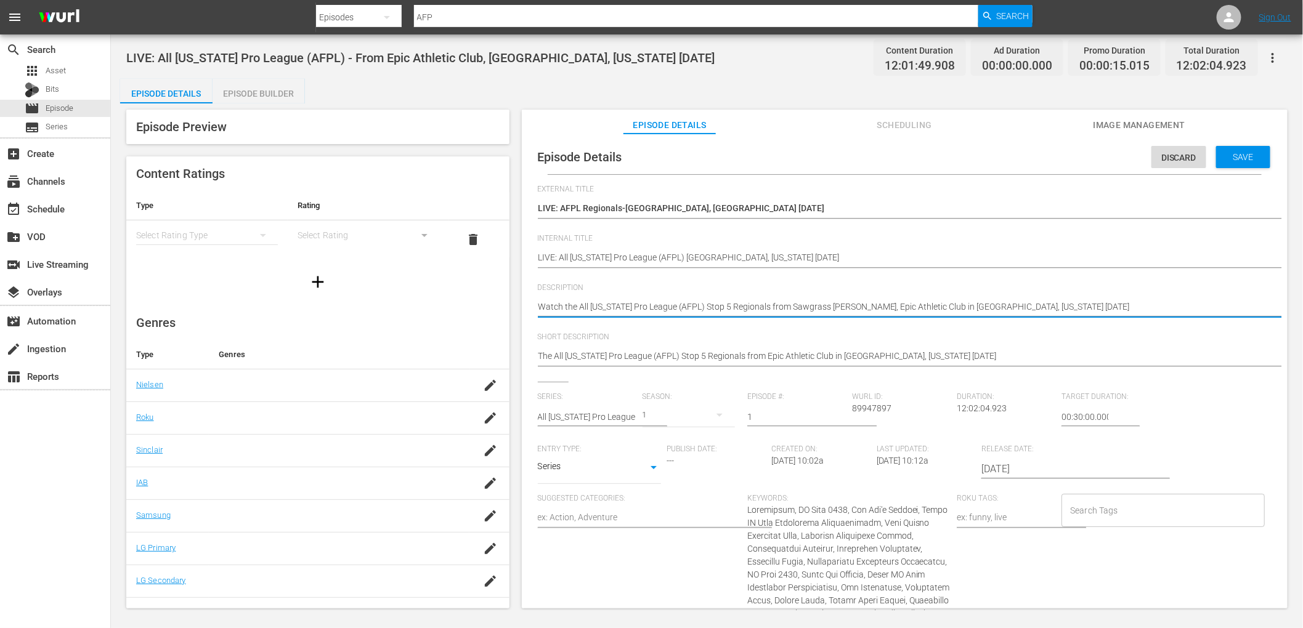
click at [758, 306] on textarea "Watch the All Florida Pro League (AFPL) Stop 5 Regionals from Sawgrass Mills, E…" at bounding box center [901, 308] width 727 height 15
drag, startPoint x: 838, startPoint y: 307, endPoint x: 777, endPoint y: 307, distance: 61.6
click at [777, 307] on textarea "Watch the All Florida Pro League (AFPL) Stop 5 Regionals from Sawgrass Mills, E…" at bounding box center [901, 308] width 727 height 15
type textarea "Watch the All Florida Pro League (AFPL) Stop 5 Regionals from Epic Athletic Clu…"
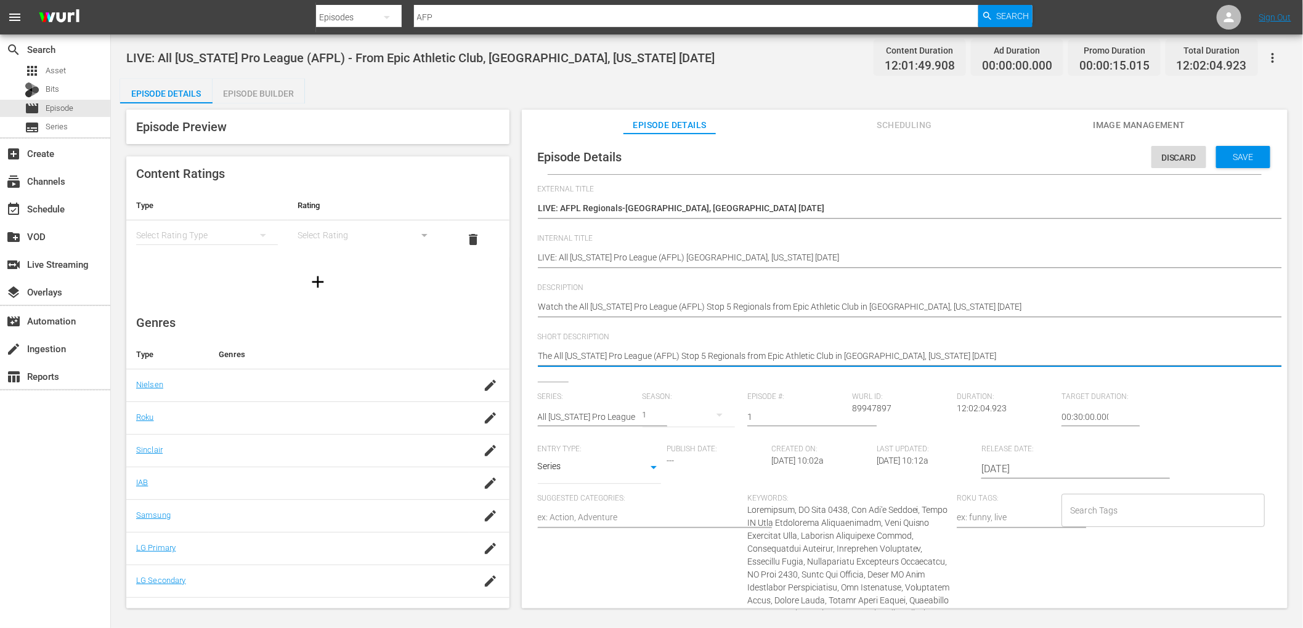
drag, startPoint x: 829, startPoint y: 356, endPoint x: 752, endPoint y: 355, distance: 77.0
type textarea "The All Florida Pro League (AFPL) Stop 5 Regionals from Sunrise, Florida 9/13/2…"
click at [903, 356] on textarea "The All Florida Pro League (AFPL) Stop 5 Regionals from Epic Athletic Club in S…" at bounding box center [901, 357] width 727 height 15
type textarea "The All Florida Pro League (AFPL) Stop 5 Regionals from Sunrise, Florida 9/13/2…"
click at [768, 413] on input "1" at bounding box center [796, 417] width 99 height 30
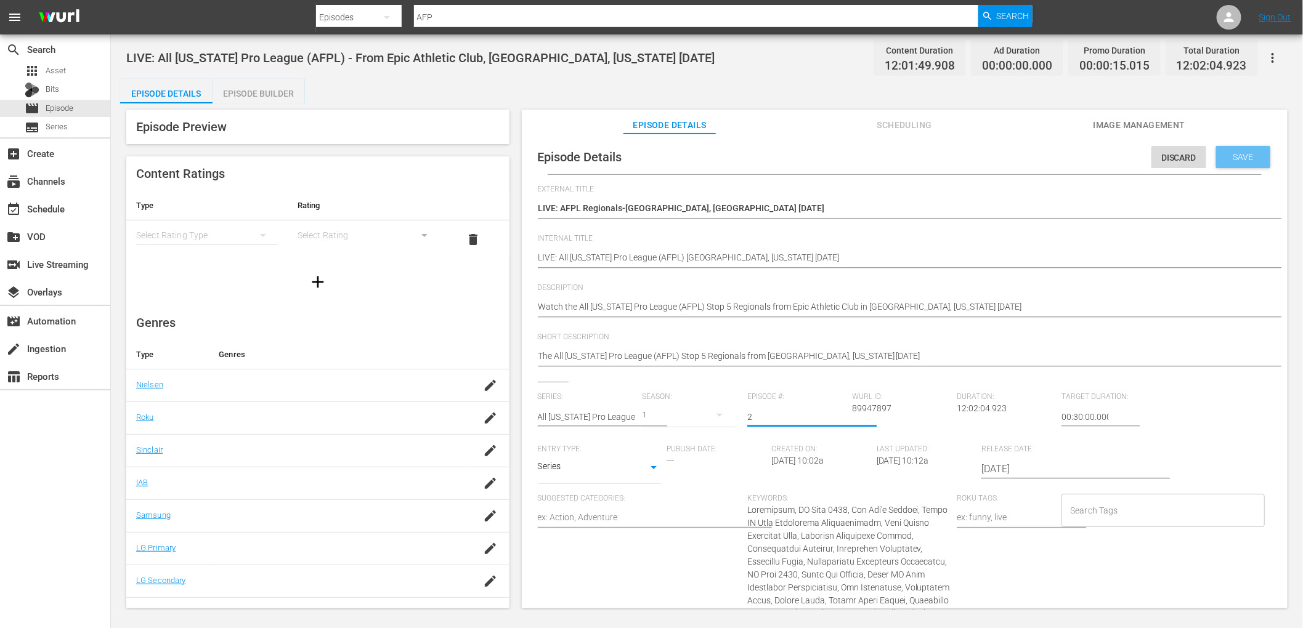
type input "2"
drag, startPoint x: 1245, startPoint y: 155, endPoint x: 1215, endPoint y: 160, distance: 29.9
click at [1245, 156] on span "Save" at bounding box center [1243, 157] width 40 height 10
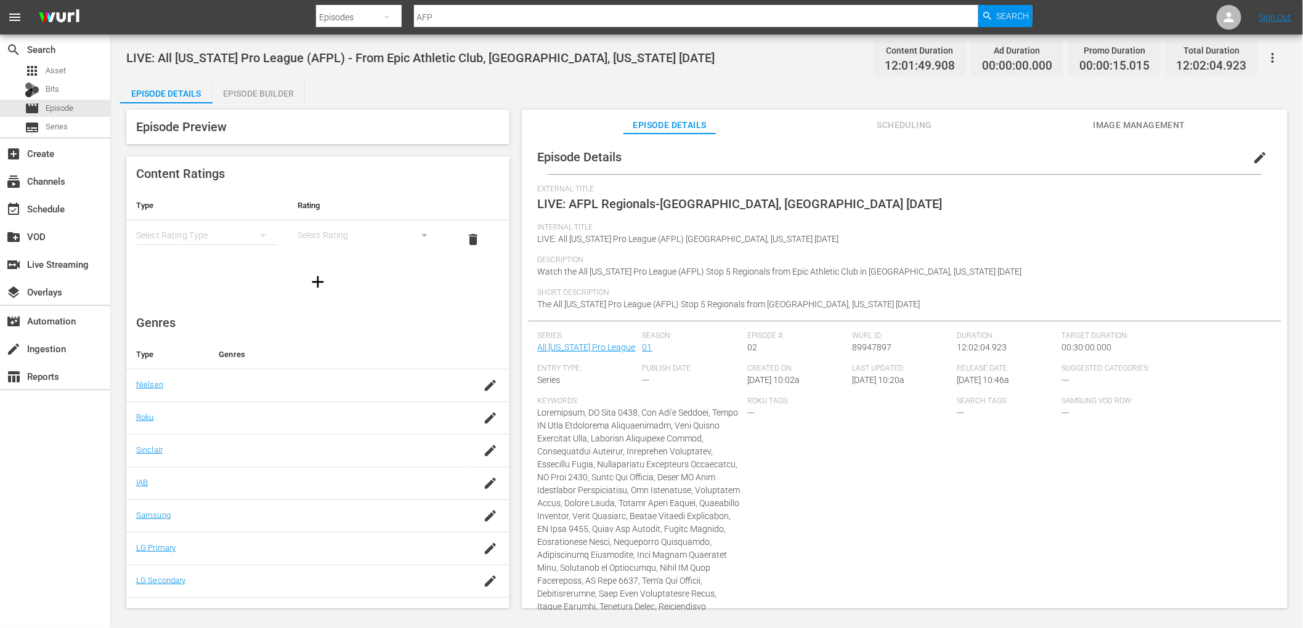
click at [559, 84] on div "Episode Details Episode Builder Episode Preview Content Ratings Type Rating Sel…" at bounding box center [706, 349] width 1173 height 540
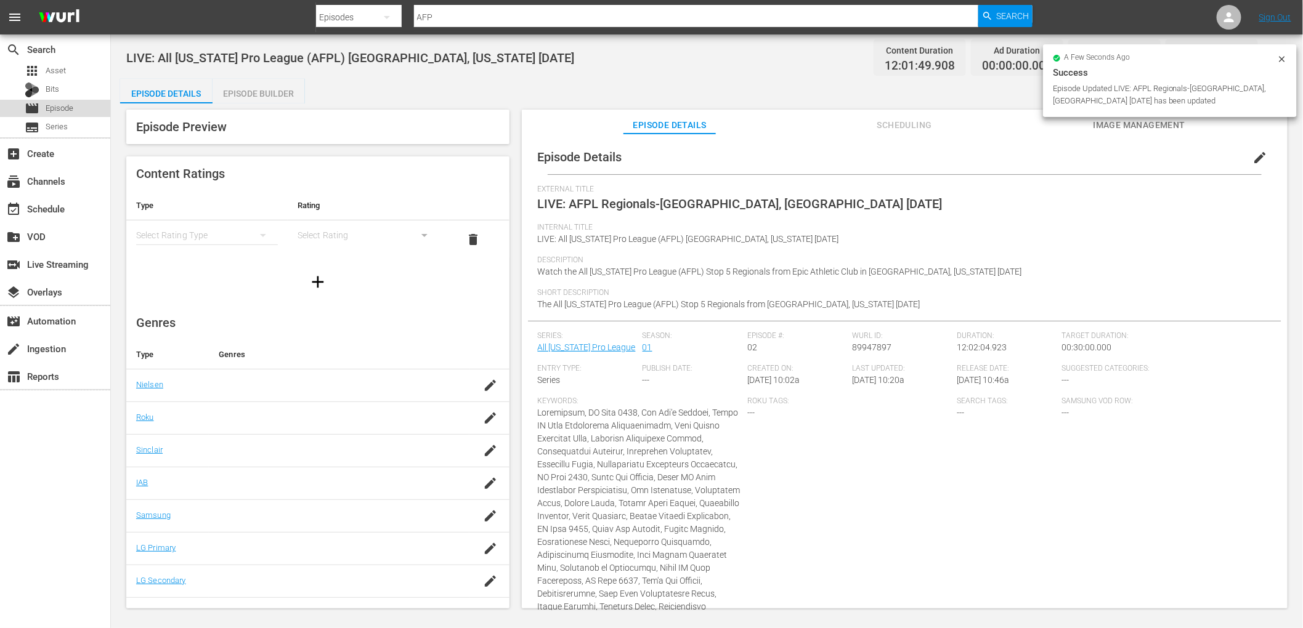
click at [54, 108] on span "Episode" at bounding box center [60, 108] width 28 height 12
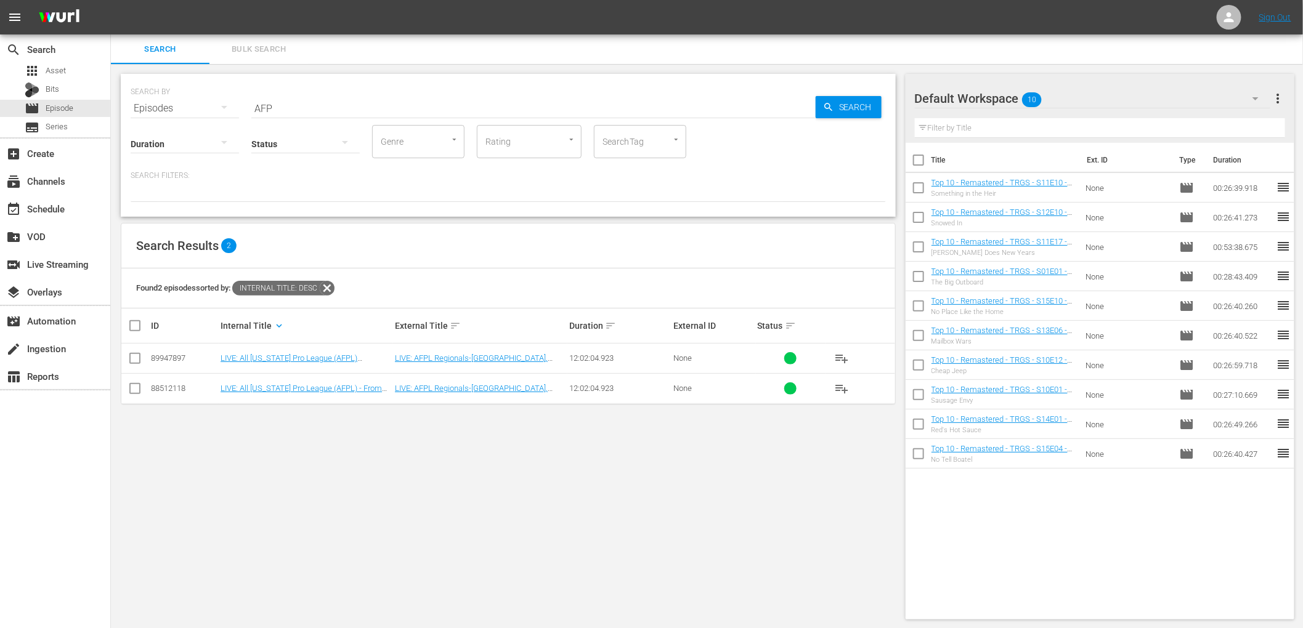
click at [519, 252] on div "Search Results 2" at bounding box center [508, 246] width 774 height 45
click at [544, 231] on div "Search Results 2" at bounding box center [508, 246] width 774 height 45
click at [487, 360] on link "LIVE: AFPL Regionals-[GEOGRAPHIC_DATA], [GEOGRAPHIC_DATA] [DATE]" at bounding box center [471, 363] width 153 height 18
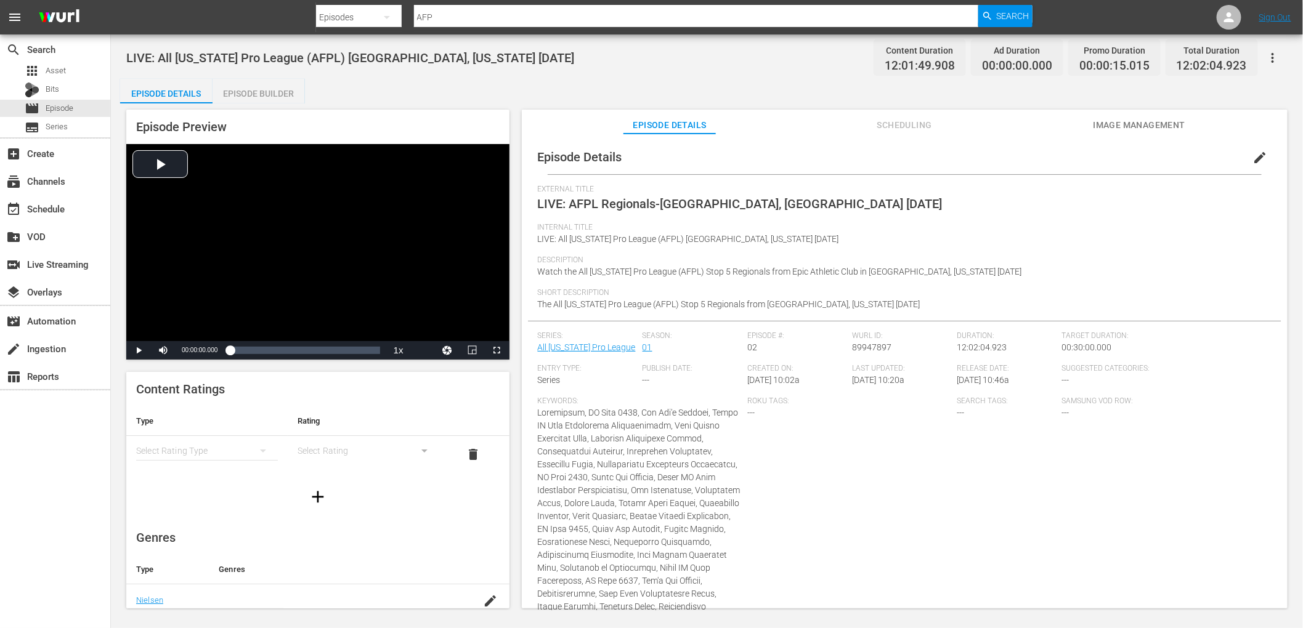
click at [1253, 159] on span "edit" at bounding box center [1260, 157] width 15 height 15
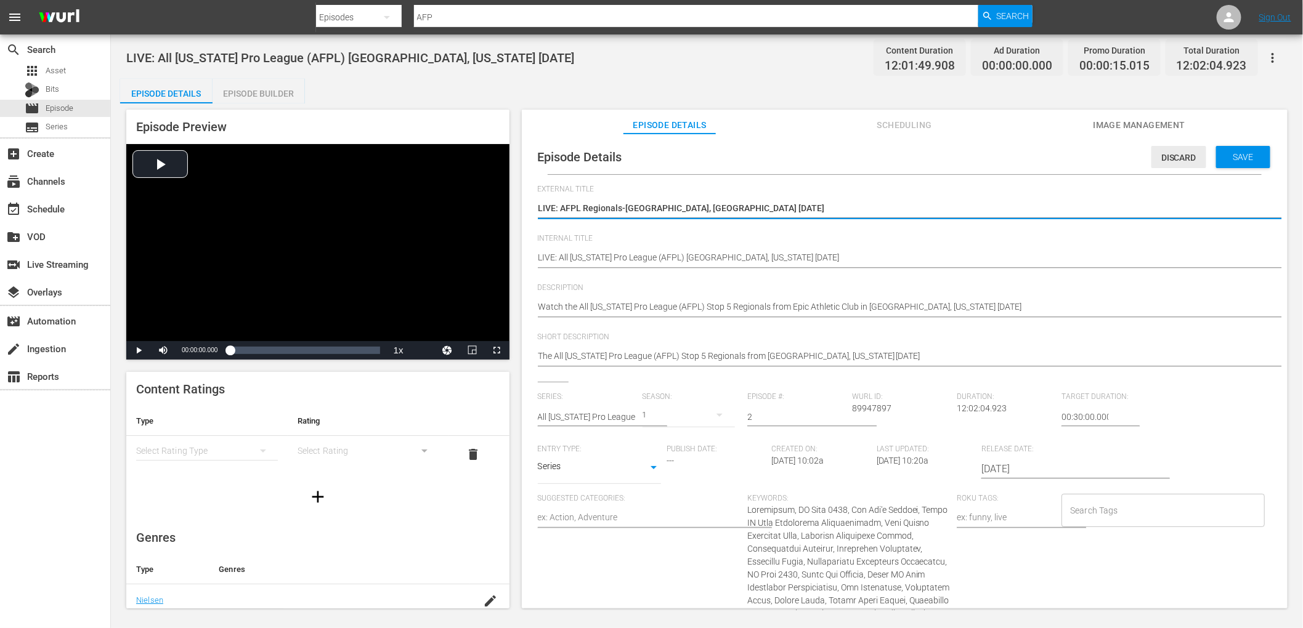
click at [1178, 158] on span "Discard" at bounding box center [1178, 158] width 55 height 10
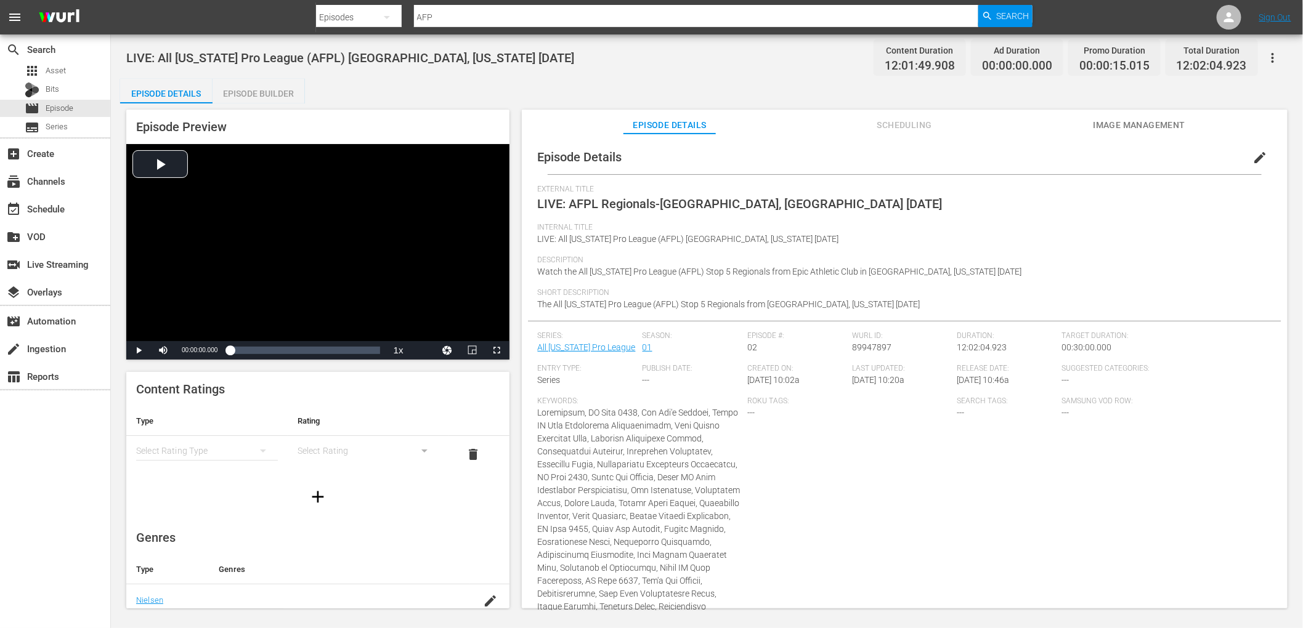
click at [588, 90] on div "Episode Details Episode Builder Episode Preview Video Player is loading. Play V…" at bounding box center [706, 349] width 1173 height 540
click at [48, 104] on span "Episode" at bounding box center [60, 108] width 28 height 12
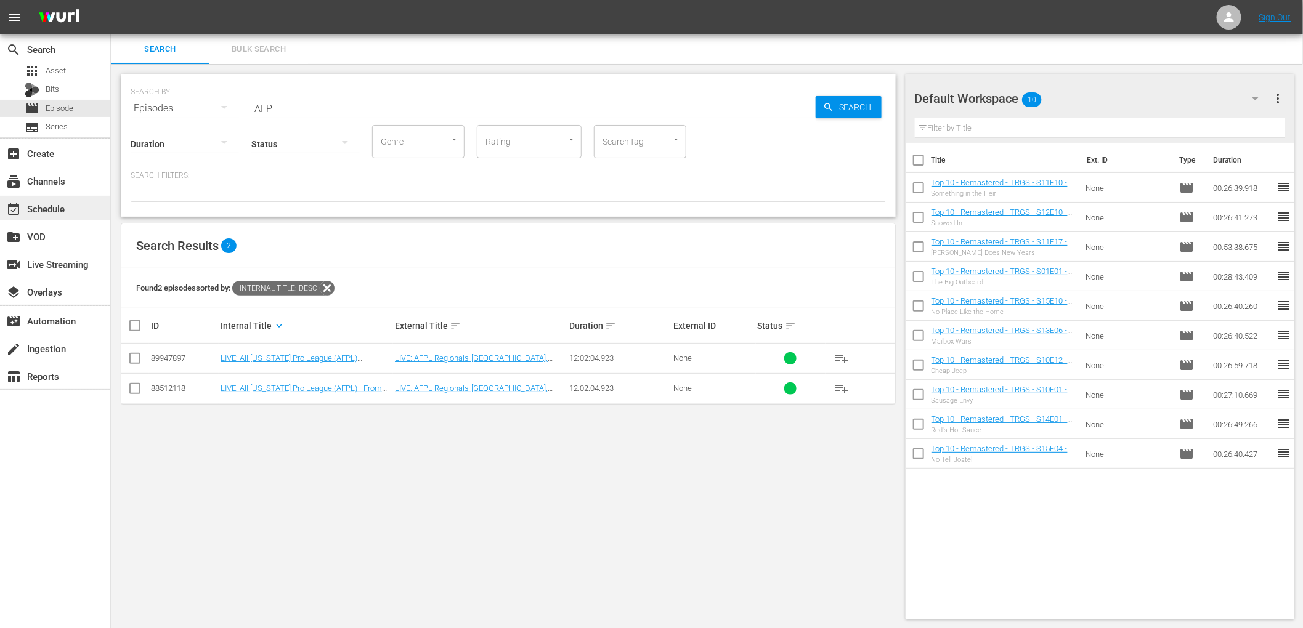
click at [65, 213] on div "event_available Schedule" at bounding box center [55, 208] width 110 height 25
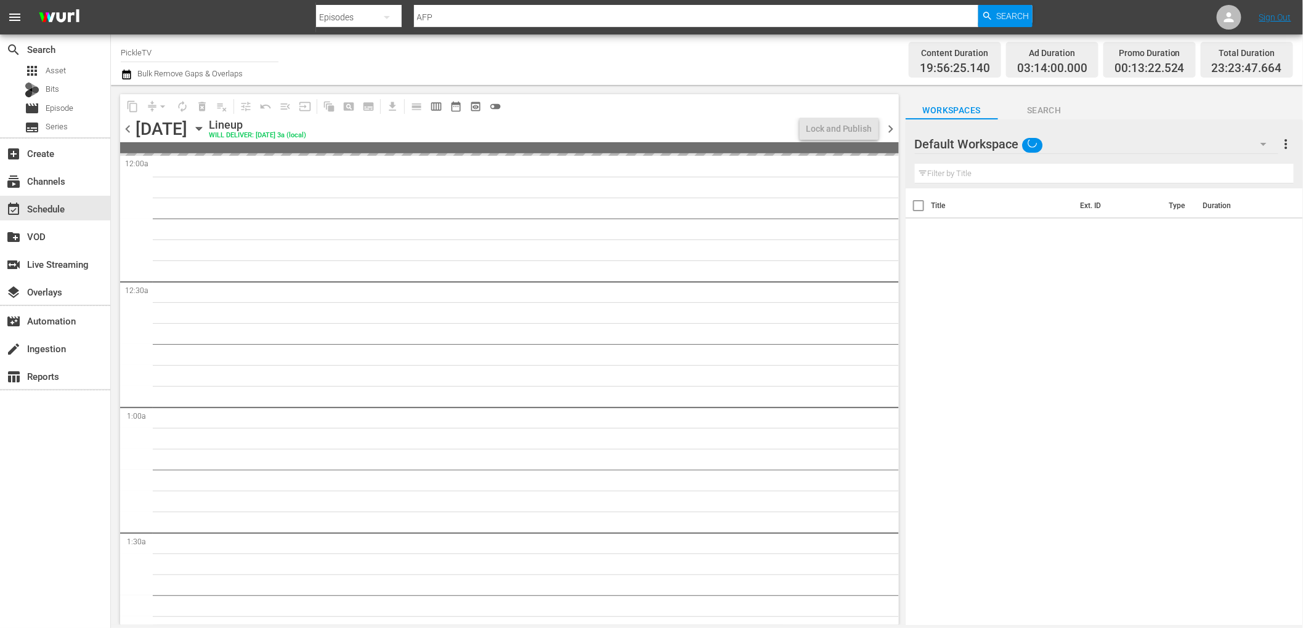
click at [206, 129] on icon "button" at bounding box center [199, 129] width 14 height 14
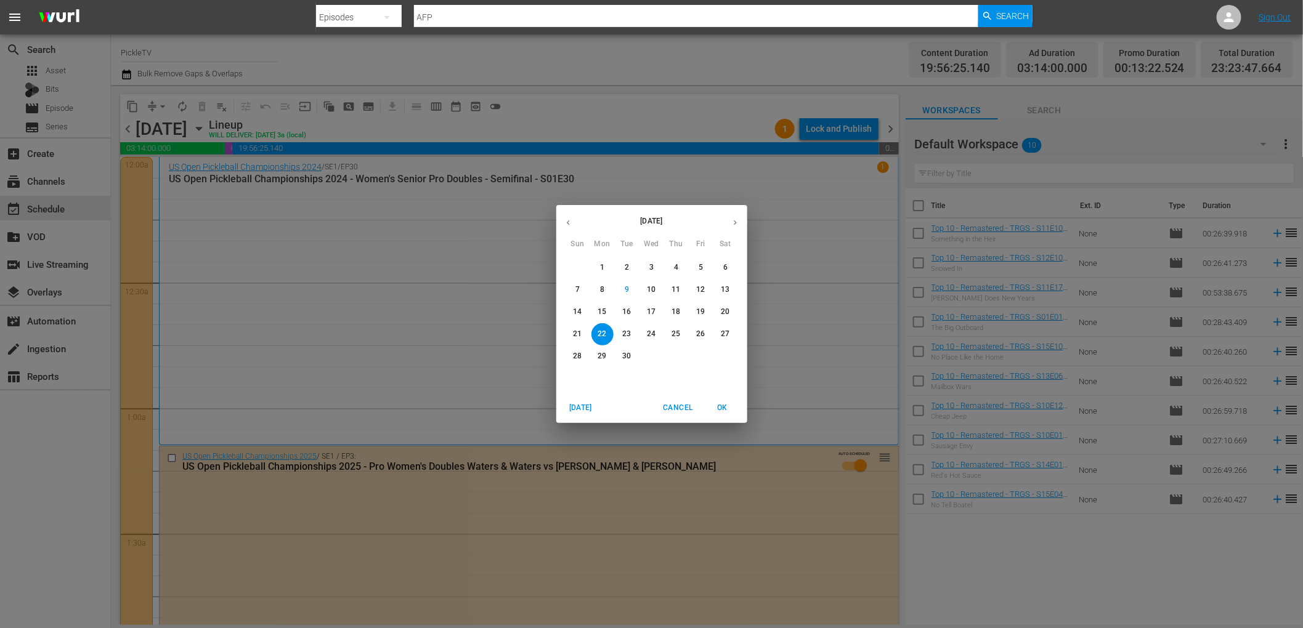
click at [572, 227] on icon "button" at bounding box center [568, 222] width 9 height 9
click at [723, 335] on p "23" at bounding box center [725, 334] width 9 height 10
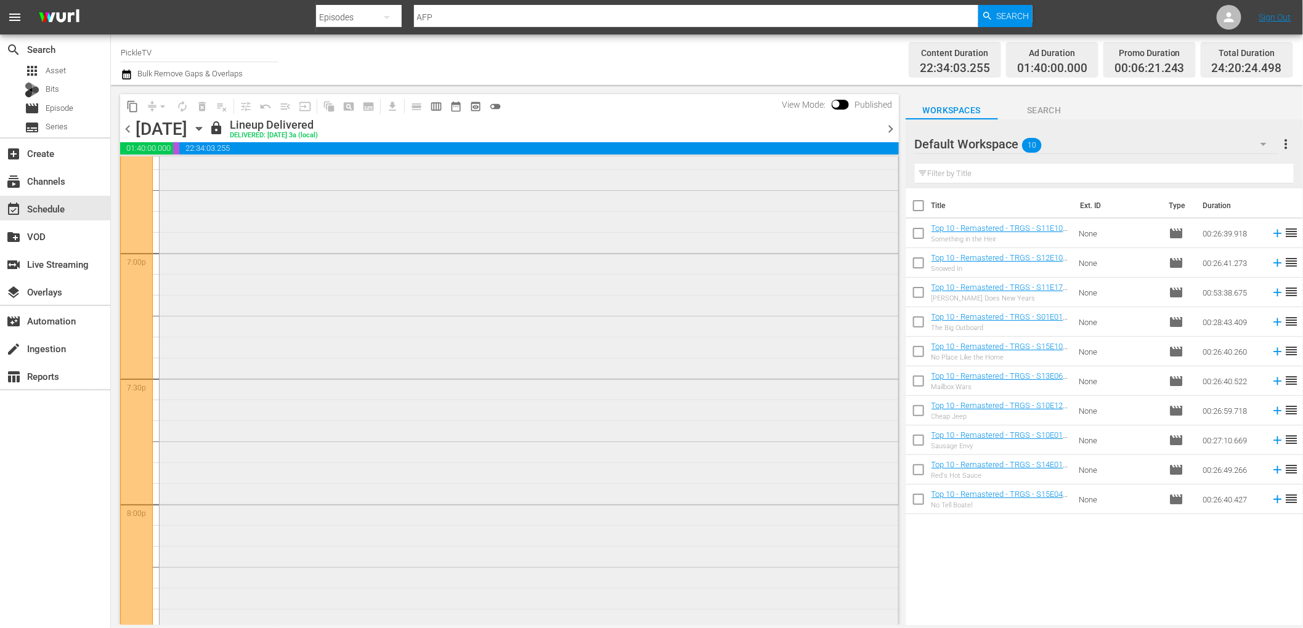
scroll to position [4164, 0]
click at [206, 128] on icon "button" at bounding box center [199, 129] width 14 height 14
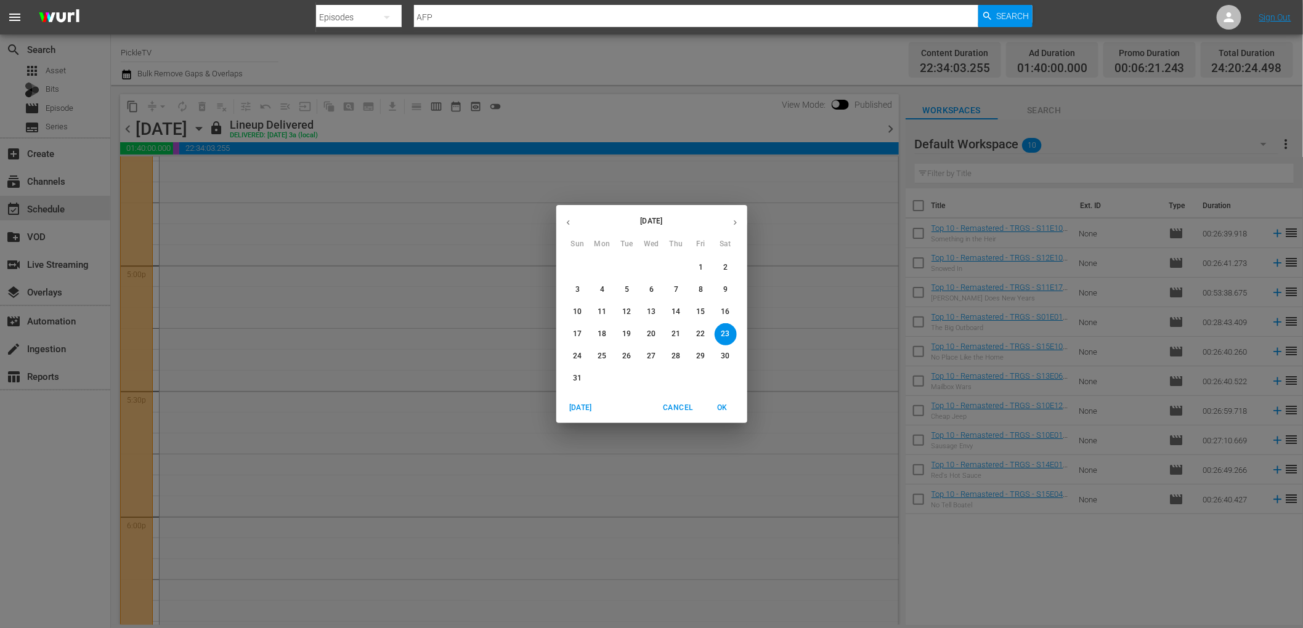
click at [655, 315] on p "13" at bounding box center [651, 312] width 9 height 10
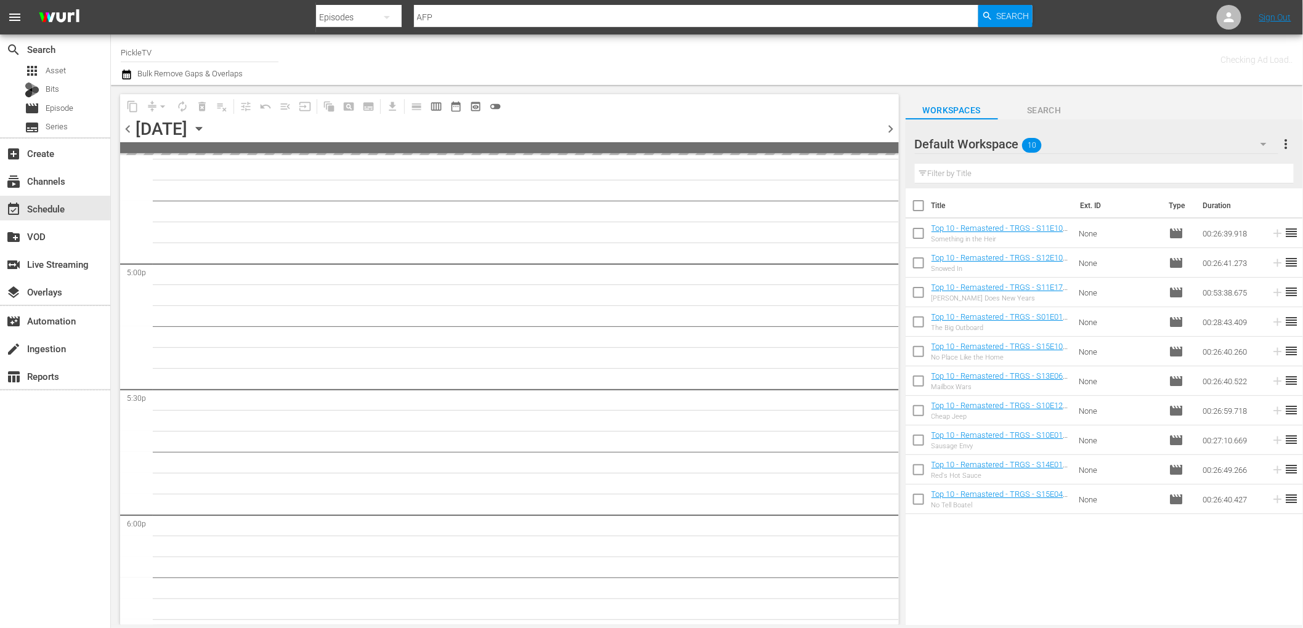
scroll to position [4374, 0]
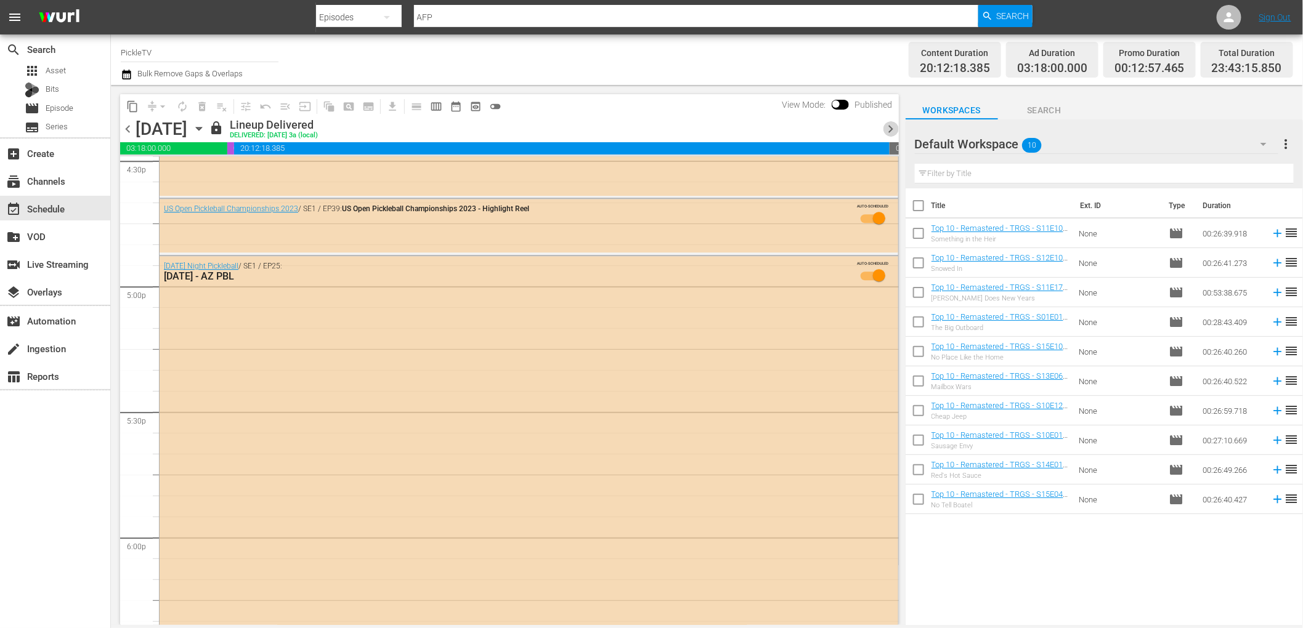
click at [891, 127] on span "chevron_right" at bounding box center [890, 128] width 15 height 15
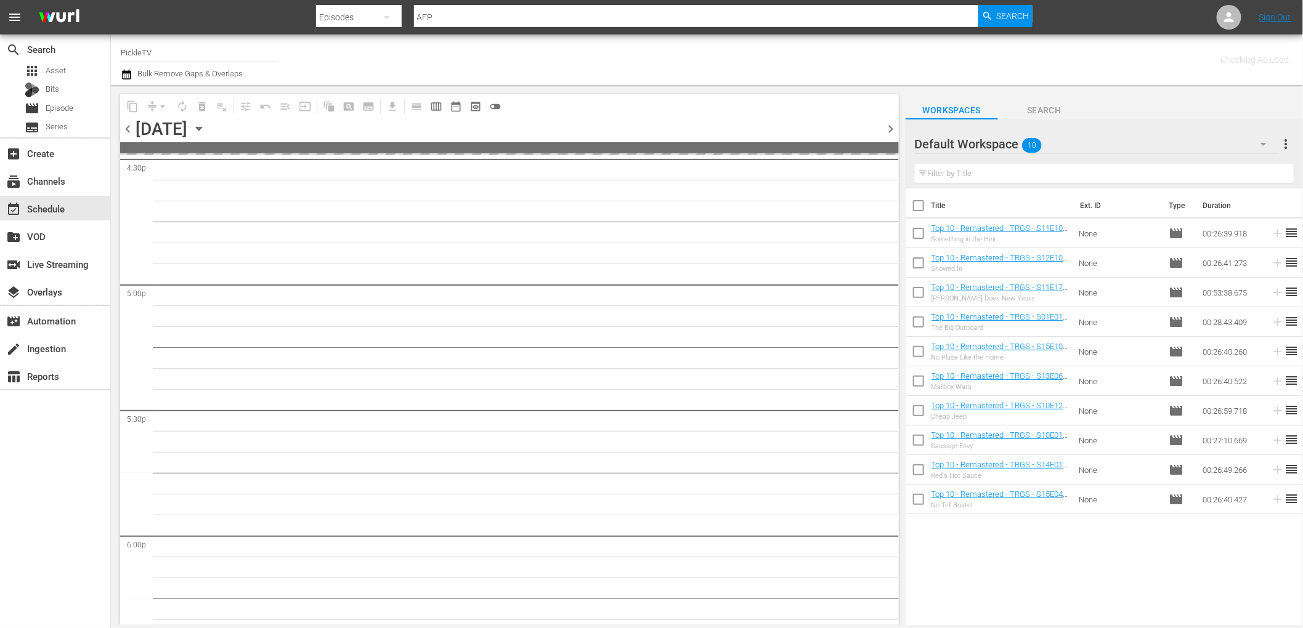
scroll to position [4374, 0]
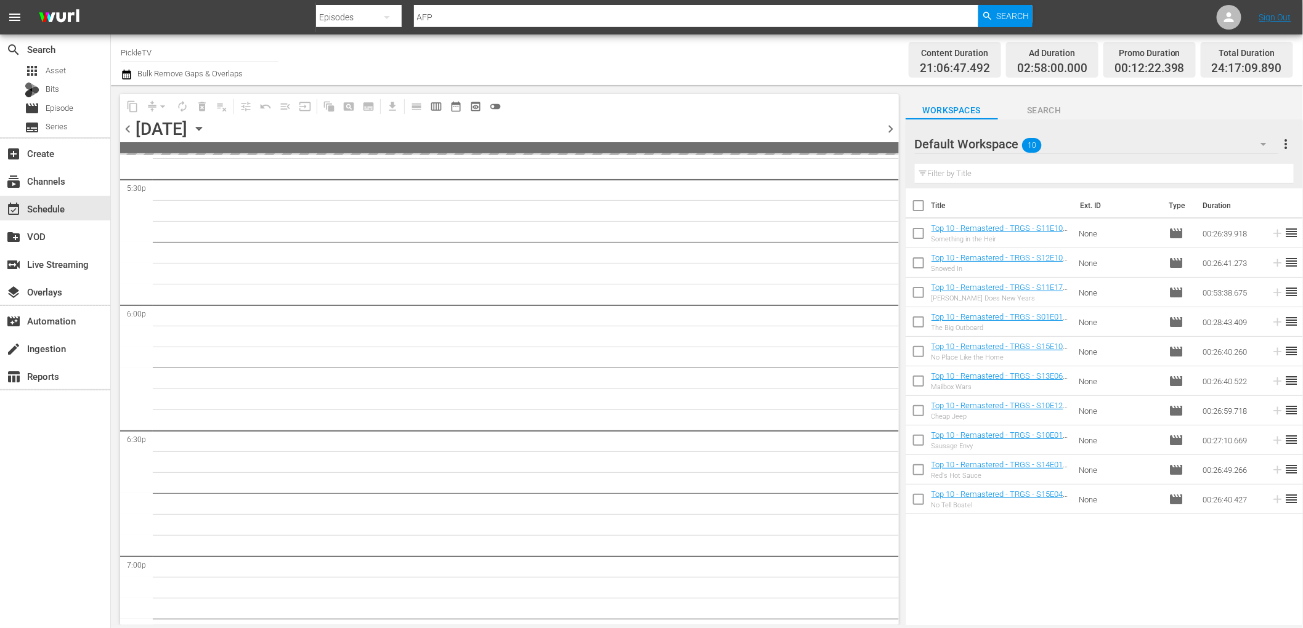
click at [206, 129] on icon "button" at bounding box center [199, 129] width 14 height 14
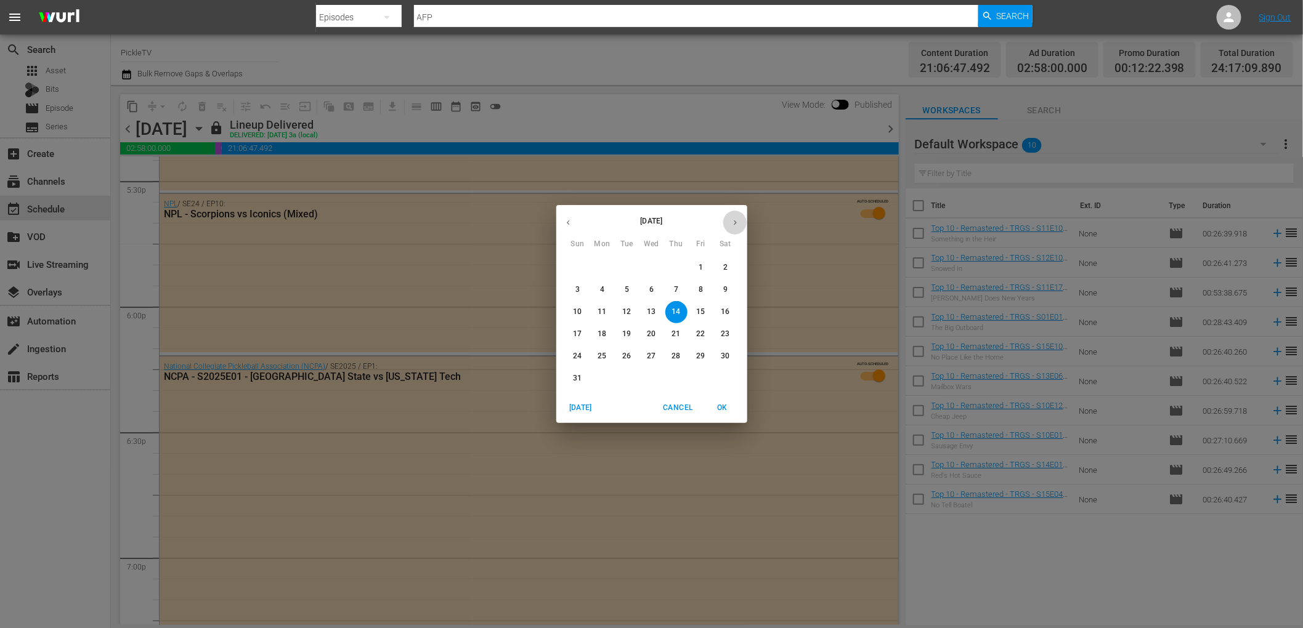
click at [743, 222] on button "button" at bounding box center [735, 223] width 24 height 24
click at [723, 294] on p "13" at bounding box center [725, 290] width 9 height 10
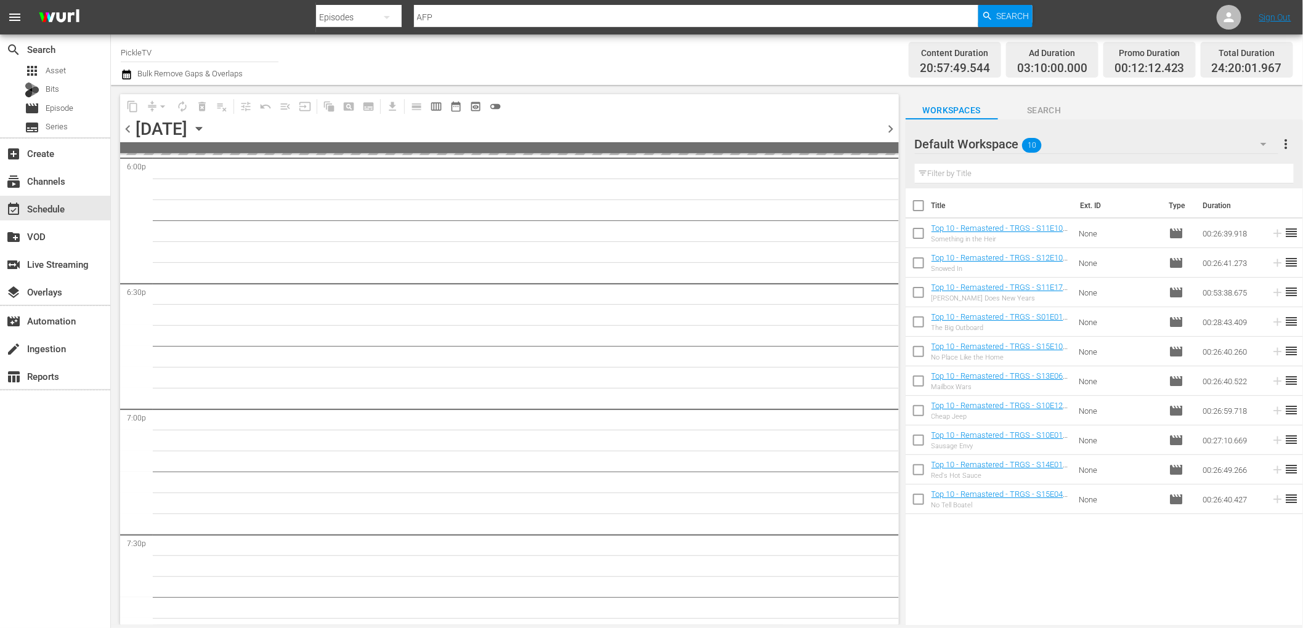
scroll to position [4227, 0]
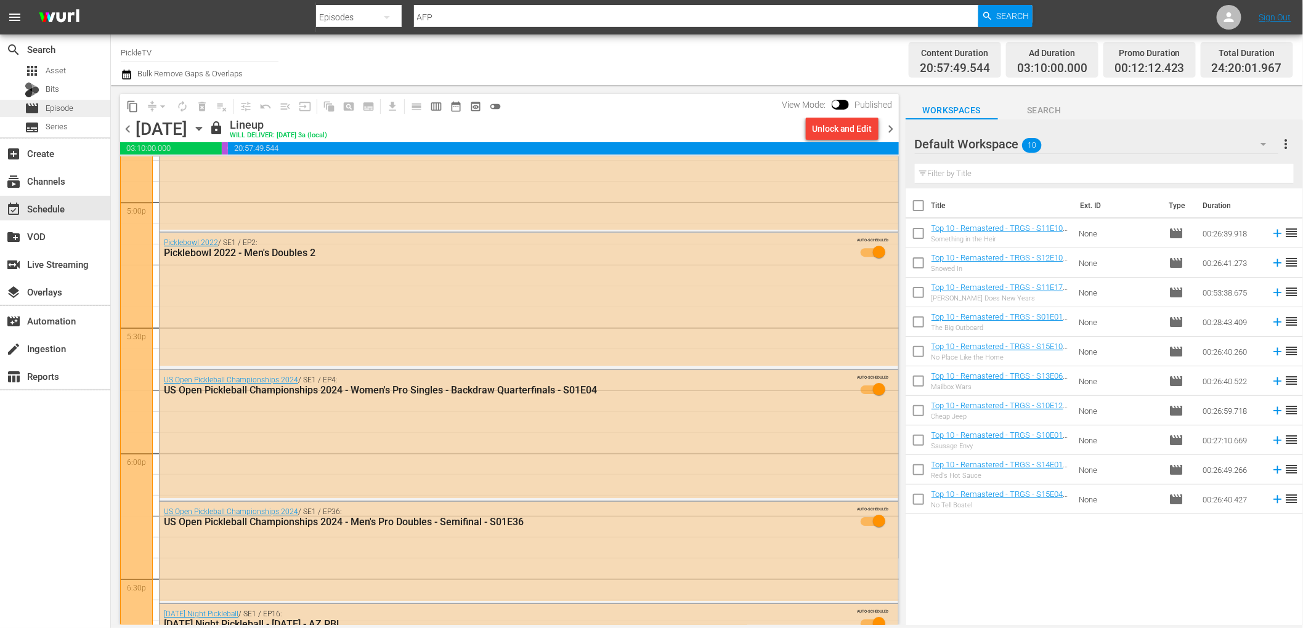
click at [99, 107] on div "movie Episode" at bounding box center [55, 108] width 110 height 17
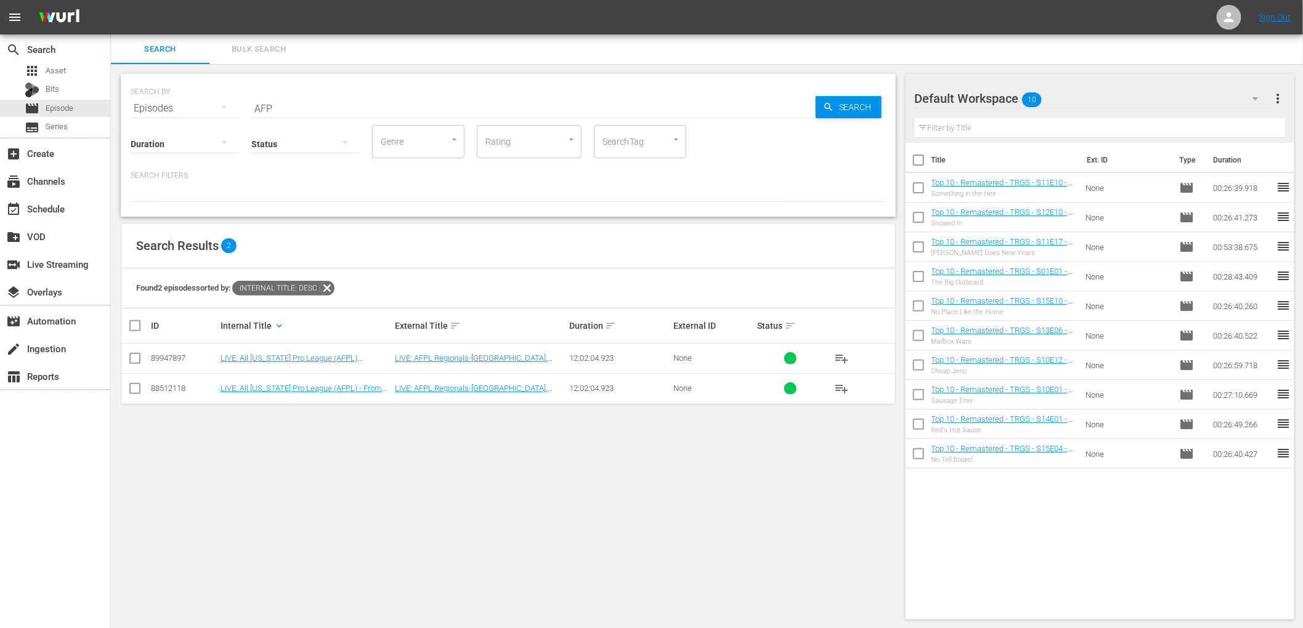
click at [1067, 94] on div "Default Workspace 10" at bounding box center [1092, 98] width 355 height 34
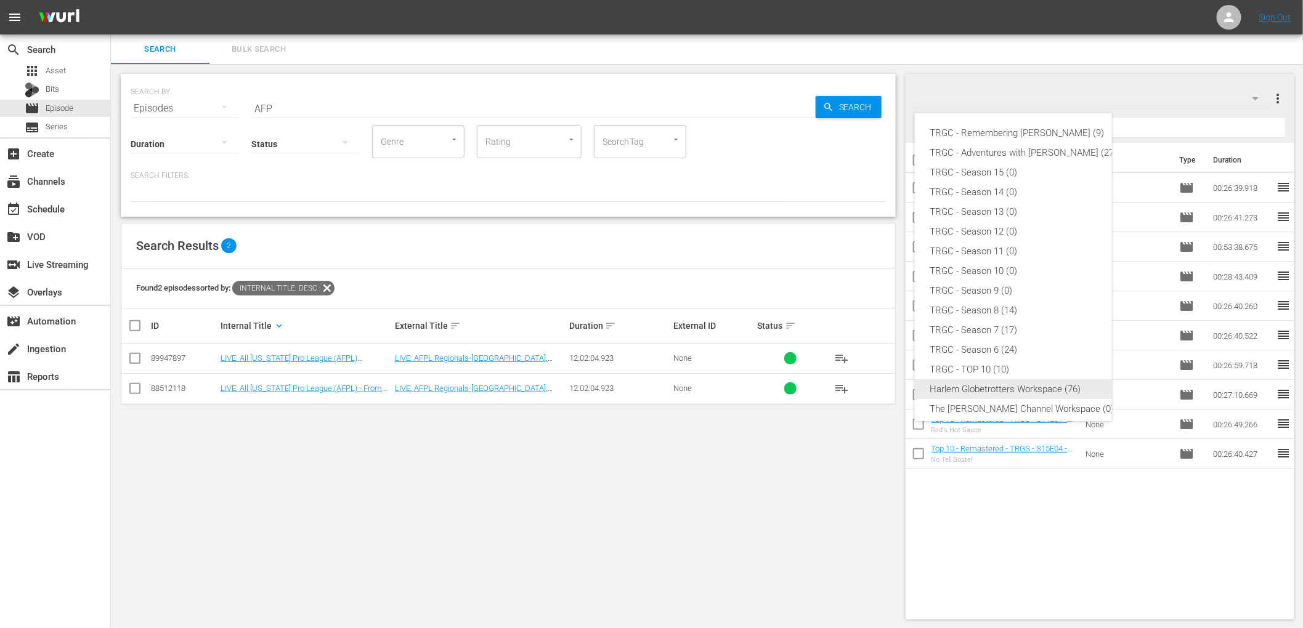
scroll to position [66, 0]
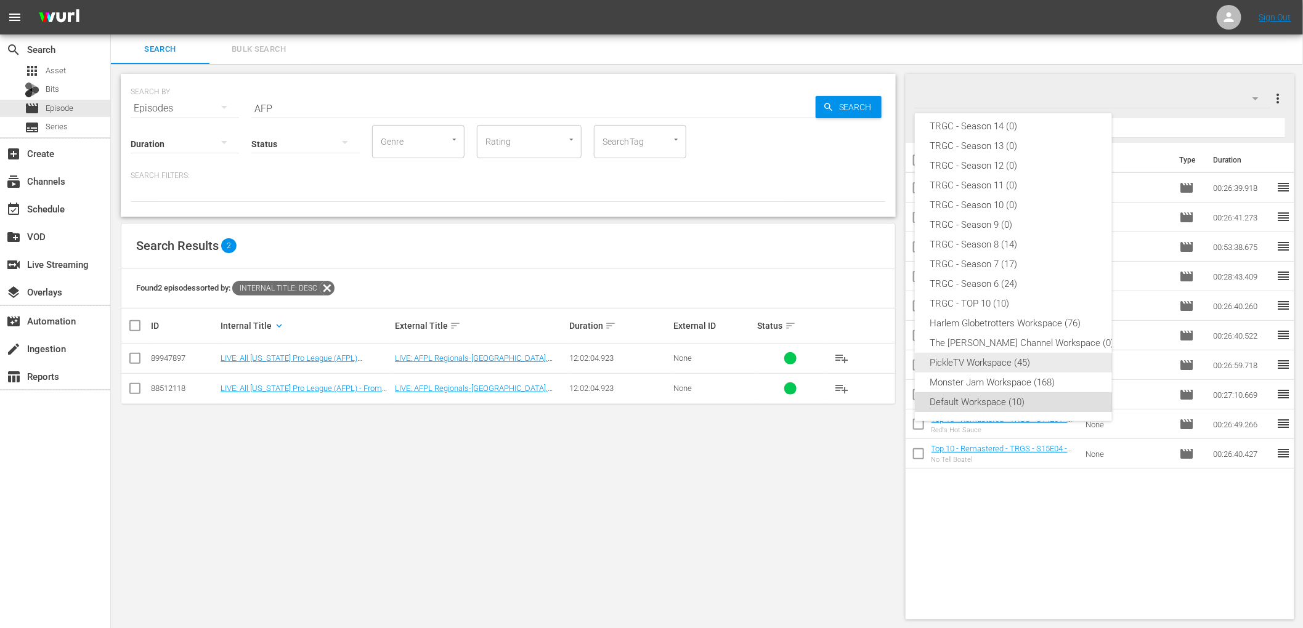
click at [976, 357] on div "PickleTV Workspace (45)" at bounding box center [1022, 363] width 187 height 20
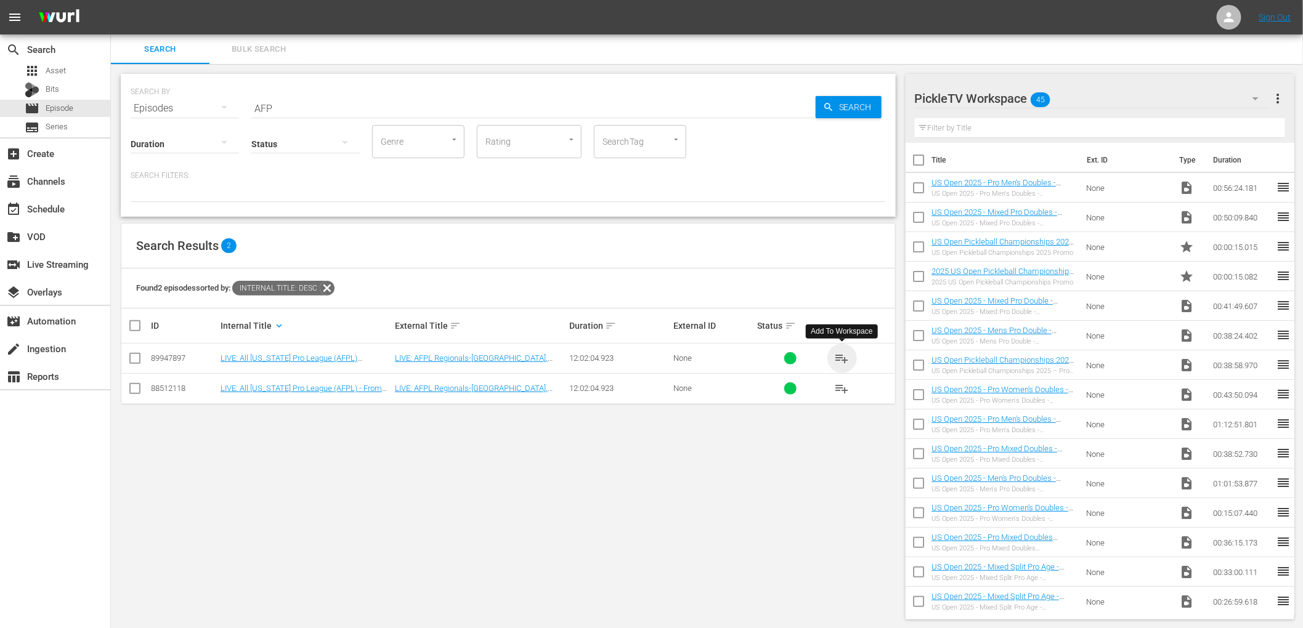
click at [841, 357] on span "playlist_add" at bounding box center [842, 358] width 15 height 15
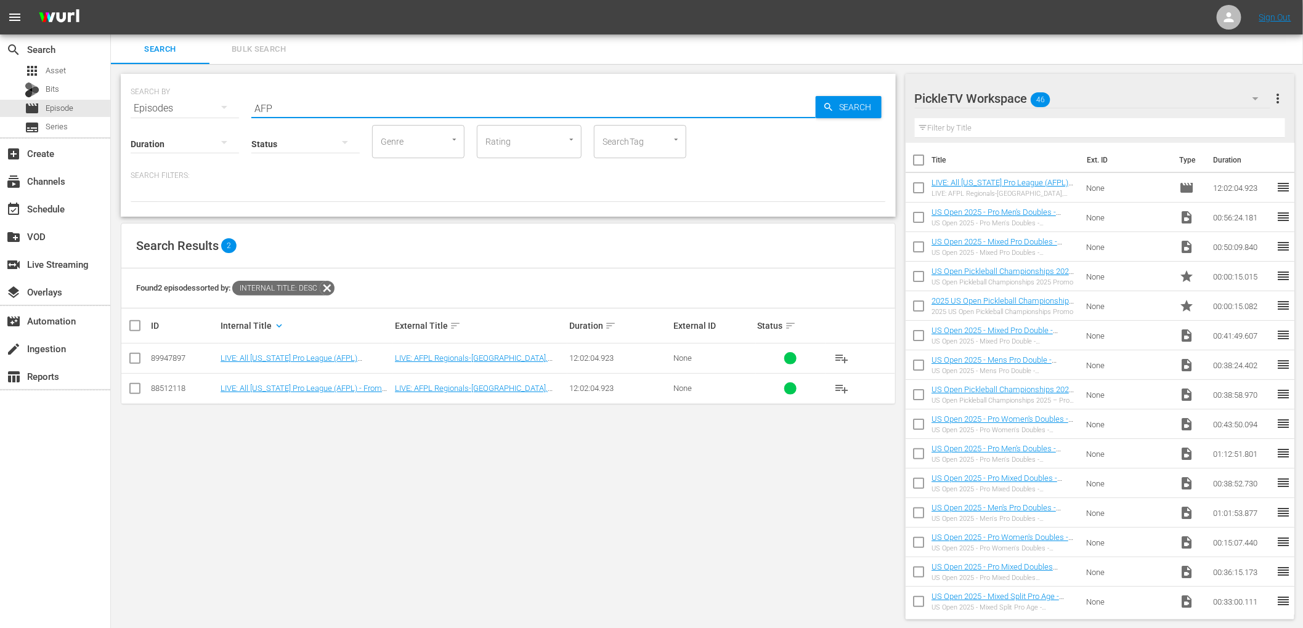
click at [275, 108] on input "AFP" at bounding box center [533, 109] width 564 height 30
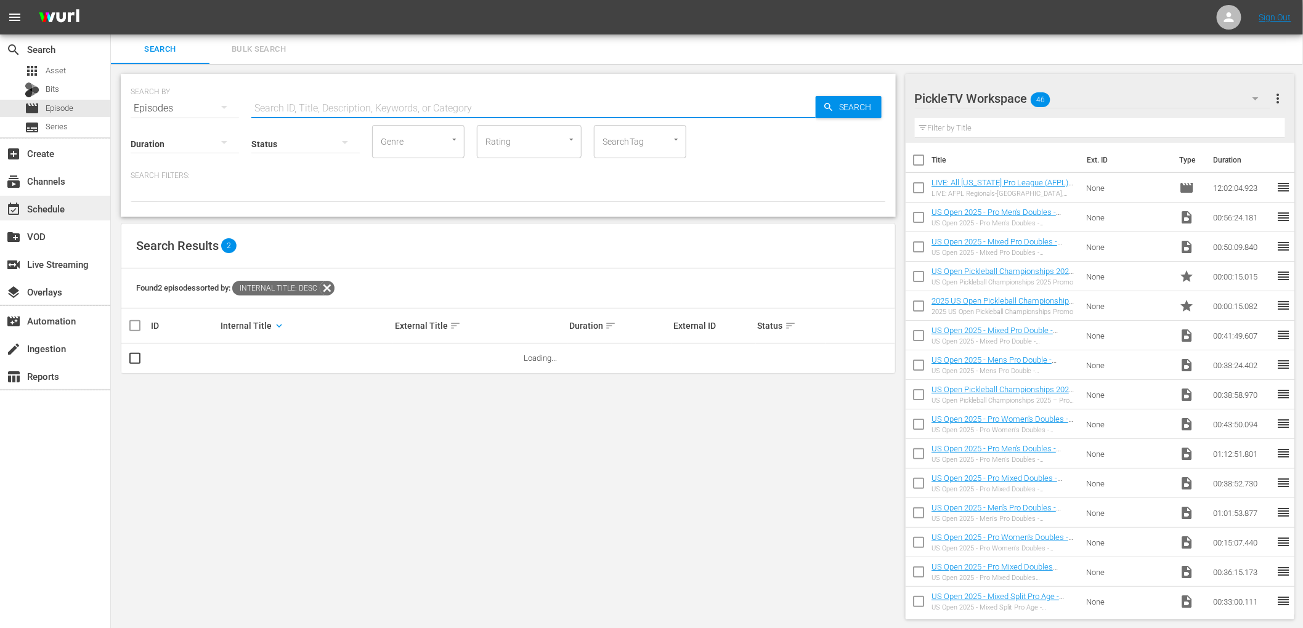
click at [65, 211] on div "event_available Schedule" at bounding box center [34, 206] width 69 height 11
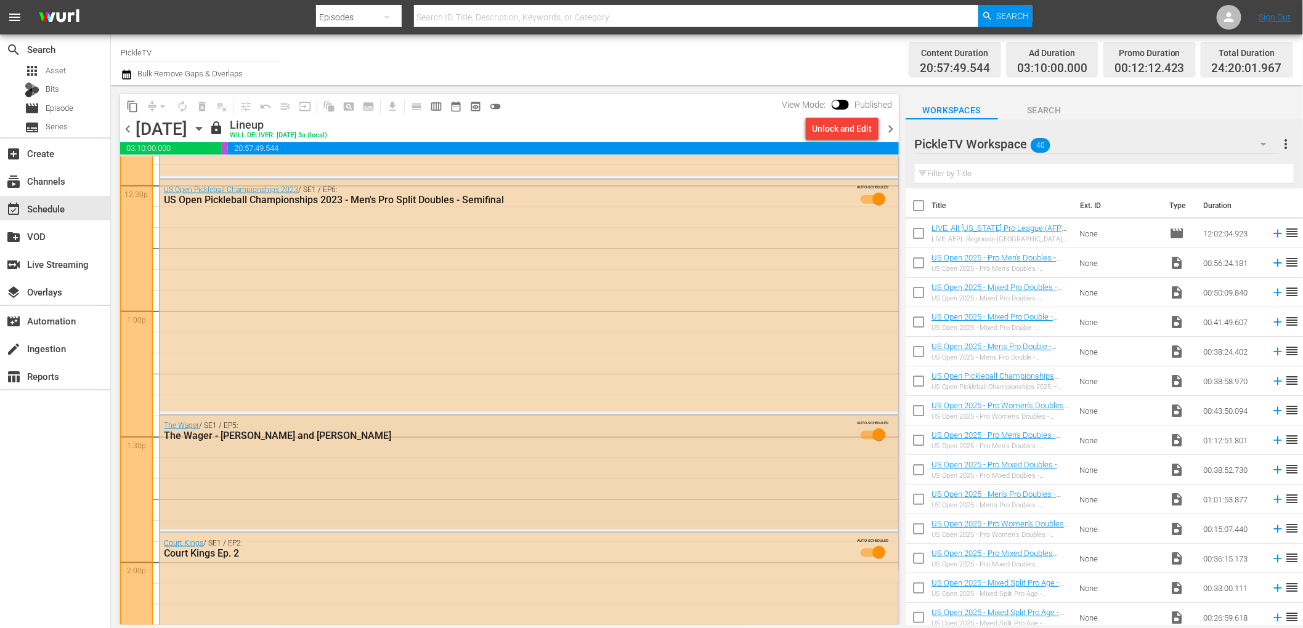
scroll to position [3112, 0]
click at [830, 131] on div "Unlock and Edit" at bounding box center [842, 129] width 60 height 22
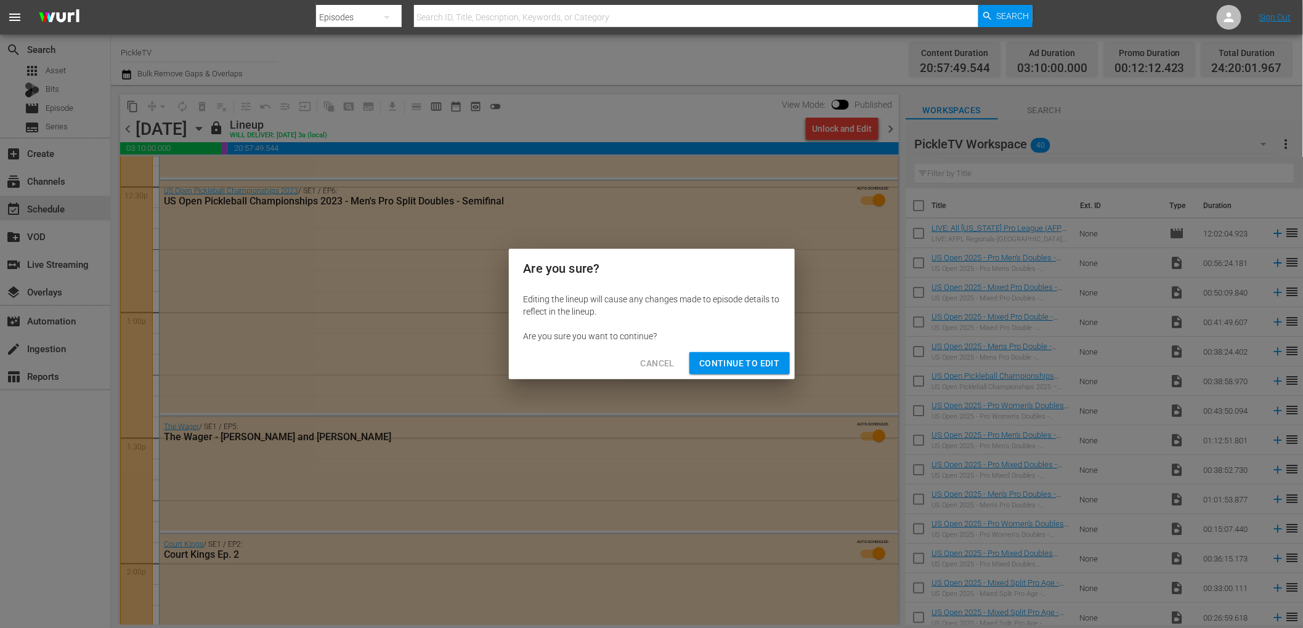
click at [731, 366] on span "Continue to Edit" at bounding box center [739, 363] width 80 height 15
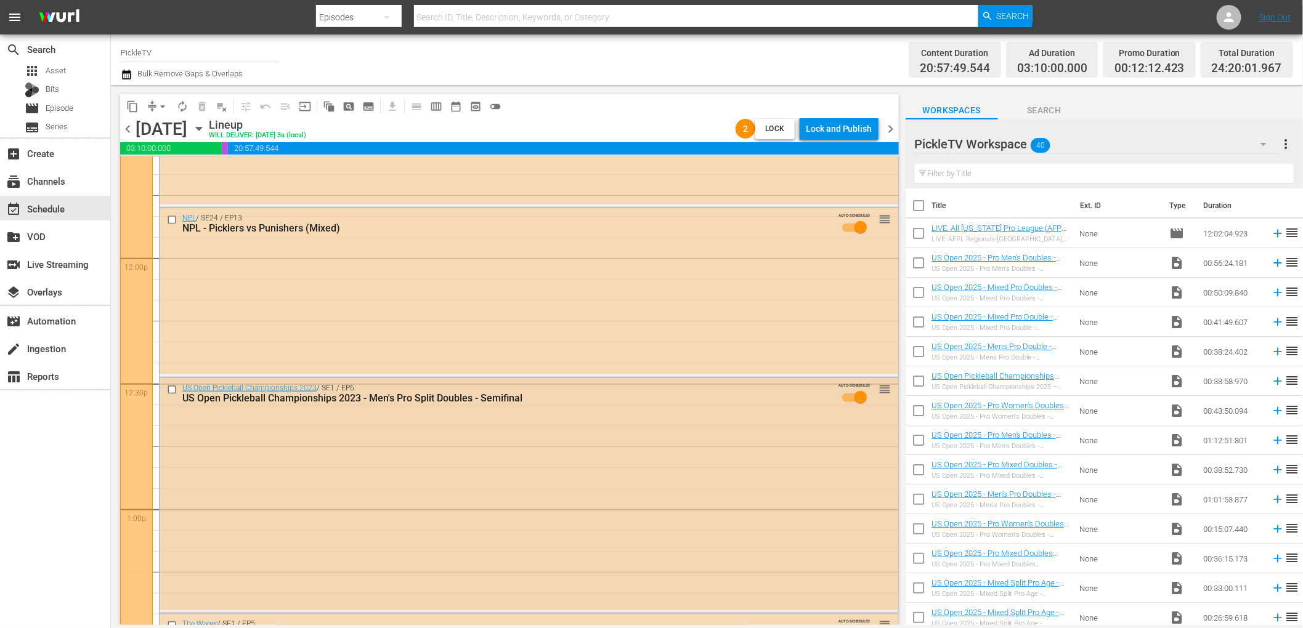
scroll to position [2869, 0]
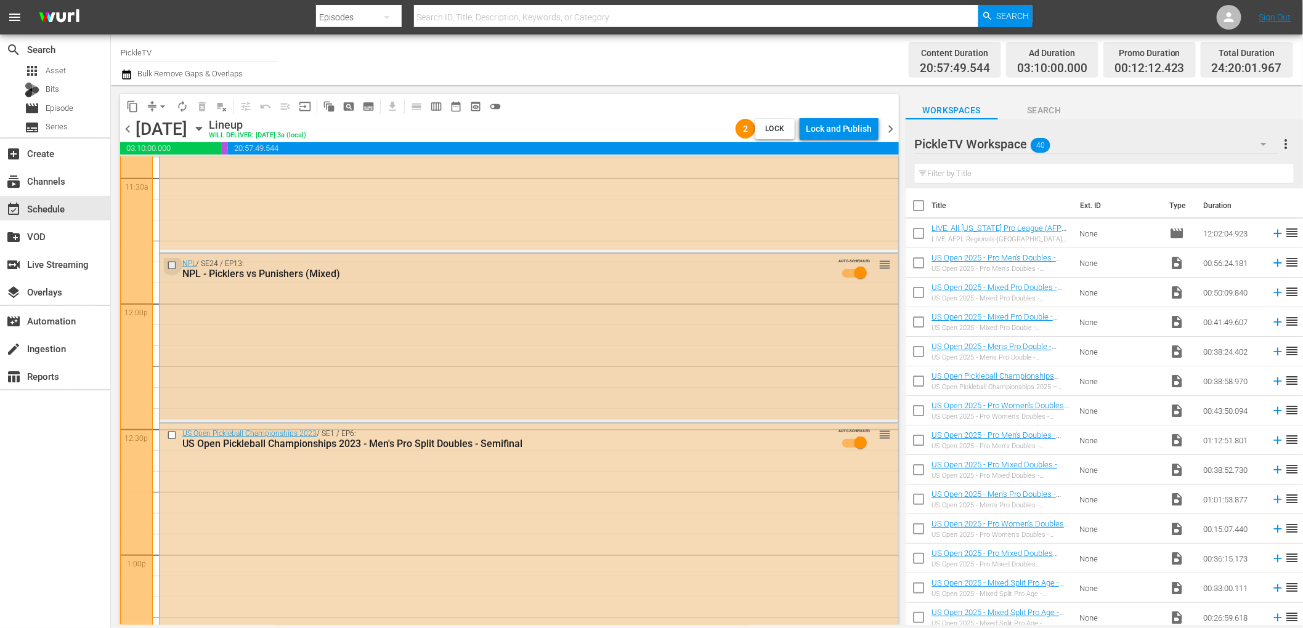
click at [172, 265] on input "checkbox" at bounding box center [173, 266] width 13 height 10
click at [206, 104] on span "delete_forever_outlined" at bounding box center [202, 106] width 12 height 12
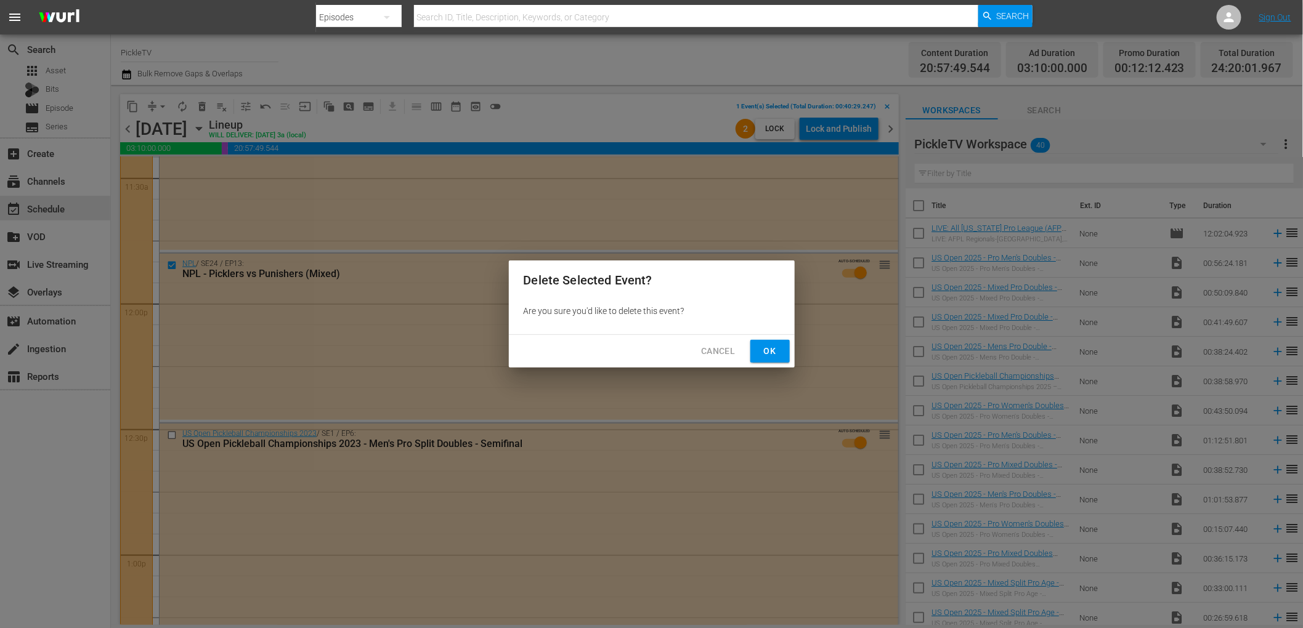
click at [772, 352] on span "Ok" at bounding box center [770, 351] width 20 height 15
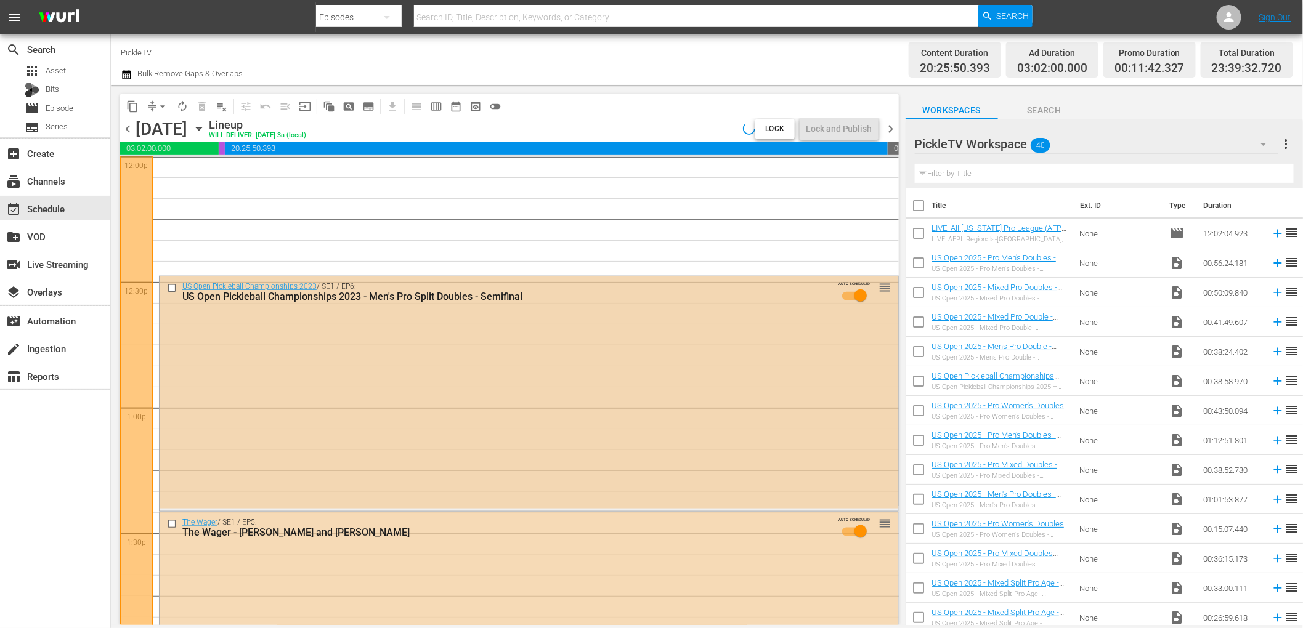
scroll to position [3037, 0]
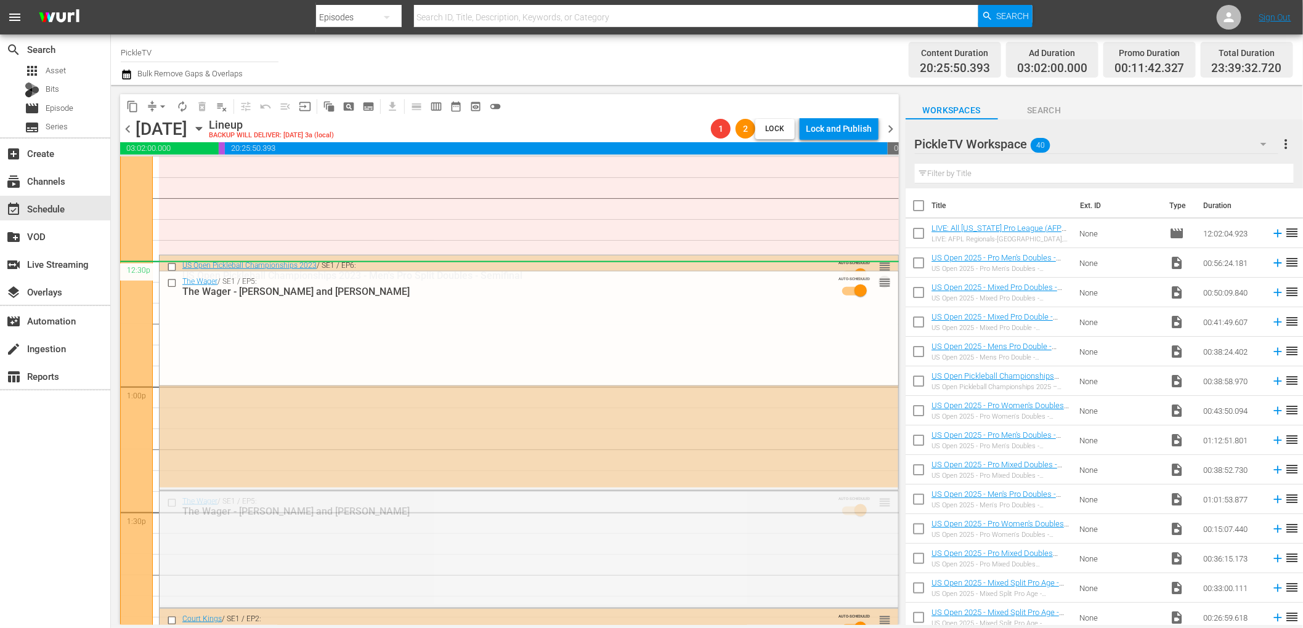
drag, startPoint x: 885, startPoint y: 500, endPoint x: 858, endPoint y: 274, distance: 227.6
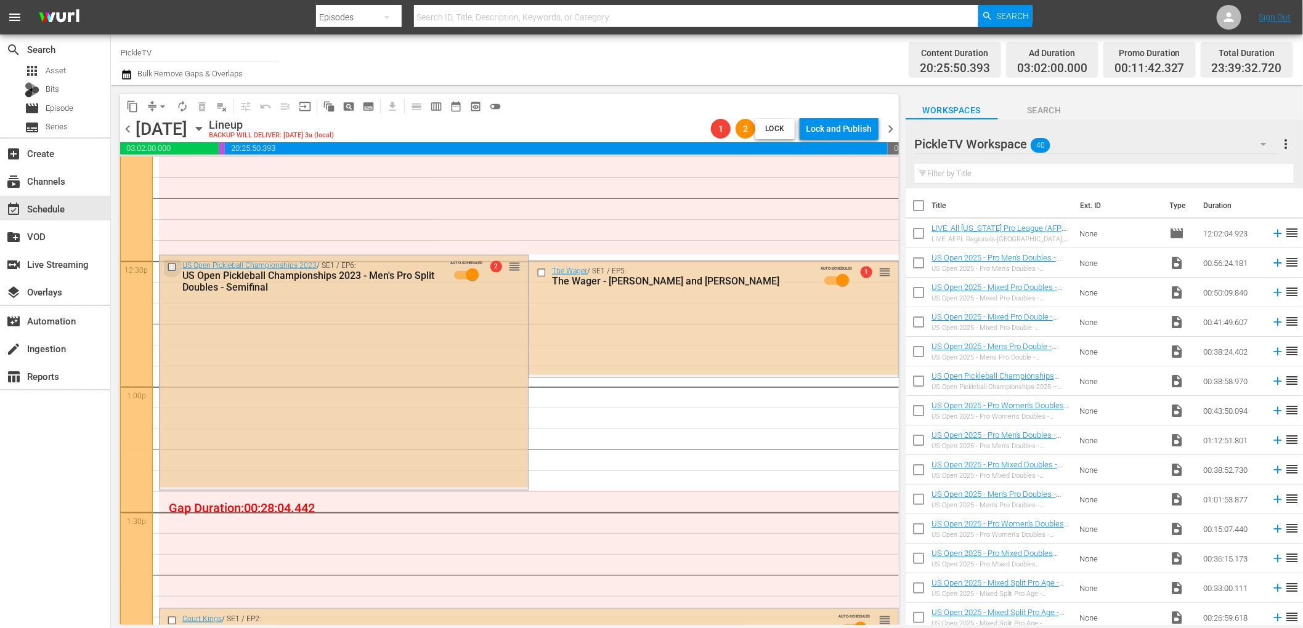
click at [172, 268] on input "checkbox" at bounding box center [173, 267] width 13 height 10
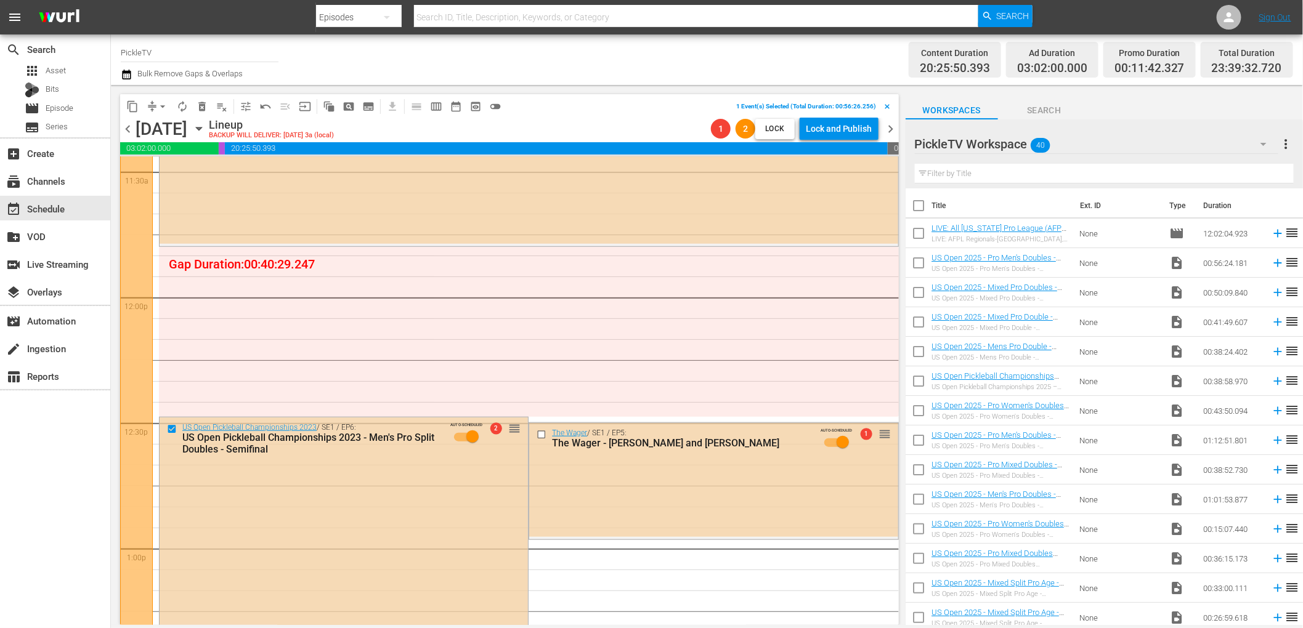
scroll to position [2968, 0]
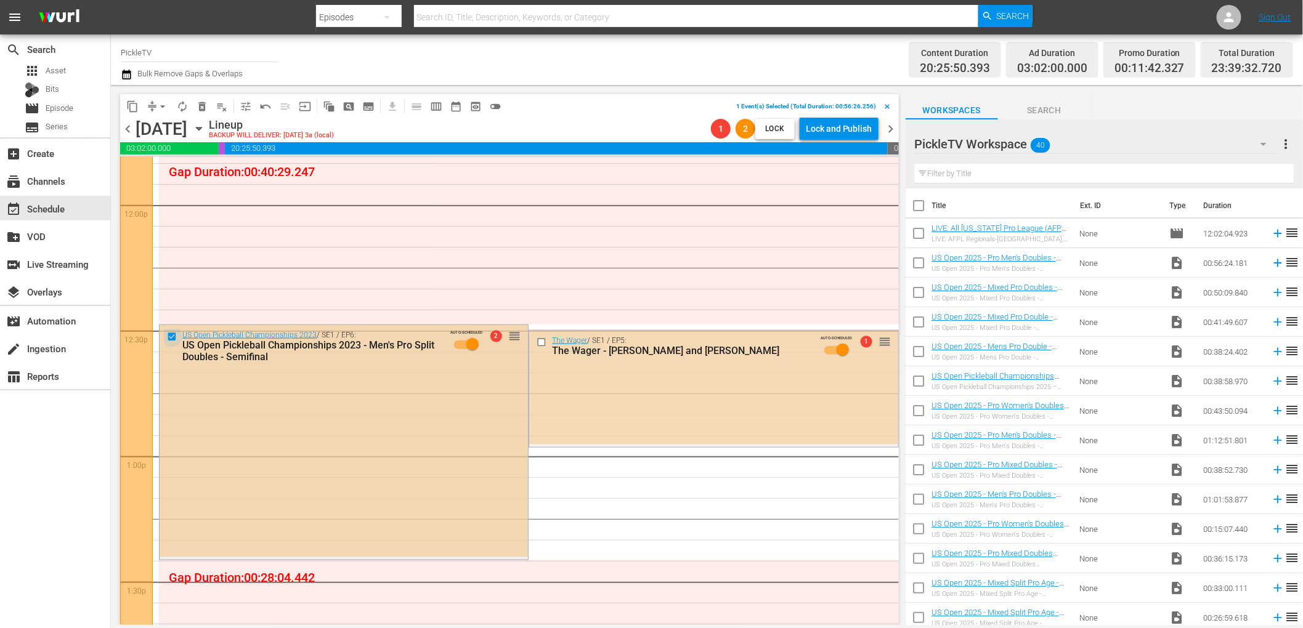
click at [173, 334] on input "checkbox" at bounding box center [173, 336] width 13 height 10
click at [173, 336] on input "checkbox" at bounding box center [173, 336] width 13 height 10
click at [205, 108] on span "delete_forever_outlined" at bounding box center [202, 106] width 12 height 12
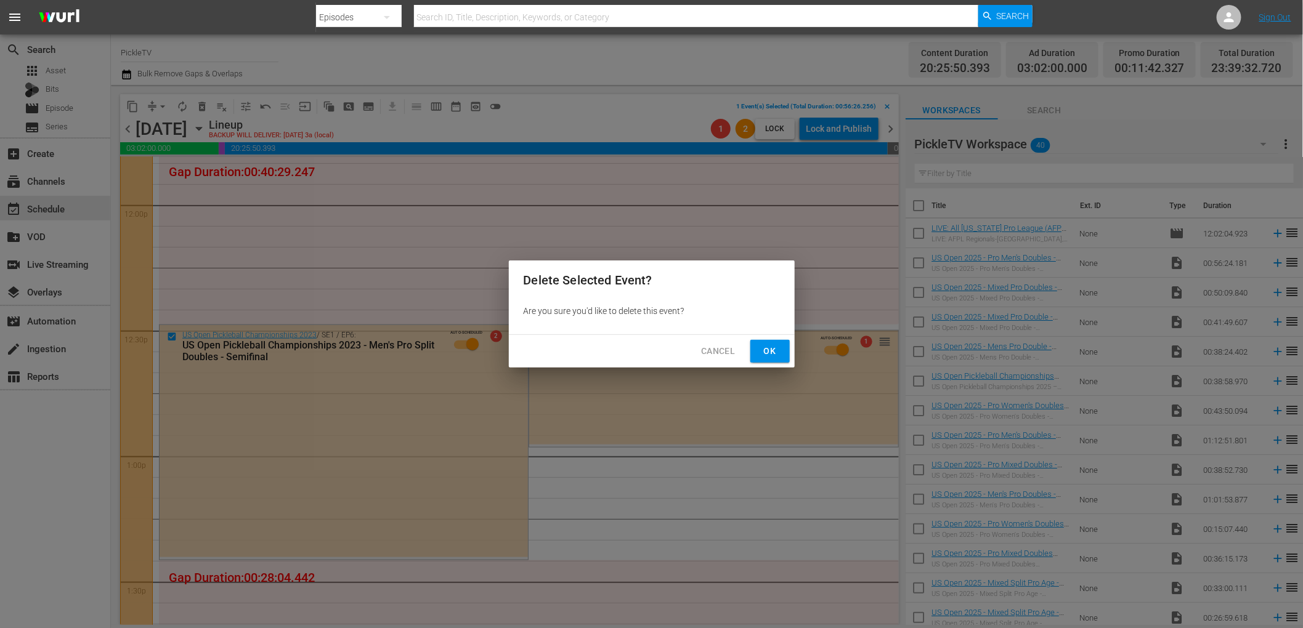
click at [764, 349] on span "Ok" at bounding box center [770, 351] width 20 height 15
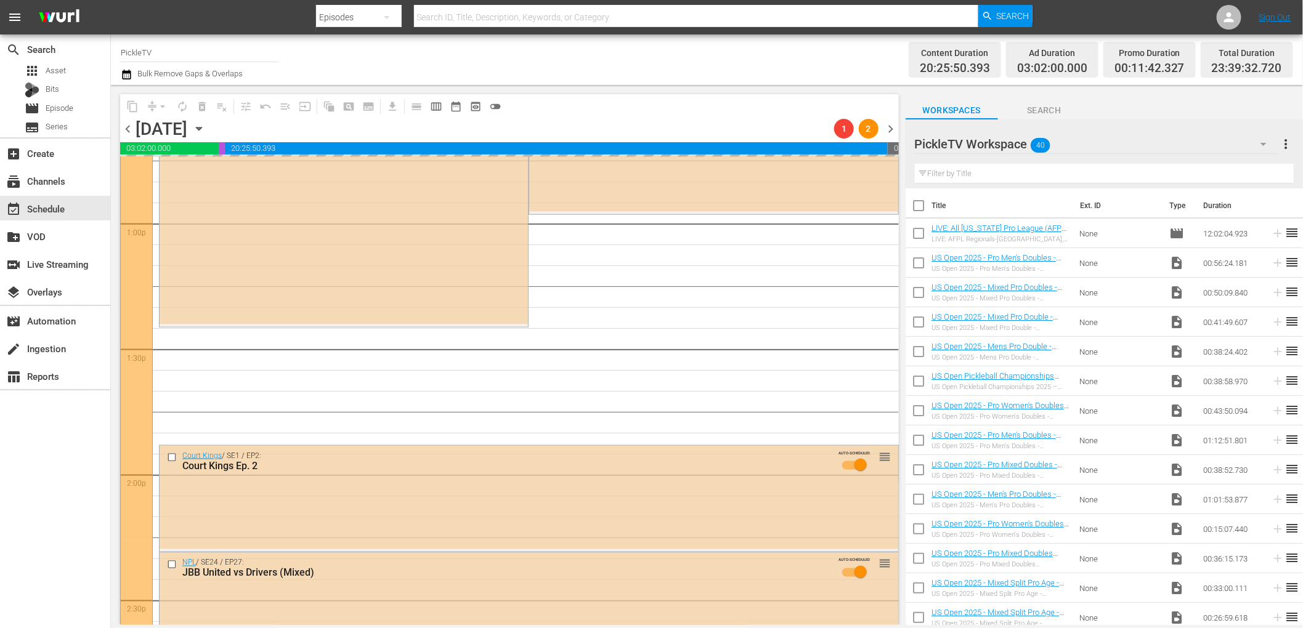
scroll to position [3204, 0]
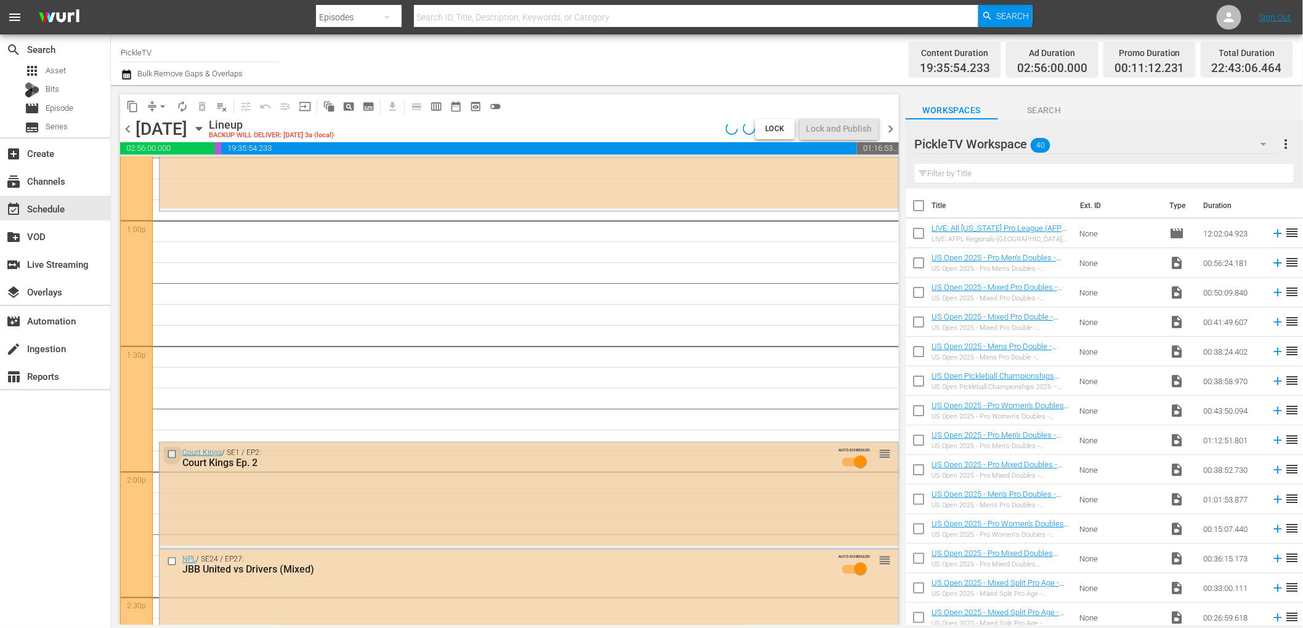
click at [168, 454] on input "checkbox" at bounding box center [173, 455] width 13 height 10
click at [199, 111] on span "delete_forever_outlined" at bounding box center [202, 106] width 12 height 12
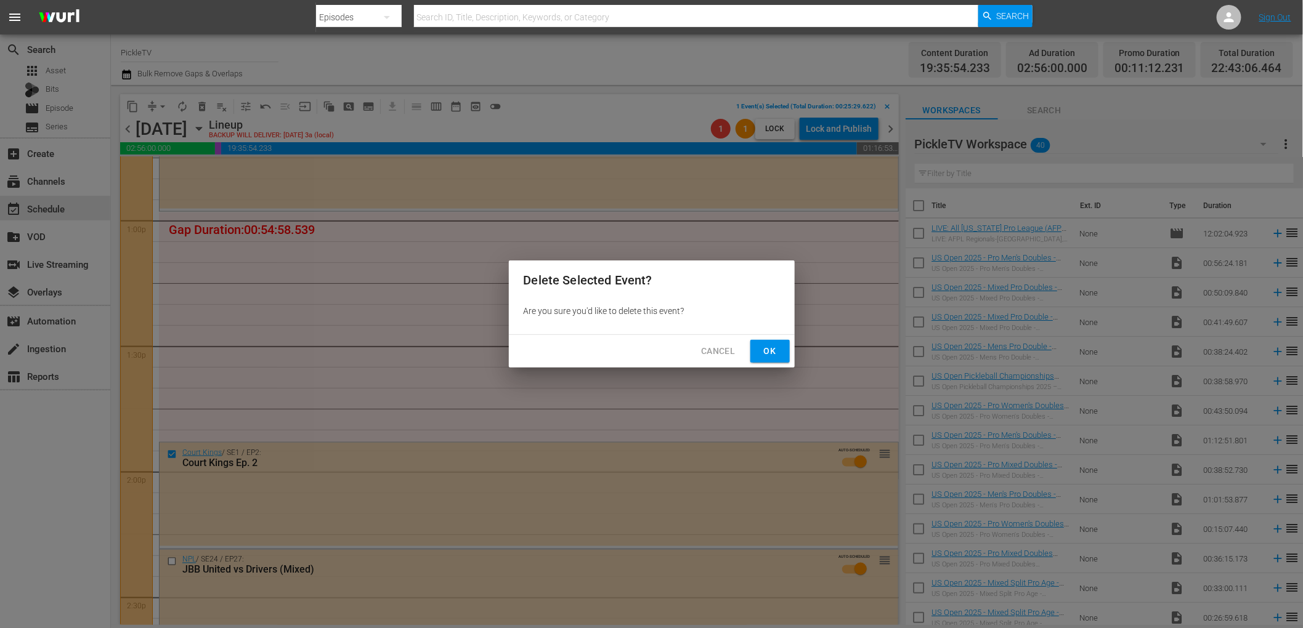
click at [756, 357] on button "Ok" at bounding box center [769, 351] width 39 height 23
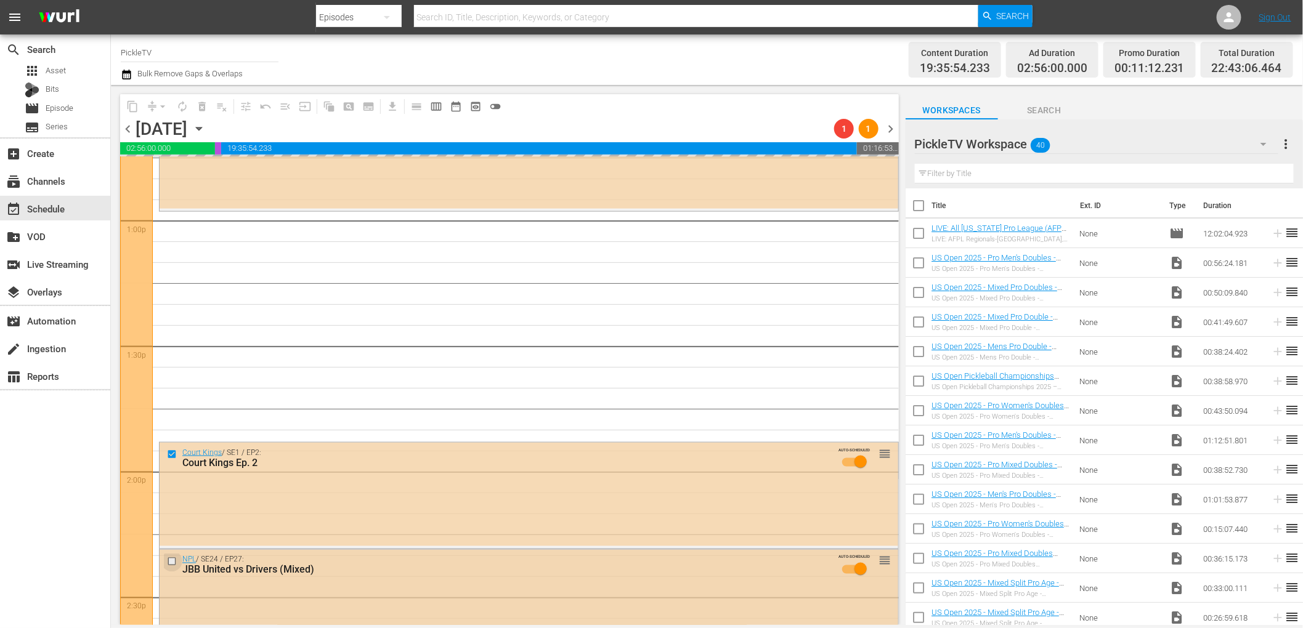
click at [168, 562] on input "checkbox" at bounding box center [173, 561] width 13 height 10
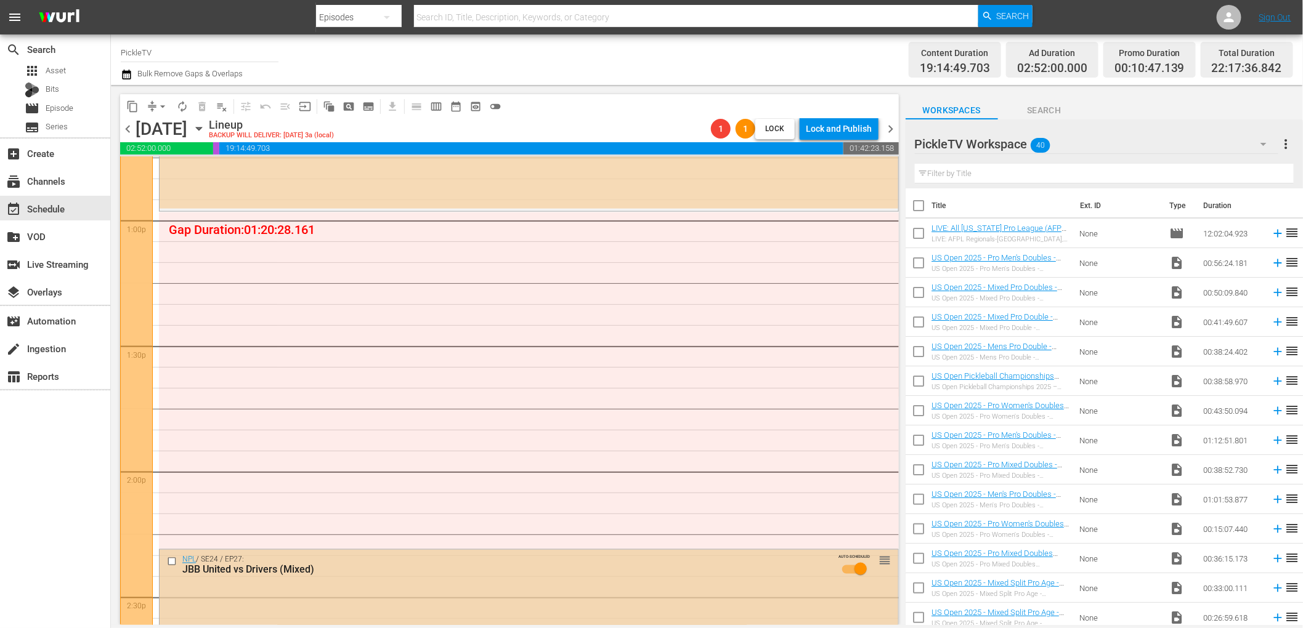
click at [169, 561] on input "checkbox" at bounding box center [173, 561] width 13 height 10
click at [205, 105] on span "delete_forever_outlined" at bounding box center [202, 106] width 12 height 12
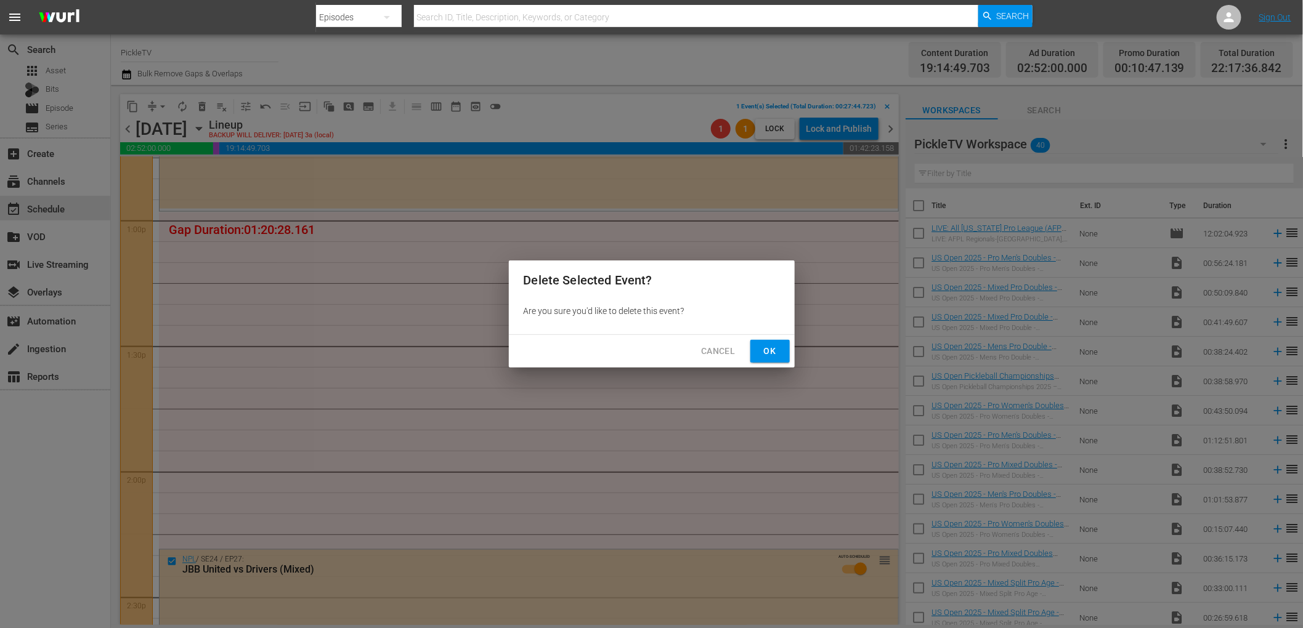
click at [782, 351] on button "Ok" at bounding box center [769, 351] width 39 height 23
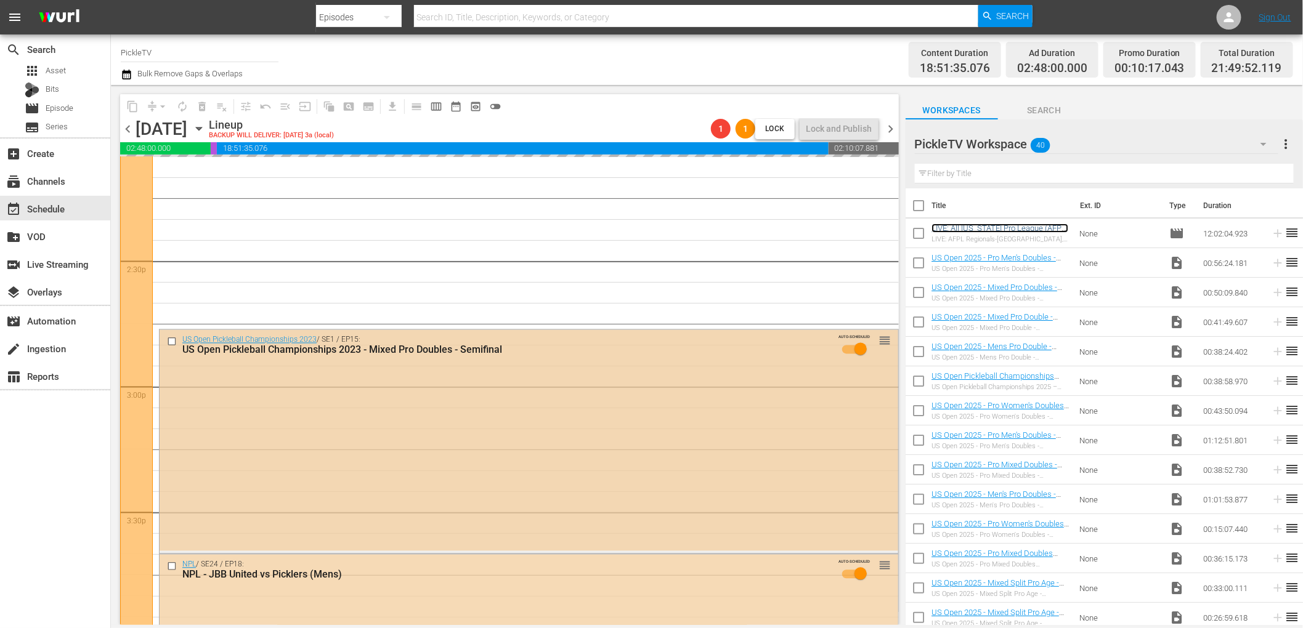
scroll to position [3586, 0]
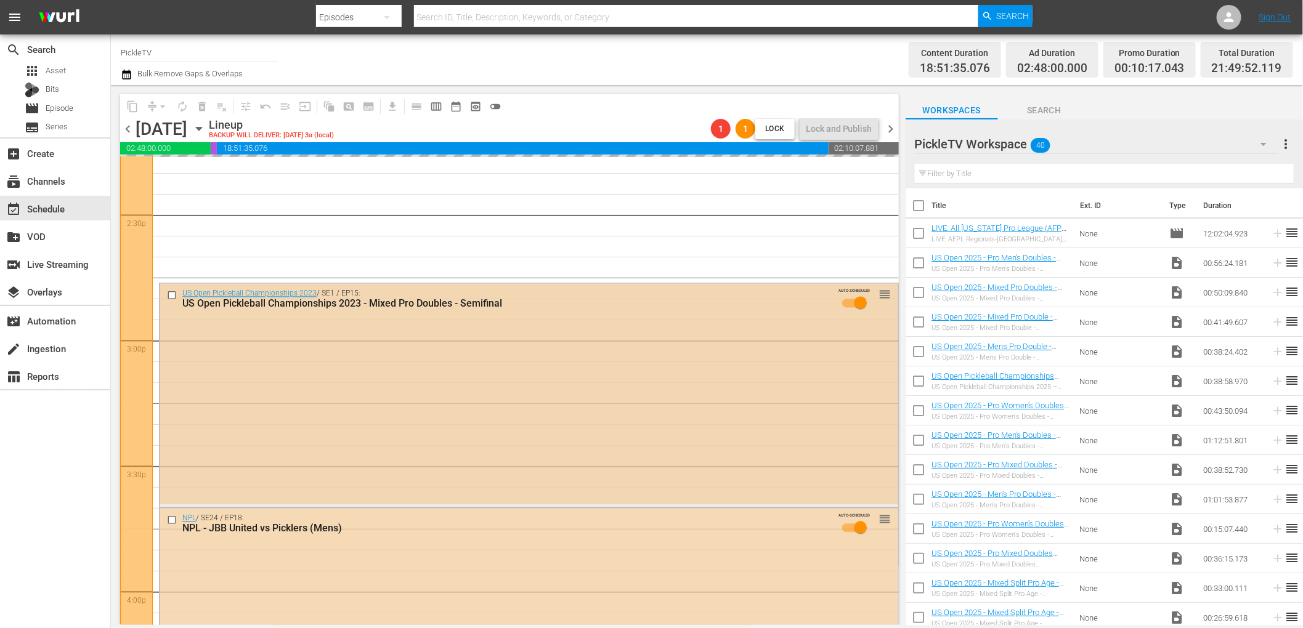
click at [170, 295] on input "checkbox" at bounding box center [173, 295] width 13 height 10
click at [171, 520] on input "checkbox" at bounding box center [173, 520] width 13 height 10
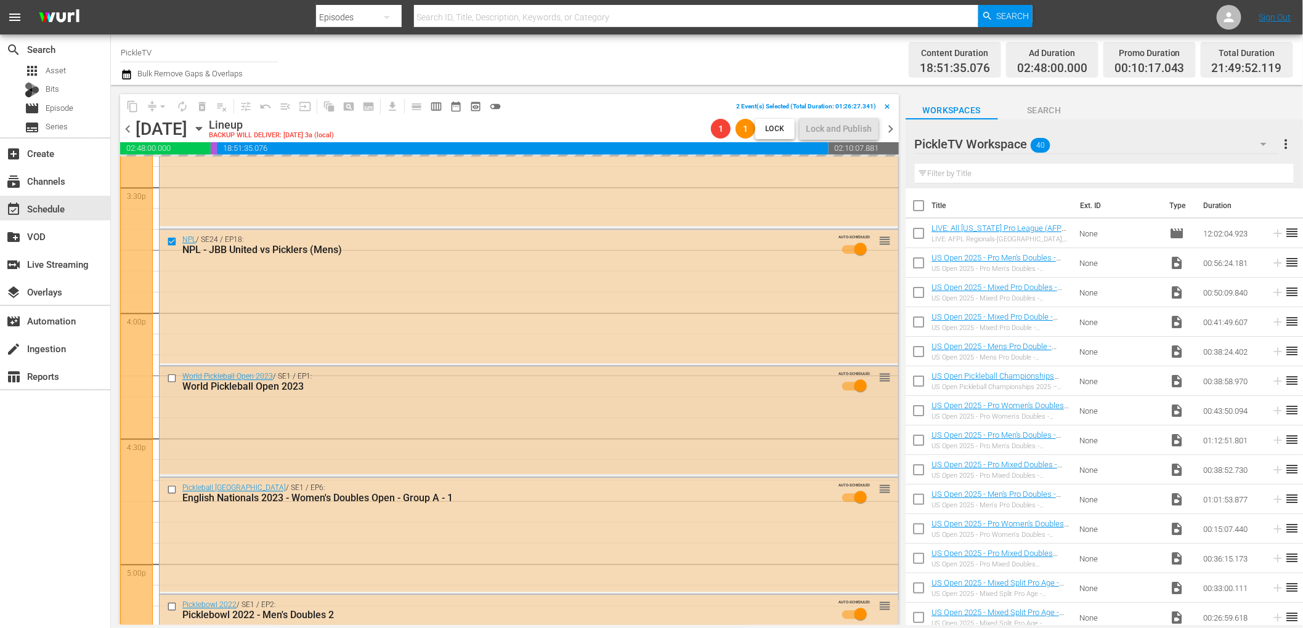
scroll to position [3873, 0]
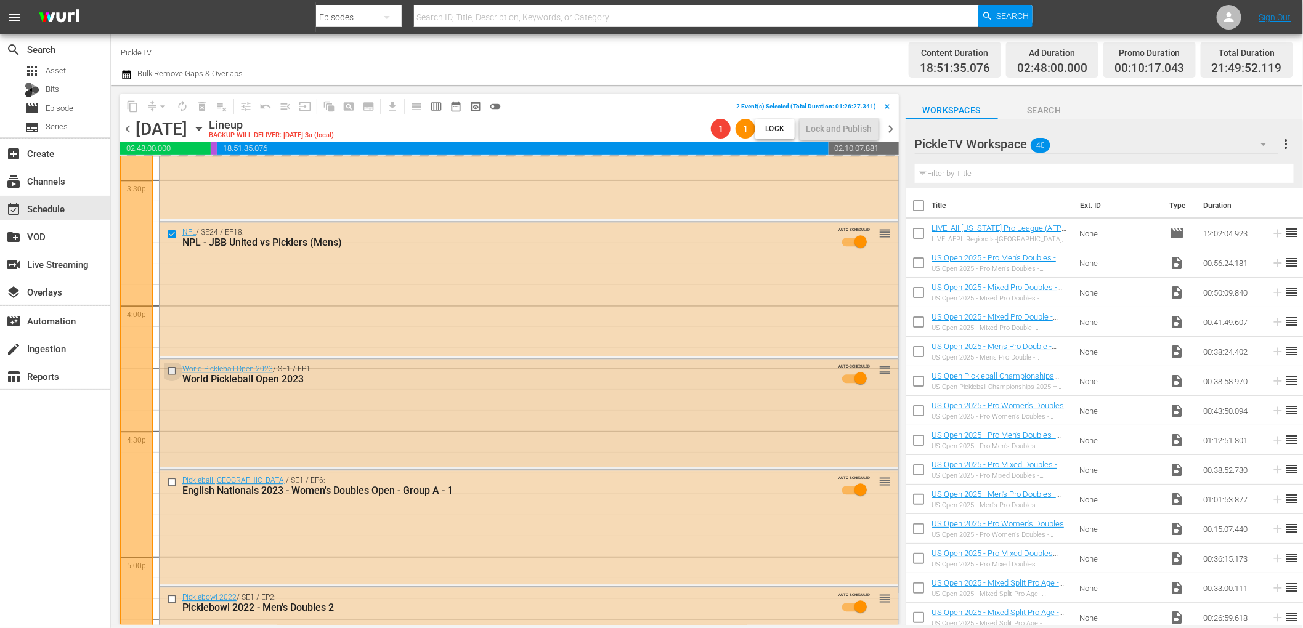
click at [172, 370] on input "checkbox" at bounding box center [173, 371] width 13 height 10
click at [172, 482] on input "checkbox" at bounding box center [173, 482] width 13 height 10
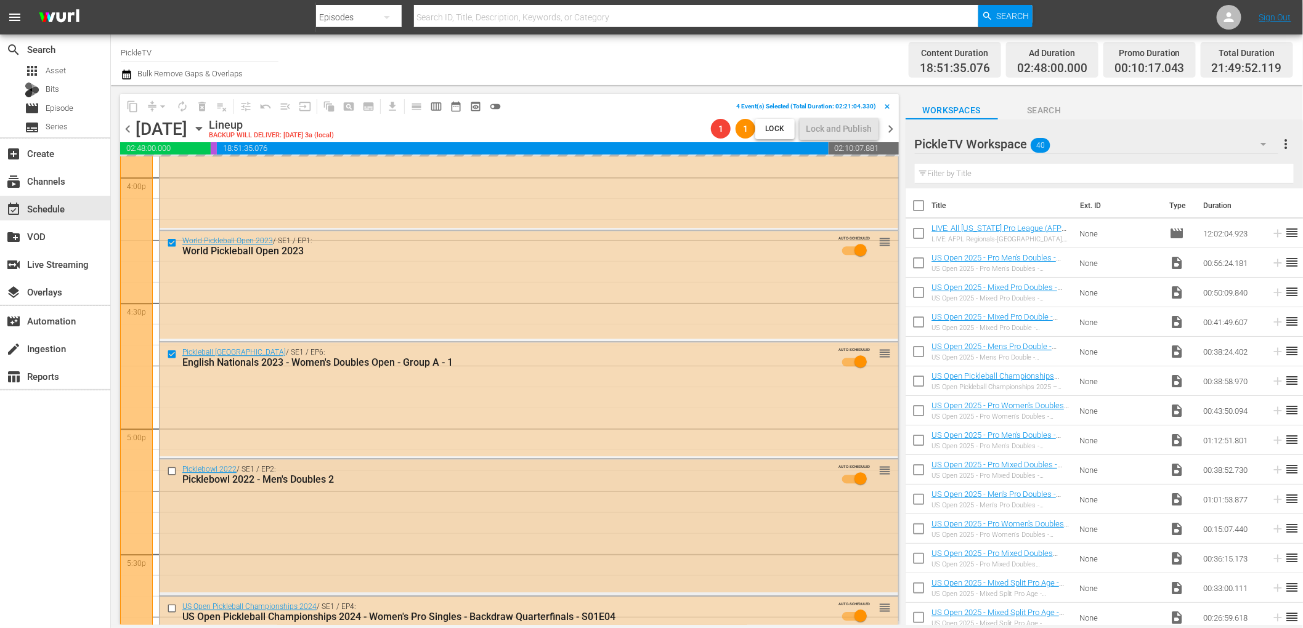
scroll to position [4064, 0]
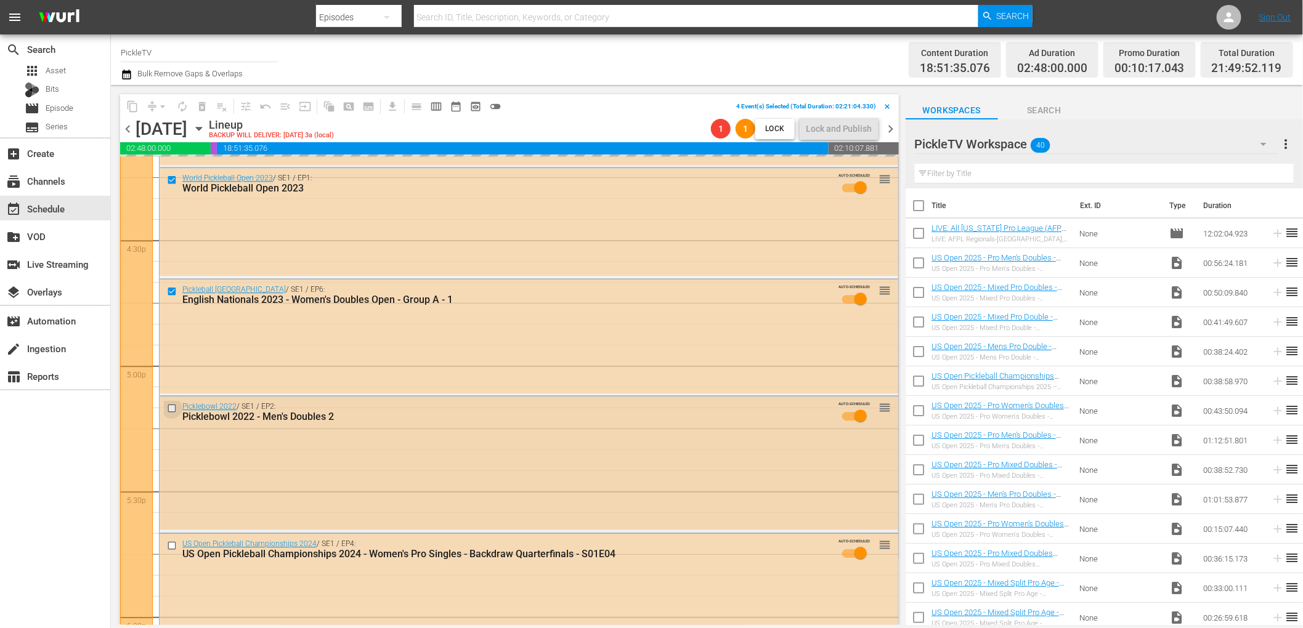
click at [171, 405] on input "checkbox" at bounding box center [173, 408] width 13 height 10
click at [169, 545] on input "checkbox" at bounding box center [173, 545] width 13 height 10
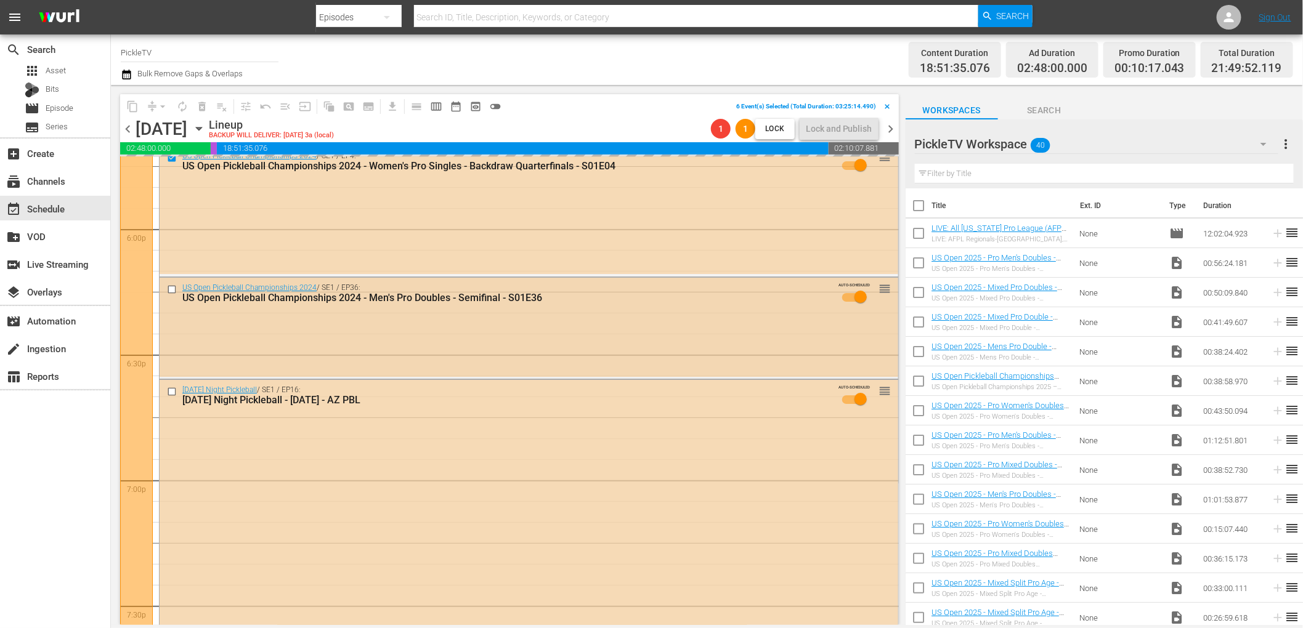
scroll to position [4454, 0]
click at [172, 286] on input "checkbox" at bounding box center [173, 287] width 13 height 10
click at [171, 392] on input "checkbox" at bounding box center [173, 389] width 13 height 10
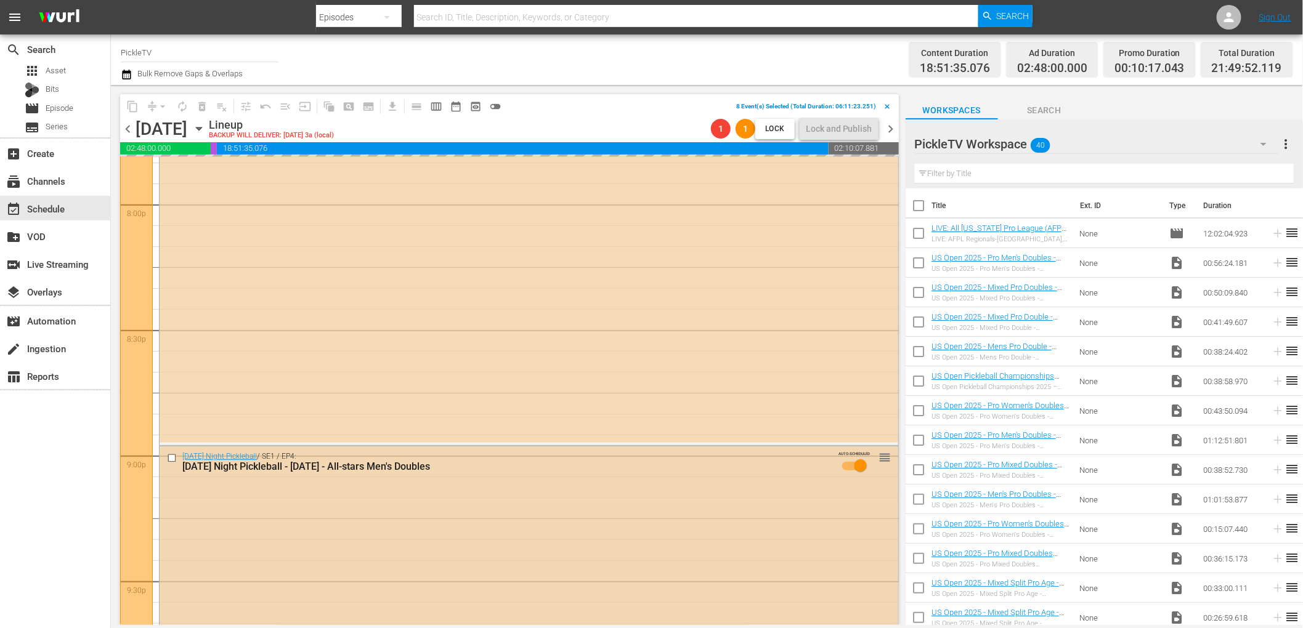
scroll to position [4978, 0]
click at [172, 462] on input "checkbox" at bounding box center [173, 460] width 13 height 10
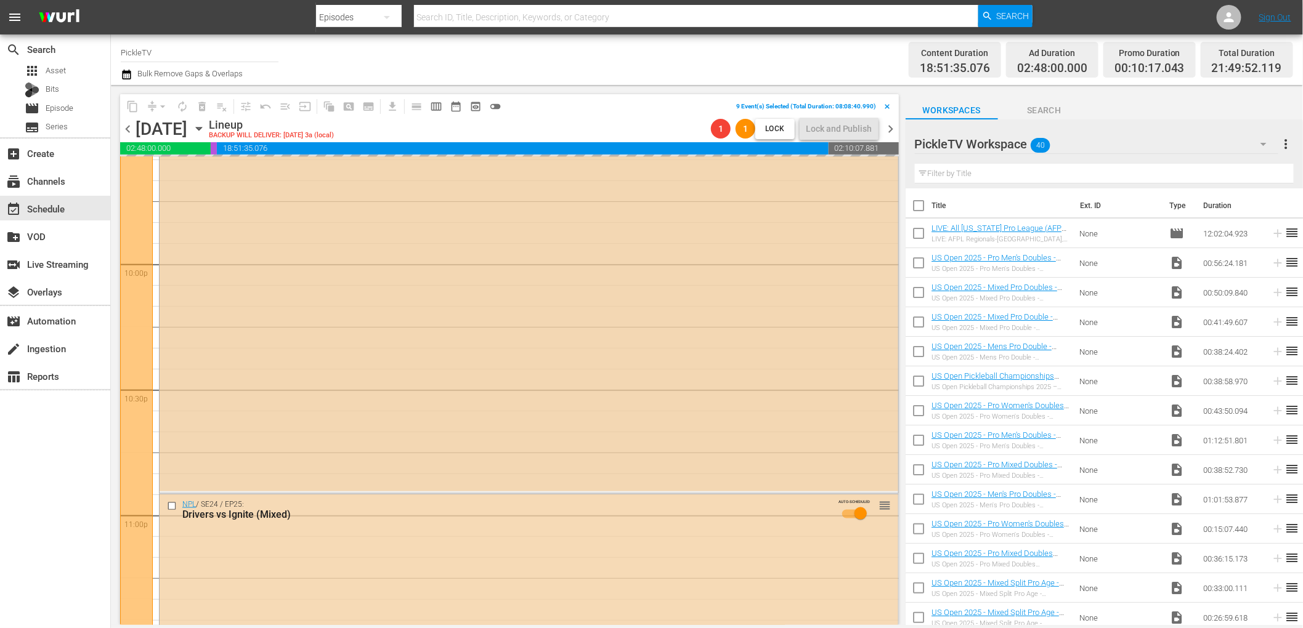
scroll to position [5437, 0]
click at [174, 492] on input "checkbox" at bounding box center [173, 492] width 13 height 10
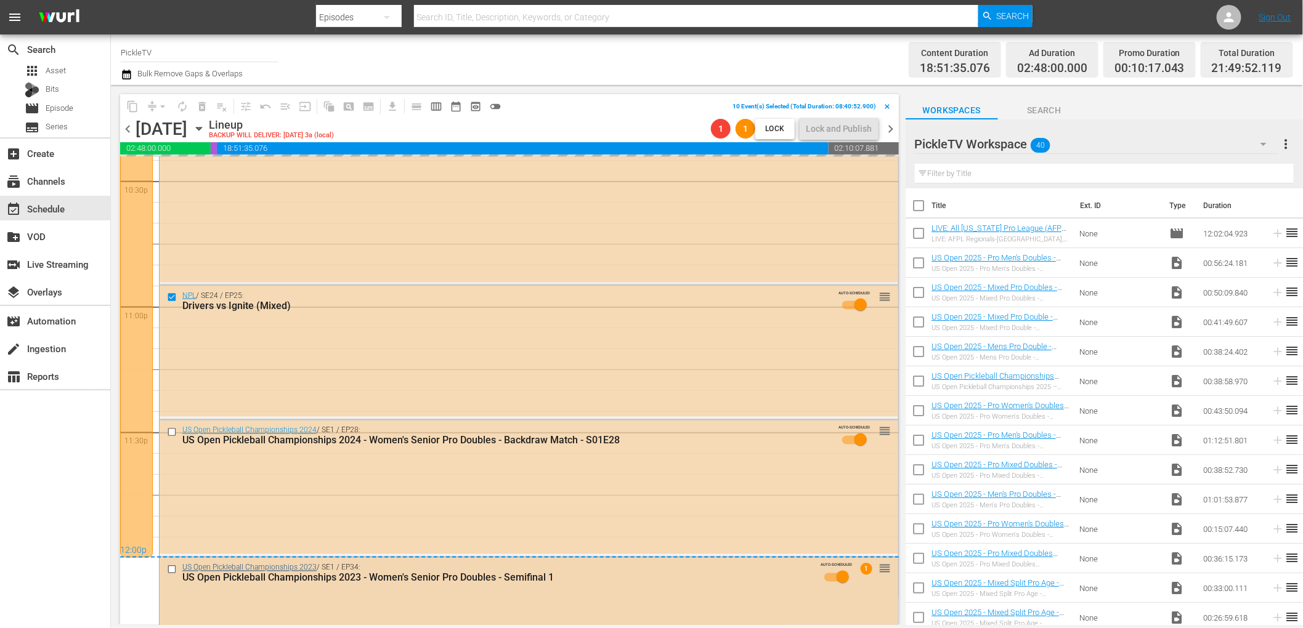
scroll to position [5696, 0]
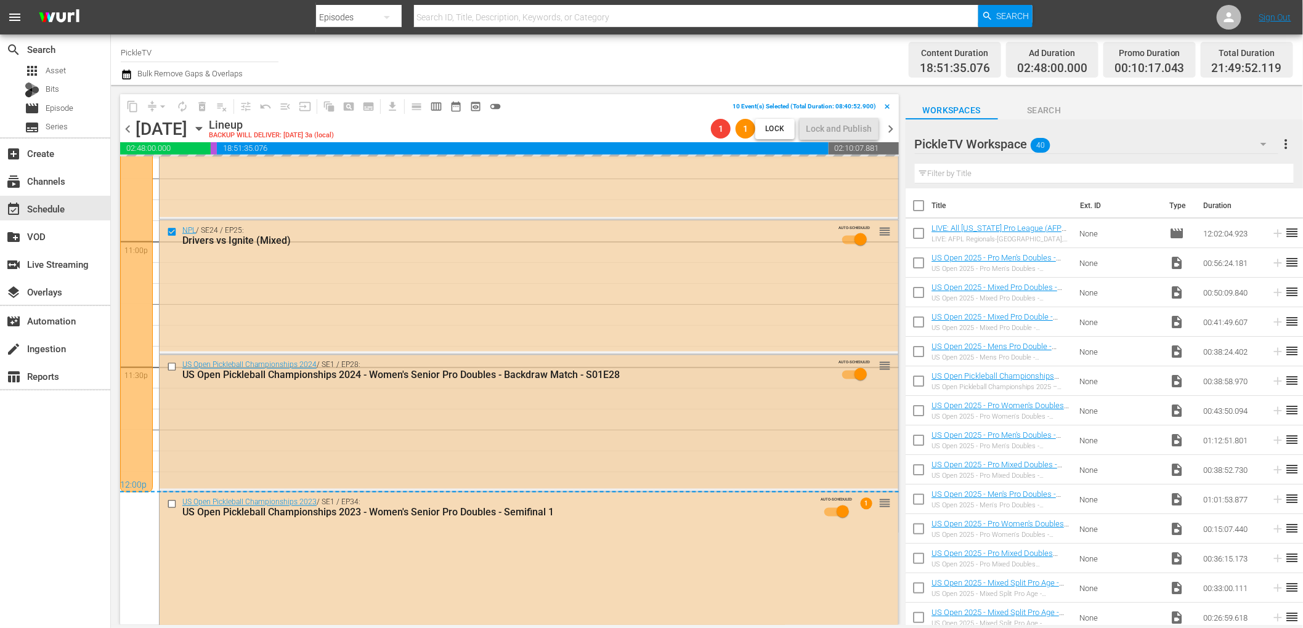
click at [171, 370] on input "checkbox" at bounding box center [173, 367] width 13 height 10
click at [171, 503] on input "checkbox" at bounding box center [173, 504] width 13 height 10
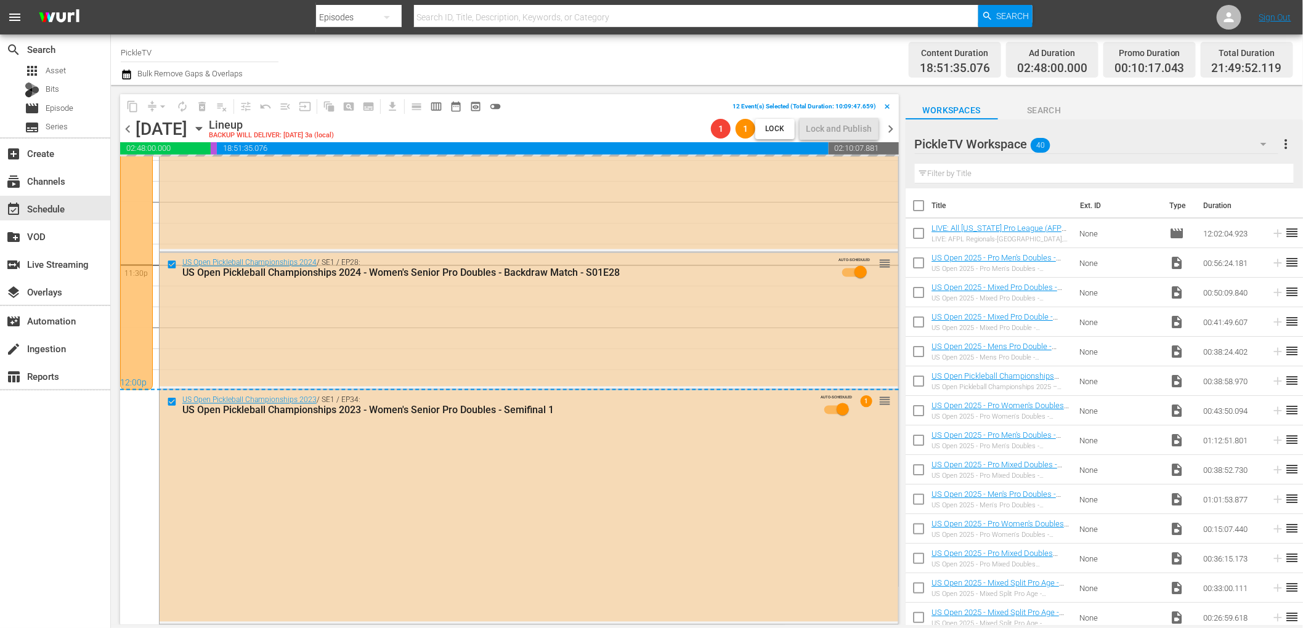
click at [216, 89] on div "content_copy compress arrow_drop_down autorenew_outlined delete_forever_outline…" at bounding box center [506, 355] width 791 height 540
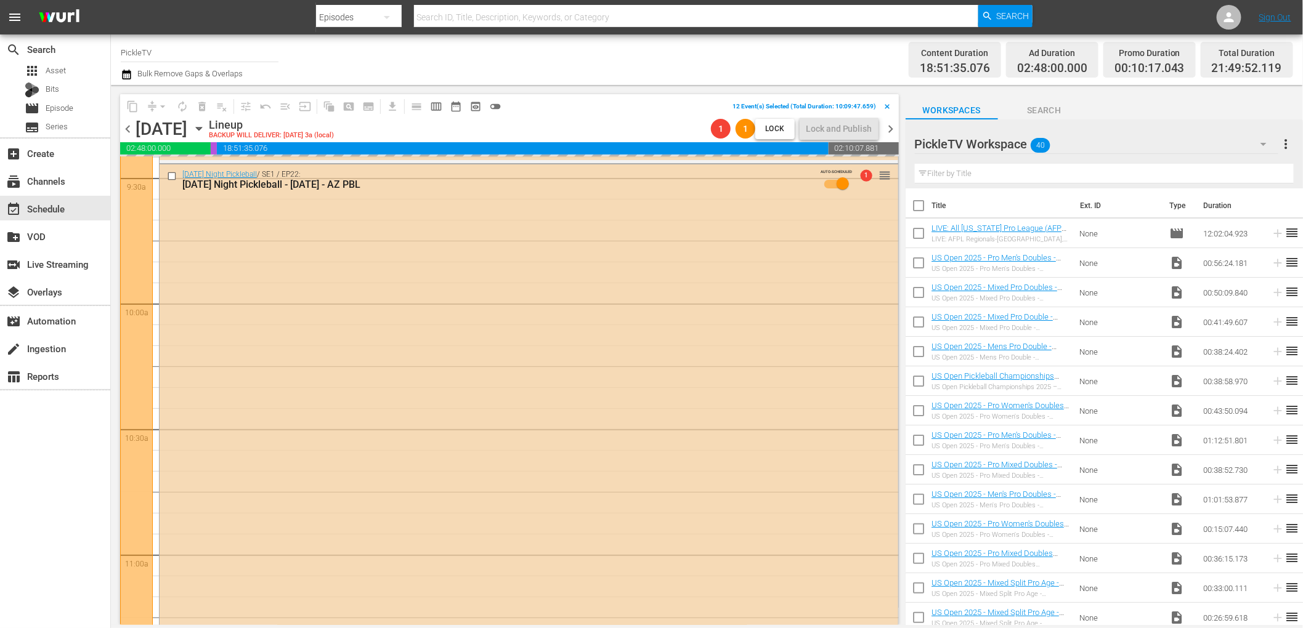
scroll to position [2274, 0]
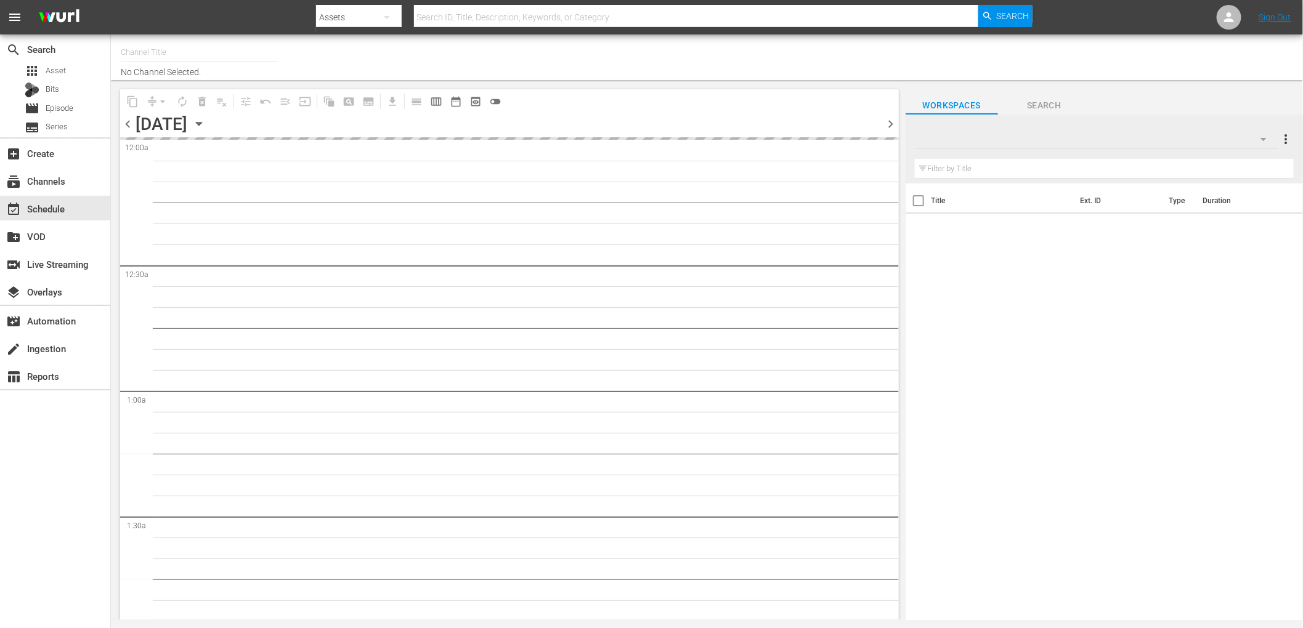
type input "PickleTV (1380)"
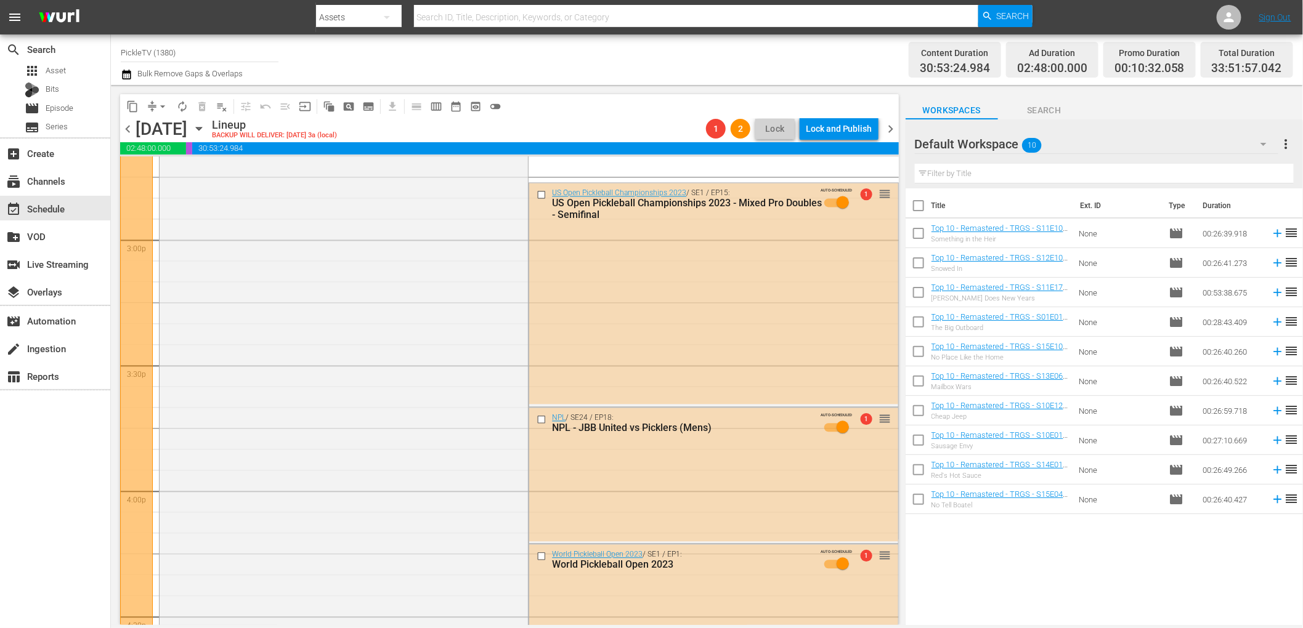
scroll to position [3655, 0]
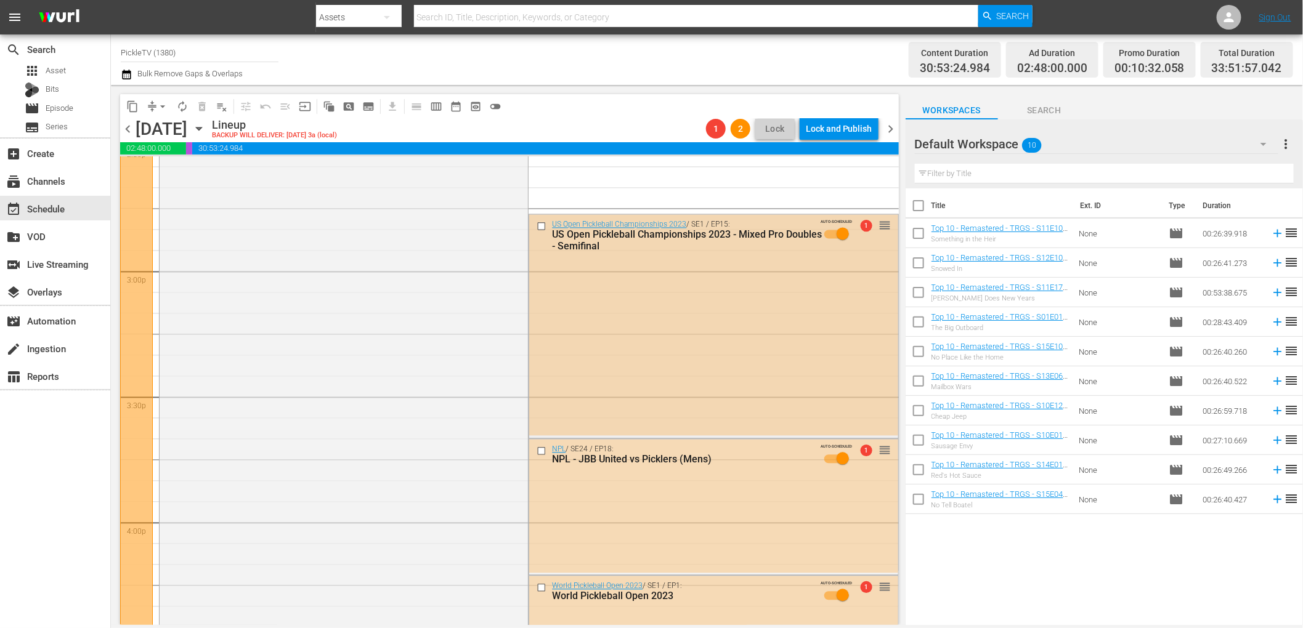
click at [542, 229] on input "checkbox" at bounding box center [543, 226] width 13 height 10
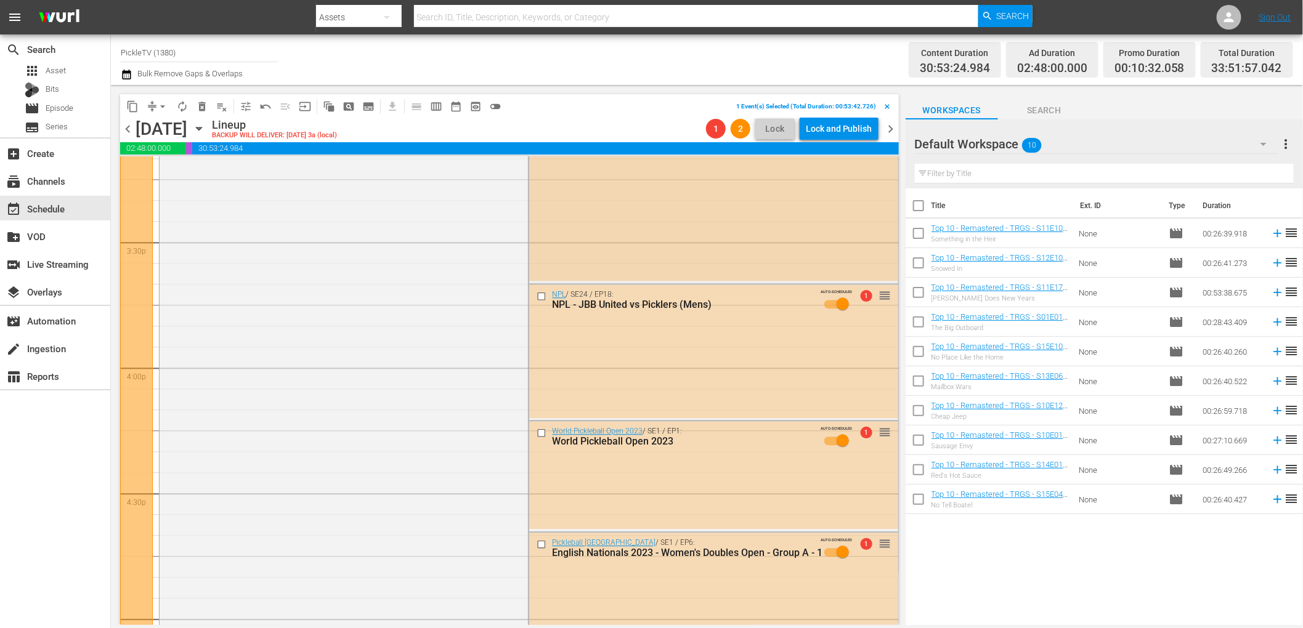
scroll to position [3821, 0]
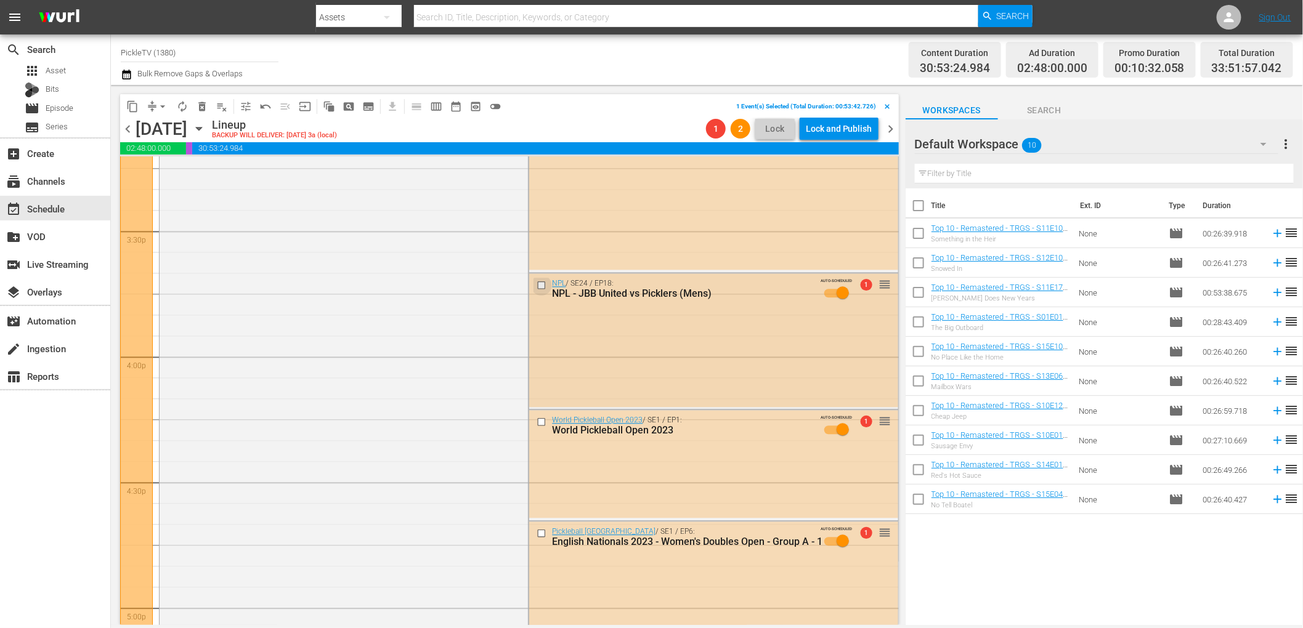
click at [541, 282] on input "checkbox" at bounding box center [543, 285] width 13 height 10
click at [542, 424] on input "checkbox" at bounding box center [543, 422] width 13 height 10
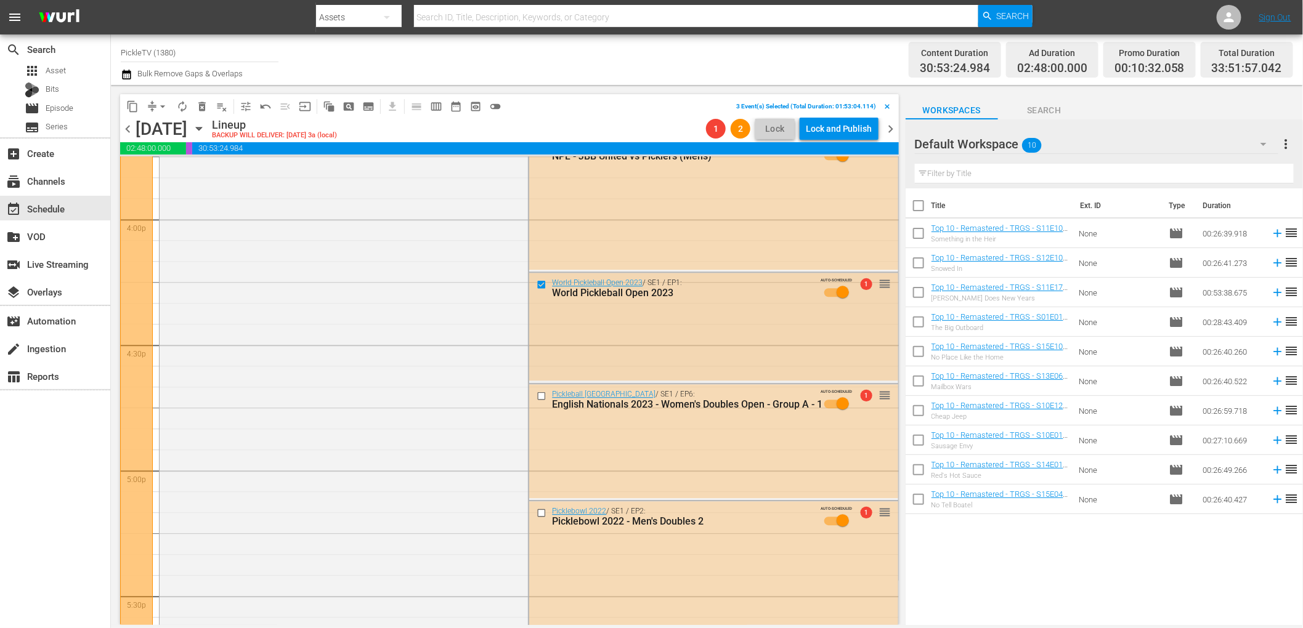
scroll to position [4032, 0]
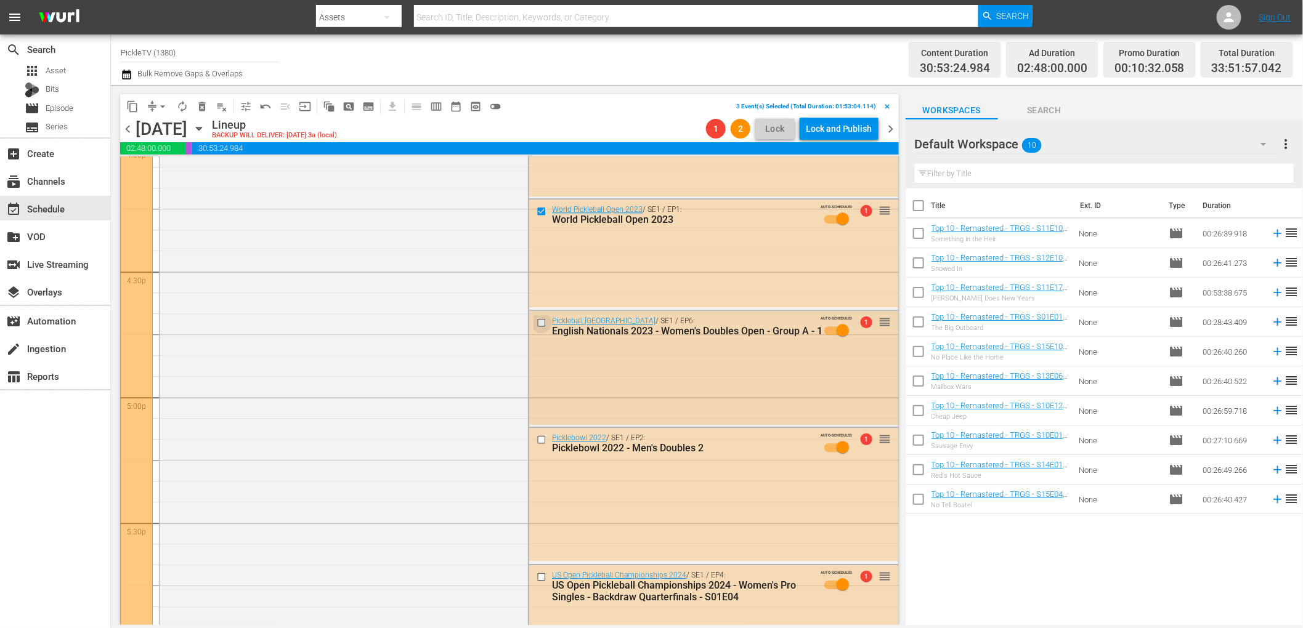
click at [541, 327] on input "checkbox" at bounding box center [543, 323] width 13 height 10
click at [541, 439] on input "checkbox" at bounding box center [543, 440] width 13 height 10
click at [543, 578] on input "checkbox" at bounding box center [543, 577] width 13 height 10
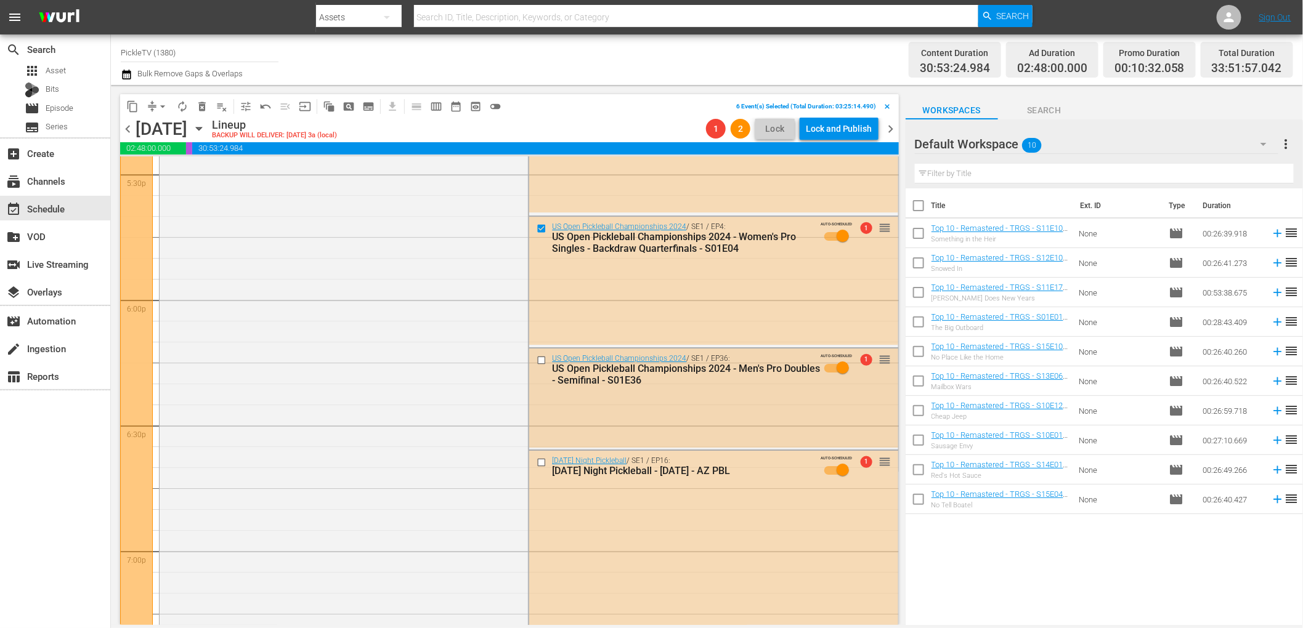
scroll to position [4392, 0]
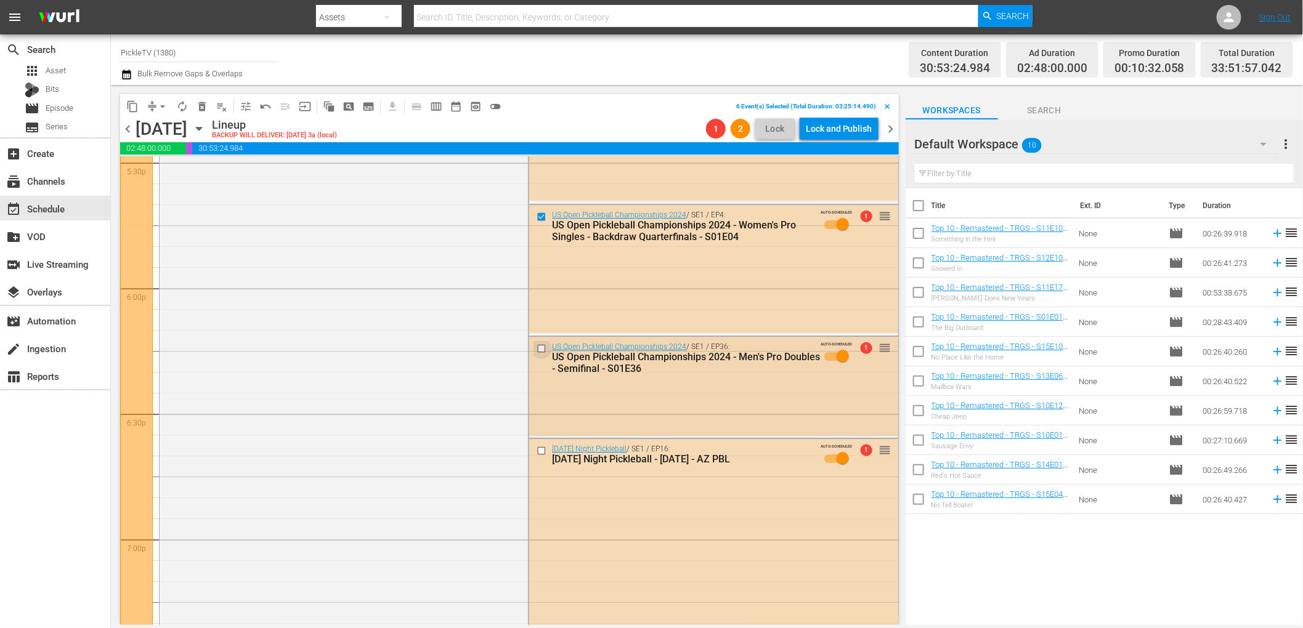
click at [543, 349] on input "checkbox" at bounding box center [543, 349] width 13 height 10
click at [543, 453] on input "checkbox" at bounding box center [543, 451] width 13 height 10
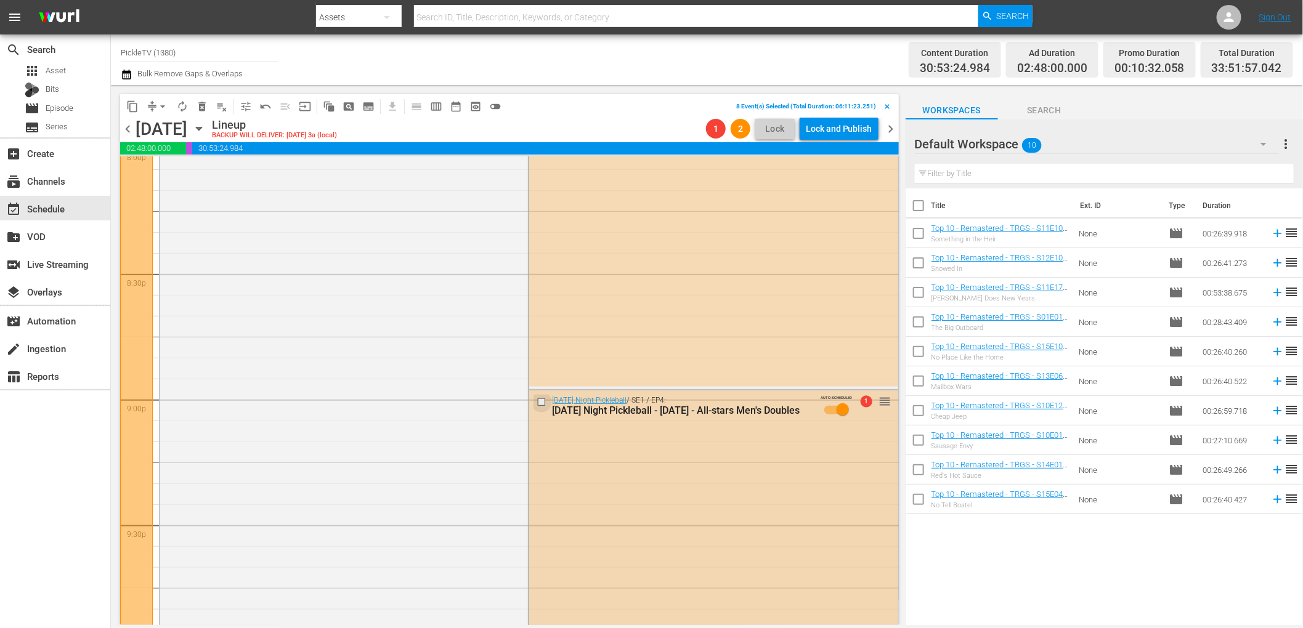
click at [541, 402] on input "checkbox" at bounding box center [543, 402] width 13 height 10
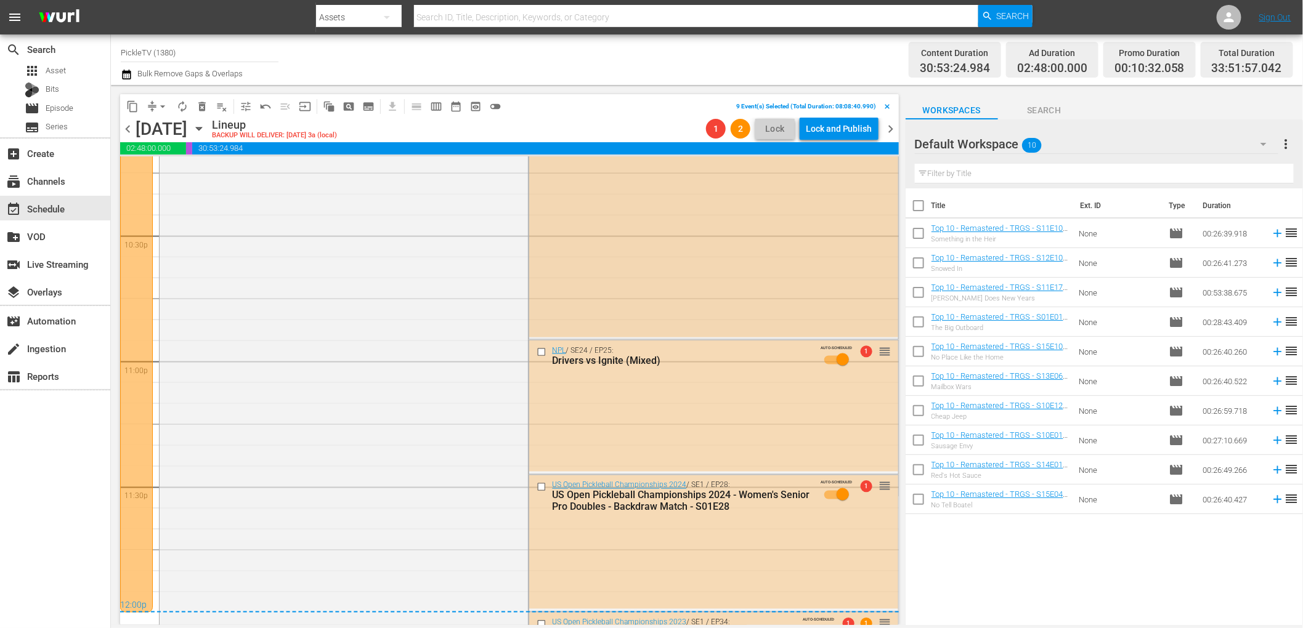
scroll to position [5627, 0]
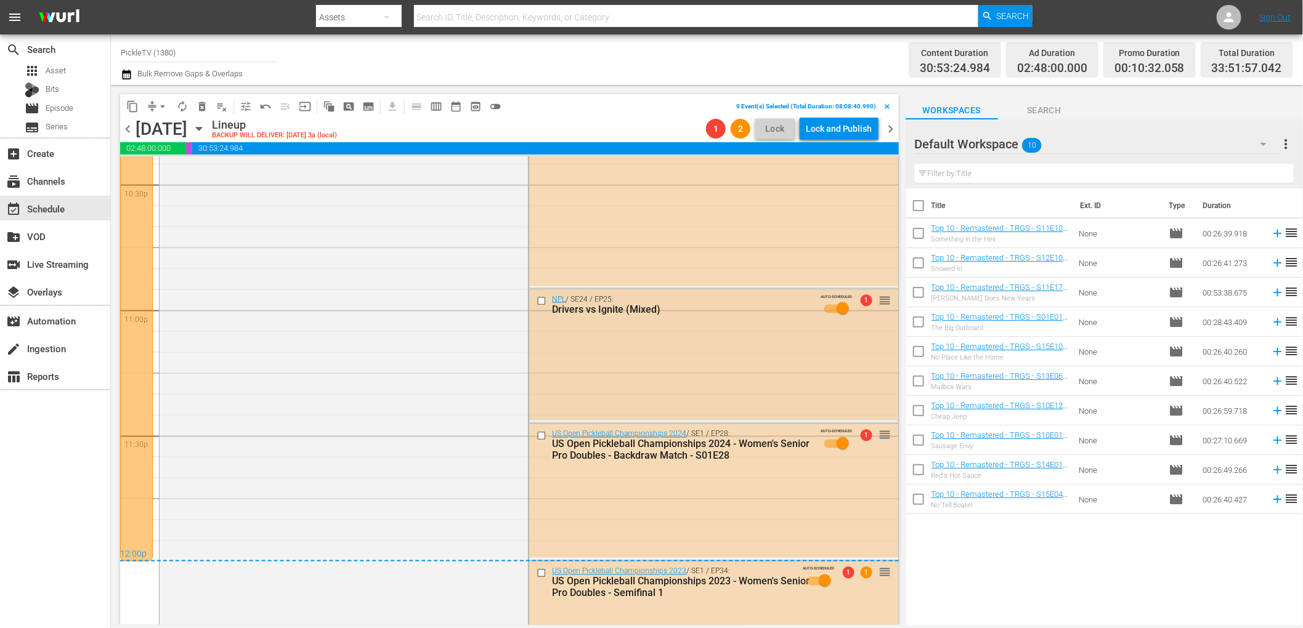
click at [541, 302] on input "checkbox" at bounding box center [543, 301] width 13 height 10
click at [541, 434] on input "checkbox" at bounding box center [543, 436] width 13 height 10
click at [544, 571] on input "checkbox" at bounding box center [543, 573] width 13 height 10
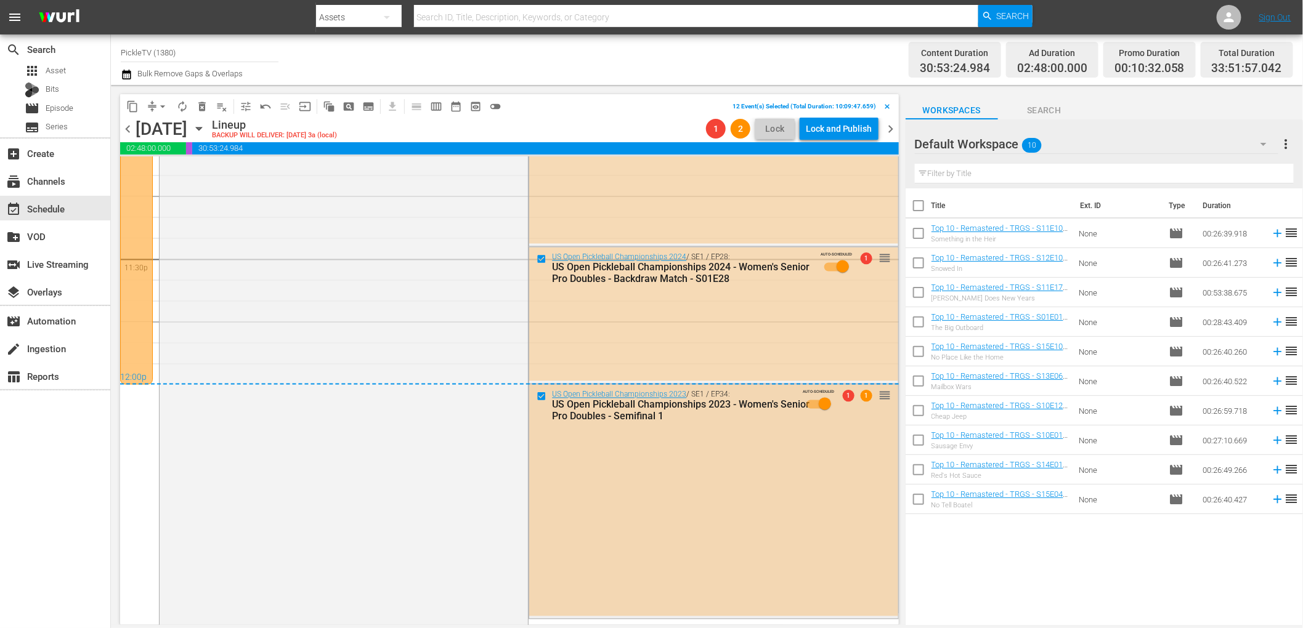
scroll to position [5823, 0]
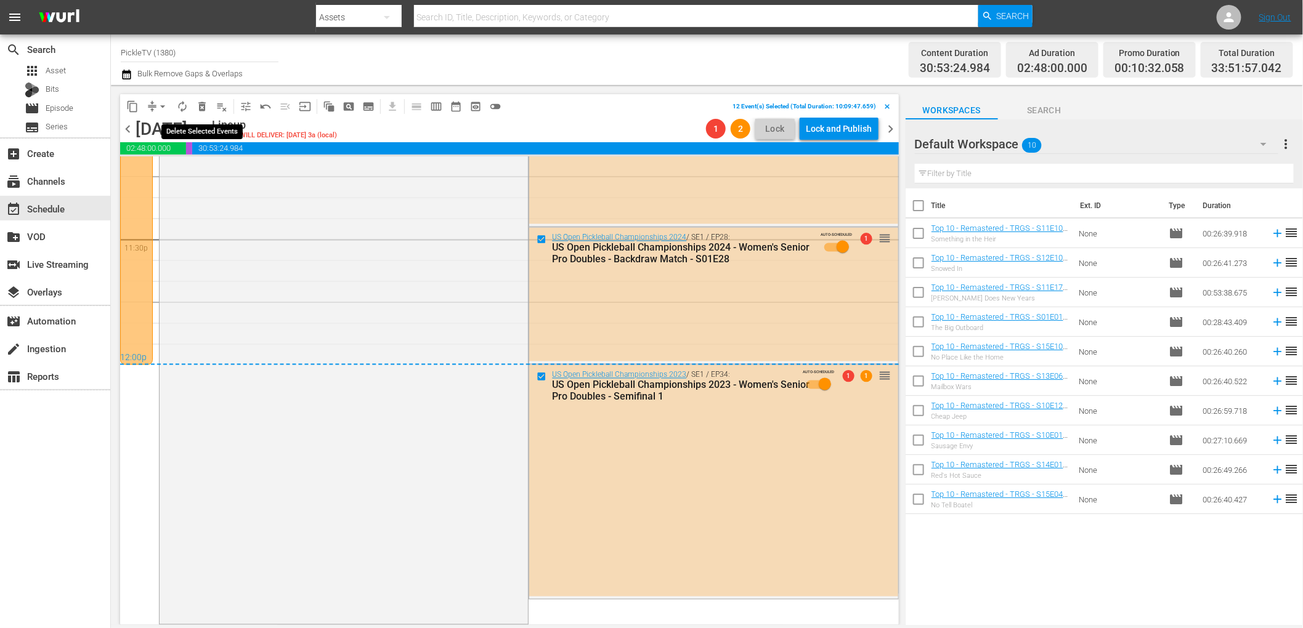
click at [203, 106] on span "delete_forever_outlined" at bounding box center [202, 106] width 12 height 12
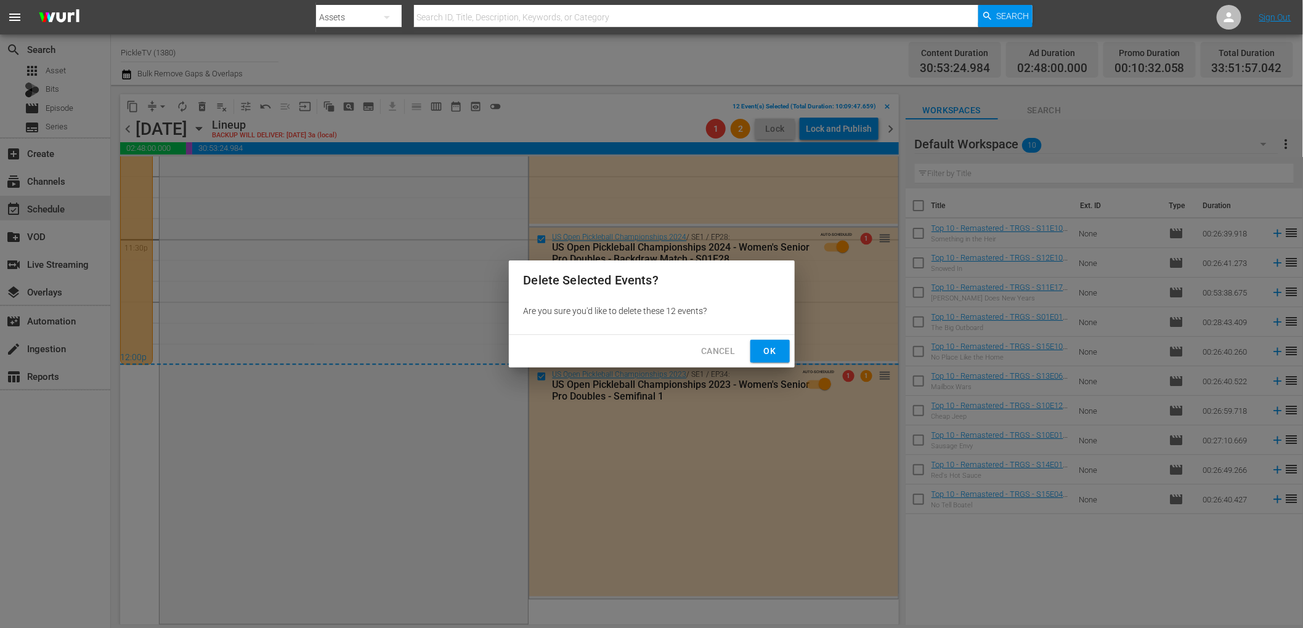
click at [764, 345] on span "Ok" at bounding box center [770, 351] width 20 height 15
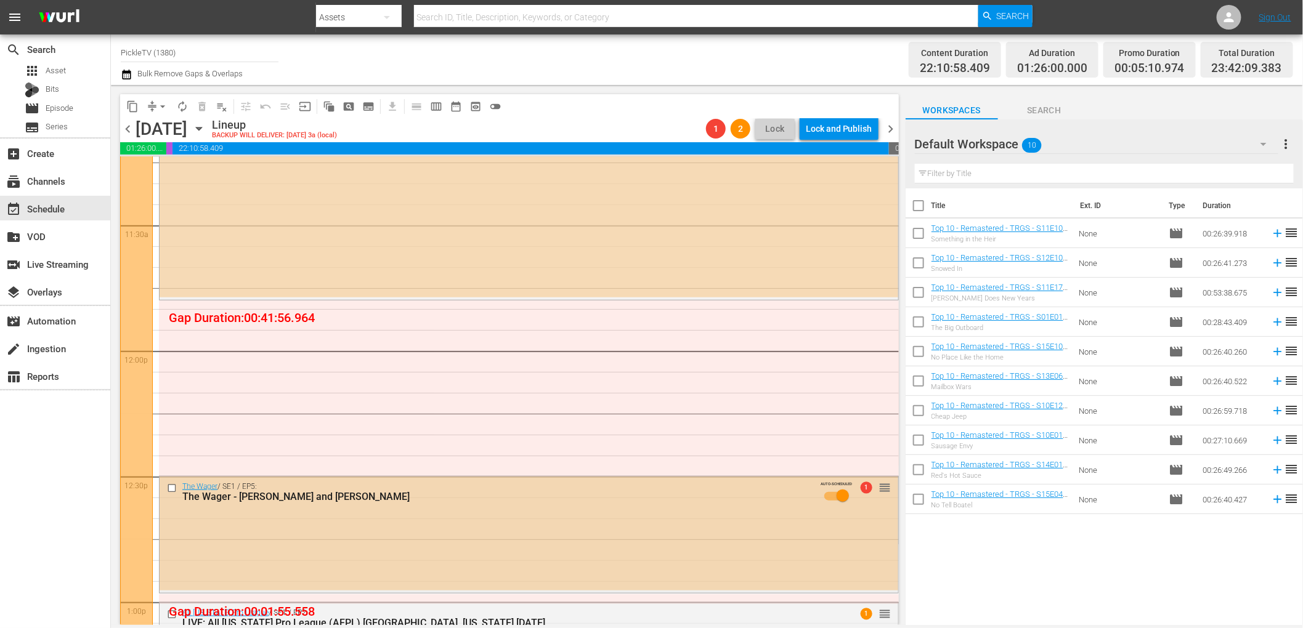
scroll to position [2821, 0]
click at [1036, 111] on span "Search" at bounding box center [1044, 110] width 92 height 15
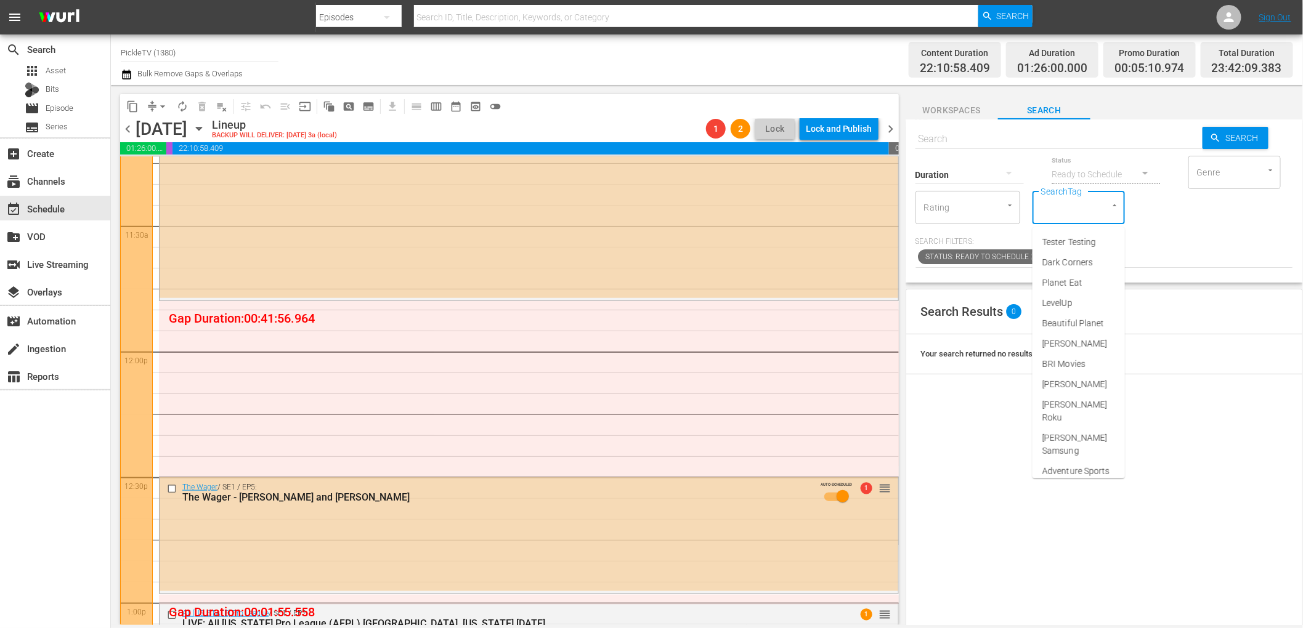
click at [1079, 201] on input "SearchTag" at bounding box center [1061, 207] width 47 height 22
type input "pickle"
click at [1072, 256] on span "PickleTV Ready" at bounding box center [1071, 262] width 59 height 13
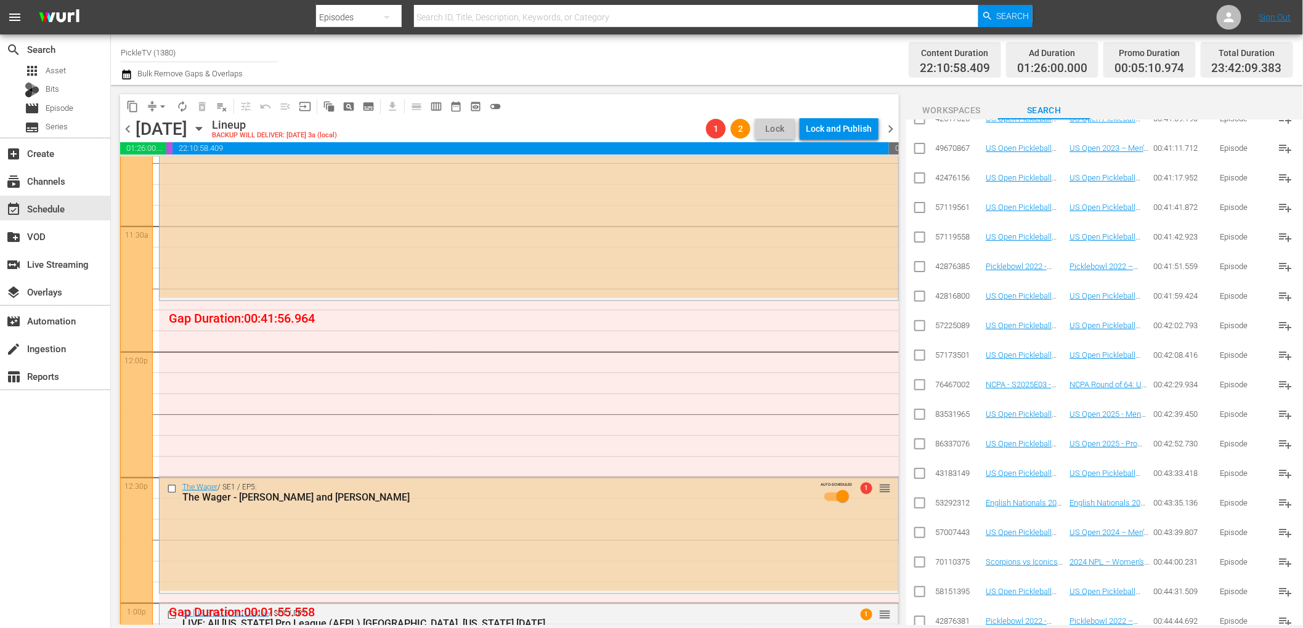
scroll to position [3379, 0]
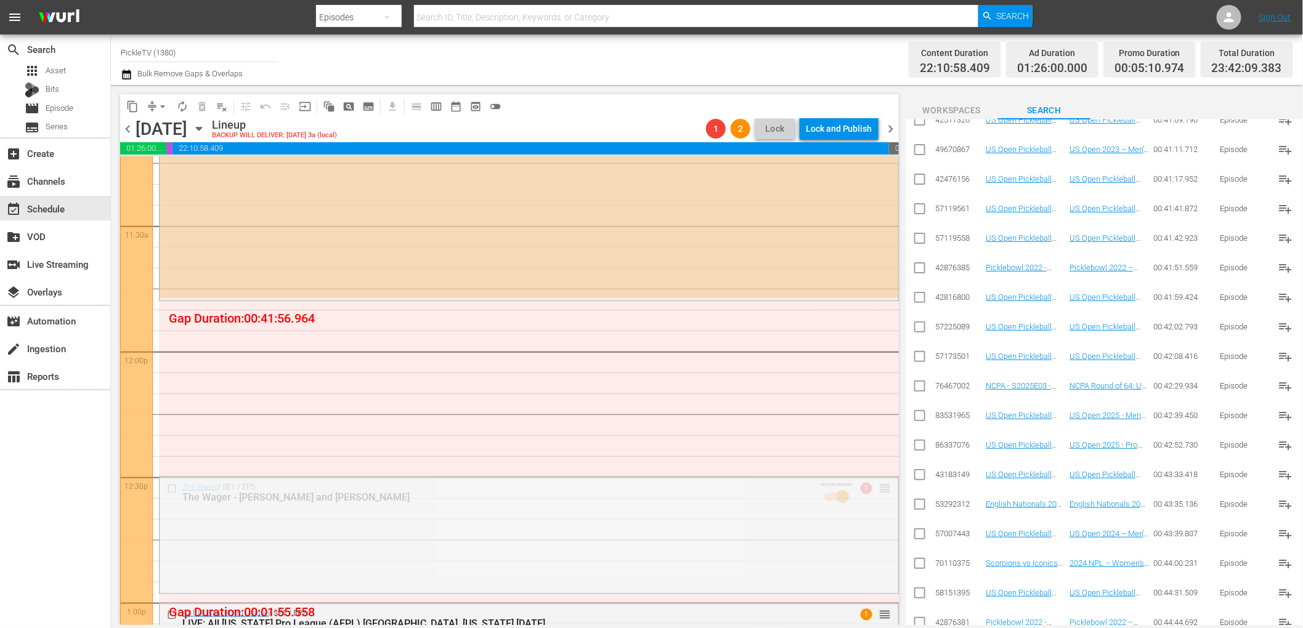
drag, startPoint x: 881, startPoint y: 488, endPoint x: 873, endPoint y: 304, distance: 183.7
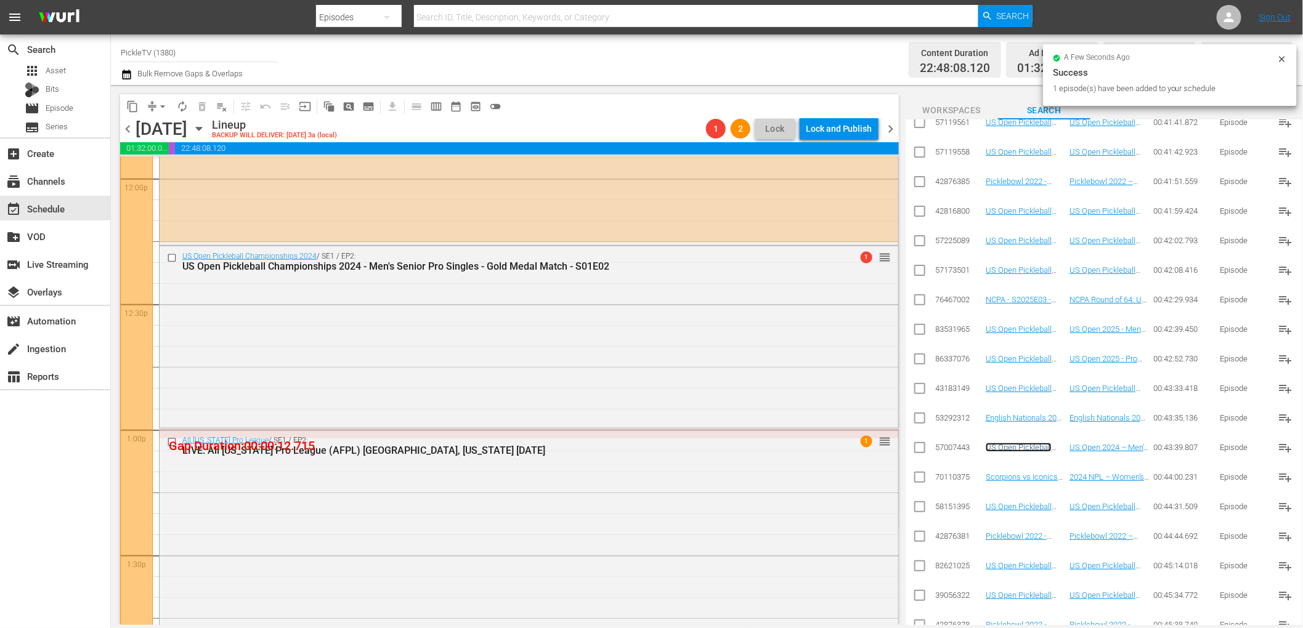
scroll to position [2995, 0]
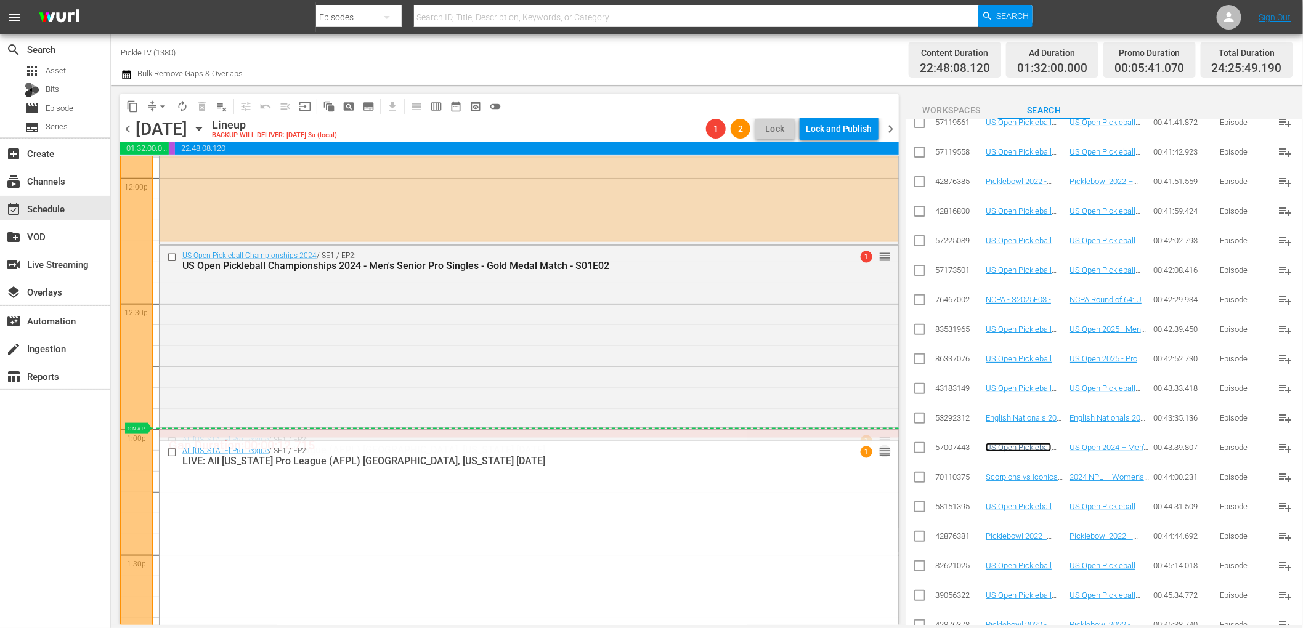
drag, startPoint x: 884, startPoint y: 438, endPoint x: 885, endPoint y: 430, distance: 8.0
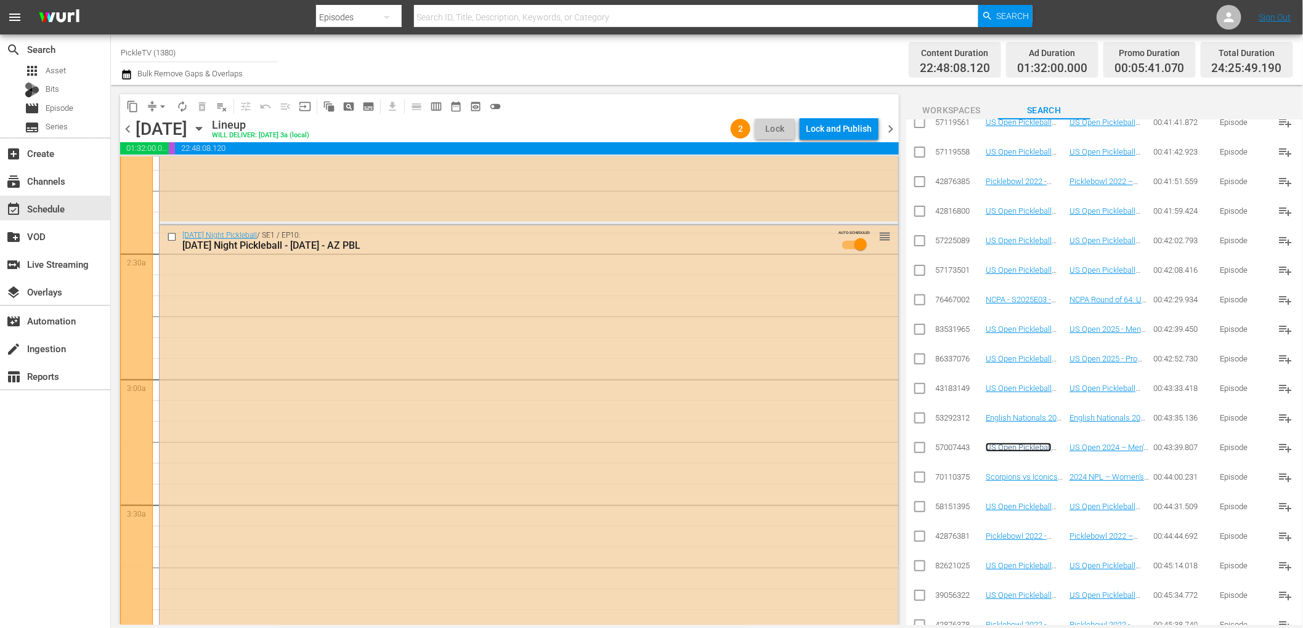
scroll to position [0, 0]
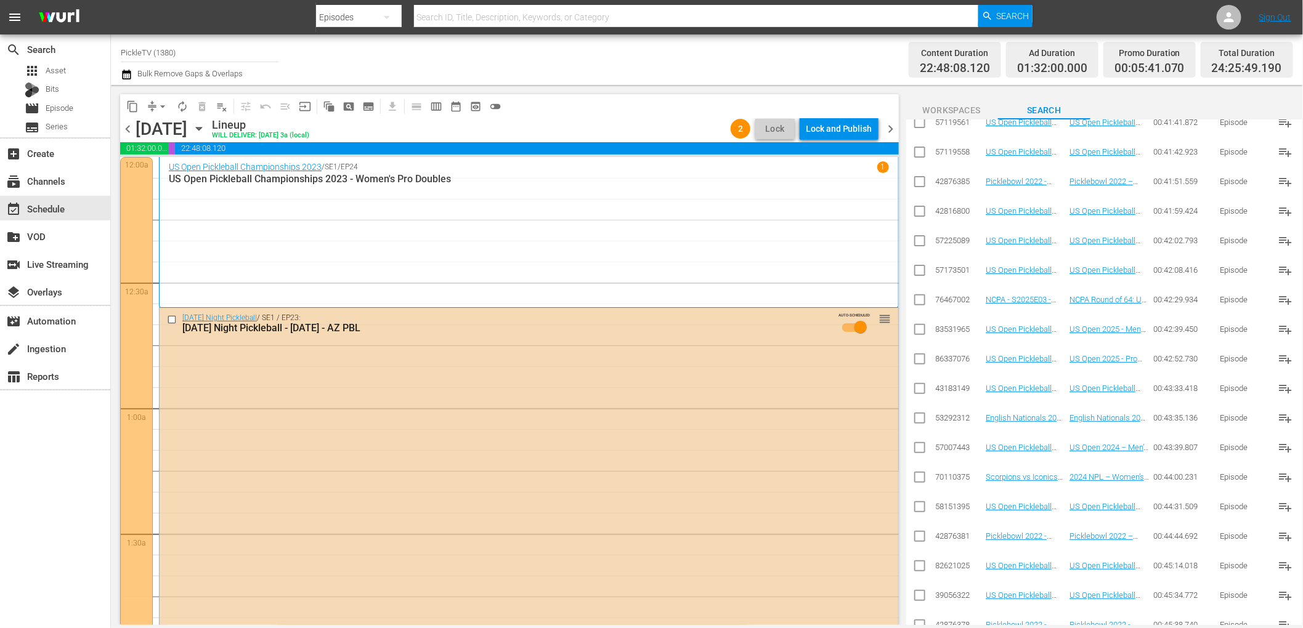
click at [893, 126] on span "chevron_right" at bounding box center [890, 128] width 15 height 15
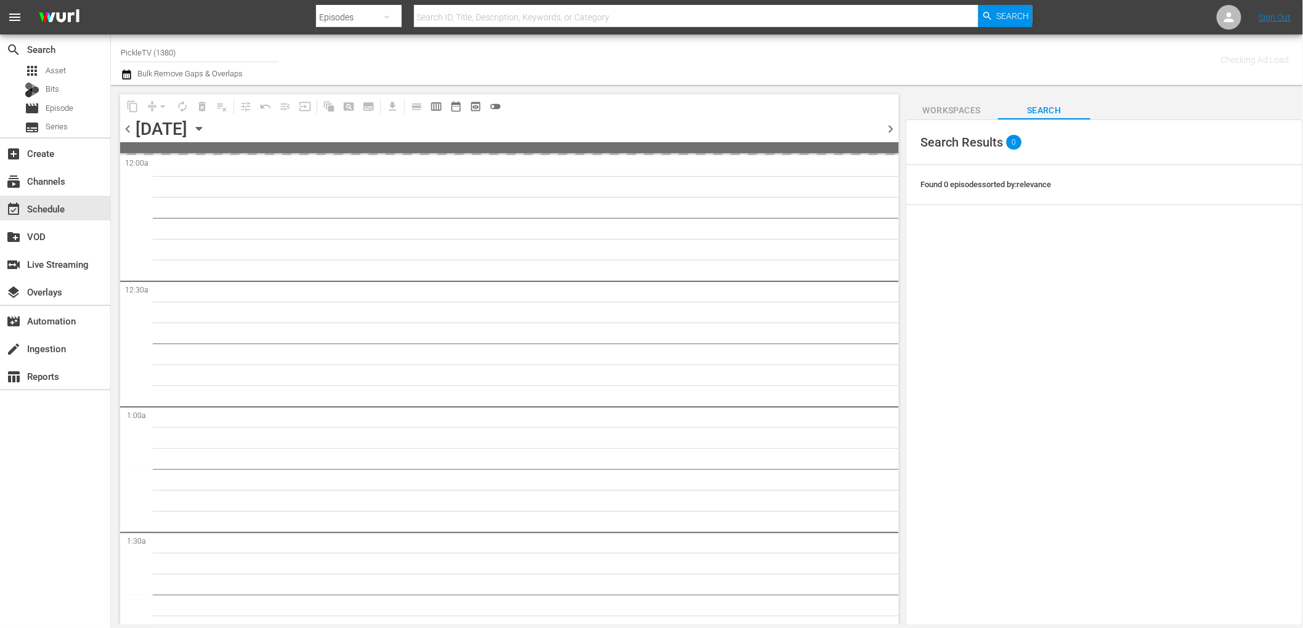
scroll to position [169, 0]
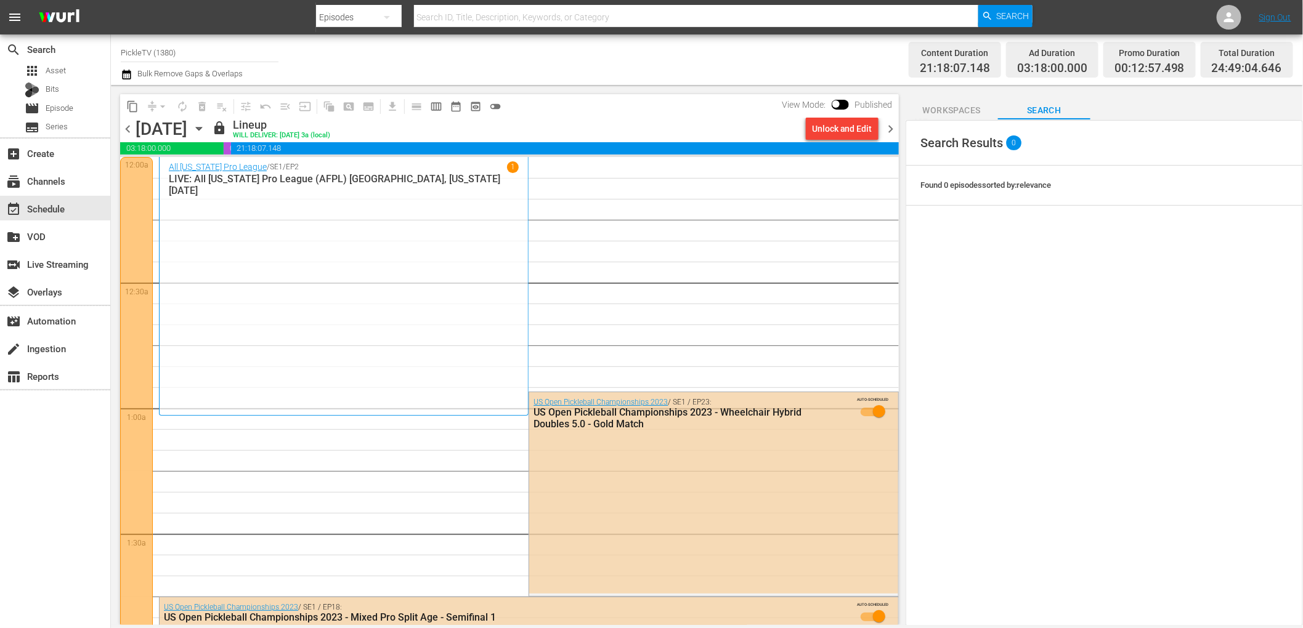
click at [126, 78] on icon "button" at bounding box center [127, 74] width 12 height 15
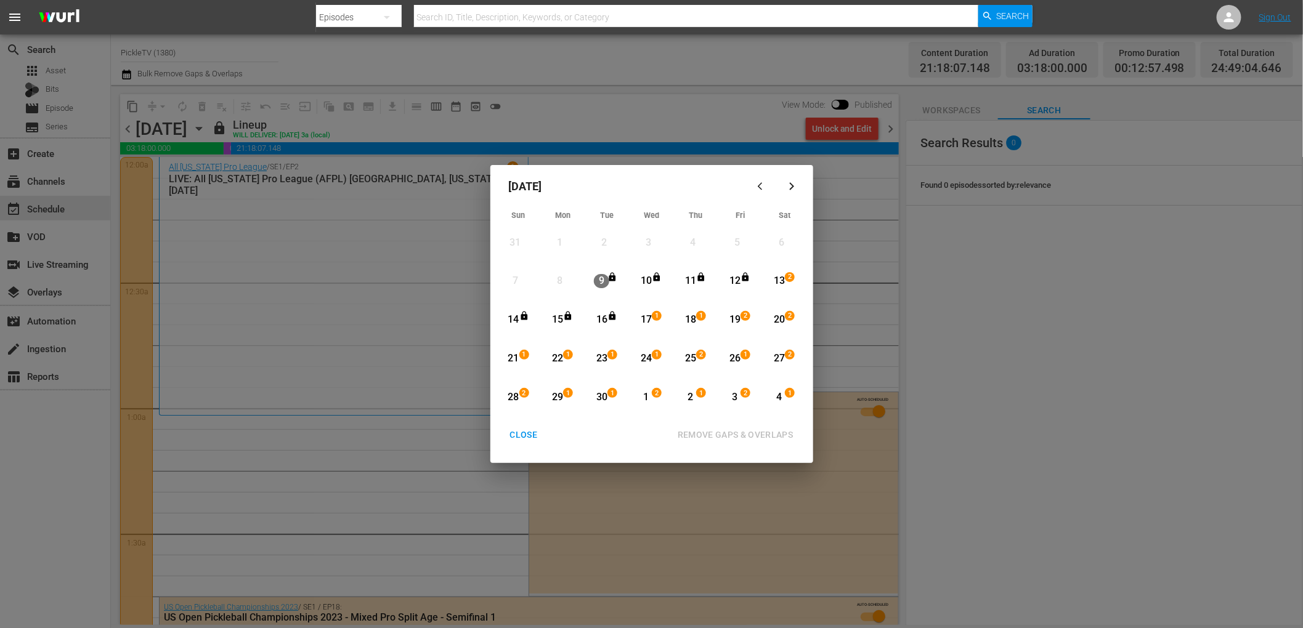
click at [517, 320] on div "14" at bounding box center [513, 320] width 15 height 14
click at [778, 275] on div "13" at bounding box center [778, 281] width 15 height 14
click at [780, 354] on div "27" at bounding box center [778, 359] width 15 height 14
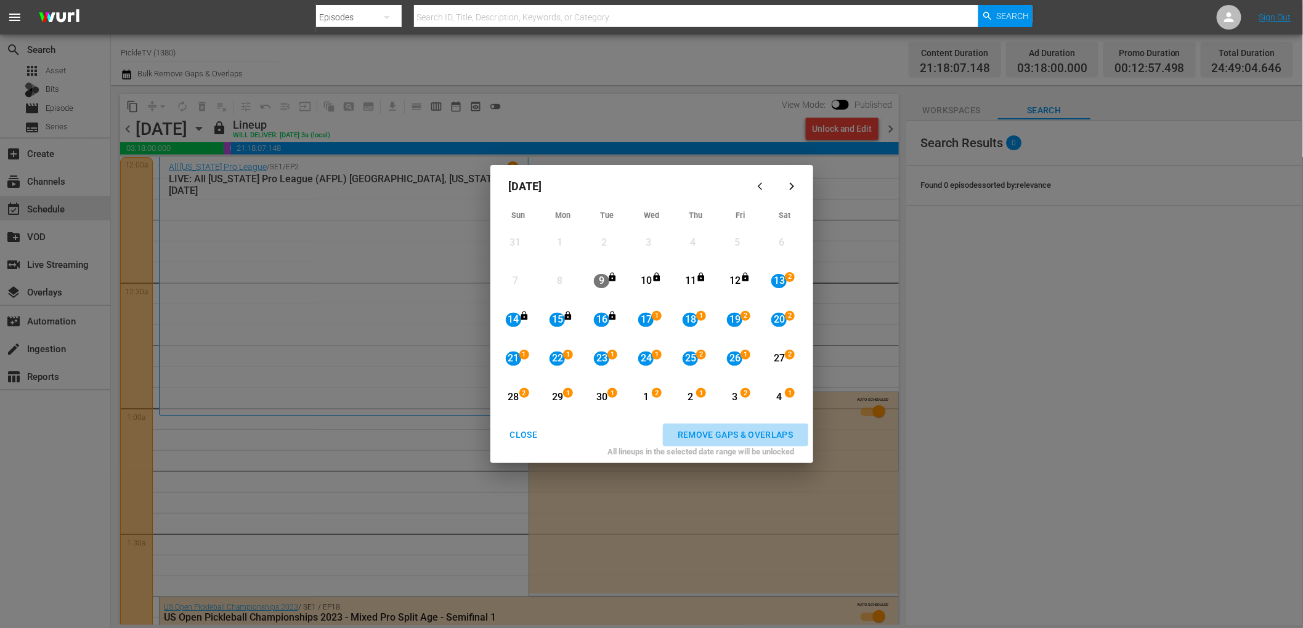
click at [766, 435] on div "REMOVE GAPS & OVERLAPS" at bounding box center [736, 434] width 136 height 15
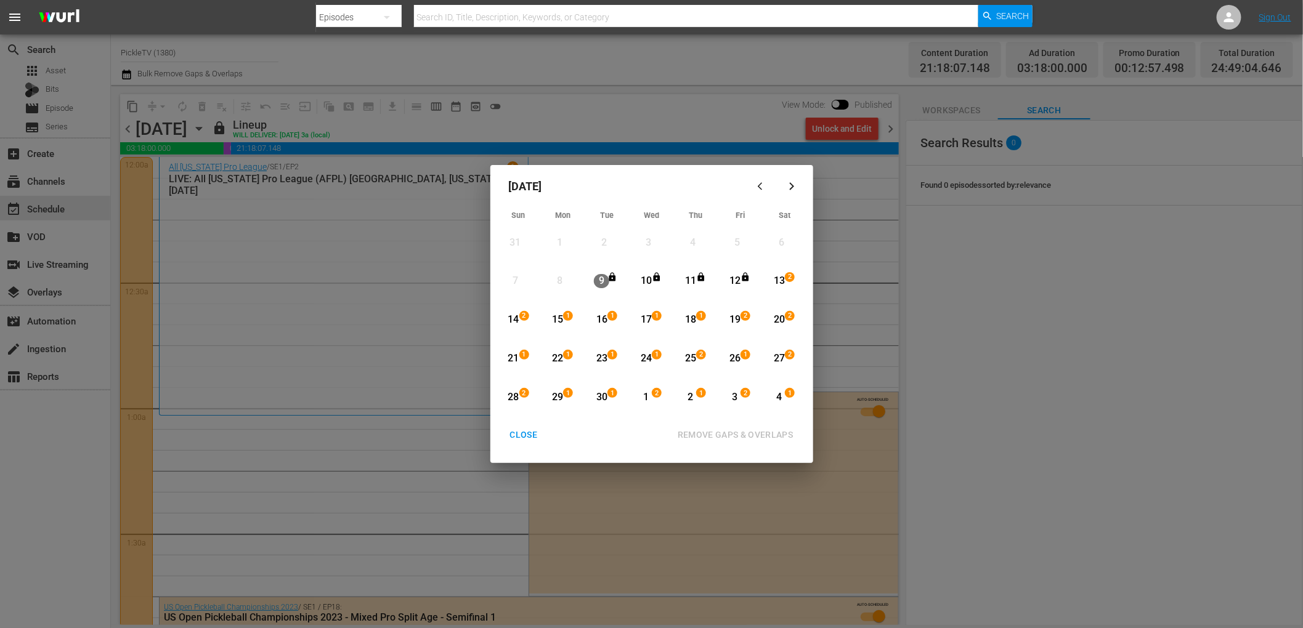
click at [776, 280] on div "13" at bounding box center [778, 281] width 15 height 14
click at [780, 355] on div "27" at bounding box center [778, 359] width 15 height 14
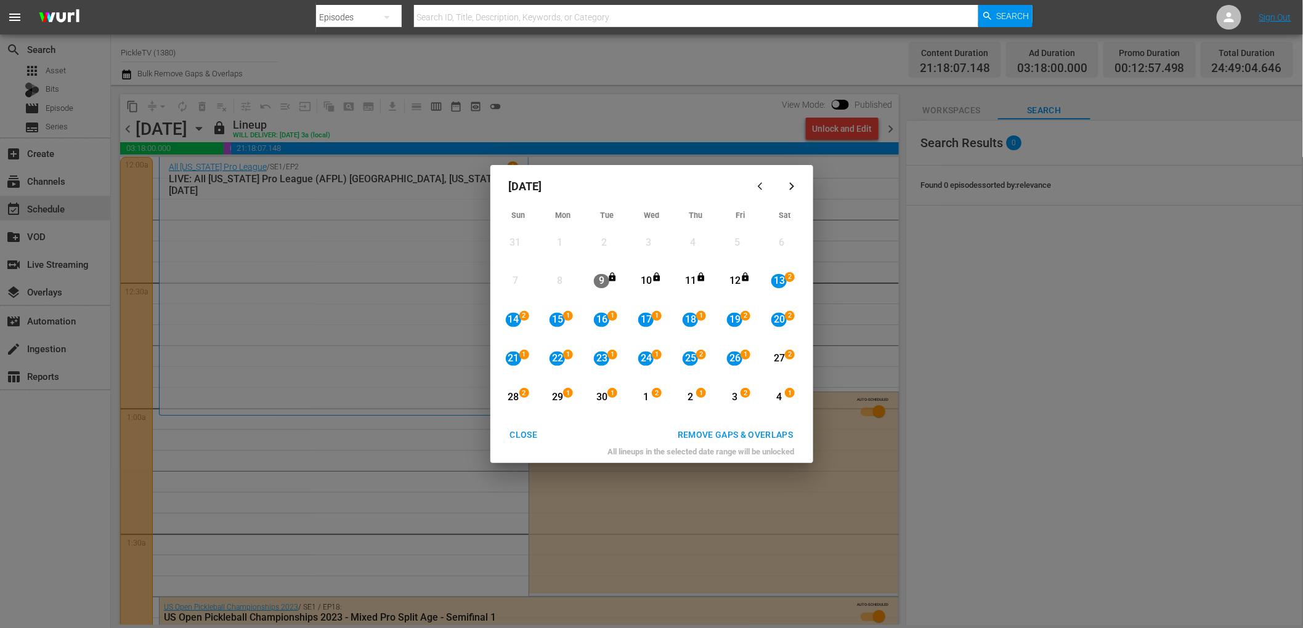
click at [776, 432] on div "REMOVE GAPS & OVERLAPS" at bounding box center [736, 434] width 136 height 15
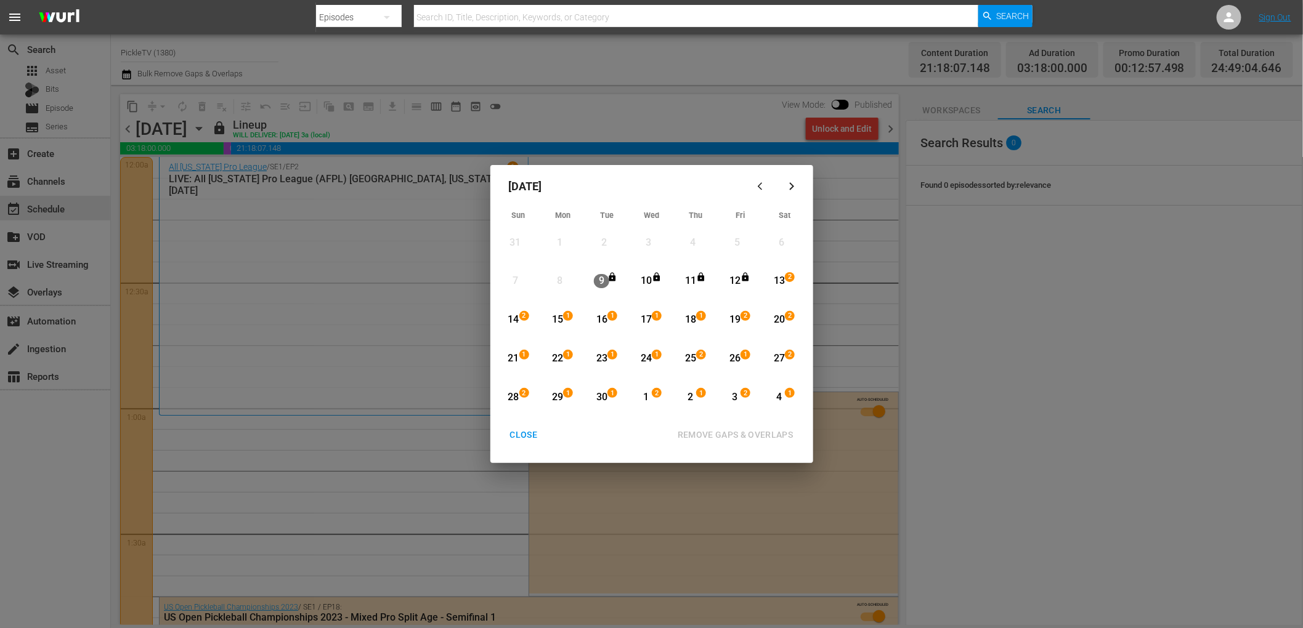
click at [772, 355] on div "27" at bounding box center [778, 359] width 15 height 14
click at [776, 391] on div "4" at bounding box center [778, 398] width 15 height 14
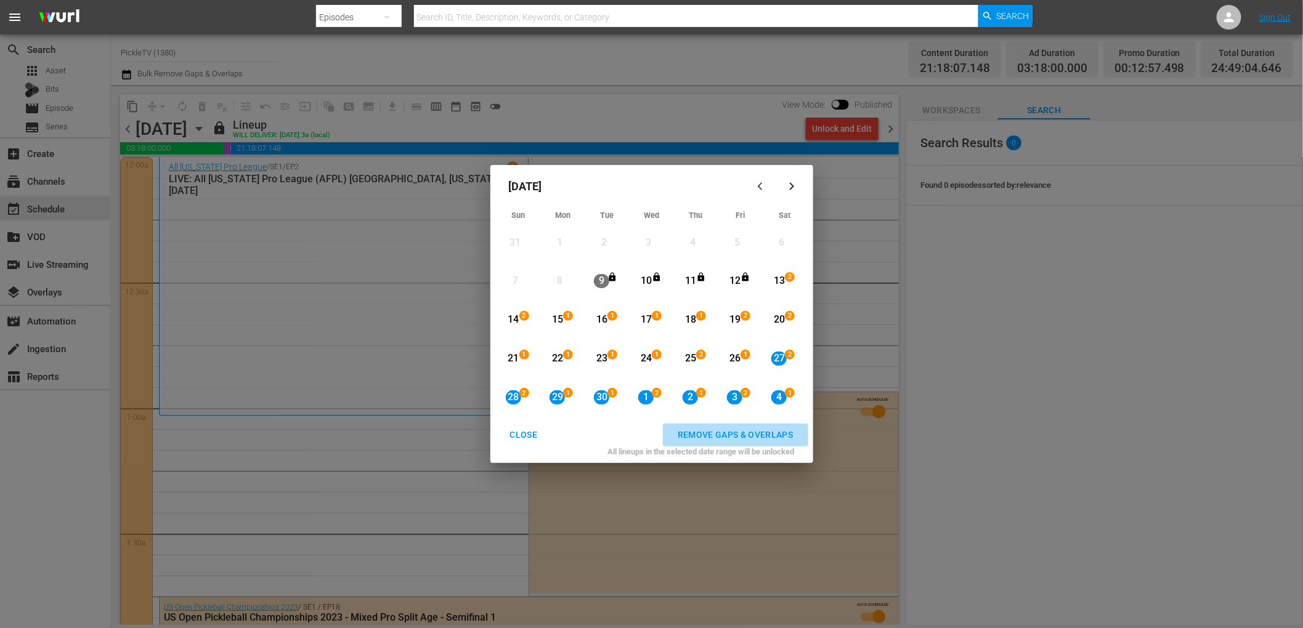
click at [782, 438] on div "REMOVE GAPS & OVERLAPS" at bounding box center [736, 434] width 136 height 15
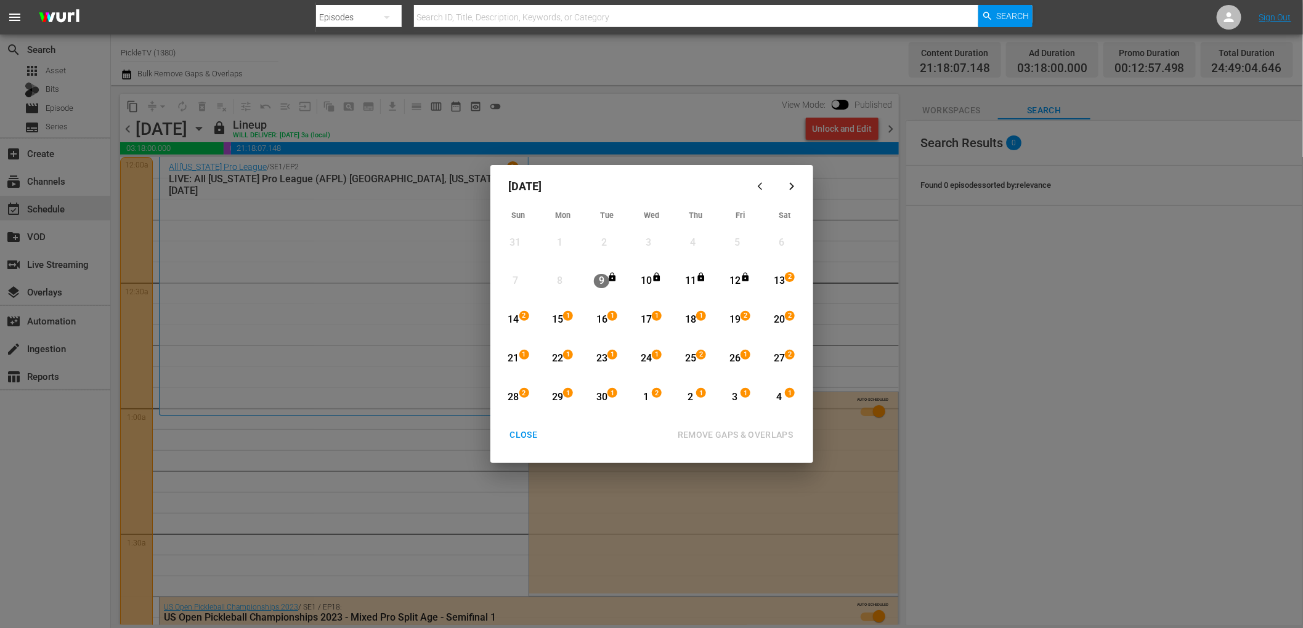
click at [523, 432] on div "CLOSE" at bounding box center [523, 434] width 47 height 15
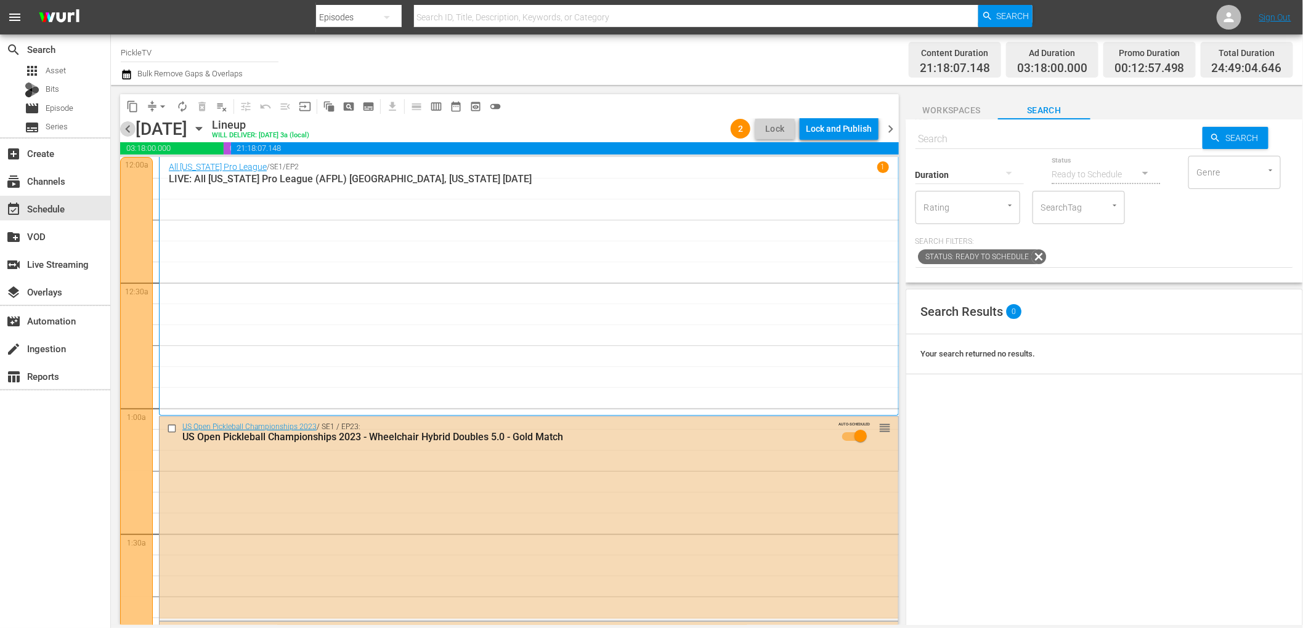
click at [130, 129] on span "chevron_left" at bounding box center [127, 128] width 15 height 15
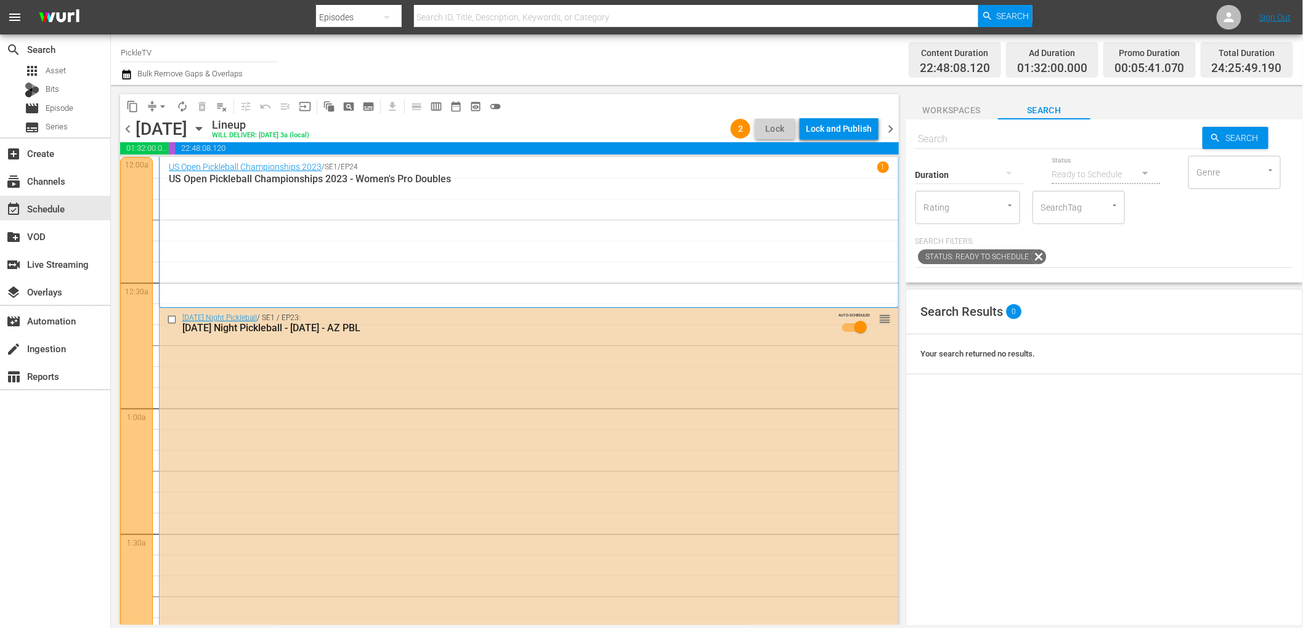
click at [128, 131] on span "chevron_left" at bounding box center [127, 128] width 15 height 15
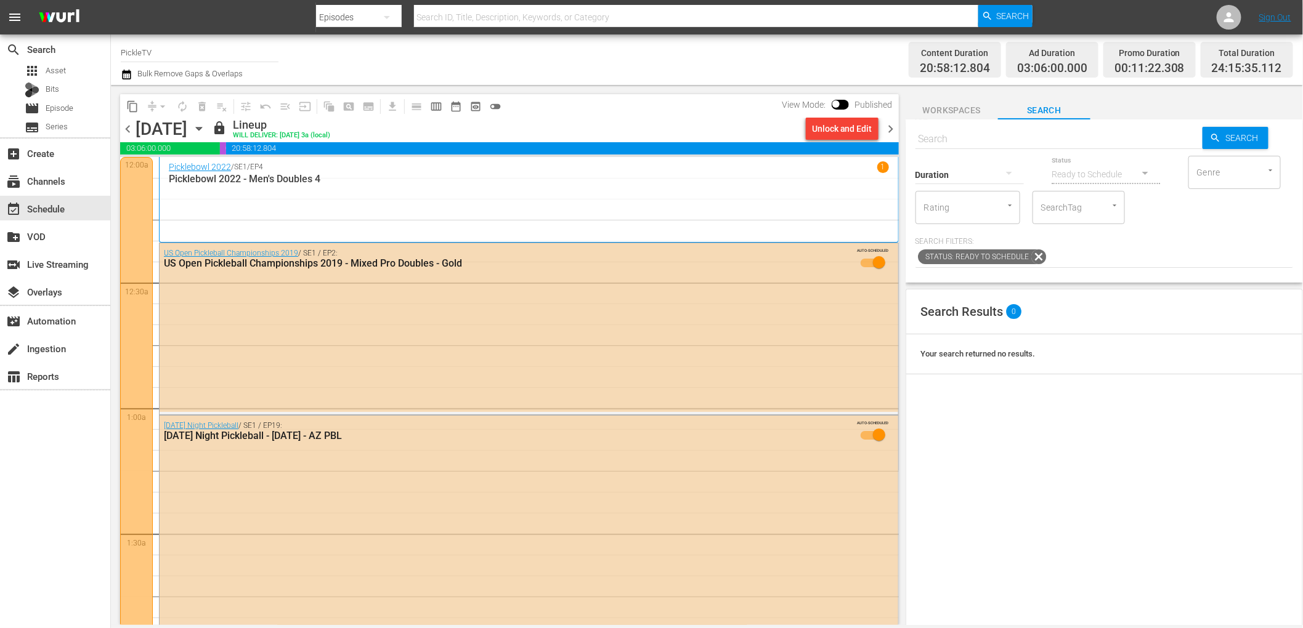
click at [889, 129] on span "chevron_right" at bounding box center [890, 128] width 15 height 15
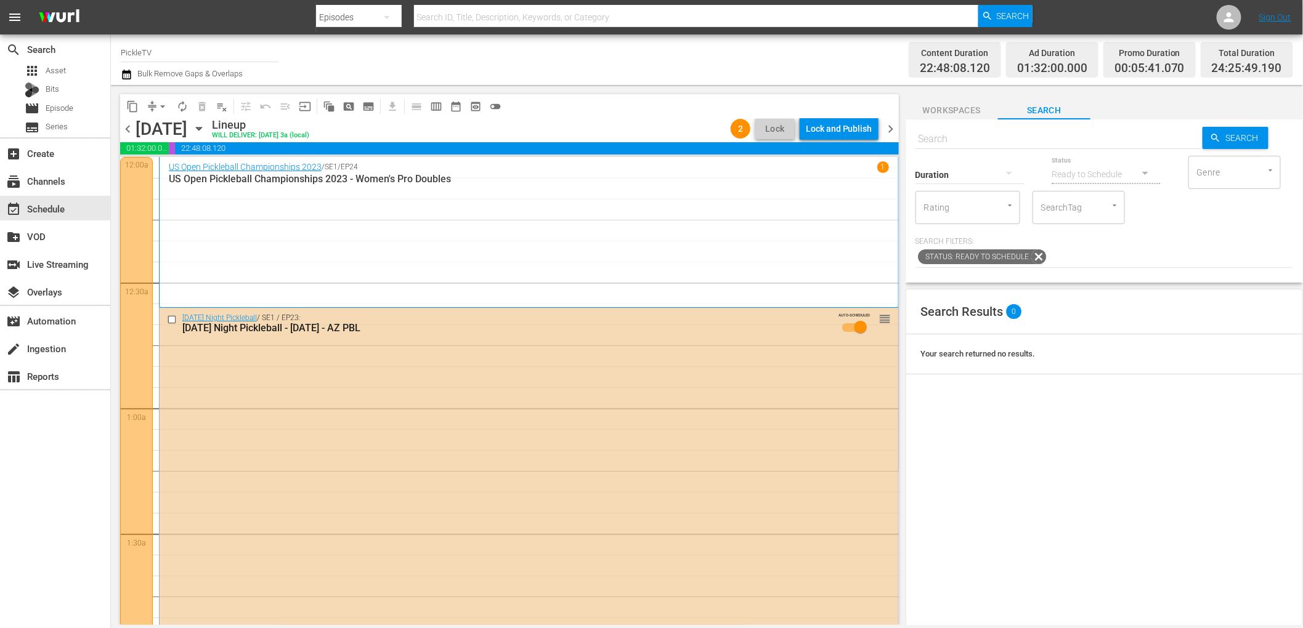
click at [852, 124] on div "Lock and Publish" at bounding box center [839, 129] width 67 height 22
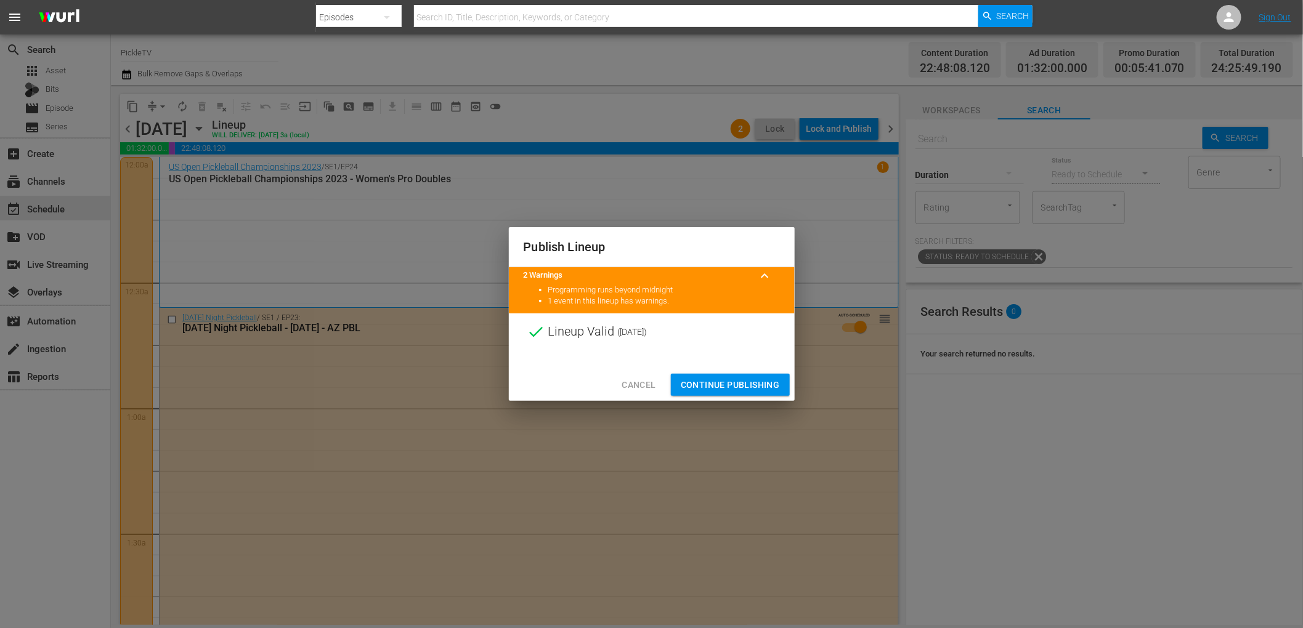
click at [756, 386] on span "Continue Publishing" at bounding box center [730, 385] width 99 height 15
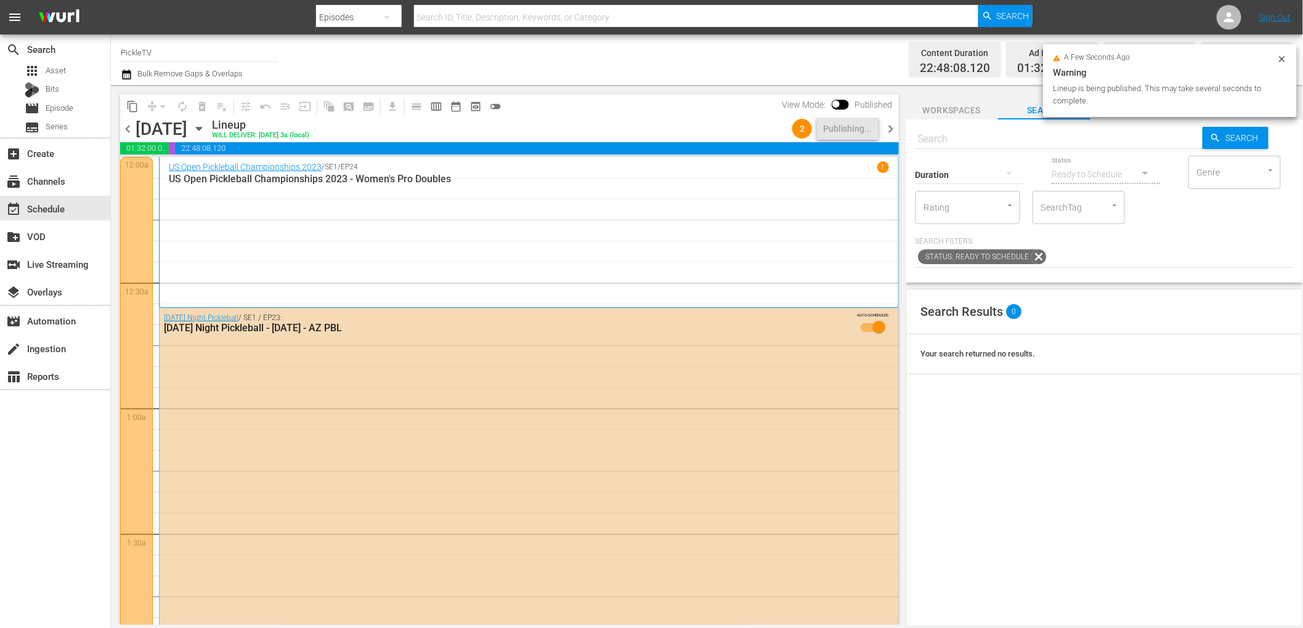
click at [893, 124] on span "chevron_right" at bounding box center [890, 128] width 15 height 15
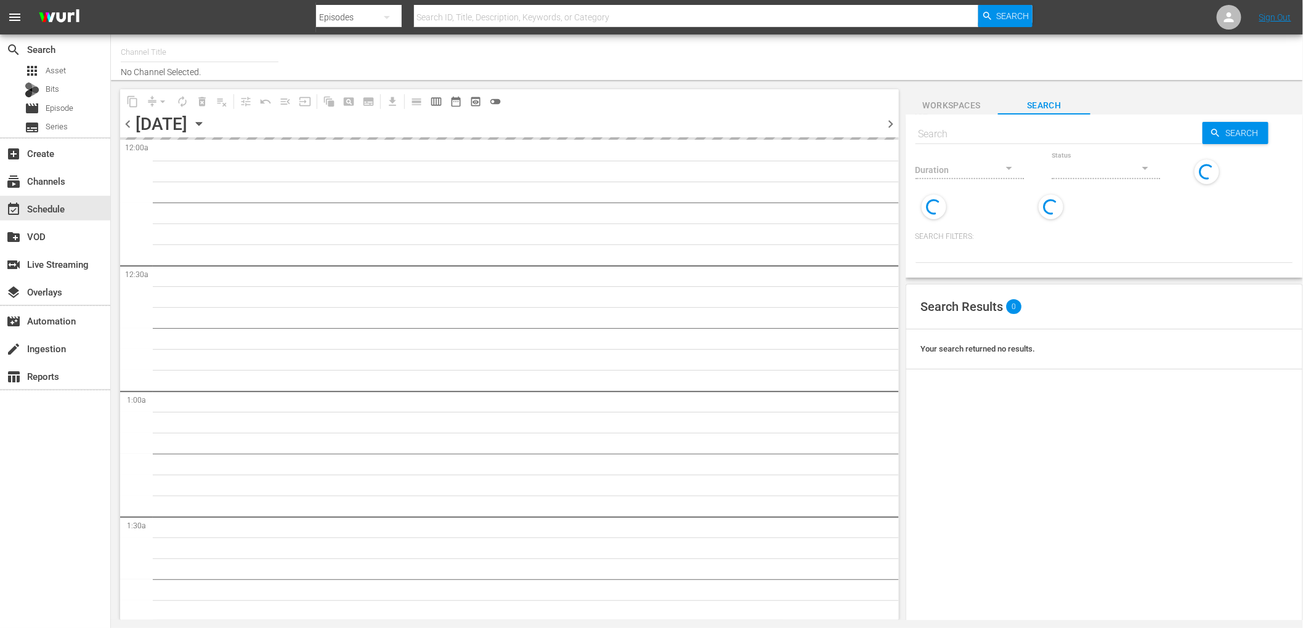
type input "PickleTV (1380)"
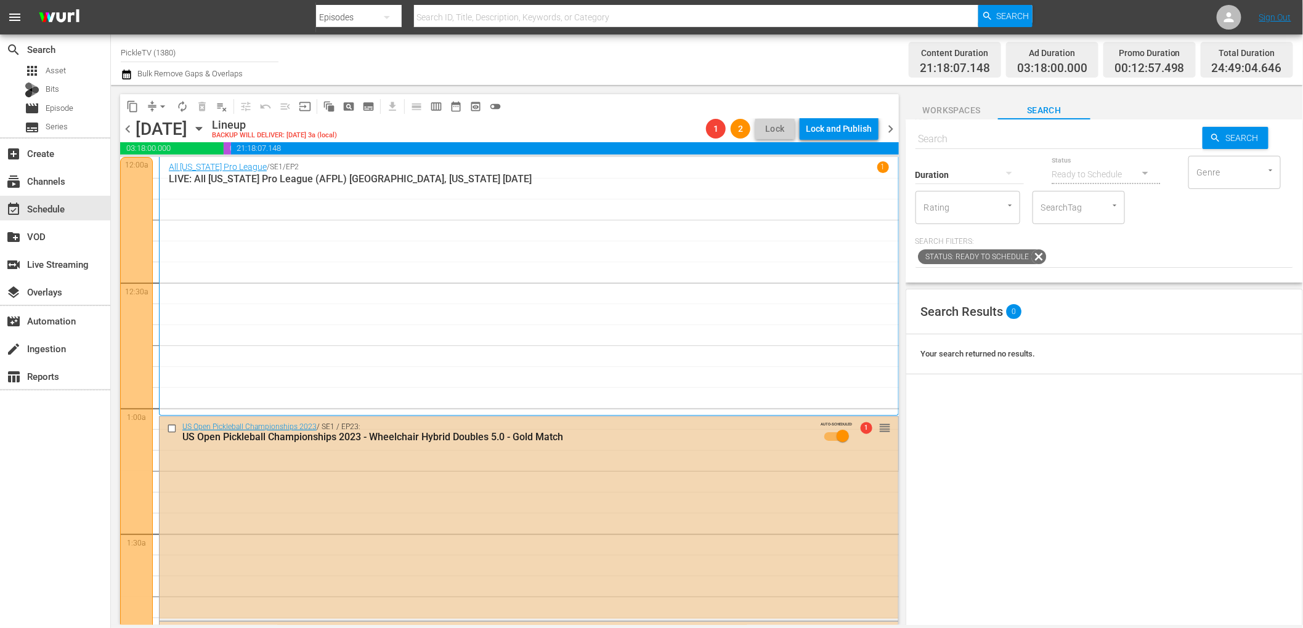
click at [647, 455] on div "US Open Pickleball Championships 2023 / SE1 / EP23: US Open Pickleball Champion…" at bounding box center [529, 518] width 739 height 202
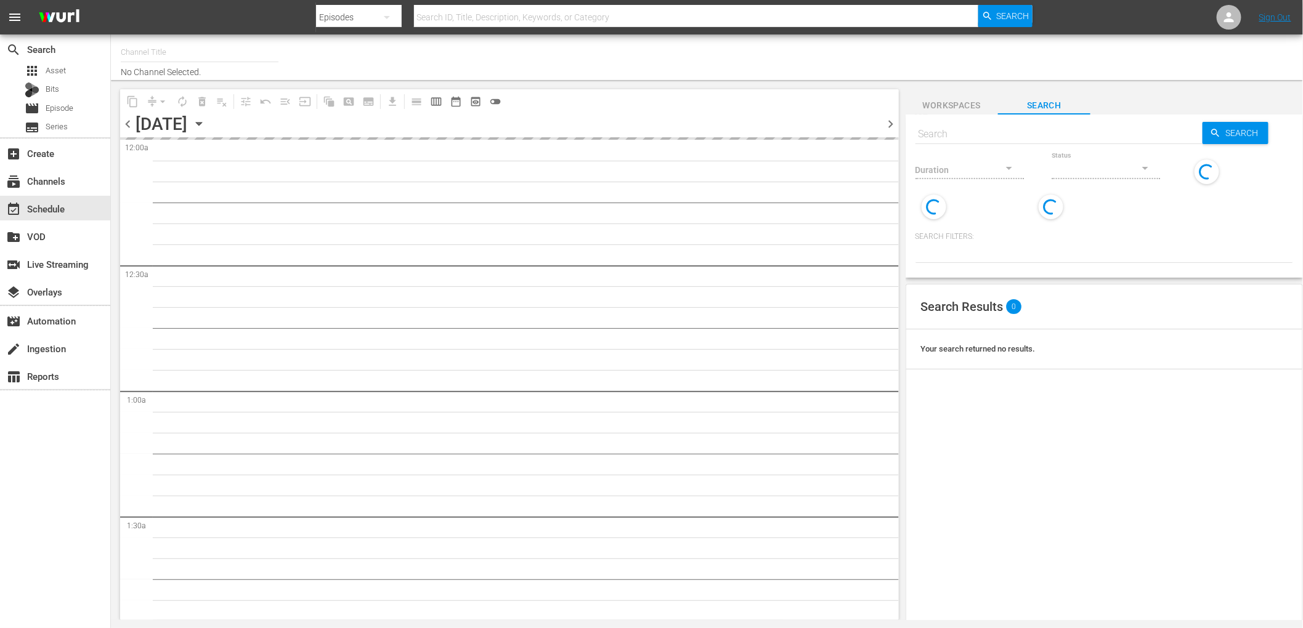
type input "PickleTV (1380)"
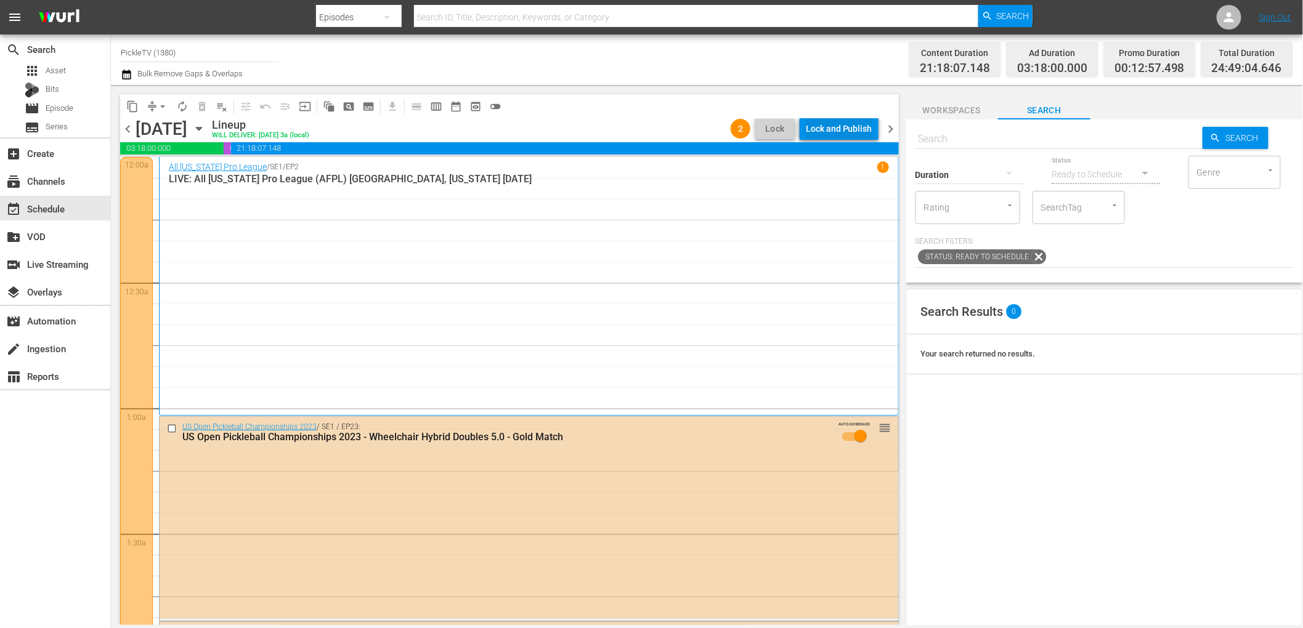
click at [858, 129] on div "Lock and Publish" at bounding box center [839, 129] width 67 height 22
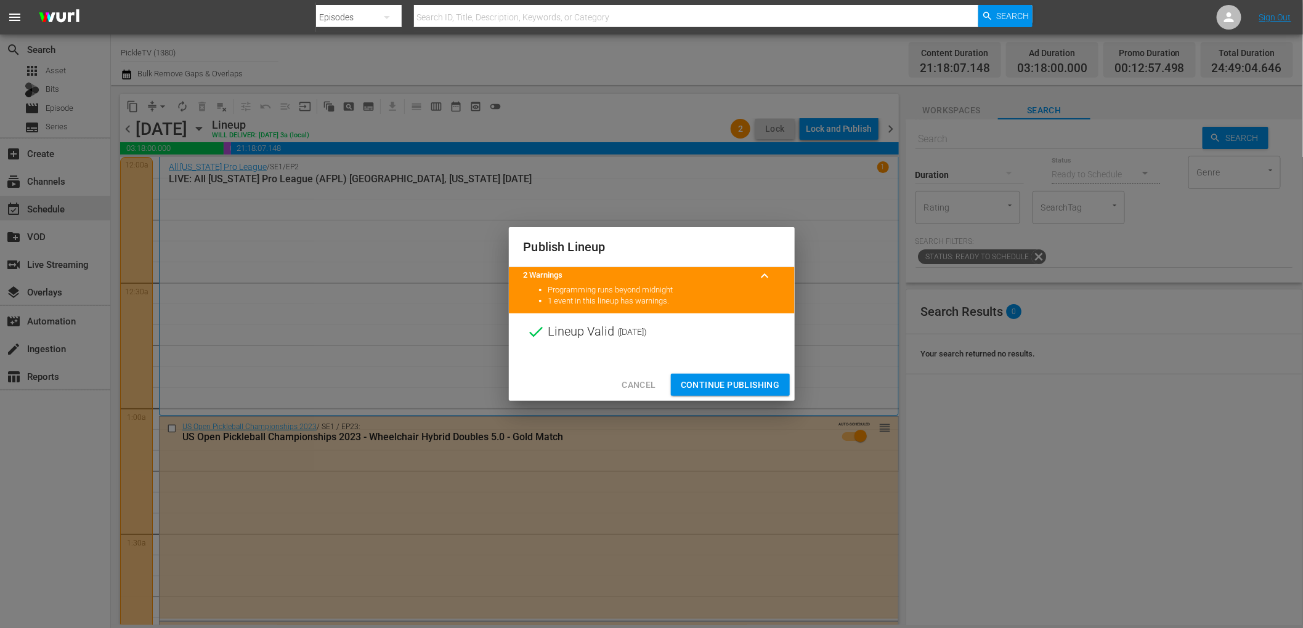
click at [719, 386] on span "Continue Publishing" at bounding box center [730, 385] width 99 height 15
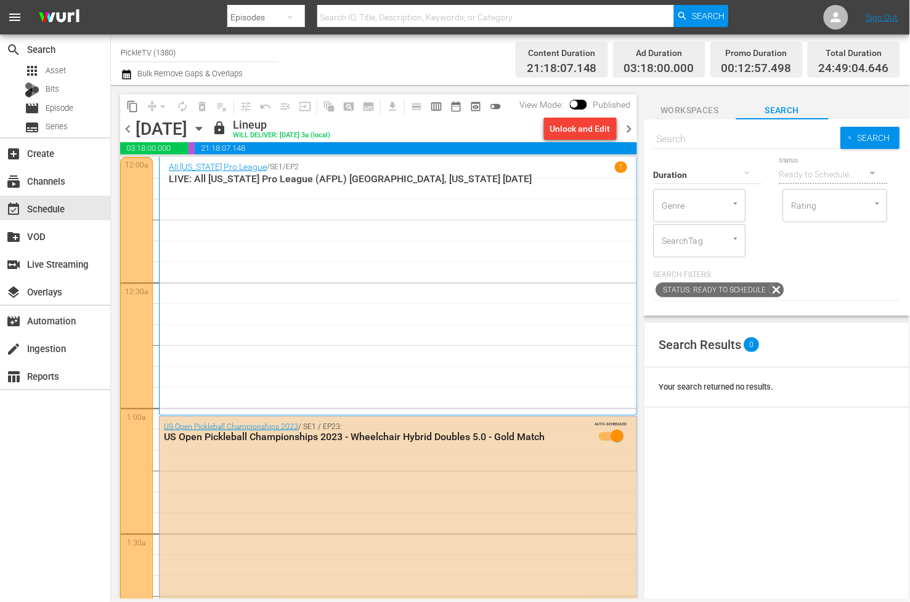
click at [412, 219] on div "All [US_STATE] Pro League / SE1 / EP2 1 LIVE: All [US_STATE] Pro League (AFPL) …" at bounding box center [398, 286] width 458 height 250
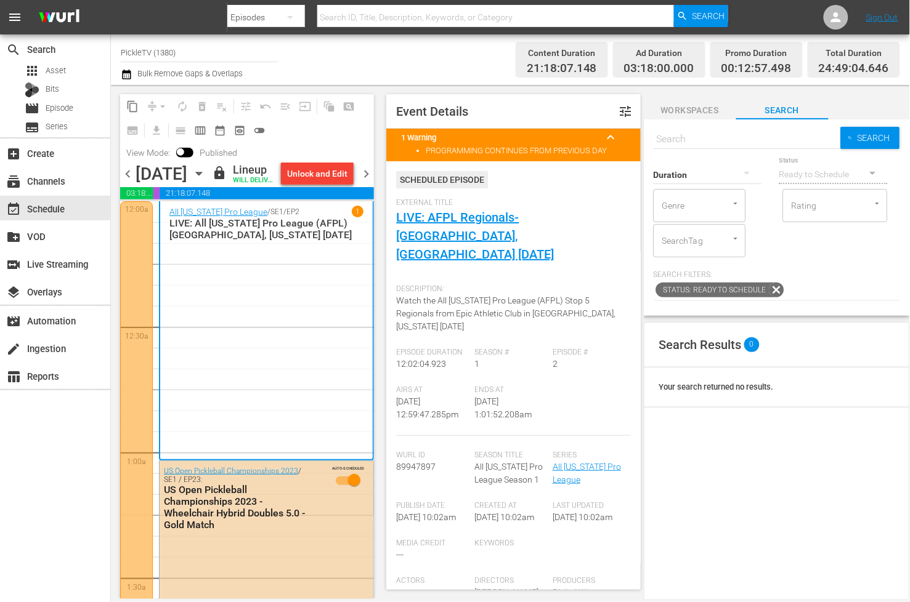
scroll to position [2, 0]
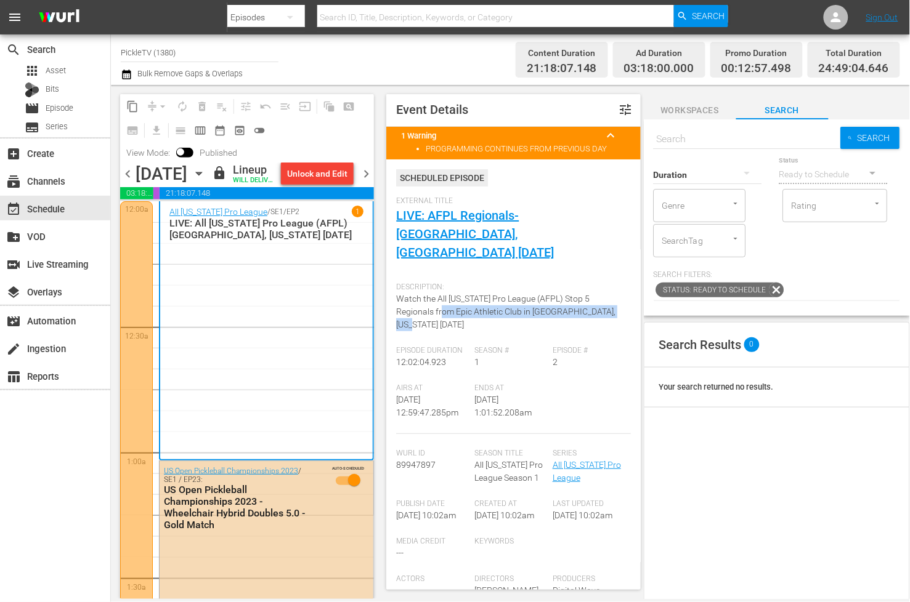
drag, startPoint x: 593, startPoint y: 292, endPoint x: 419, endPoint y: 293, distance: 173.7
click at [418, 294] on span "Watch the All [US_STATE] Pro League (AFPL) Stop 5 Regionals from Epic Athletic …" at bounding box center [505, 312] width 219 height 36
copy span "Epic Athletic Club in [GEOGRAPHIC_DATA], [US_STATE] [DATE]"
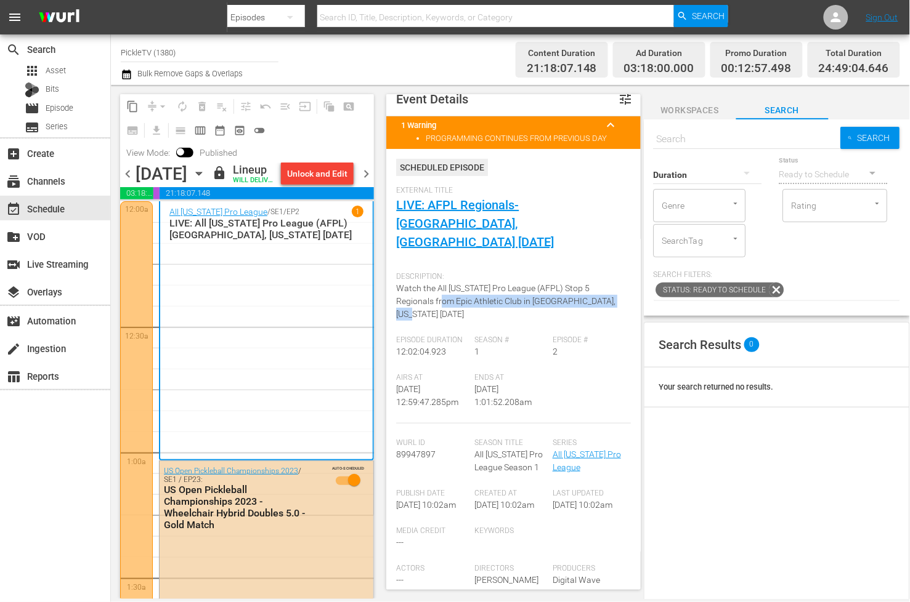
scroll to position [0, 0]
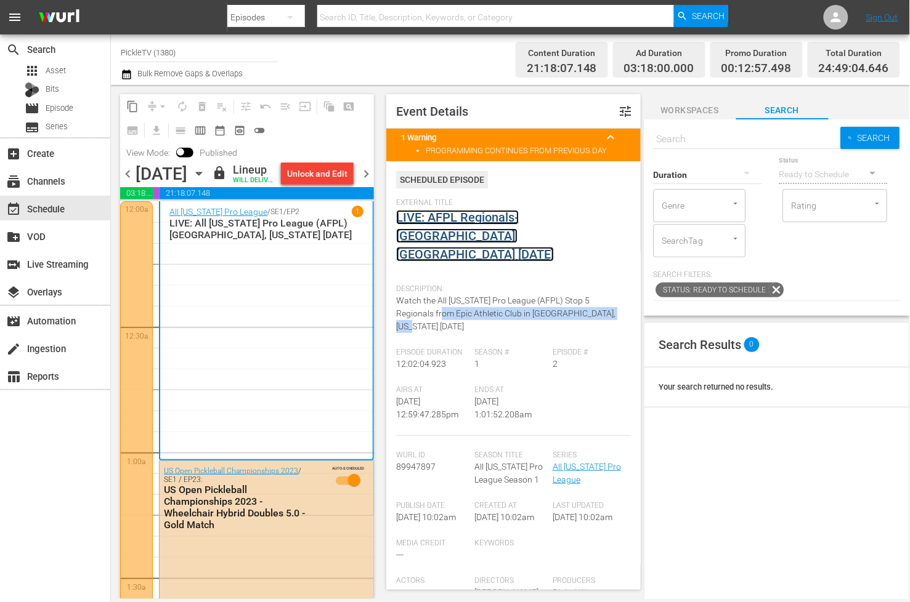
click at [492, 218] on link "LIVE: AFPL Regionals-[GEOGRAPHIC_DATA], [GEOGRAPHIC_DATA] [DATE]" at bounding box center [475, 236] width 158 height 52
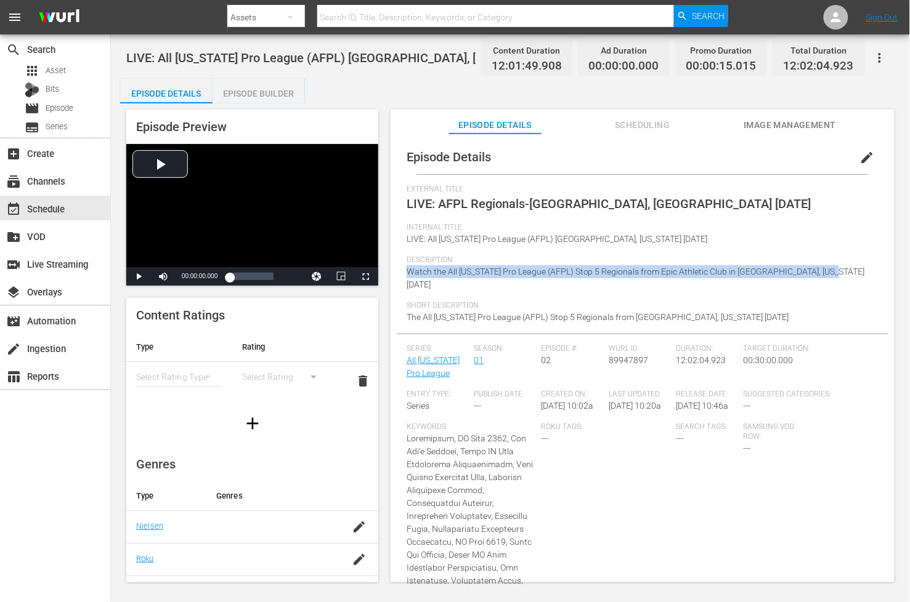
drag, startPoint x: 823, startPoint y: 269, endPoint x: 405, endPoint y: 273, distance: 417.7
copy span "Watch the All [US_STATE] Pro League (AFPL) Stop 5 Regionals from Epic Athletic …"
click at [424, 98] on div "Episode Details Episode Builder Episode Preview Video Player is loading. Play V…" at bounding box center [510, 336] width 780 height 514
click at [278, 87] on div "Episode Builder" at bounding box center [259, 94] width 92 height 30
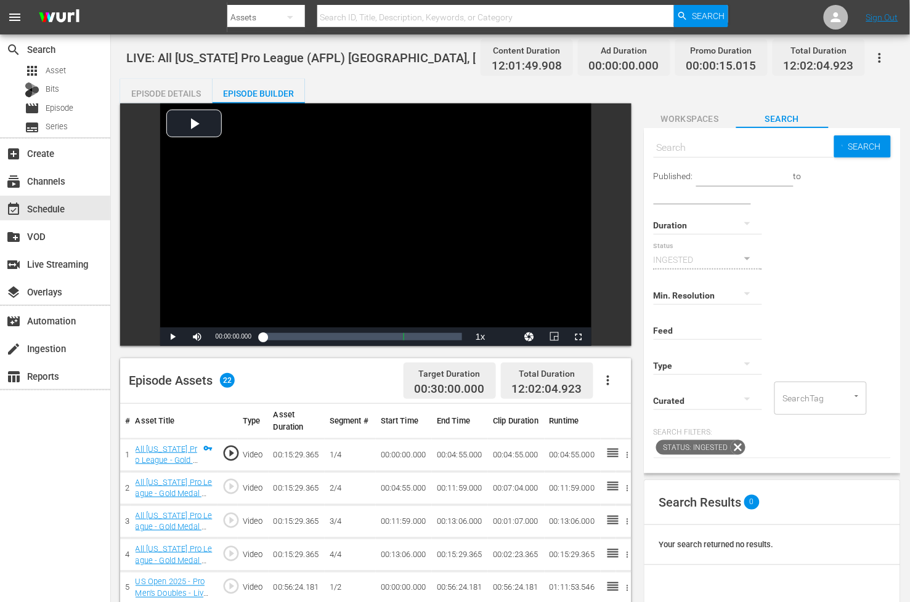
click at [155, 90] on div "Episode Details" at bounding box center [166, 94] width 92 height 30
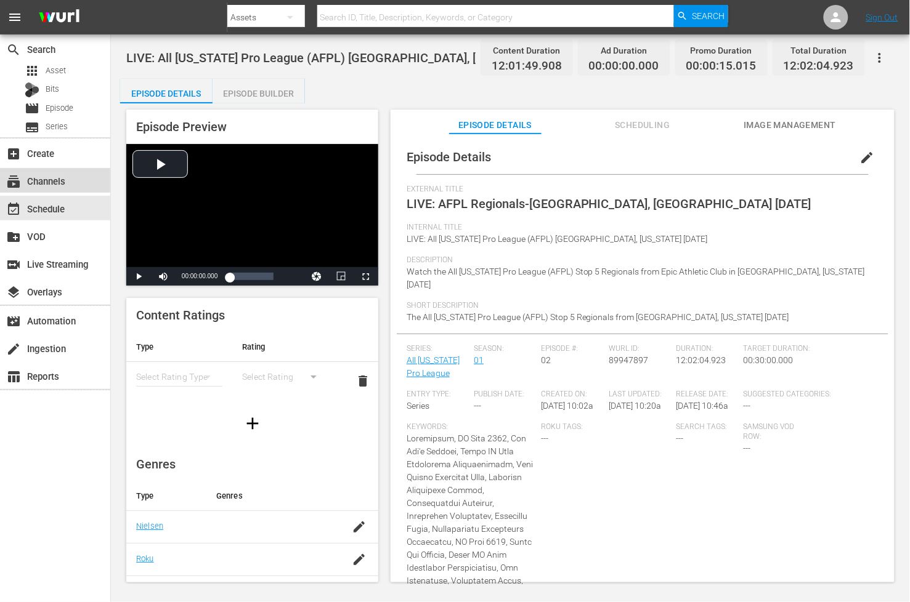
click at [39, 179] on div "subscriptions Channels" at bounding box center [34, 179] width 69 height 11
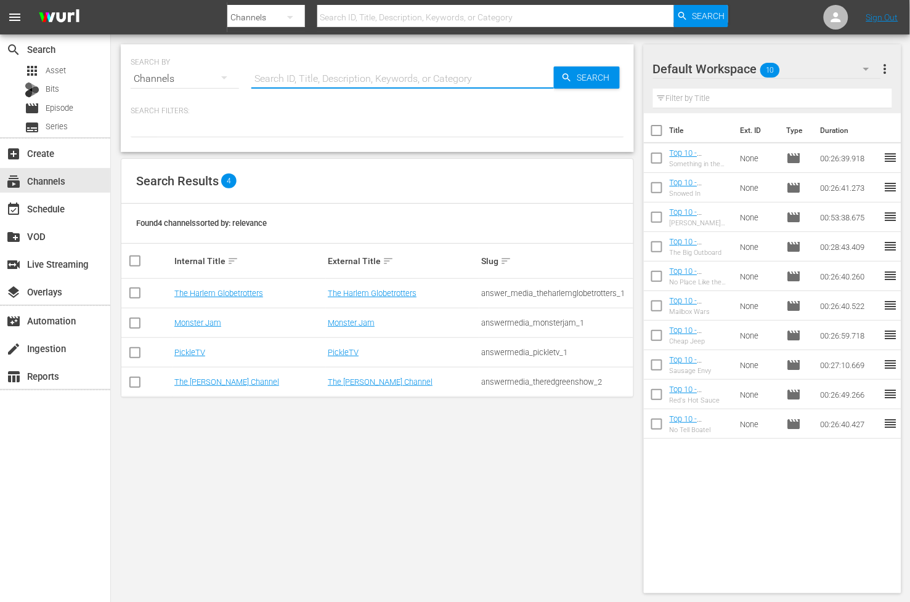
click at [302, 79] on input "text" at bounding box center [402, 79] width 302 height 30
type input "LIVE:"
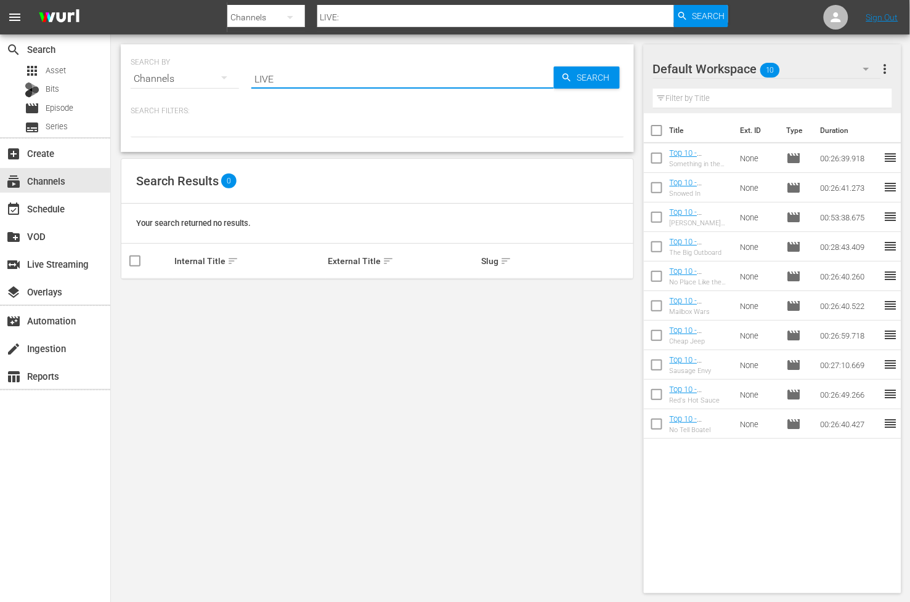
type input "LIVEL"
type input "LIVE"
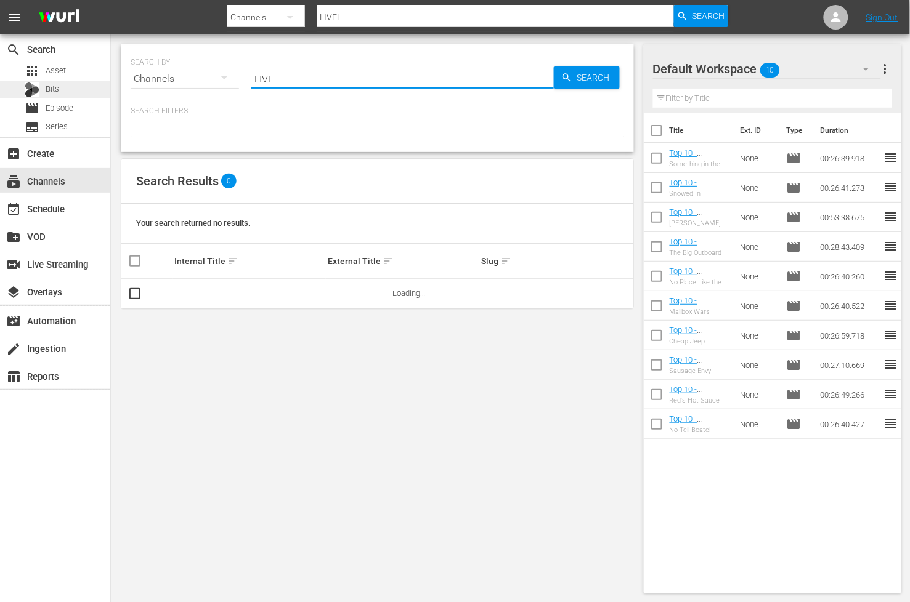
type input "LIVE"
click at [62, 102] on span "Episode" at bounding box center [60, 108] width 28 height 12
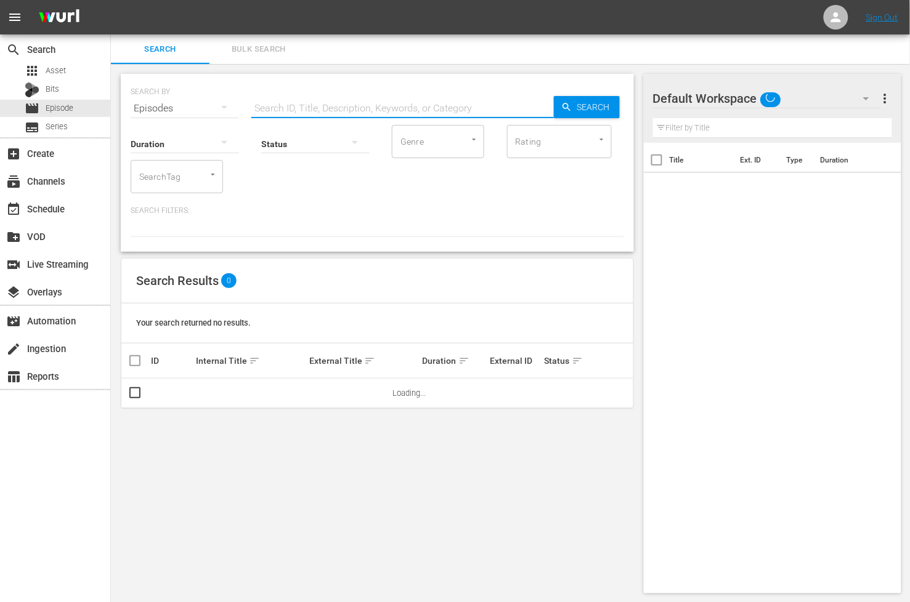
click at [264, 103] on input "text" at bounding box center [402, 109] width 302 height 30
type input "LIVE:"
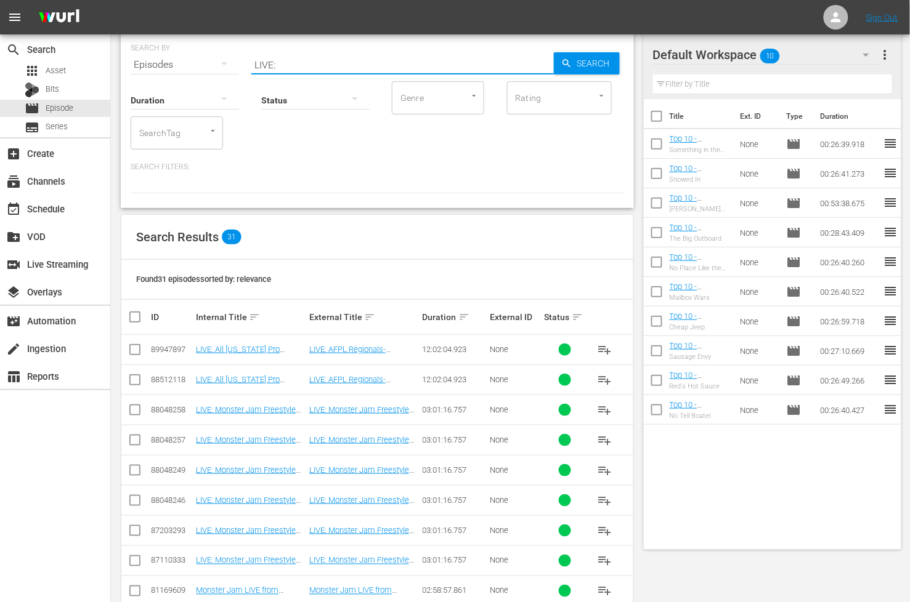
scroll to position [63, 0]
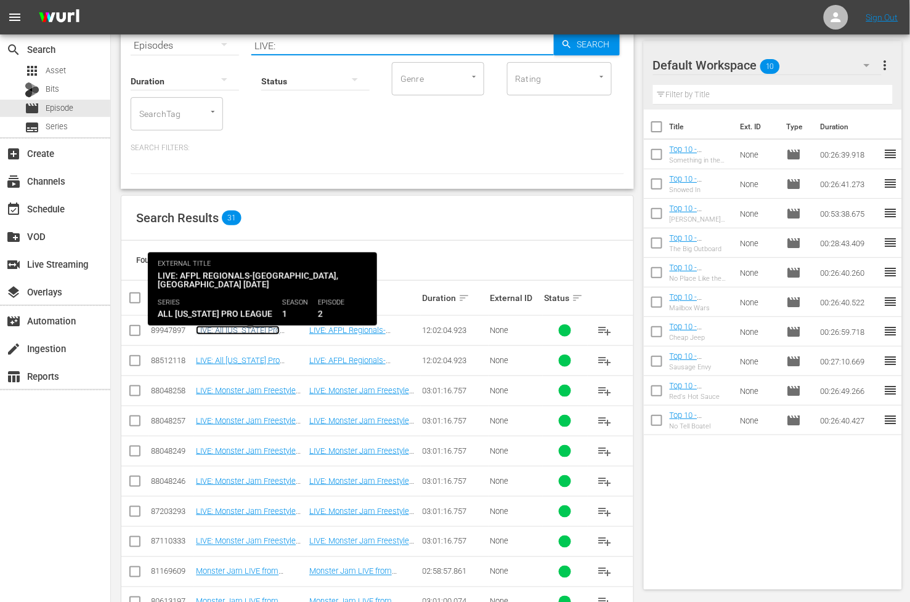
click at [273, 330] on link "LIVE: All [US_STATE] Pro League (AFPL) [GEOGRAPHIC_DATA], [US_STATE] [DATE]" at bounding box center [238, 344] width 84 height 37
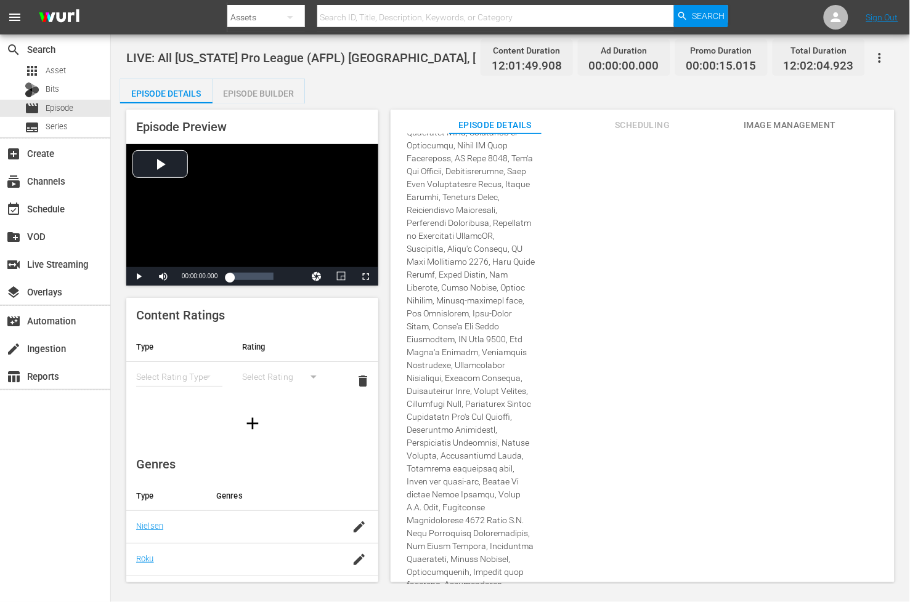
scroll to position [784, 0]
click at [168, 58] on span "LIVE: All [US_STATE] Pro League (AFPL) [GEOGRAPHIC_DATA], [US_STATE] [DATE]" at bounding box center [350, 58] width 448 height 15
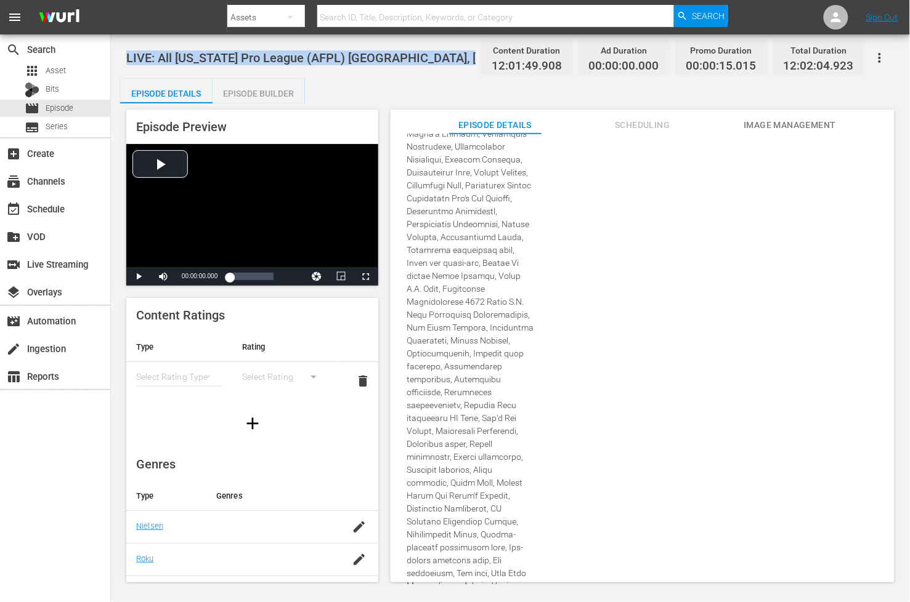
click at [168, 58] on span "LIVE: All [US_STATE] Pro League (AFPL) [GEOGRAPHIC_DATA], [US_STATE] [DATE]" at bounding box center [350, 58] width 448 height 15
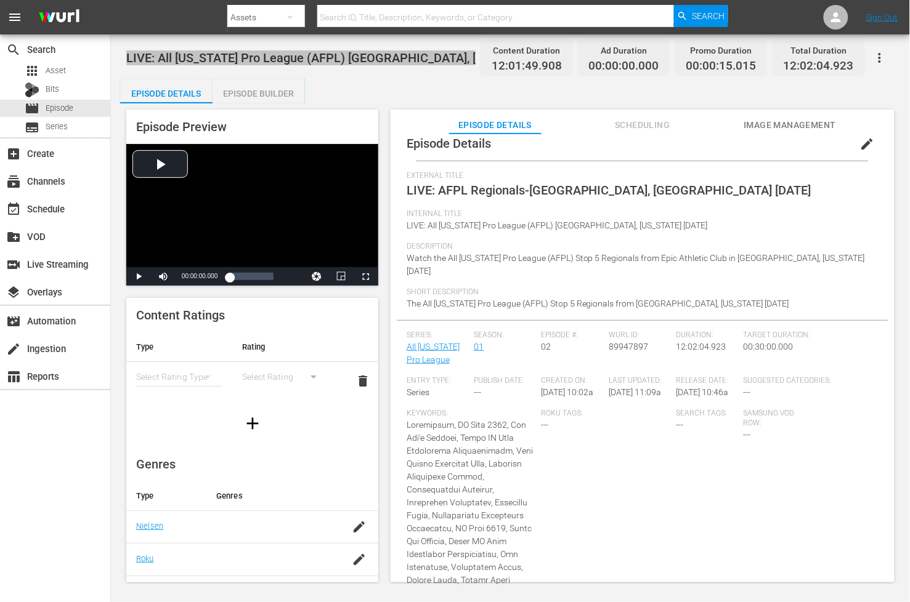
scroll to position [8, 0]
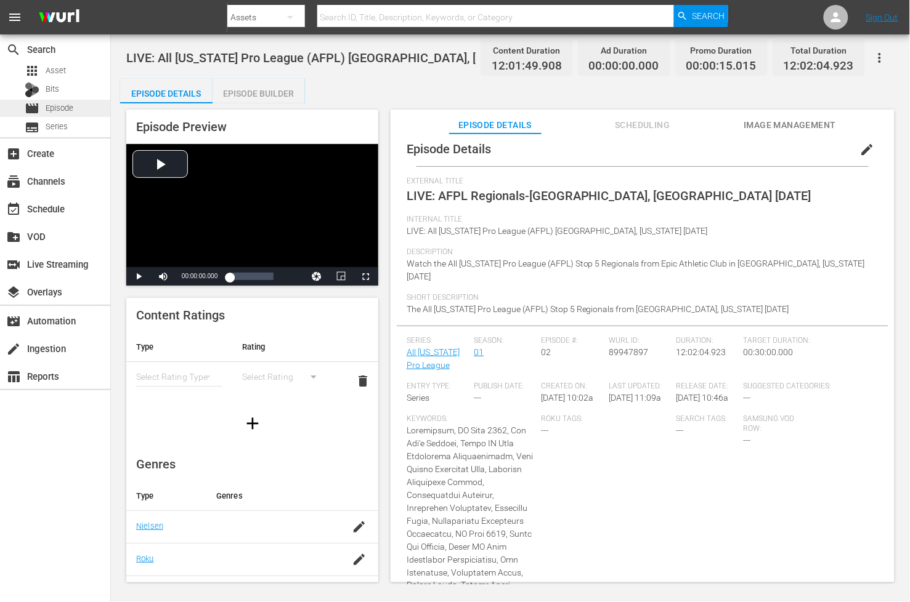
click at [76, 106] on div "movie Episode" at bounding box center [55, 108] width 110 height 17
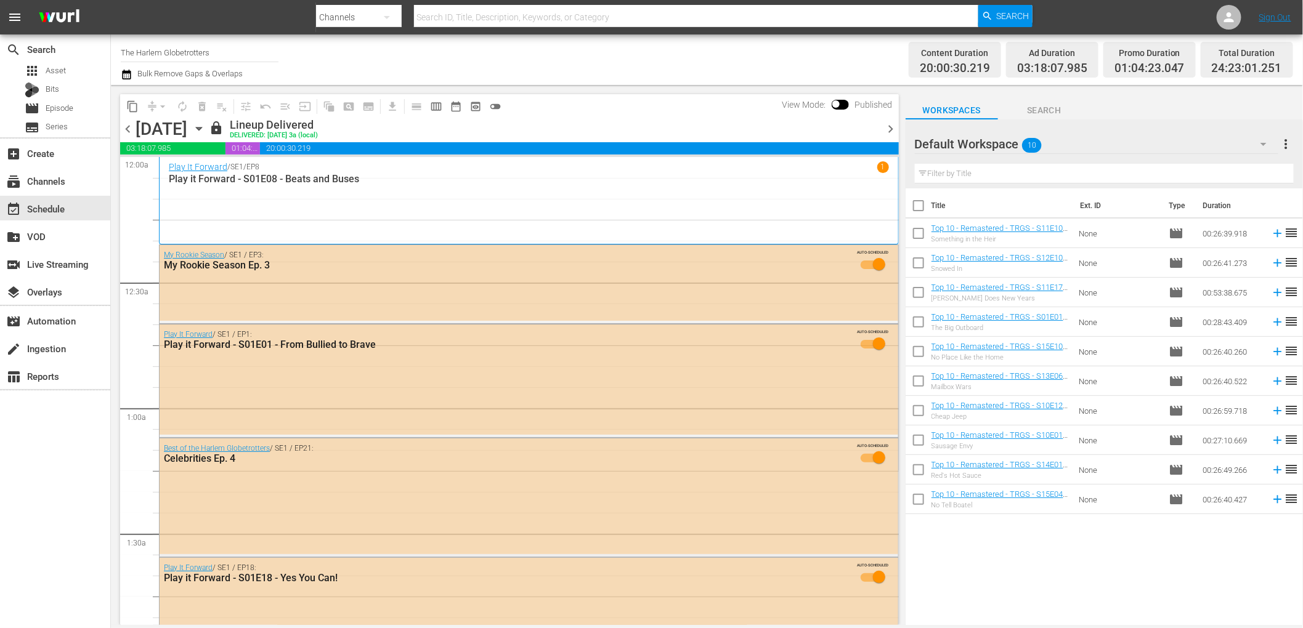
scroll to position [4, 0]
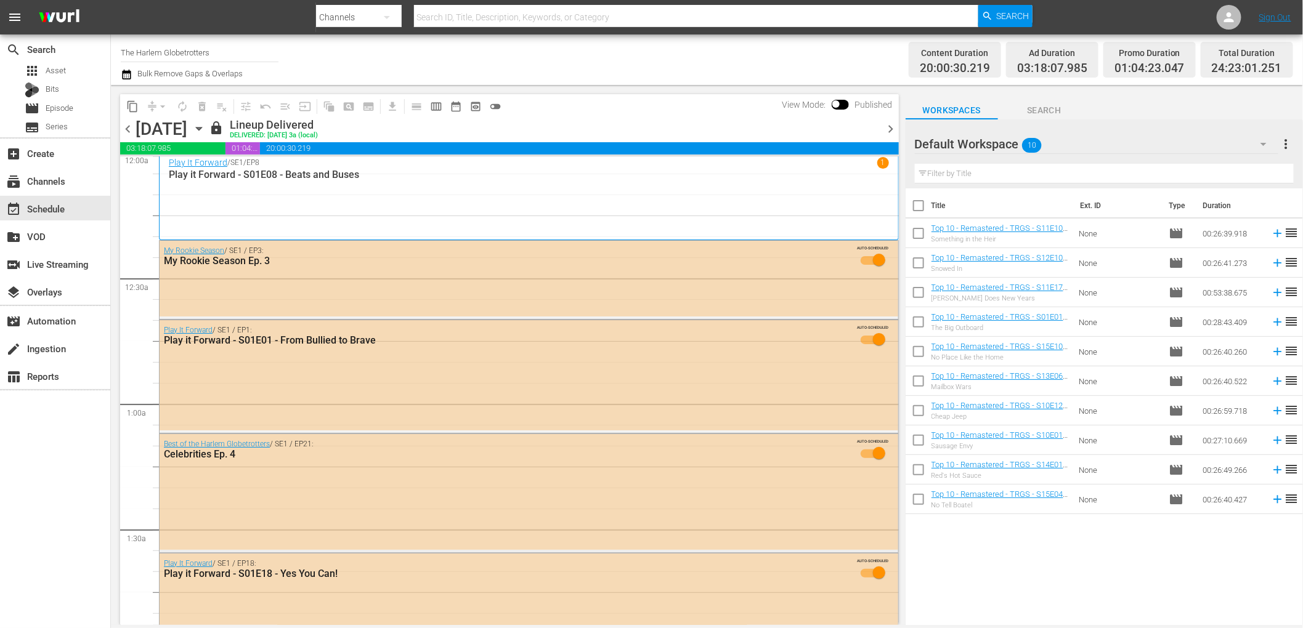
click at [347, 73] on div "Channel Title The Harlem Globetrotters Bulk Remove Gaps & Overlaps" at bounding box center [440, 60] width 639 height 44
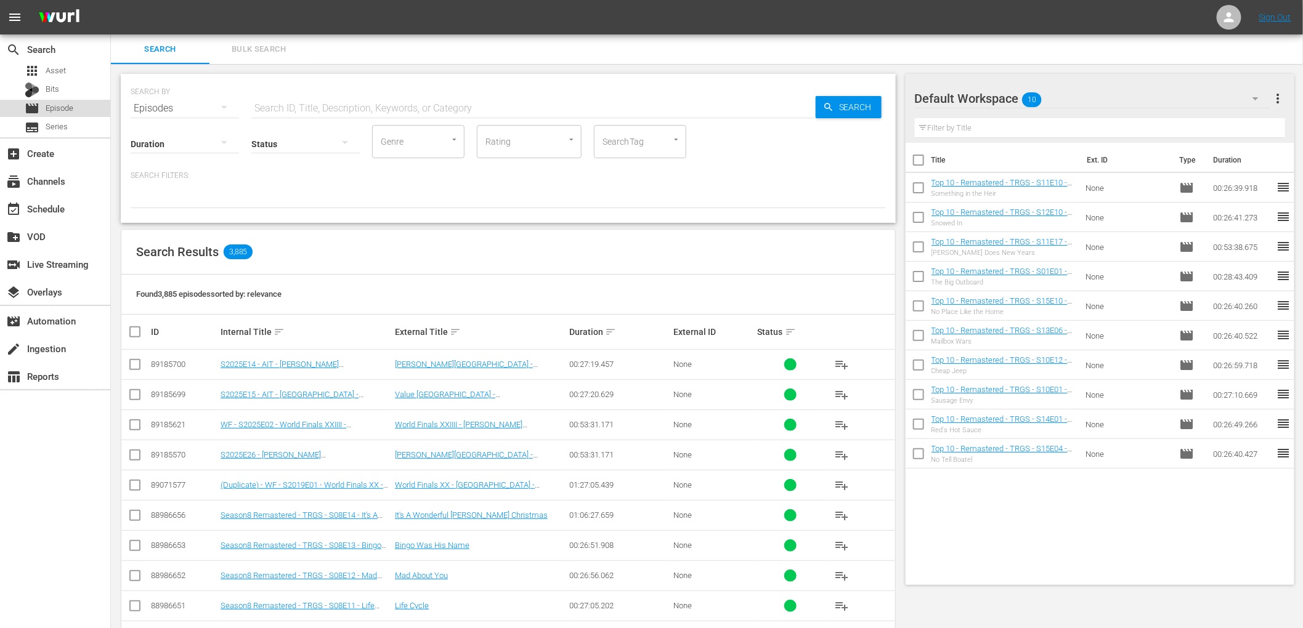
click at [46, 109] on span "Episode" at bounding box center [60, 108] width 28 height 12
click at [60, 84] on div "Bits" at bounding box center [55, 89] width 110 height 17
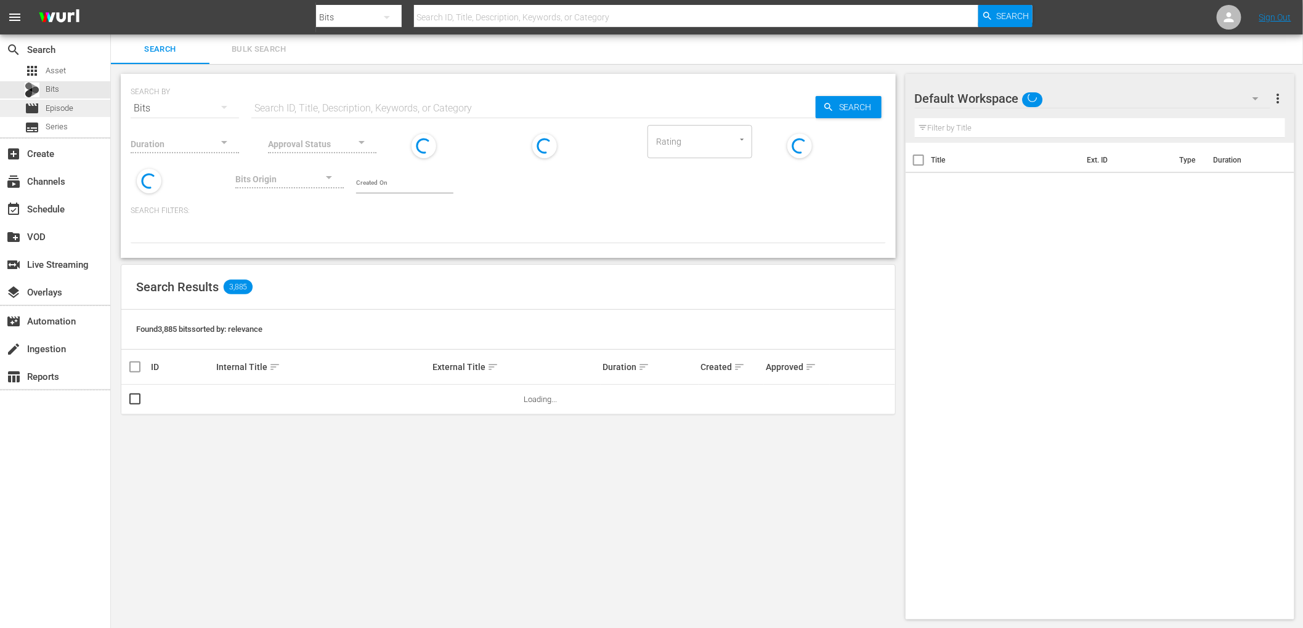
click at [57, 103] on span "Episode" at bounding box center [60, 108] width 28 height 12
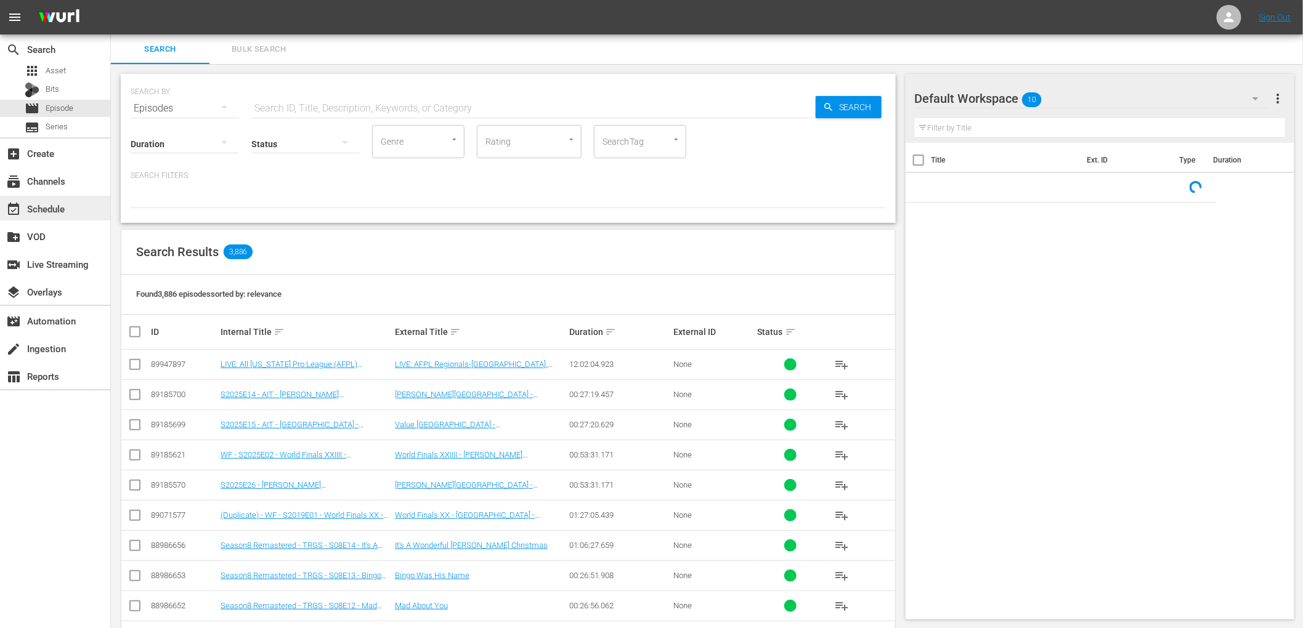
click at [51, 205] on div "event_available Schedule" at bounding box center [34, 206] width 69 height 11
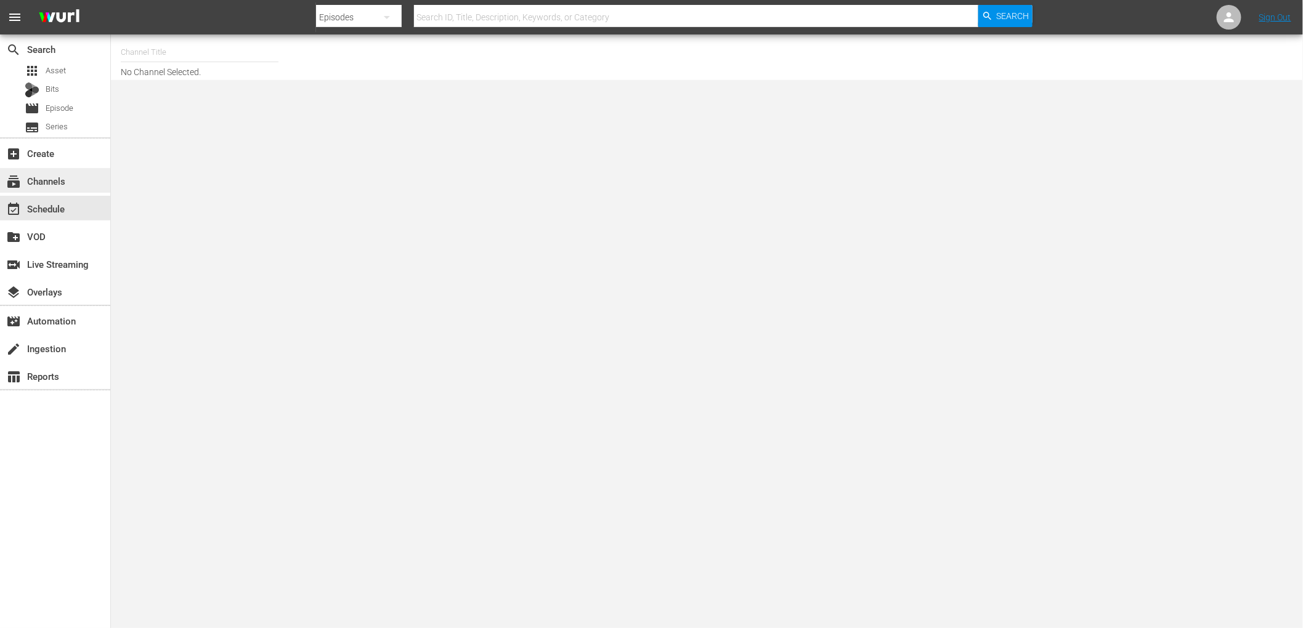
click at [46, 177] on div "subscriptions Channels" at bounding box center [34, 179] width 69 height 11
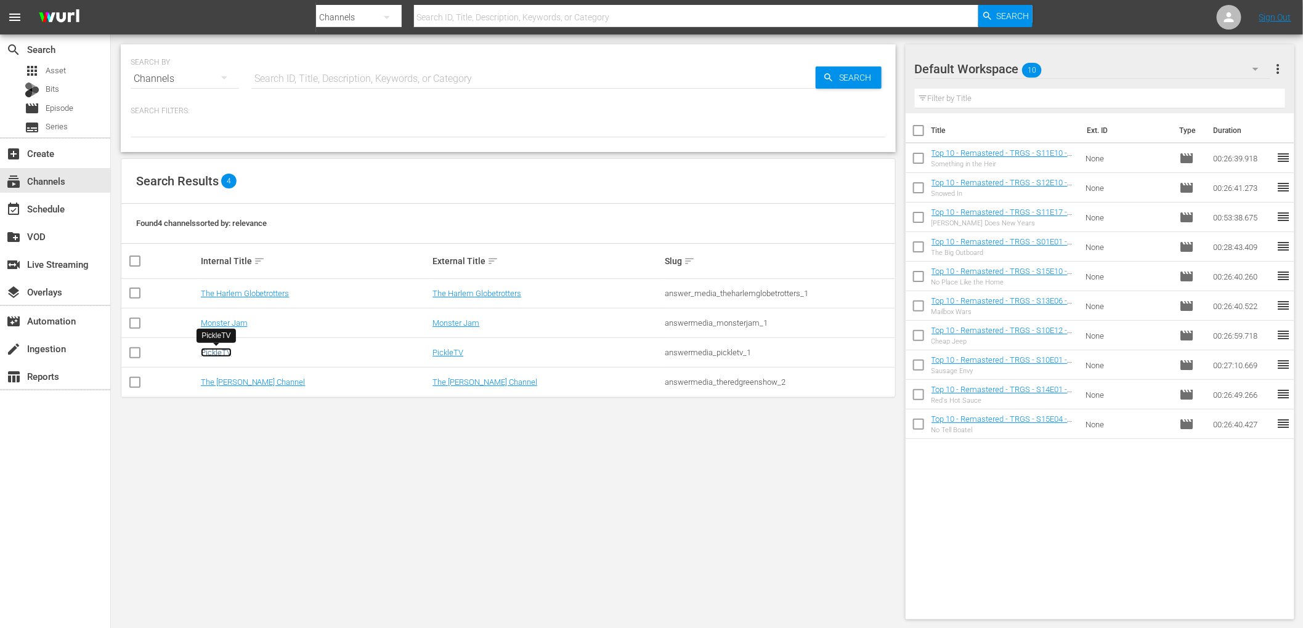
click at [216, 348] on link "PickleTV" at bounding box center [216, 352] width 31 height 9
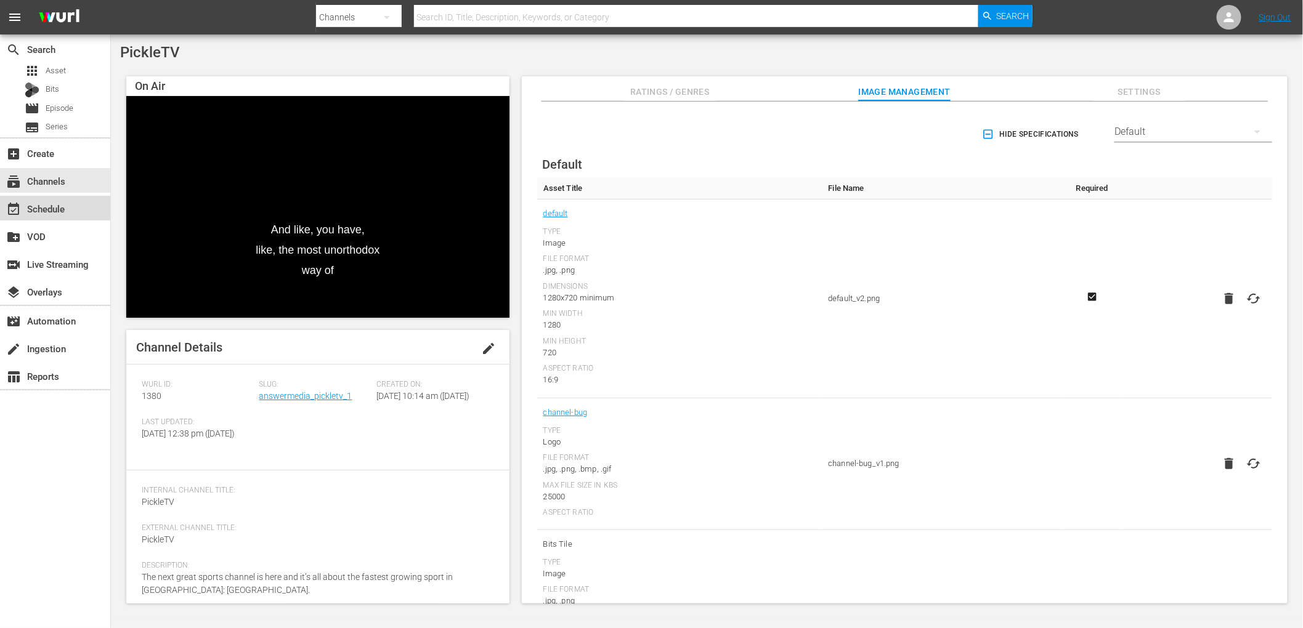
click at [59, 210] on div "event_available Schedule" at bounding box center [34, 206] width 69 height 11
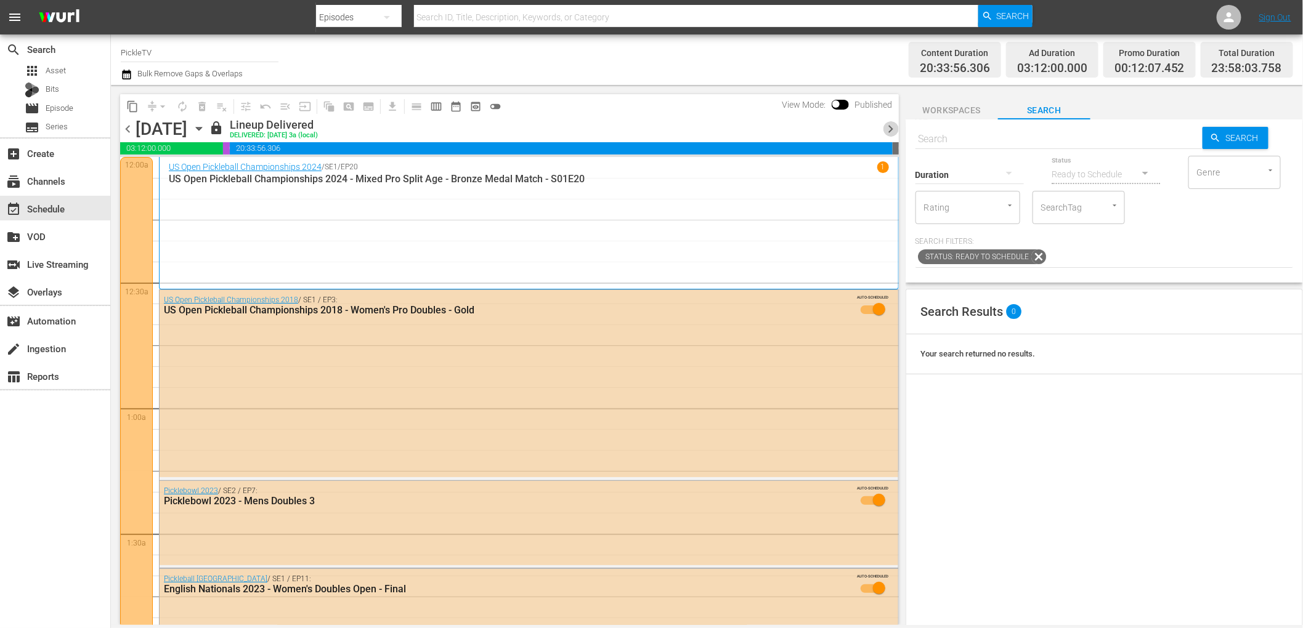
click at [890, 124] on span "chevron_right" at bounding box center [890, 128] width 15 height 15
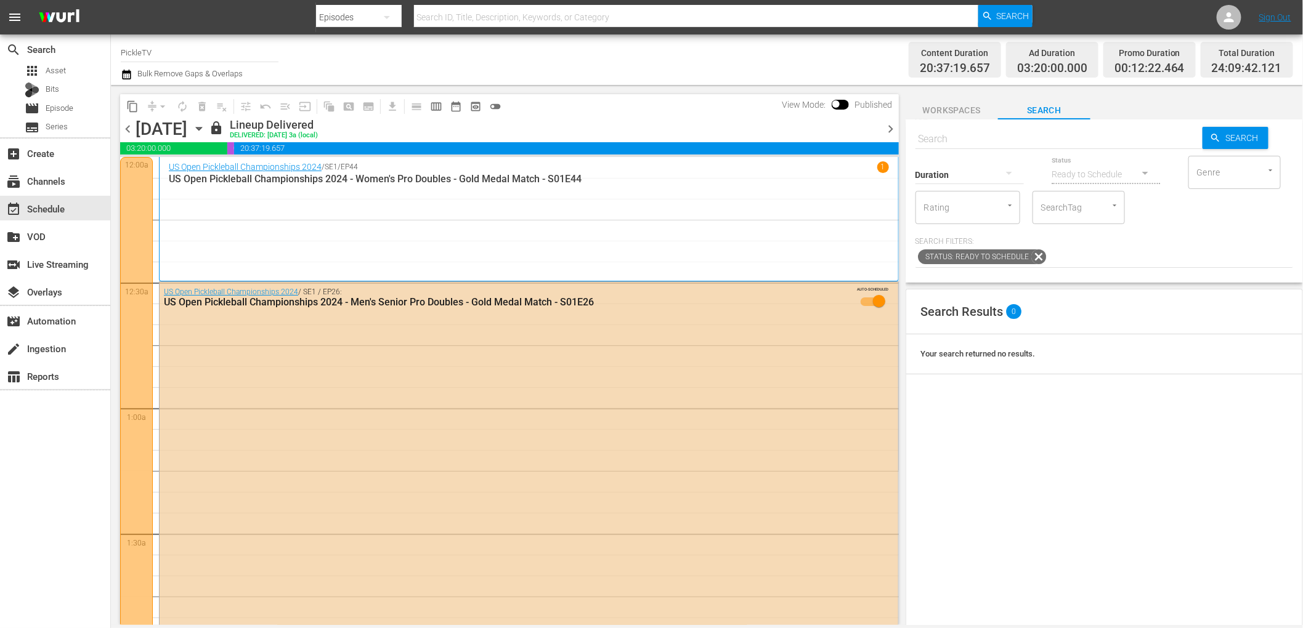
click at [890, 125] on span "chevron_right" at bounding box center [890, 128] width 15 height 15
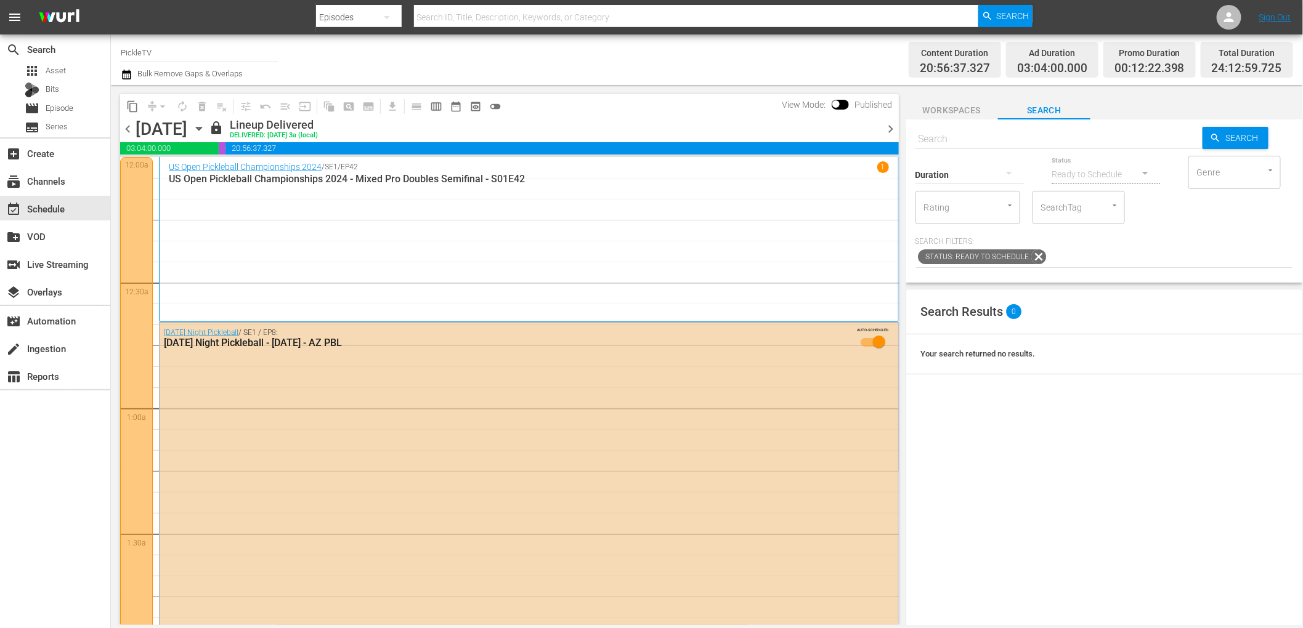
click at [890, 125] on span "chevron_right" at bounding box center [890, 128] width 15 height 15
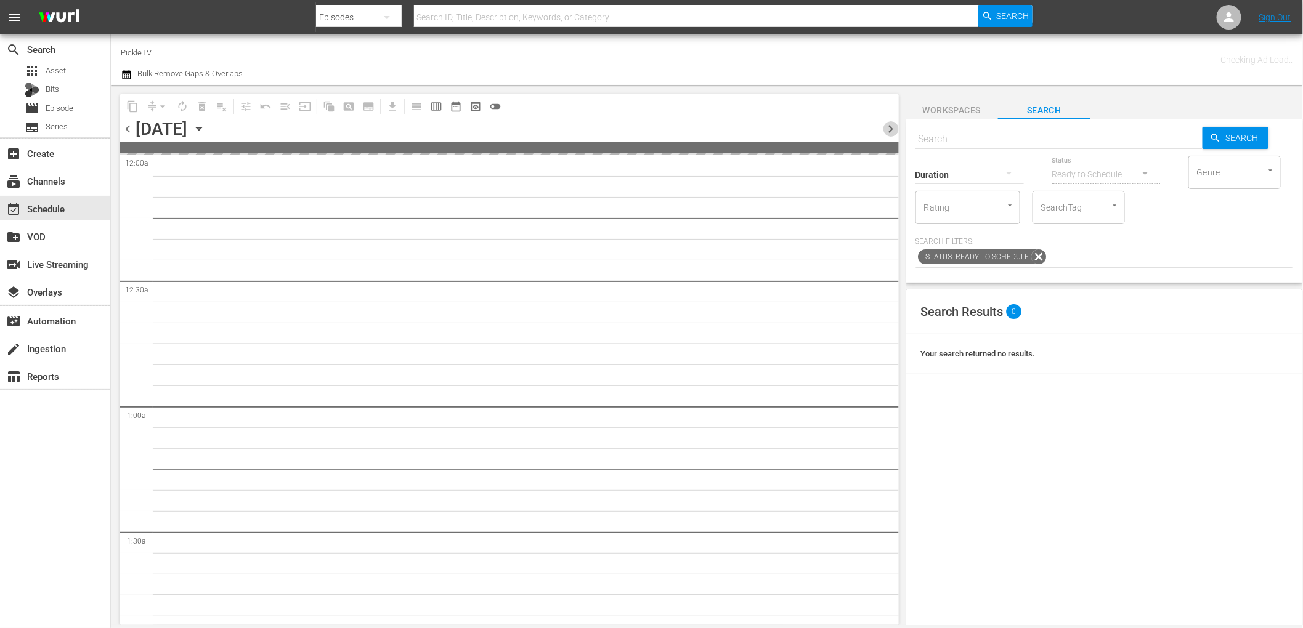
click at [890, 125] on span "chevron_right" at bounding box center [890, 128] width 15 height 15
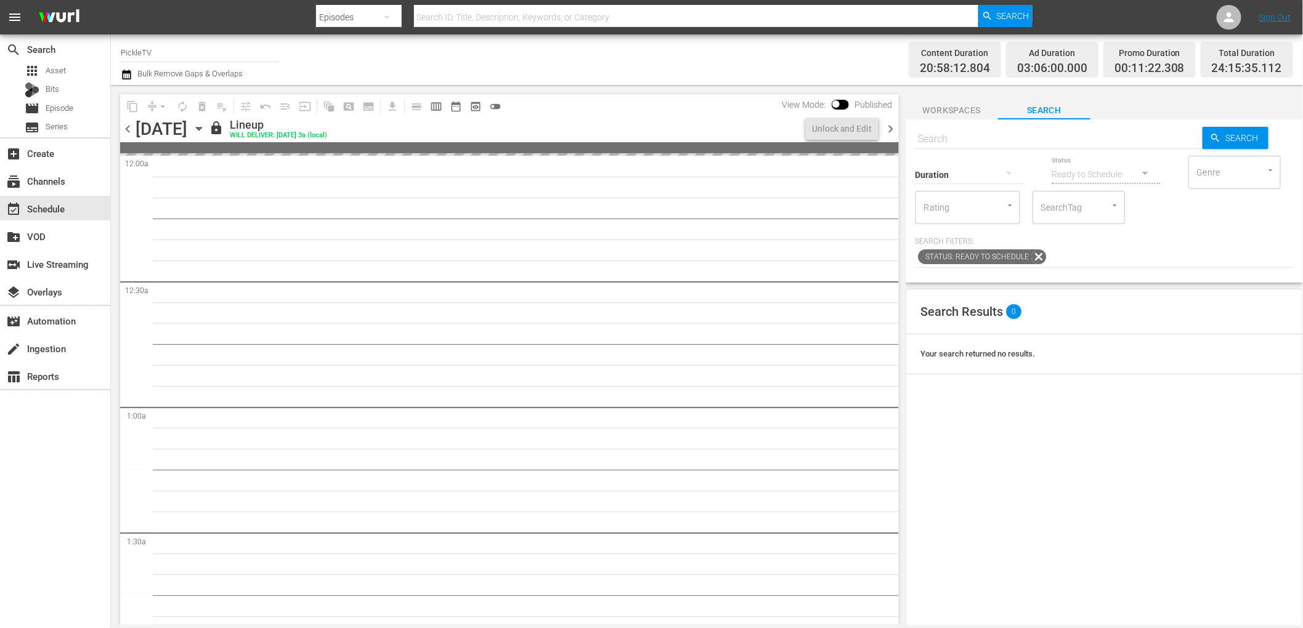
click at [128, 128] on span "chevron_left" at bounding box center [127, 128] width 15 height 15
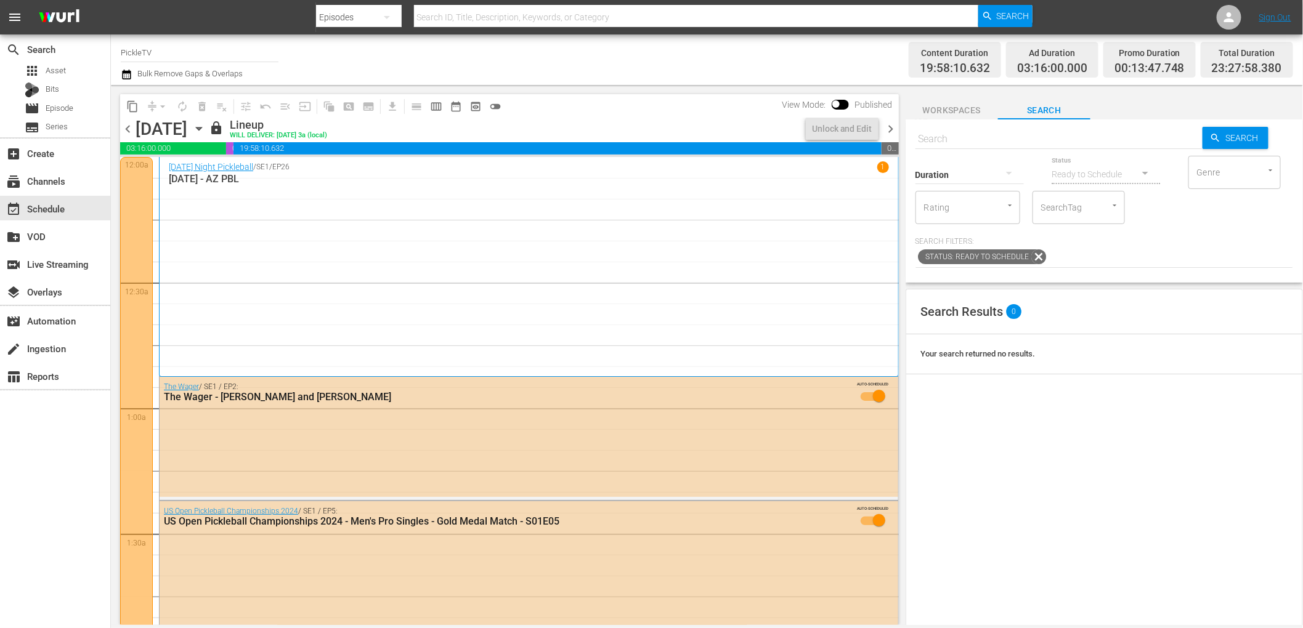
click at [891, 131] on span "chevron_right" at bounding box center [890, 128] width 15 height 15
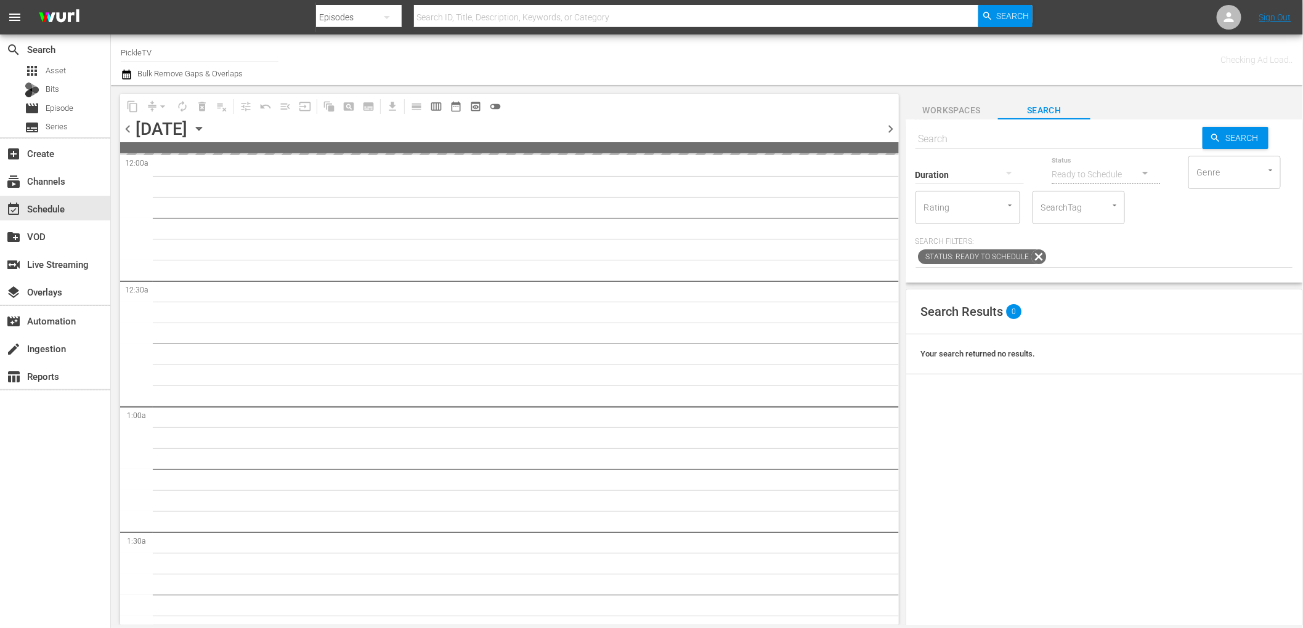
click at [891, 131] on span "chevron_right" at bounding box center [890, 128] width 15 height 15
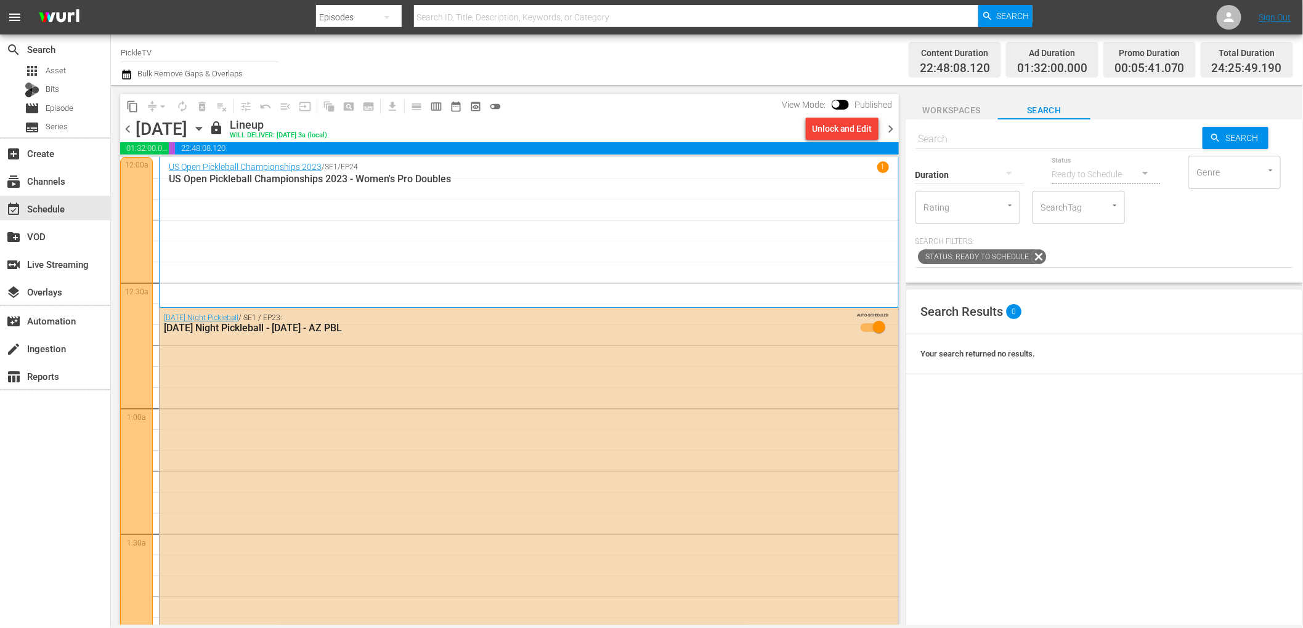
click at [891, 131] on span "chevron_right" at bounding box center [890, 128] width 15 height 15
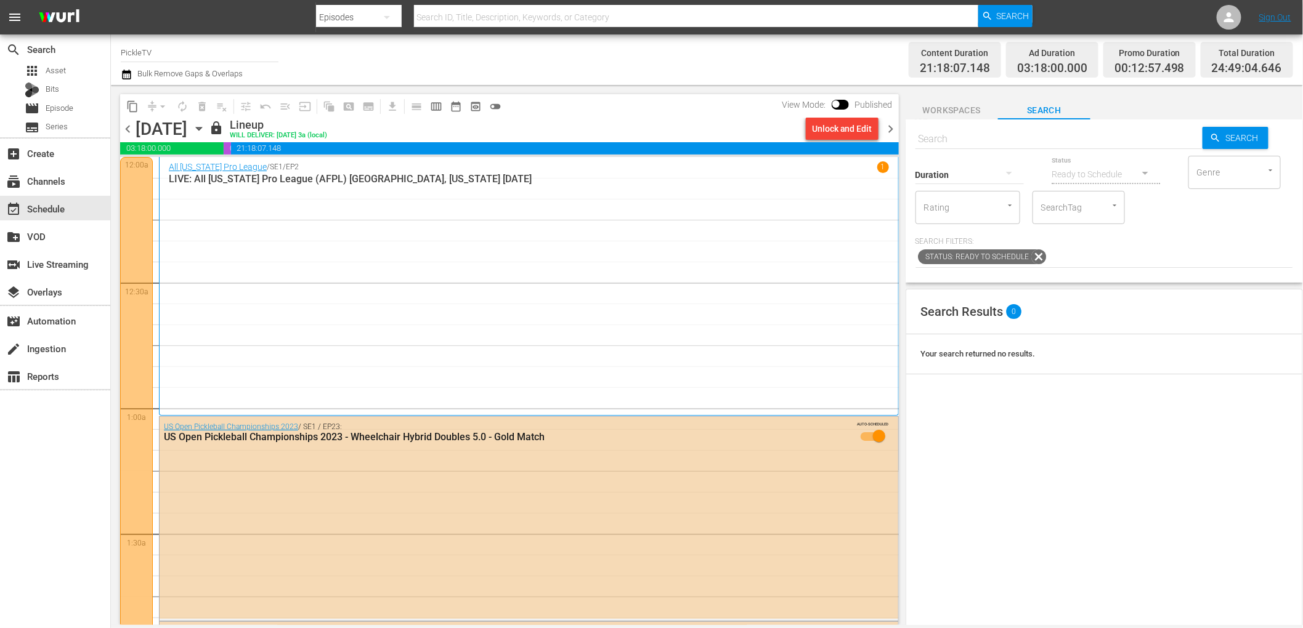
click at [891, 131] on span "chevron_right" at bounding box center [890, 128] width 15 height 15
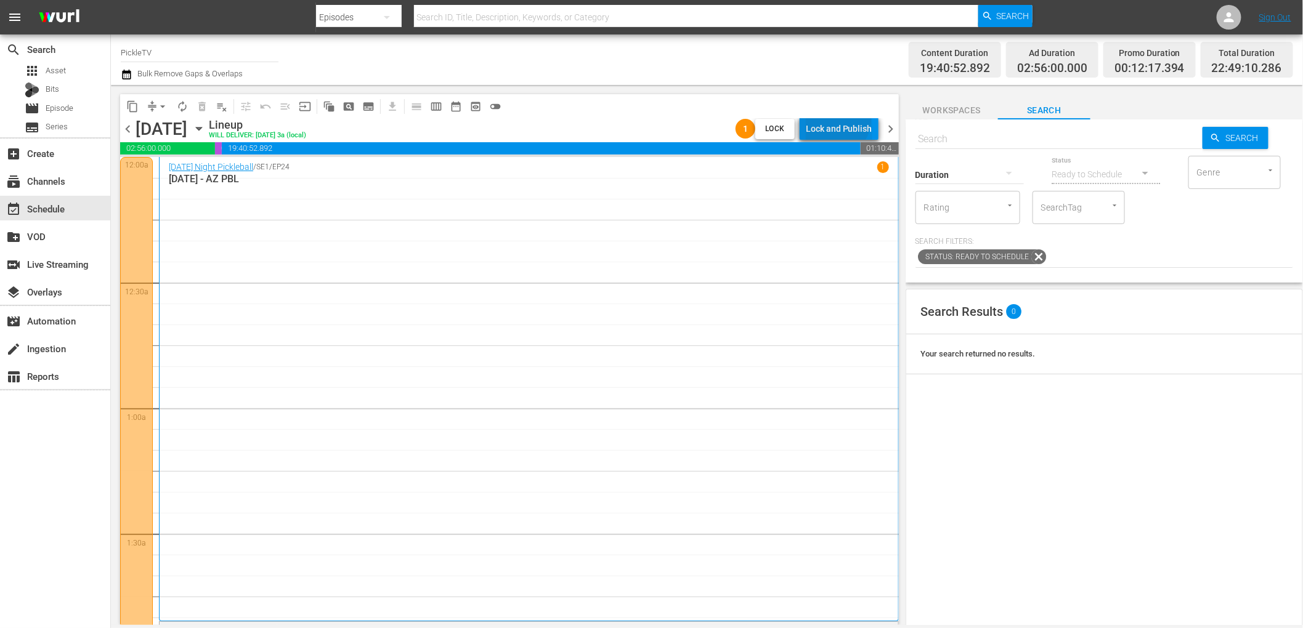
click at [837, 119] on div "Lock and Publish" at bounding box center [839, 129] width 67 height 22
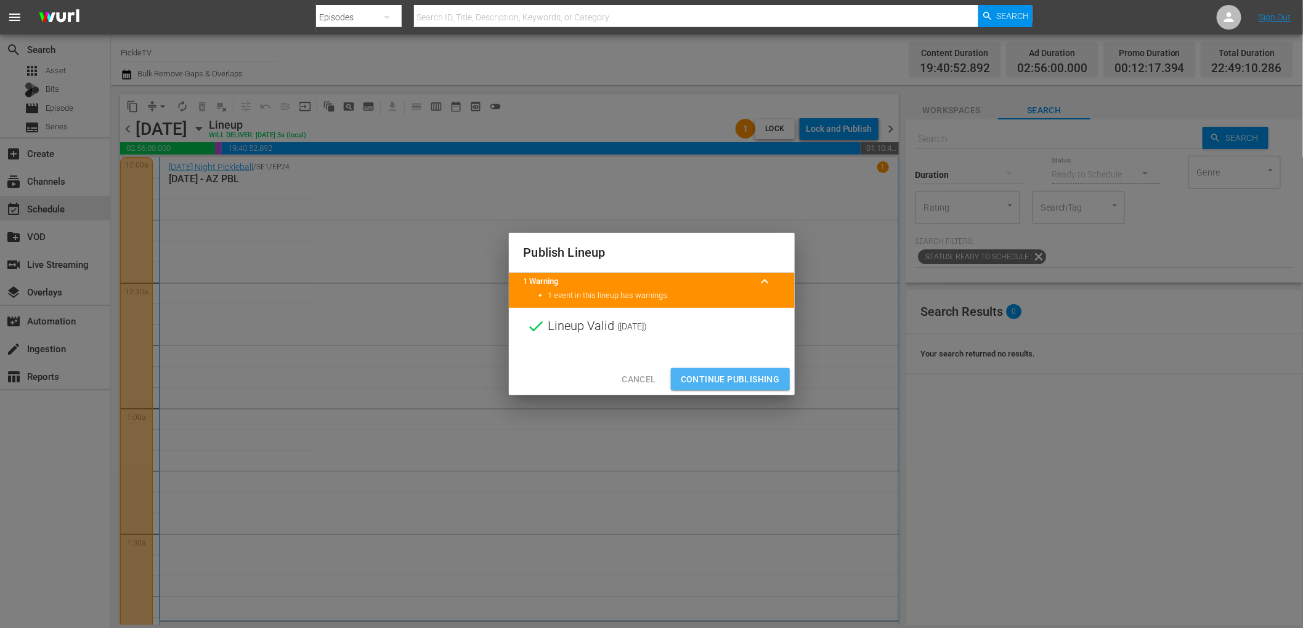
click at [716, 375] on span "Continue Publishing" at bounding box center [730, 379] width 99 height 15
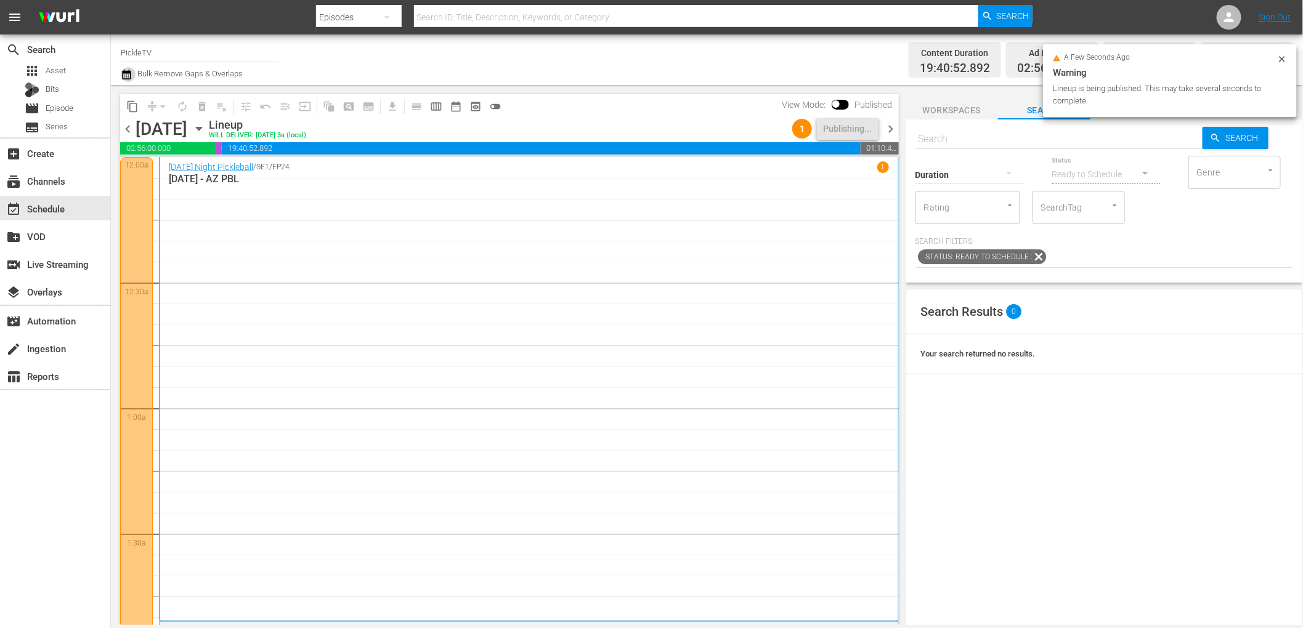
click at [122, 72] on icon "button" at bounding box center [126, 75] width 9 height 10
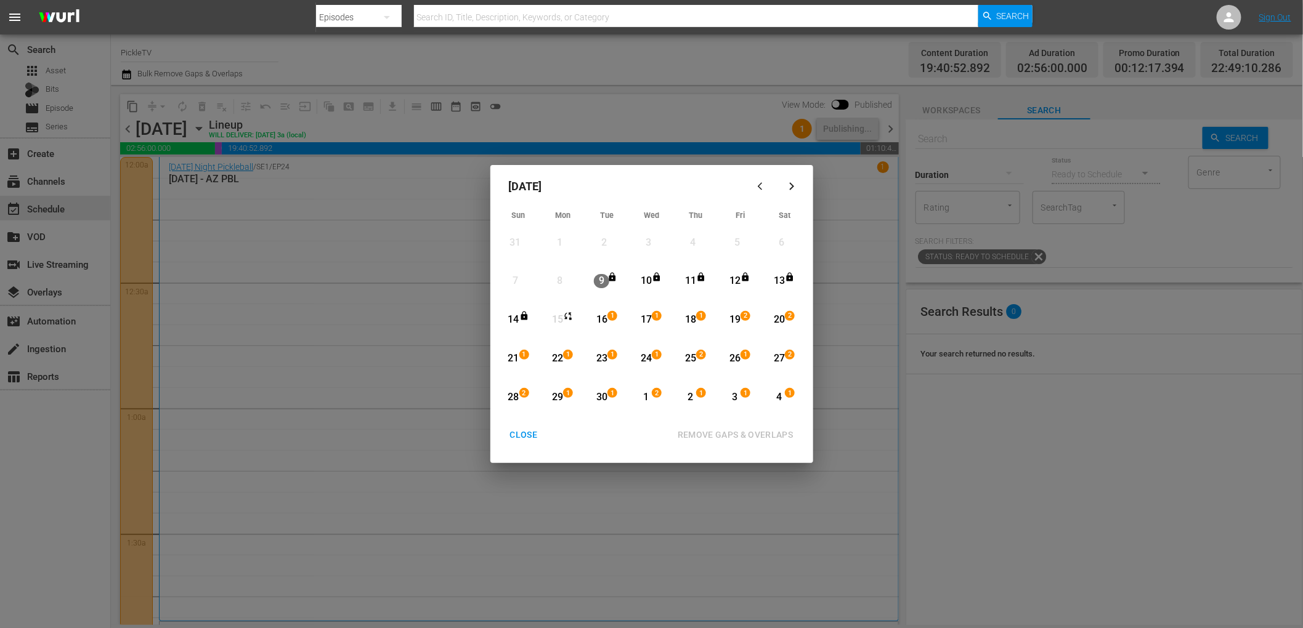
click at [759, 99] on div "[DATE] Sun Mon Tue Wed Thu Fri Sat 31 View Lineup 1 View Lineup 2 View Lineup 3…" at bounding box center [651, 314] width 1303 height 628
